Goal: Task Accomplishment & Management: Manage account settings

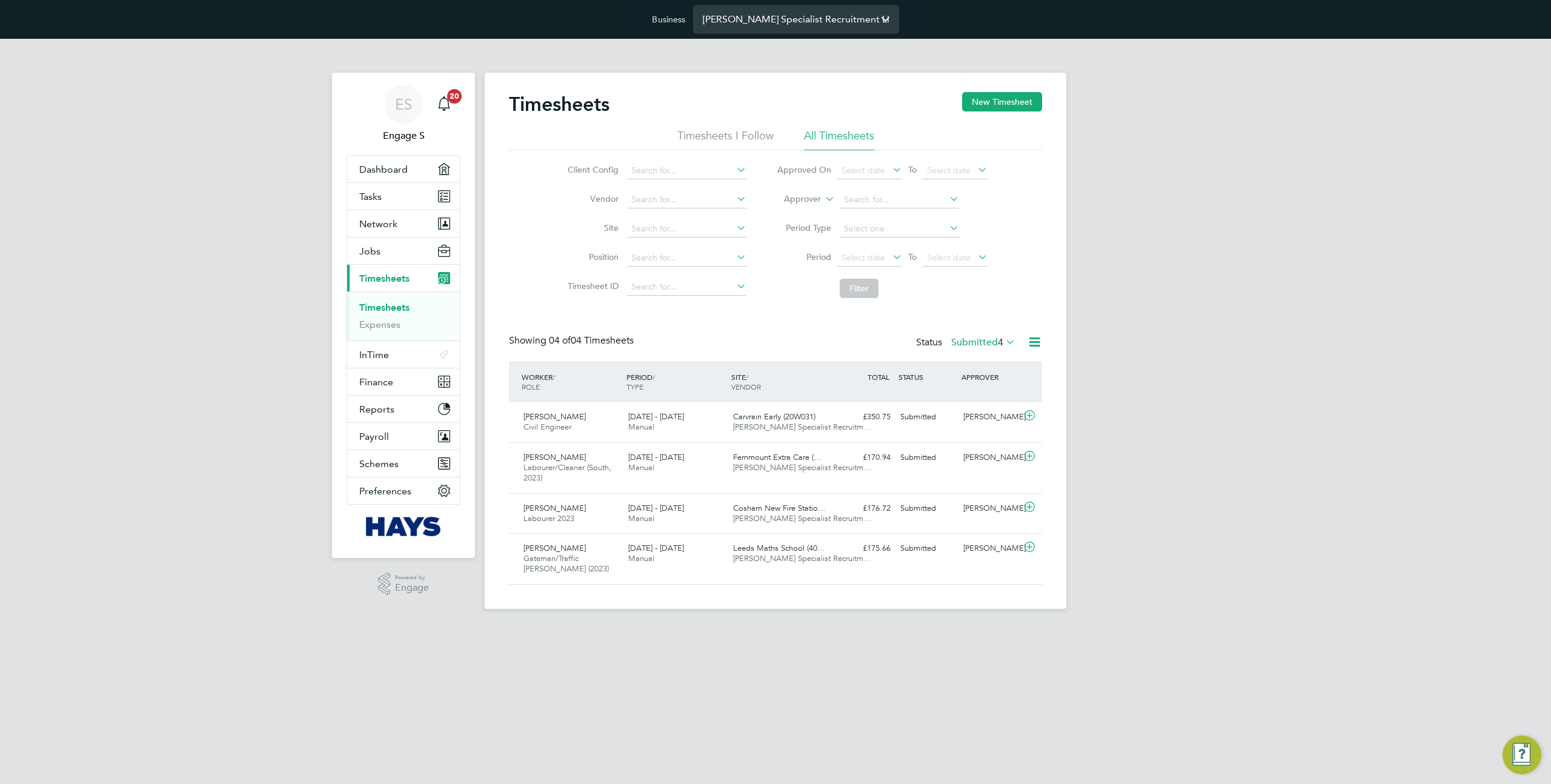
click at [741, 24] on input "Hays Specialist Recruitment Limited" at bounding box center [796, 19] width 206 height 28
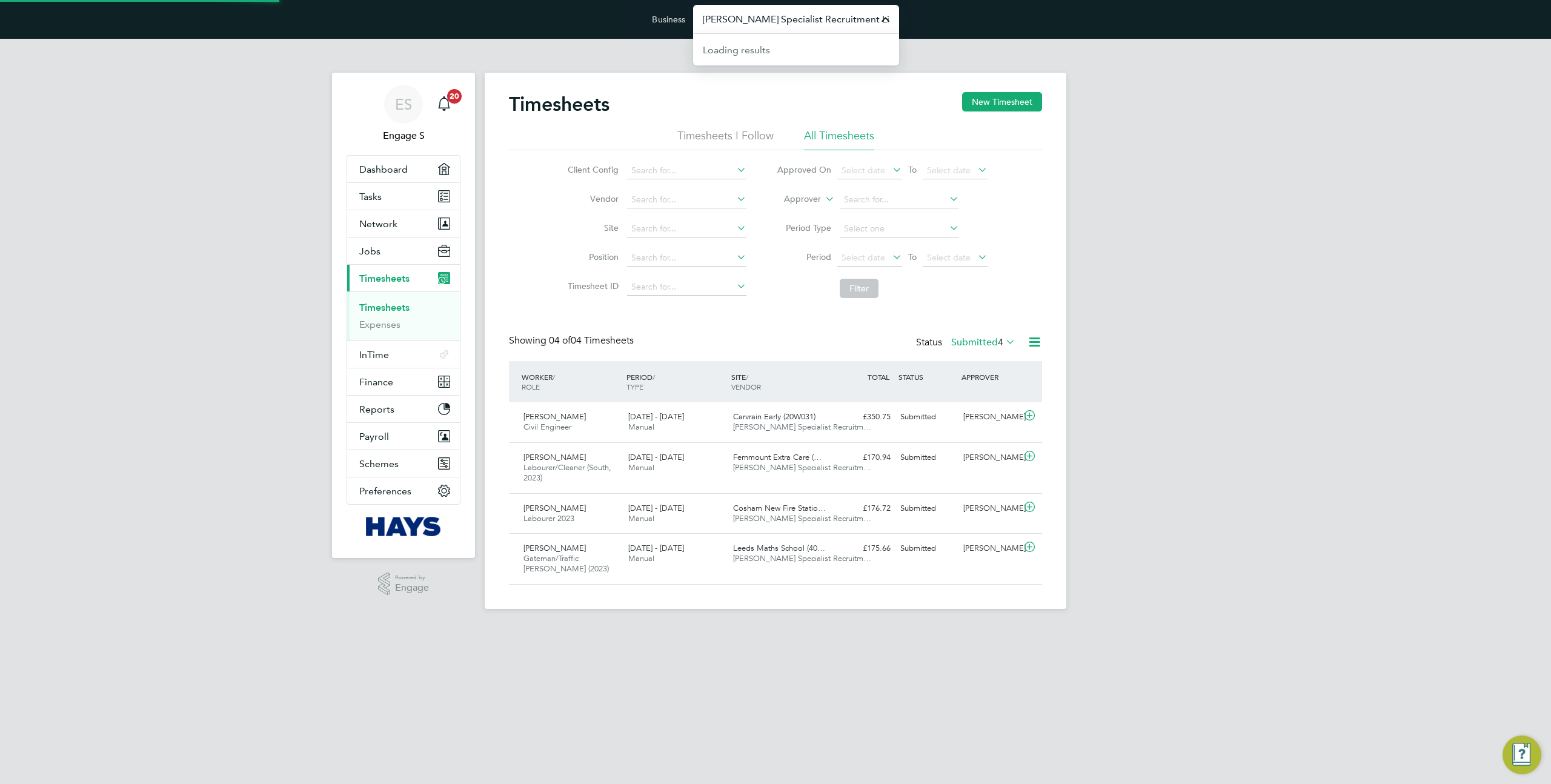
click at [741, 24] on input "Hays Specialist Recruitment Limited" at bounding box center [796, 19] width 206 height 28
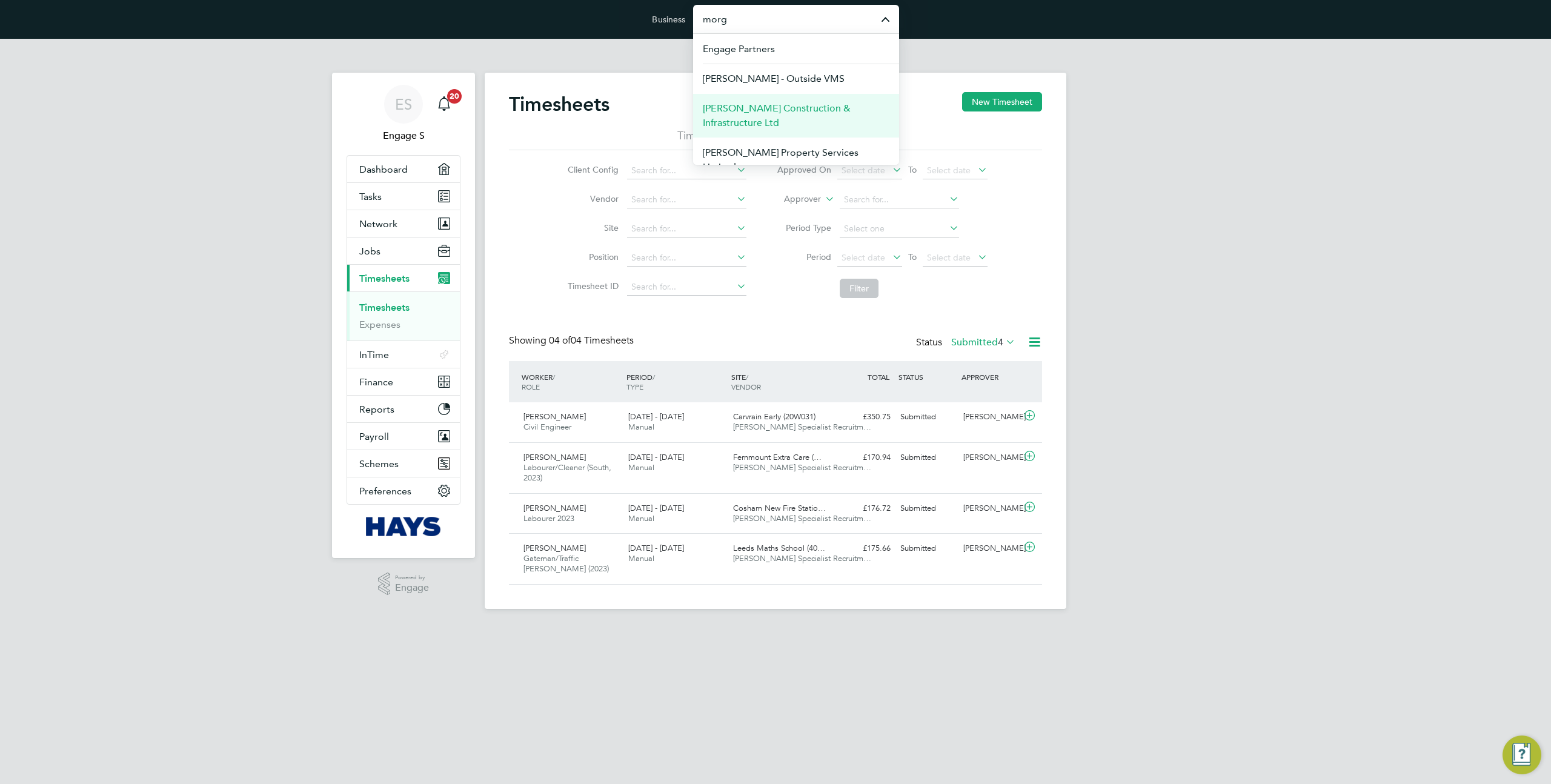
click at [781, 118] on span "Morgan Sindall Construction & Infrastructure Ltd" at bounding box center [796, 116] width 186 height 29
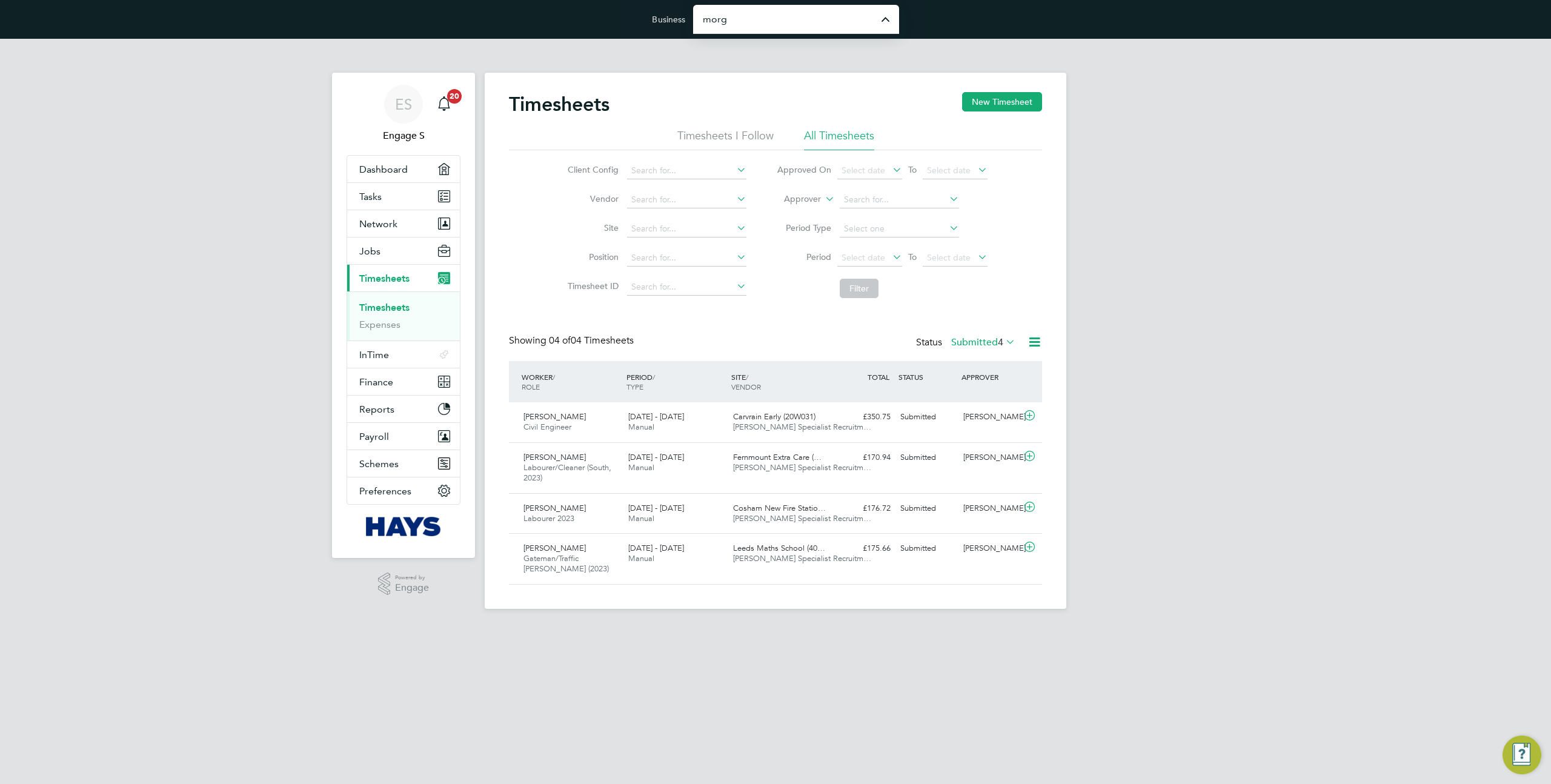
type input "Morgan Sindall Construction & Infrastructure Ltd"
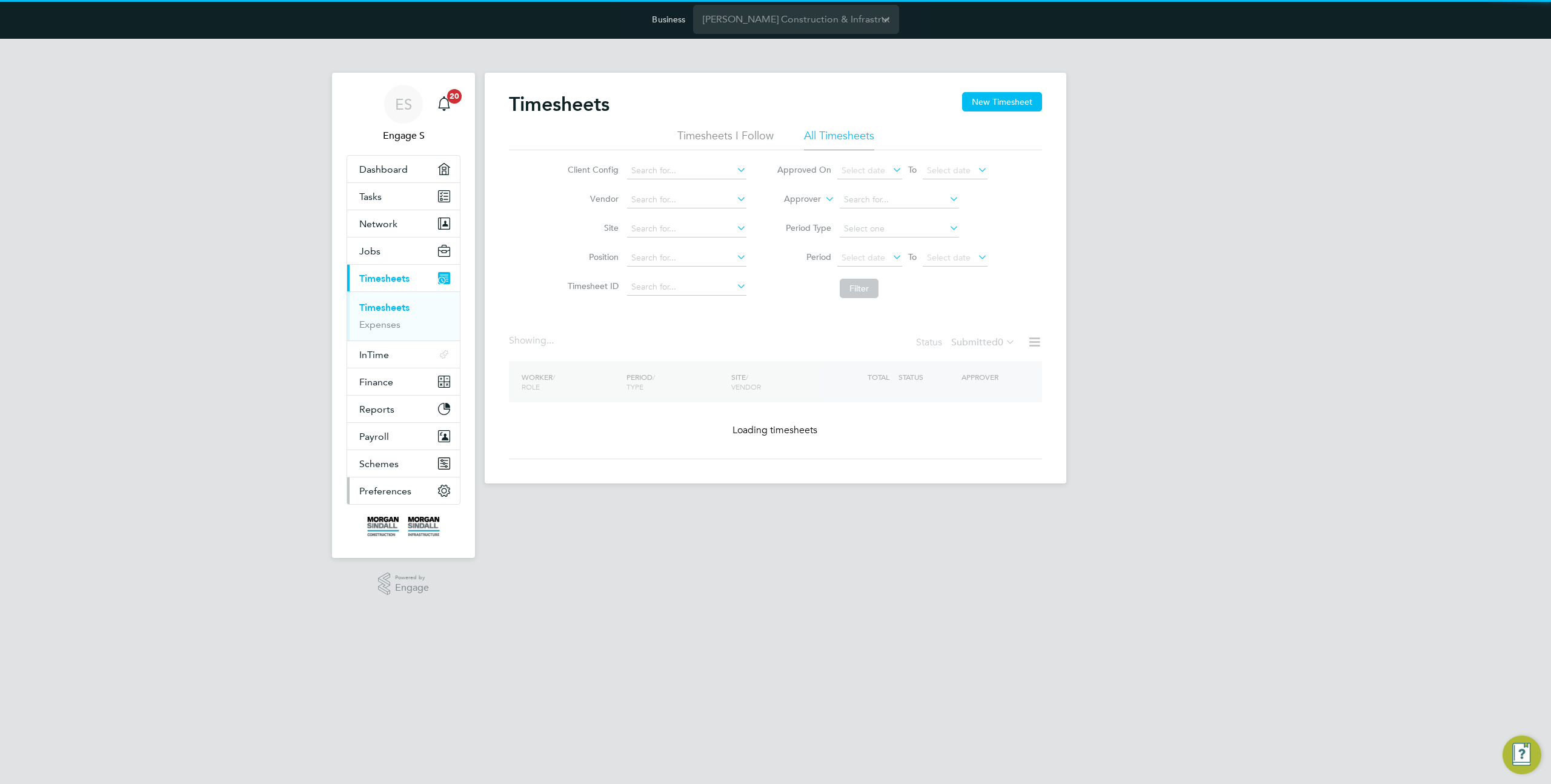
click at [392, 486] on span "Preferences" at bounding box center [384, 491] width 52 height 12
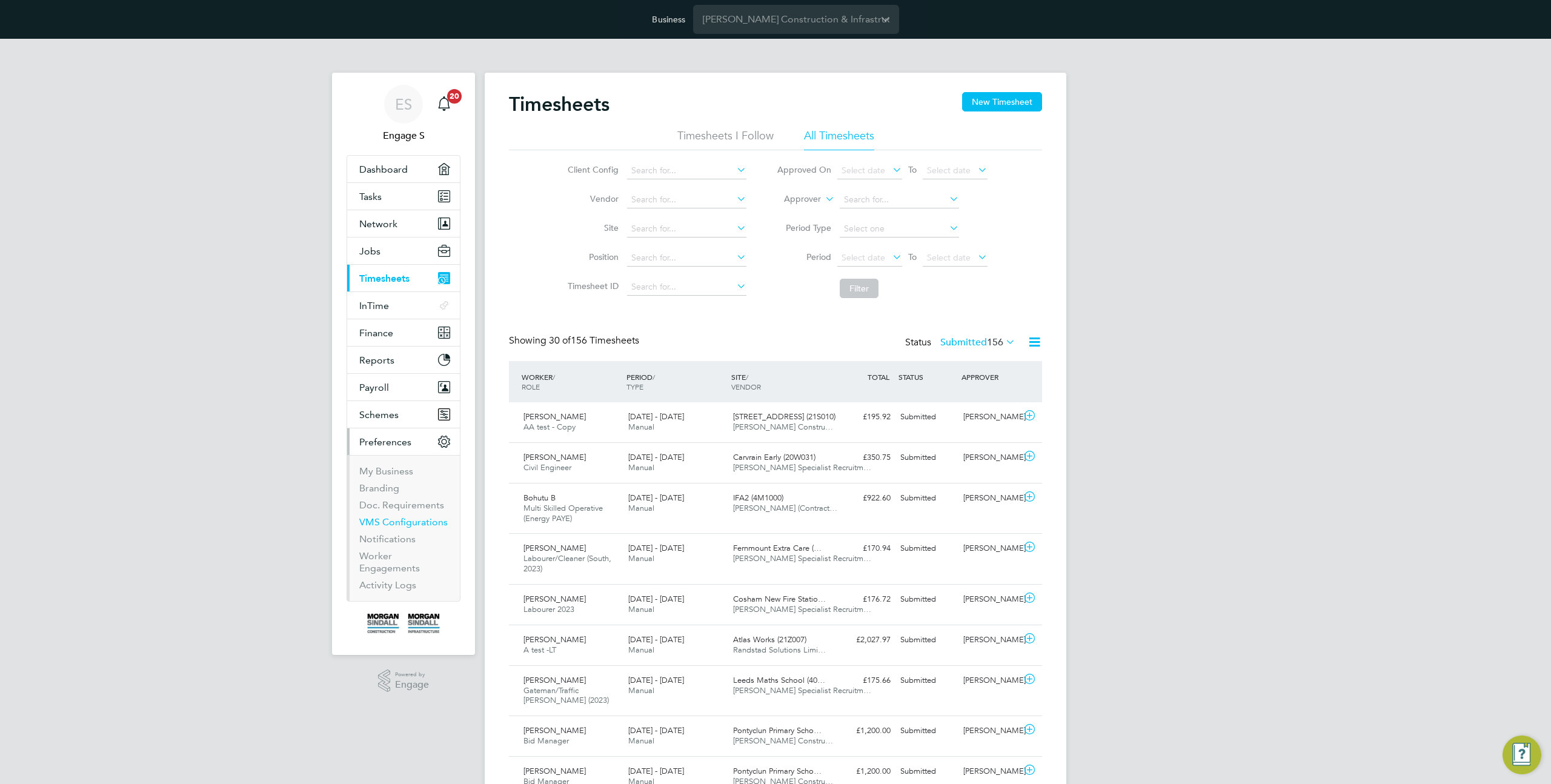
click at [408, 523] on link "VMS Configurations" at bounding box center [403, 522] width 89 height 12
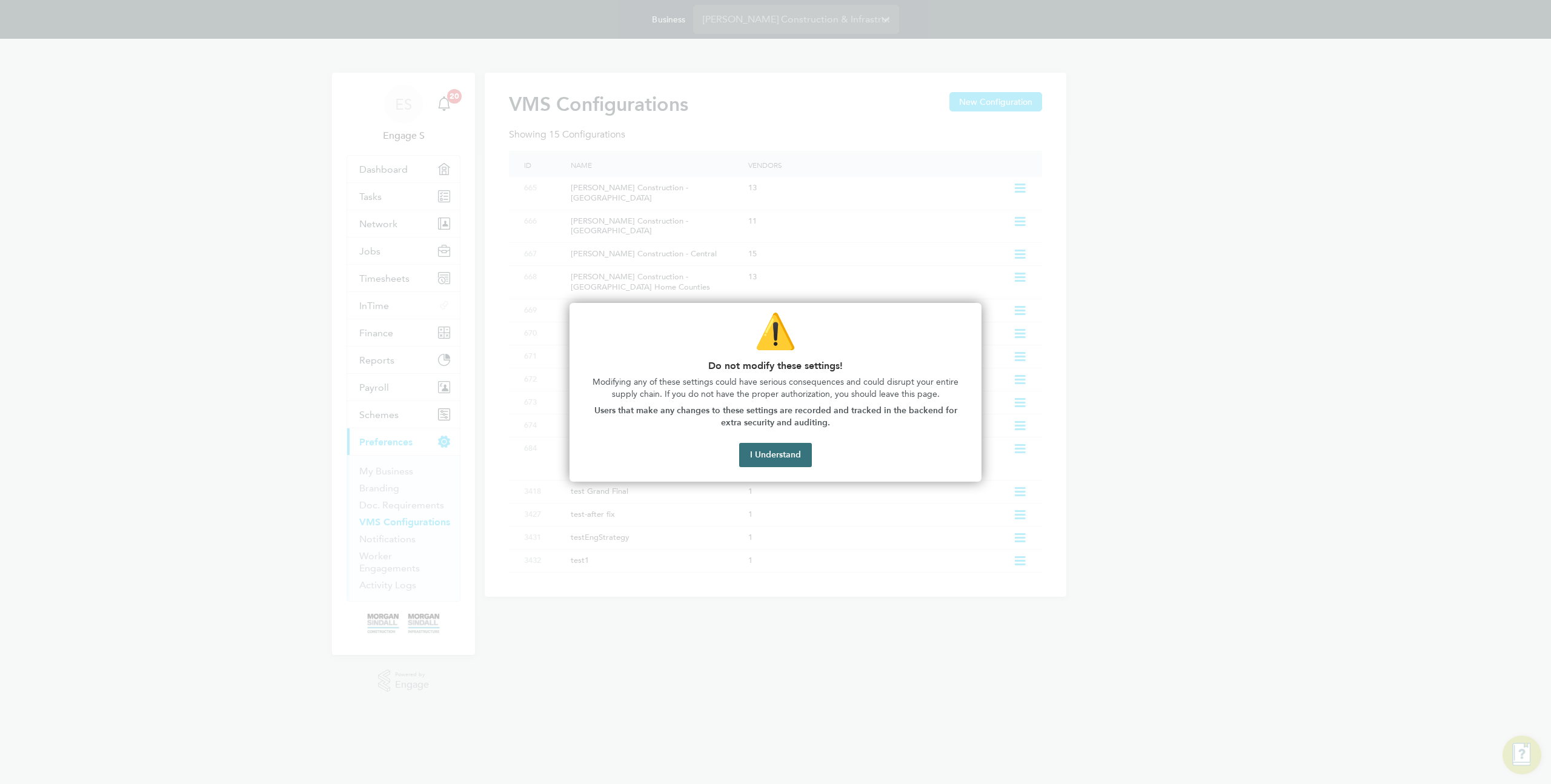
click at [789, 451] on button "I Understand" at bounding box center [776, 454] width 73 height 24
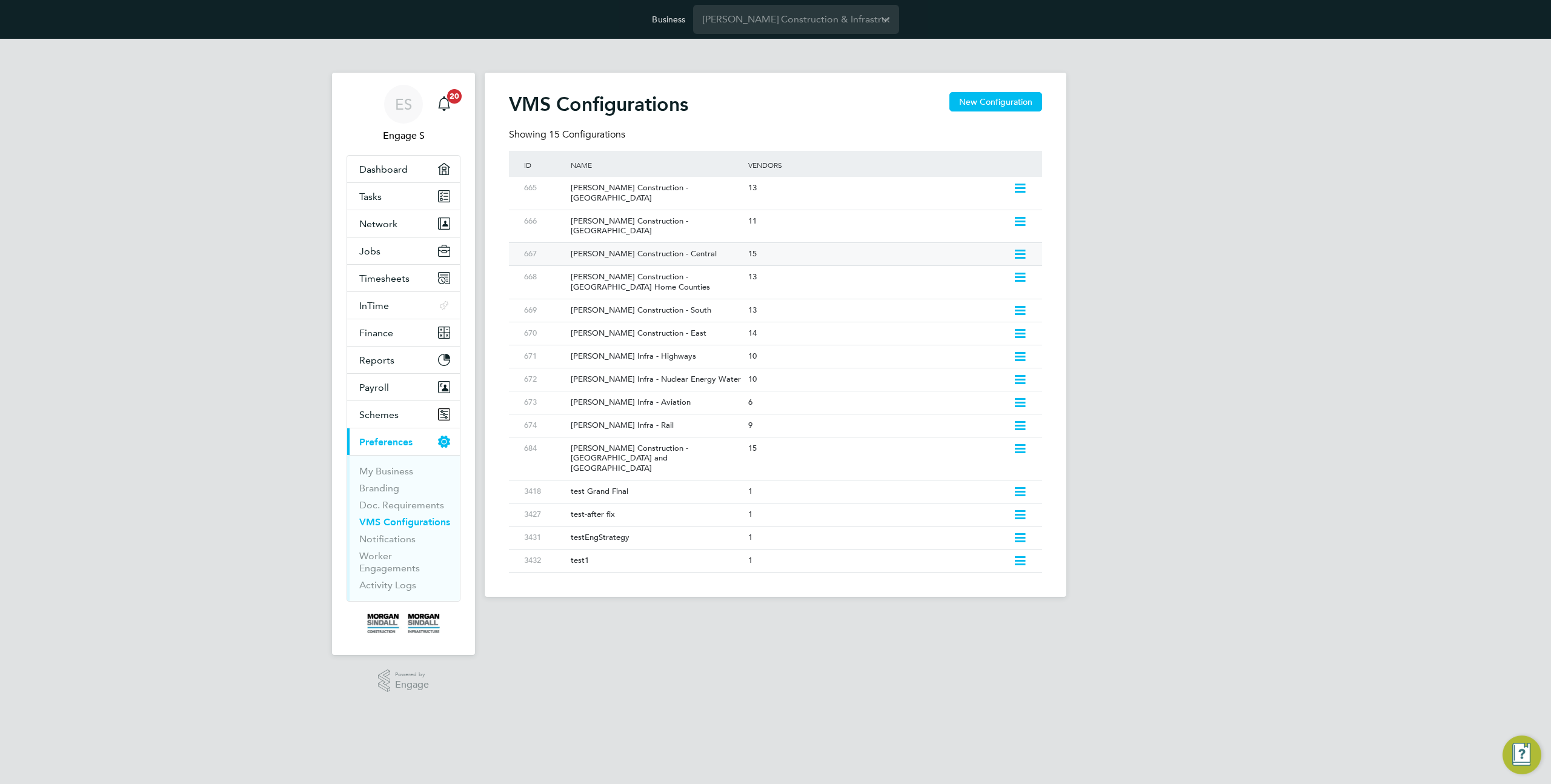
click at [954, 243] on div "15" at bounding box center [877, 254] width 264 height 22
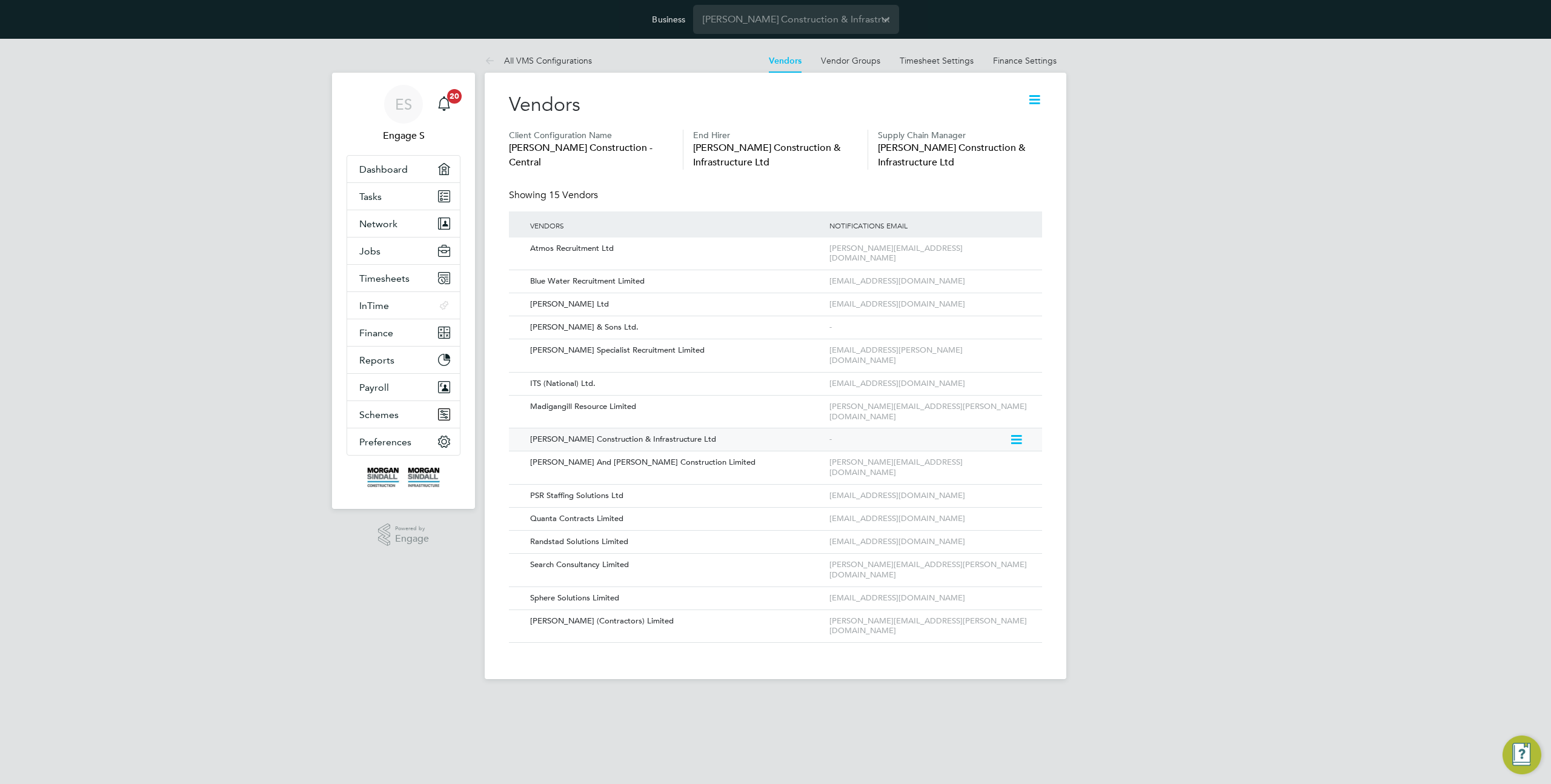
click at [1014, 433] on icon at bounding box center [1015, 440] width 12 height 15
click at [974, 435] on li "Edit Vendor" at bounding box center [984, 437] width 77 height 17
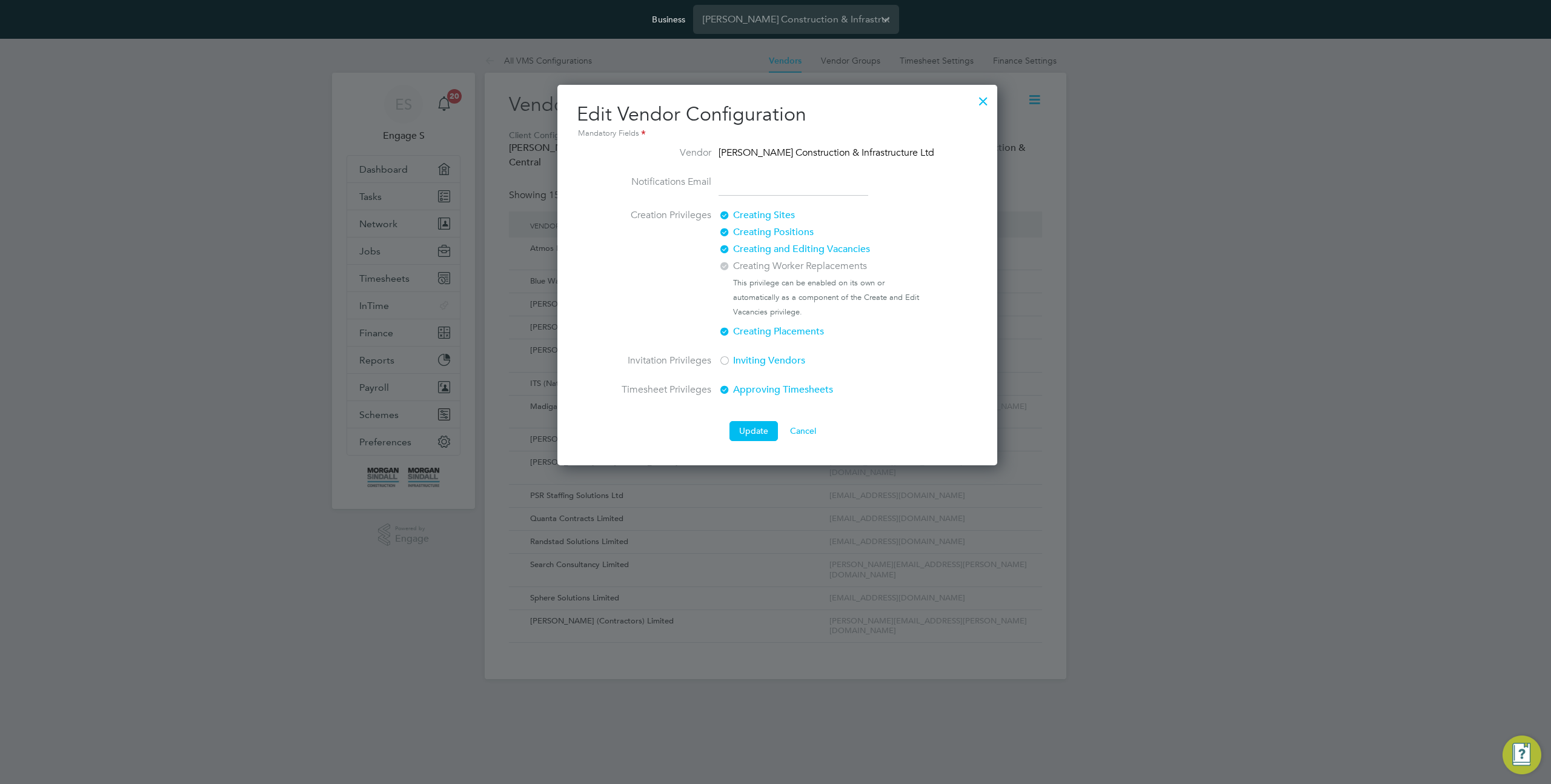
click at [977, 99] on div at bounding box center [983, 98] width 21 height 21
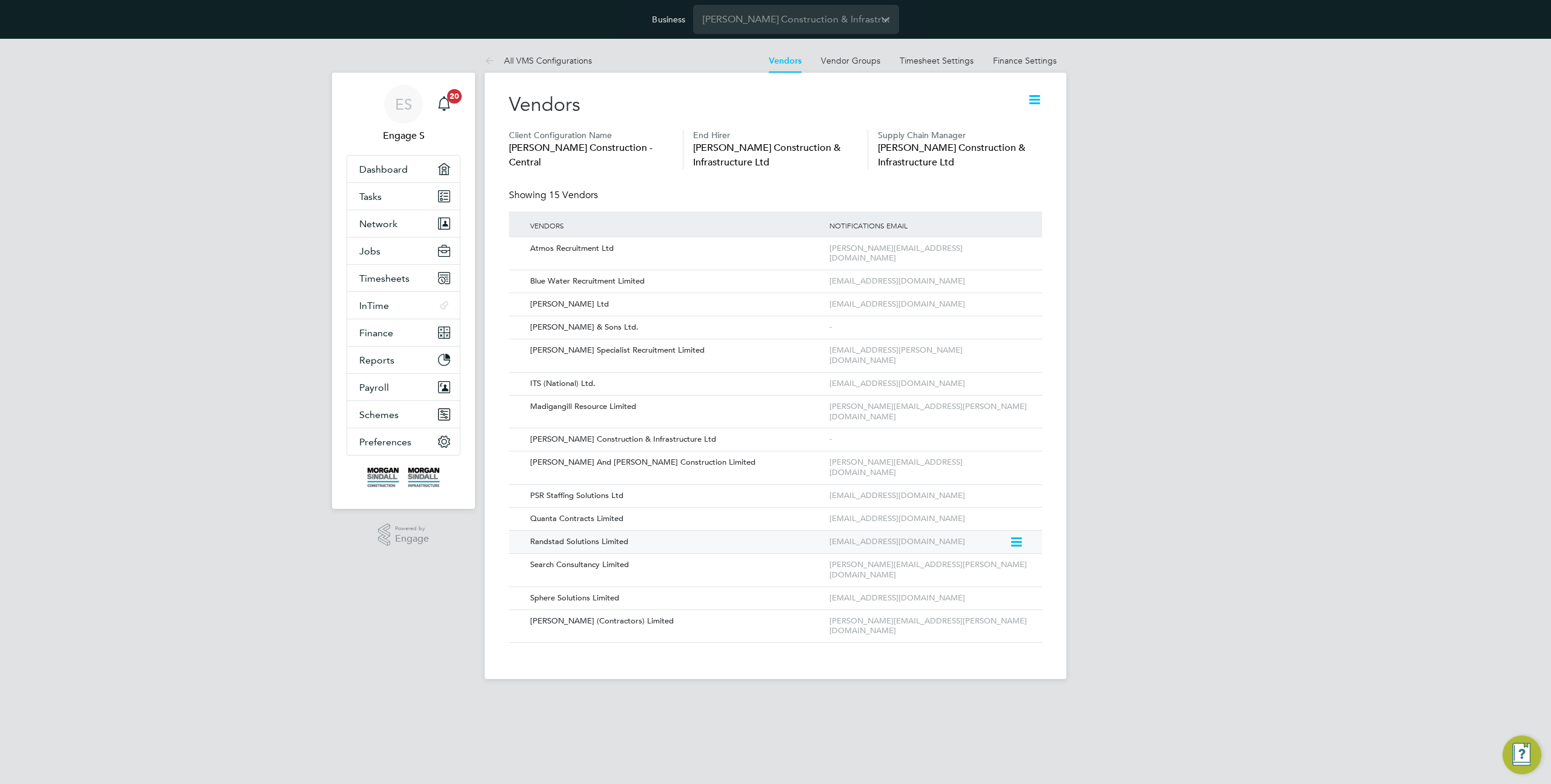
click at [1016, 534] on icon at bounding box center [1015, 541] width 12 height 15
click at [983, 526] on li "Edit Vendor" at bounding box center [983, 529] width 78 height 17
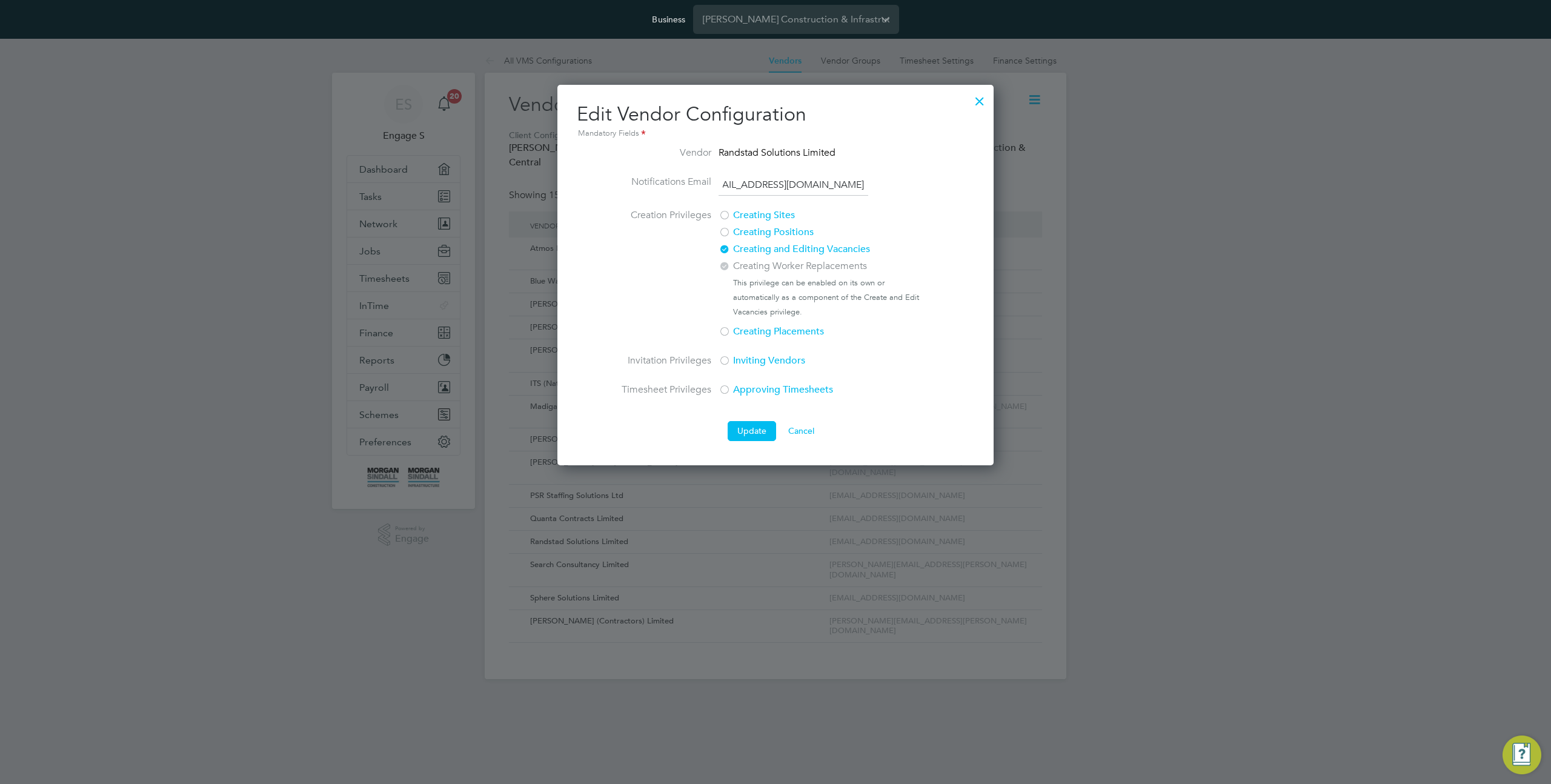
click at [981, 102] on div at bounding box center [979, 98] width 21 height 21
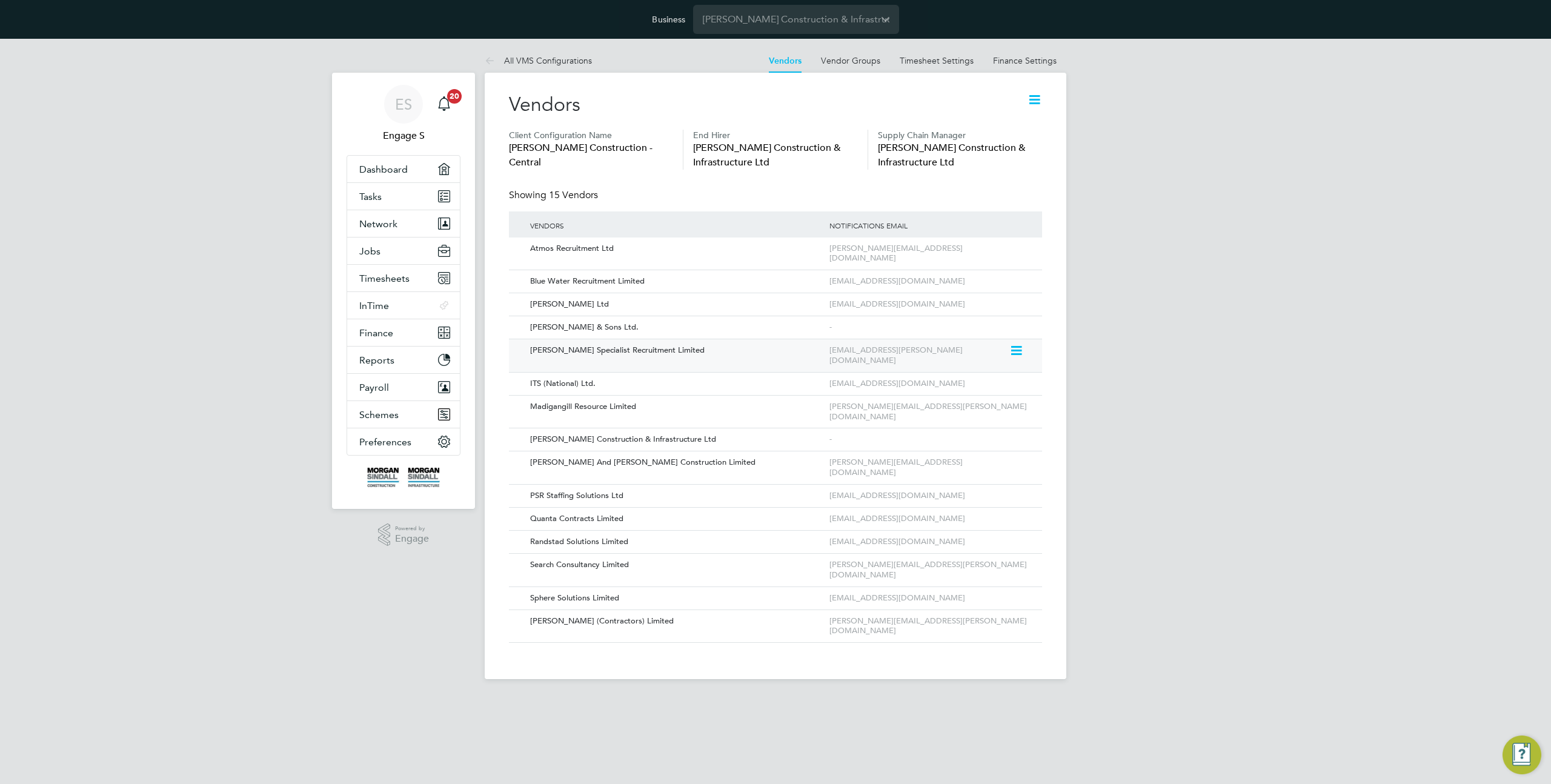
click at [1020, 343] on icon at bounding box center [1015, 350] width 12 height 15
click at [993, 369] on li "Edit Vendor" at bounding box center [983, 369] width 78 height 17
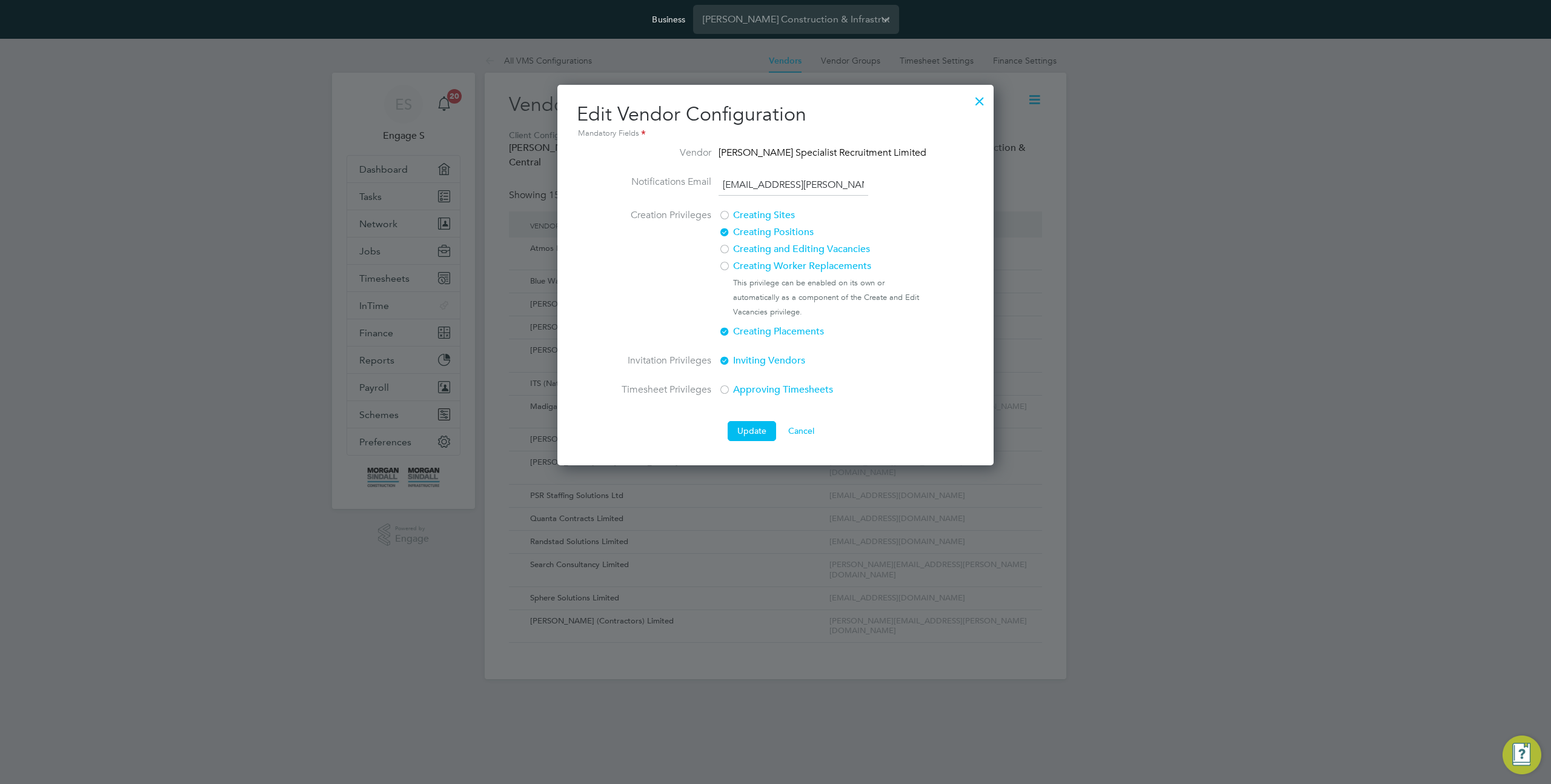
click at [981, 99] on div at bounding box center [979, 98] width 21 height 21
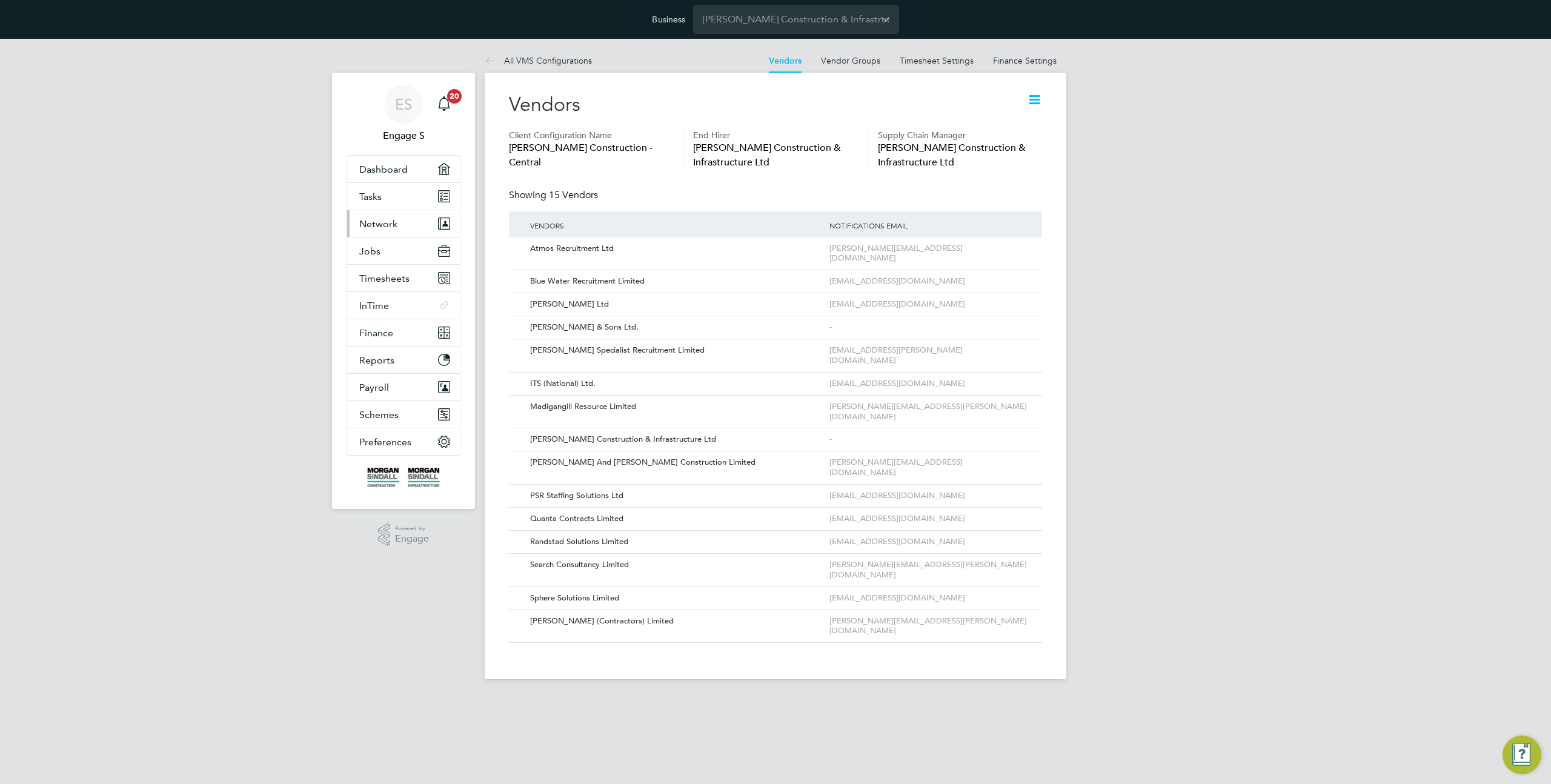
click at [381, 223] on span "Network" at bounding box center [378, 224] width 38 height 12
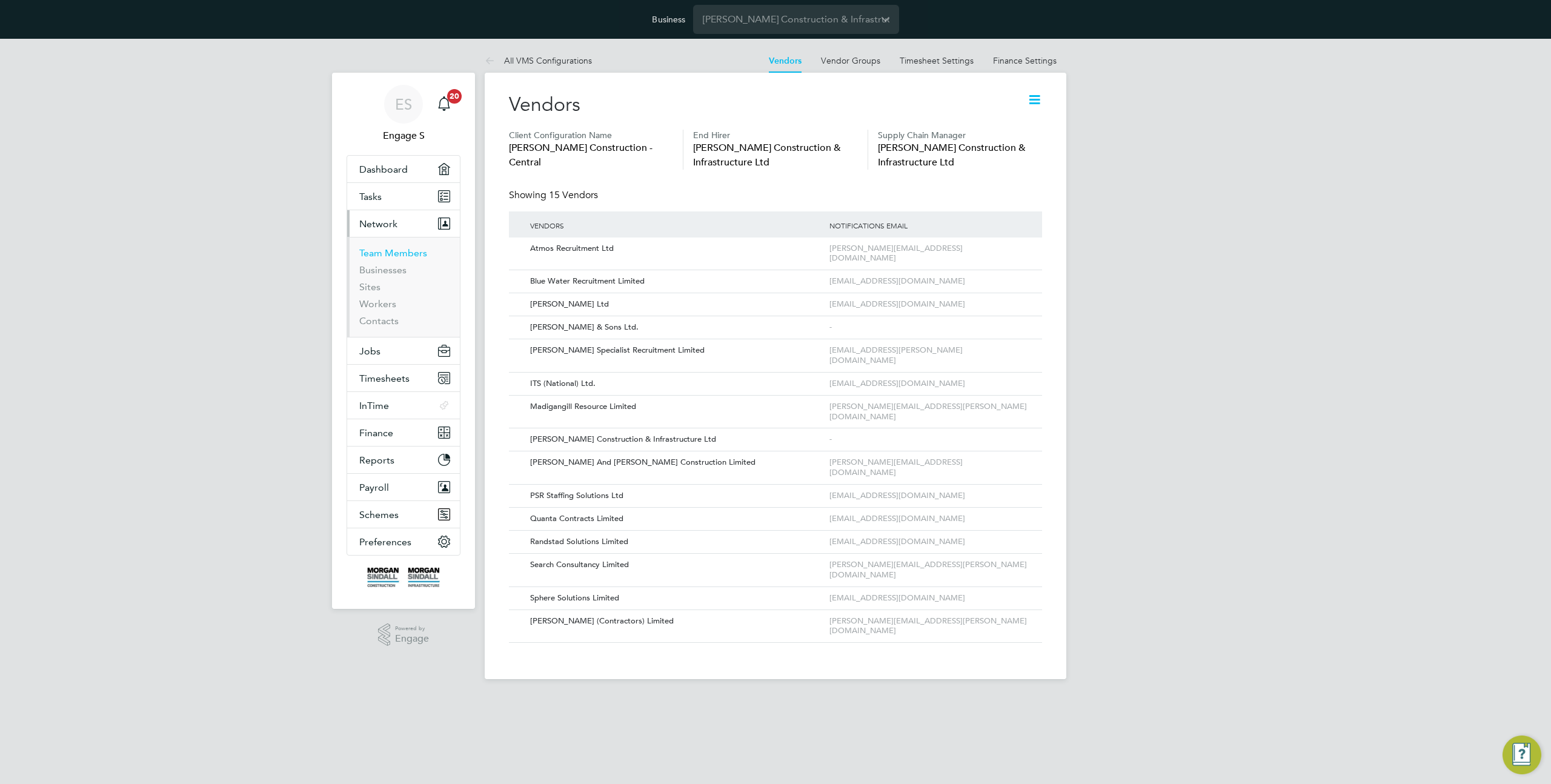
click at [389, 249] on link "Team Members" at bounding box center [393, 253] width 68 height 12
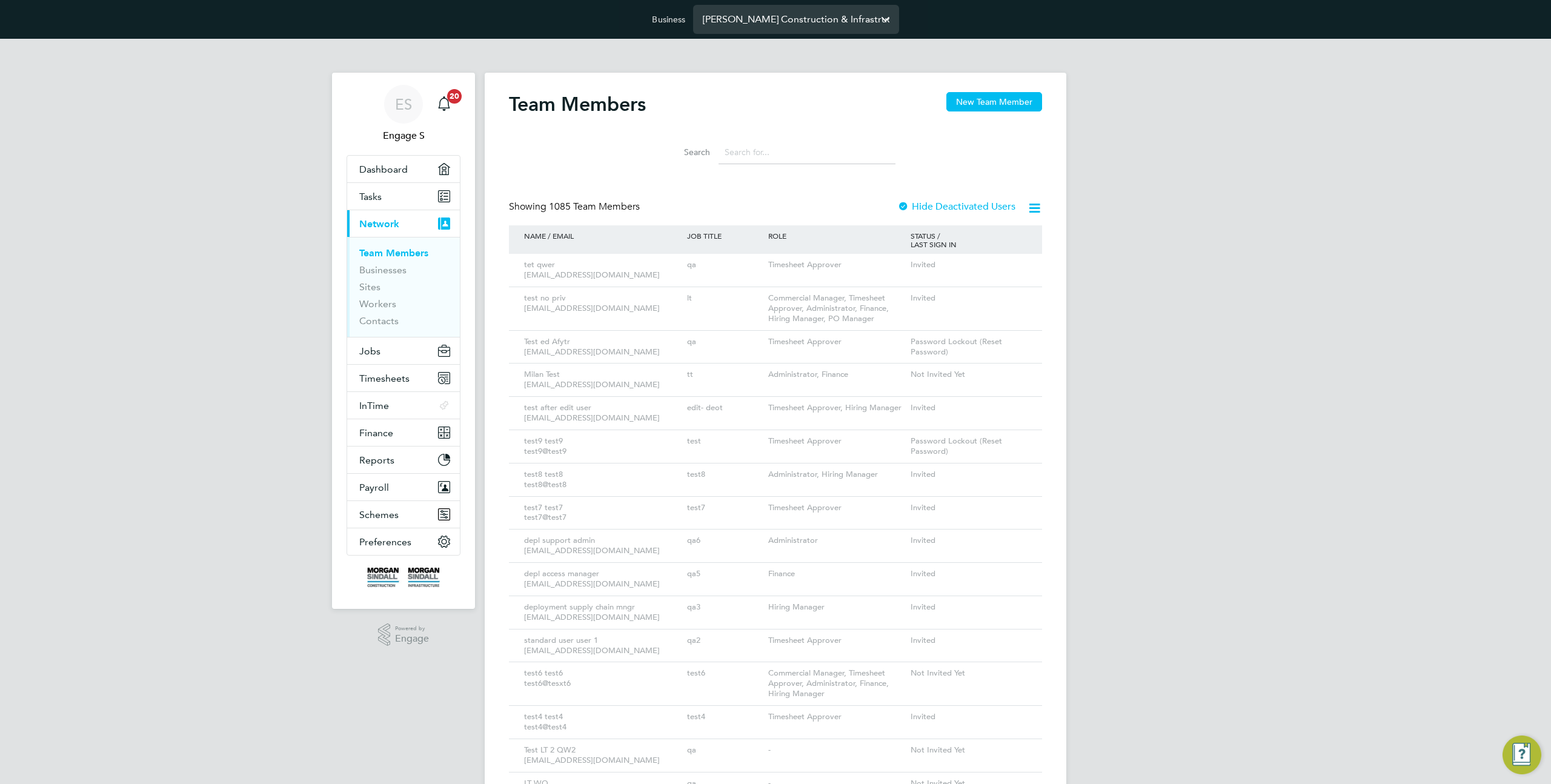
click at [749, 16] on input "Morgan Sindall Construction & Infrastructure Ltd" at bounding box center [796, 19] width 206 height 28
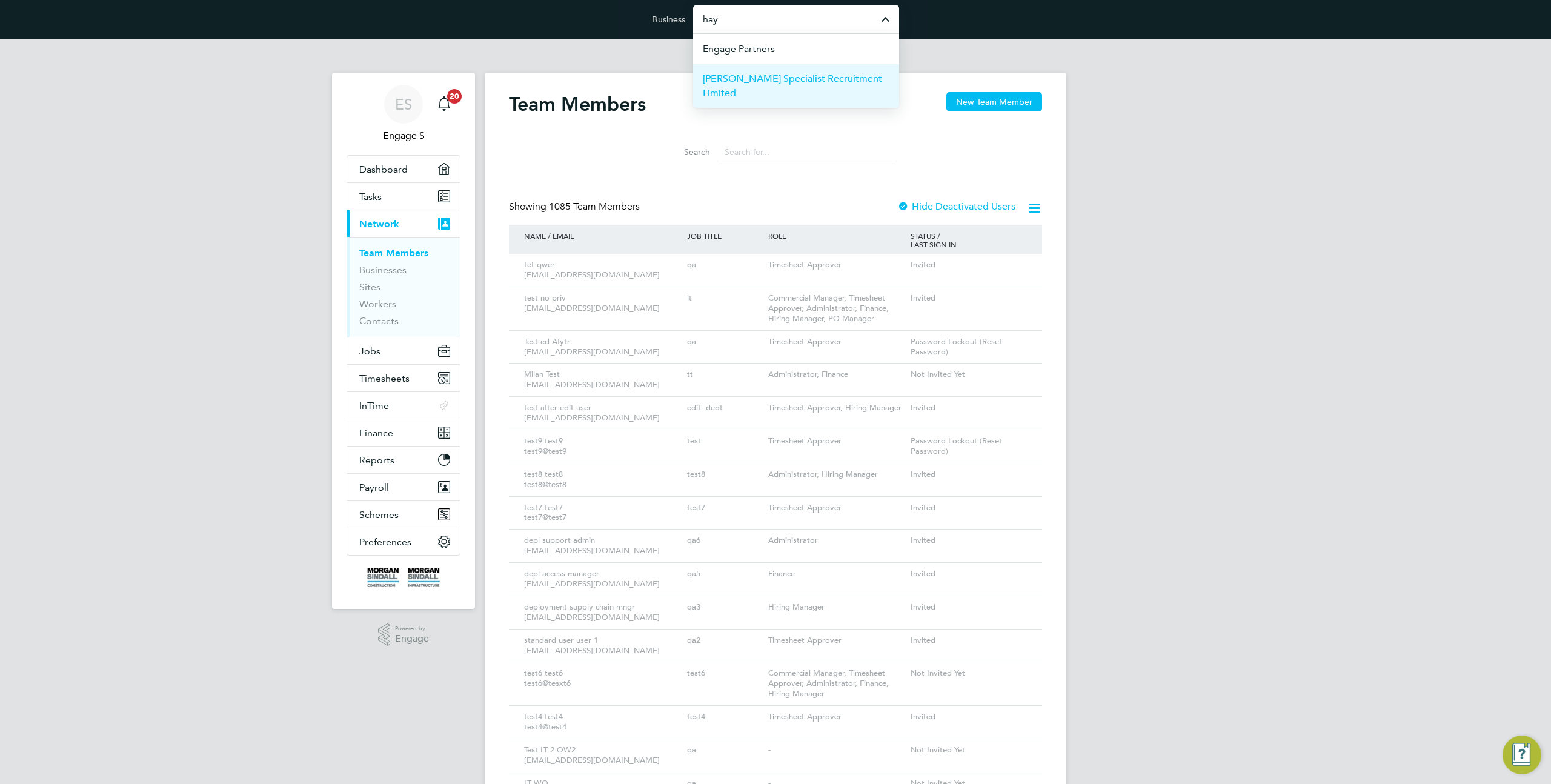
click at [740, 73] on span "Hays Specialist Recruitment Limited" at bounding box center [796, 86] width 186 height 29
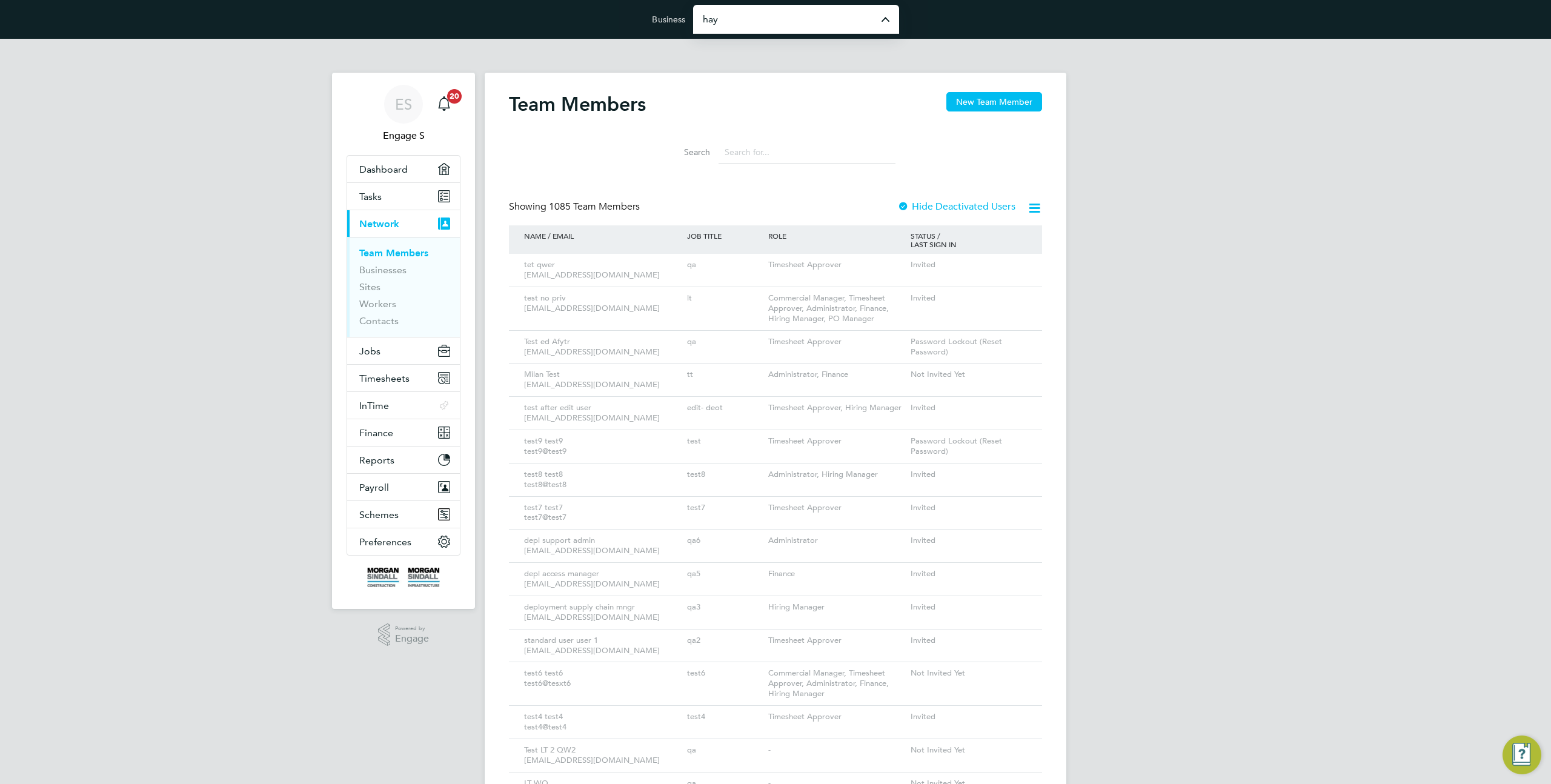
type input "Hays Specialist Recruitment Limited"
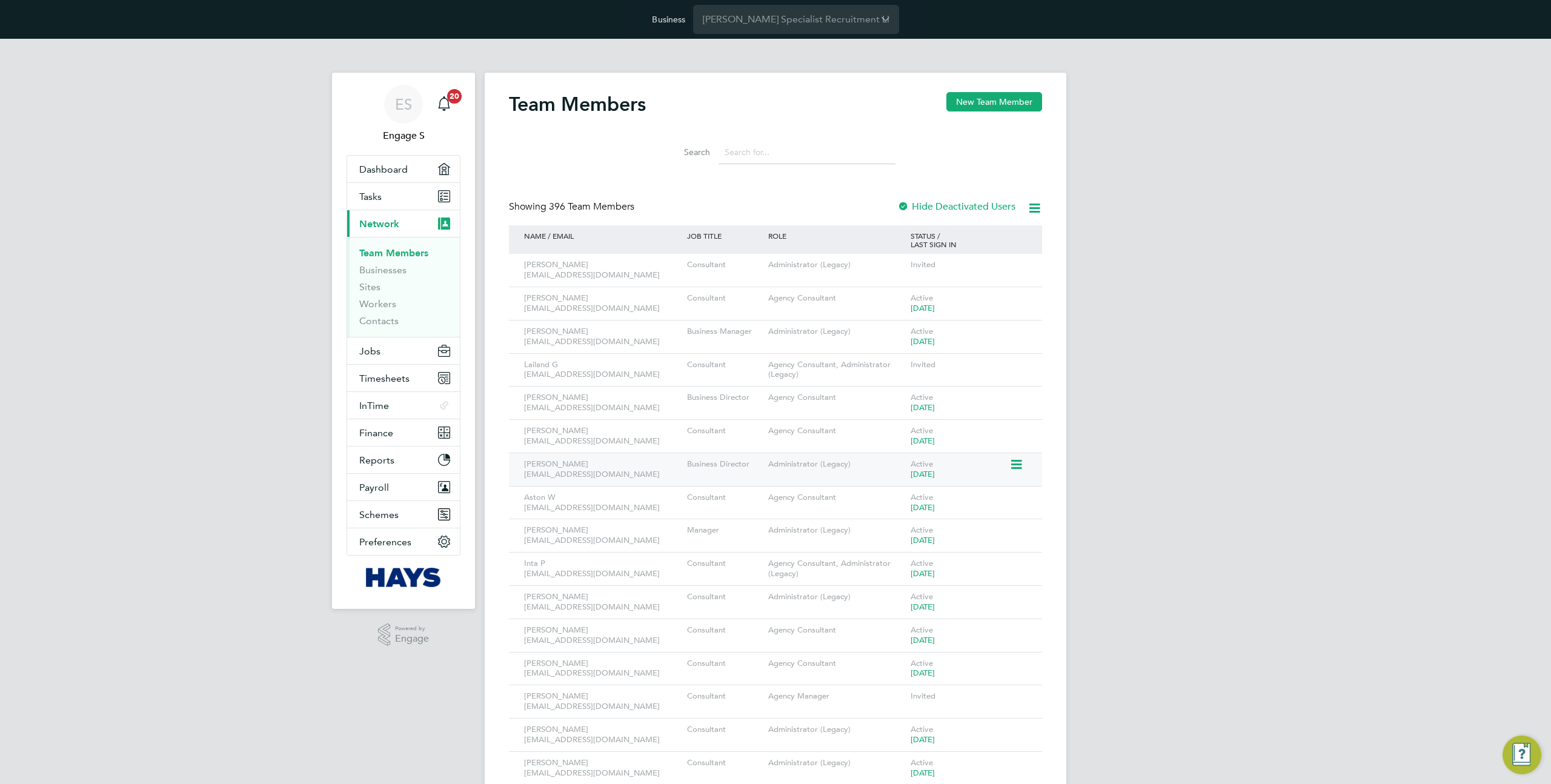
click at [1017, 462] on icon at bounding box center [1015, 464] width 12 height 15
click at [912, 620] on li "Impersonate" at bounding box center [949, 618] width 146 height 17
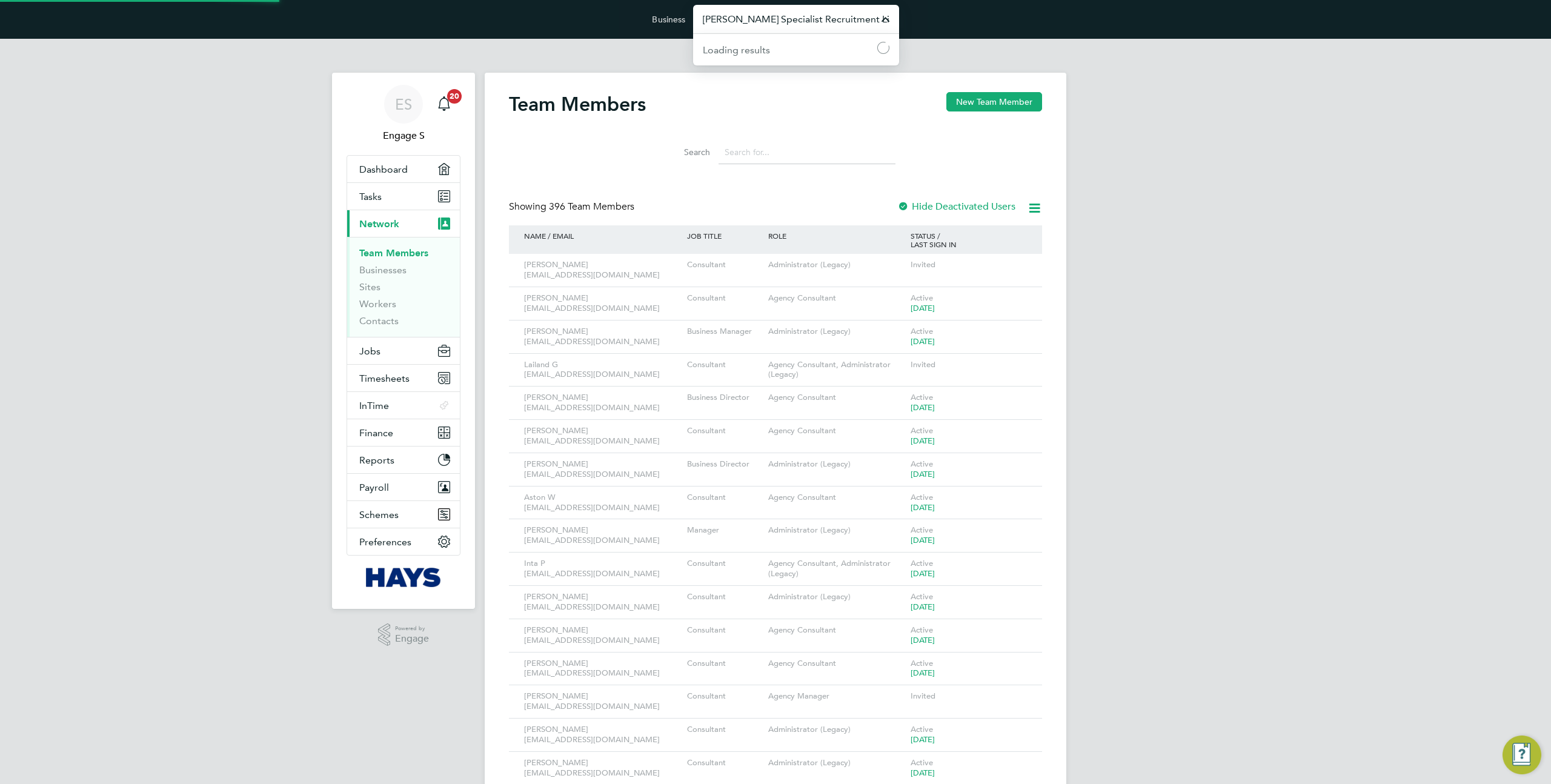
click at [736, 20] on input "Hays Specialist Recruitment Limited" at bounding box center [796, 19] width 206 height 28
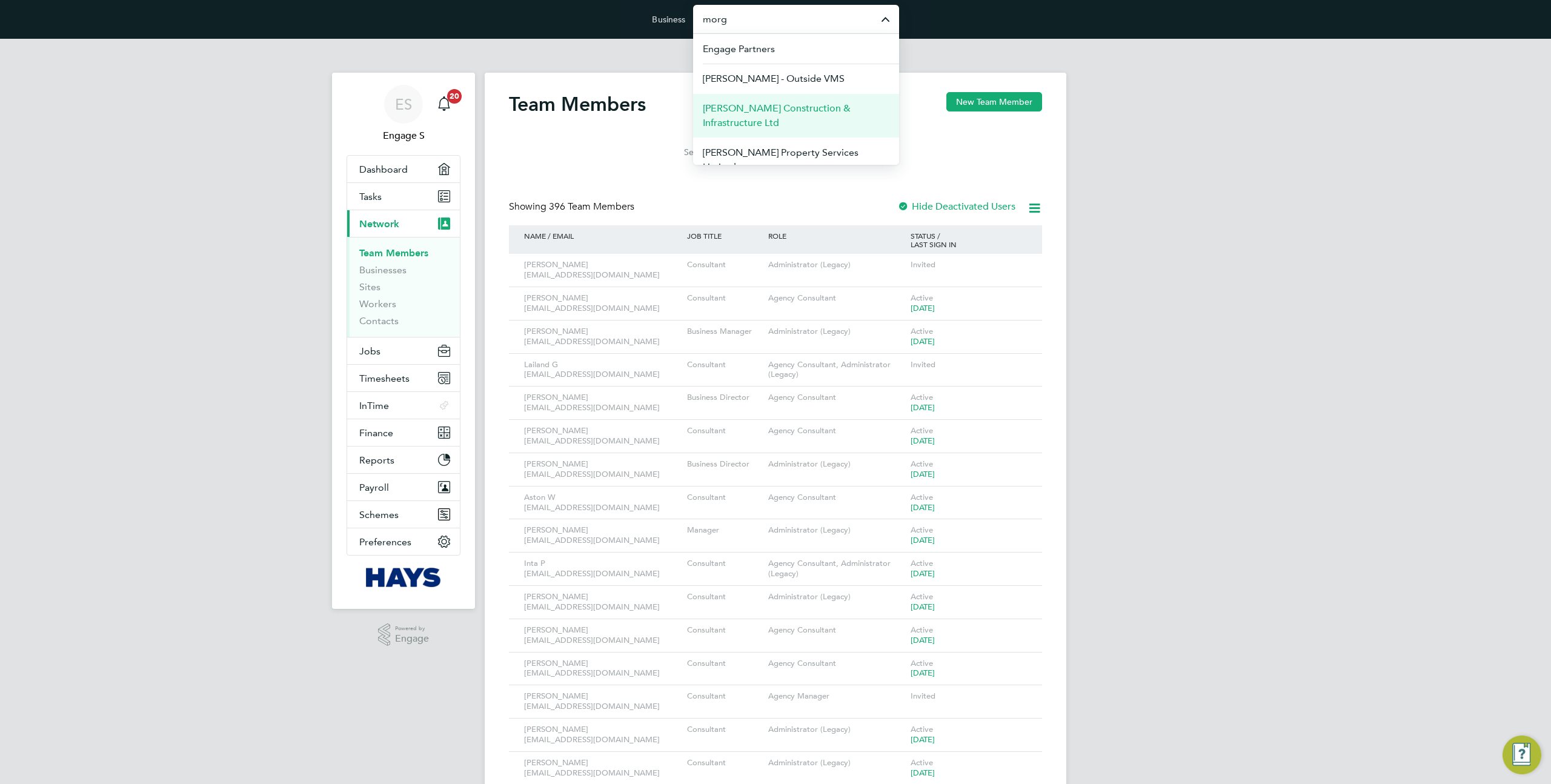
click at [767, 107] on span "[PERSON_NAME] Construction & Infrastructure Ltd" at bounding box center [796, 116] width 186 height 29
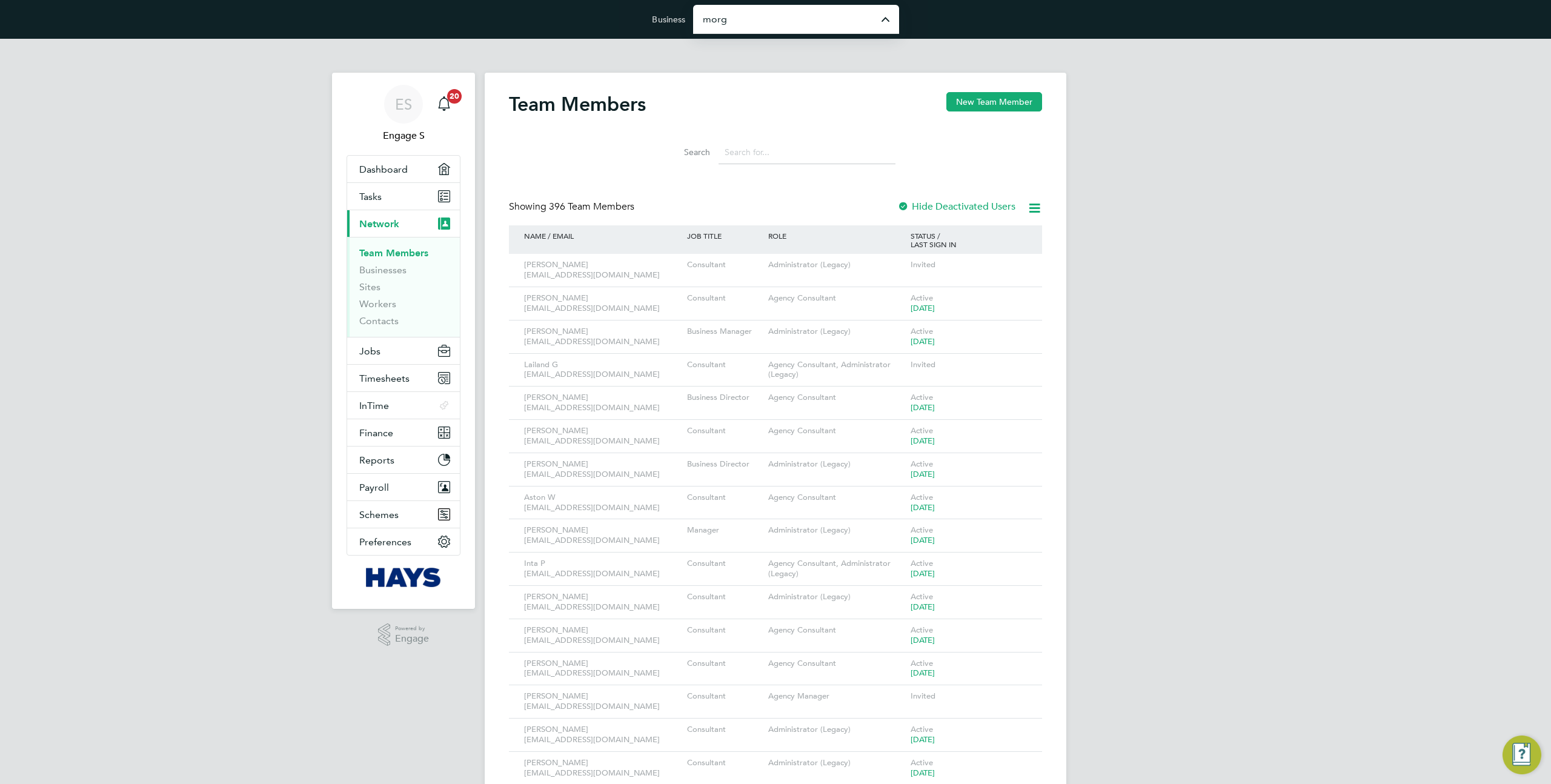
type input "[PERSON_NAME] Construction & Infrastructure Ltd"
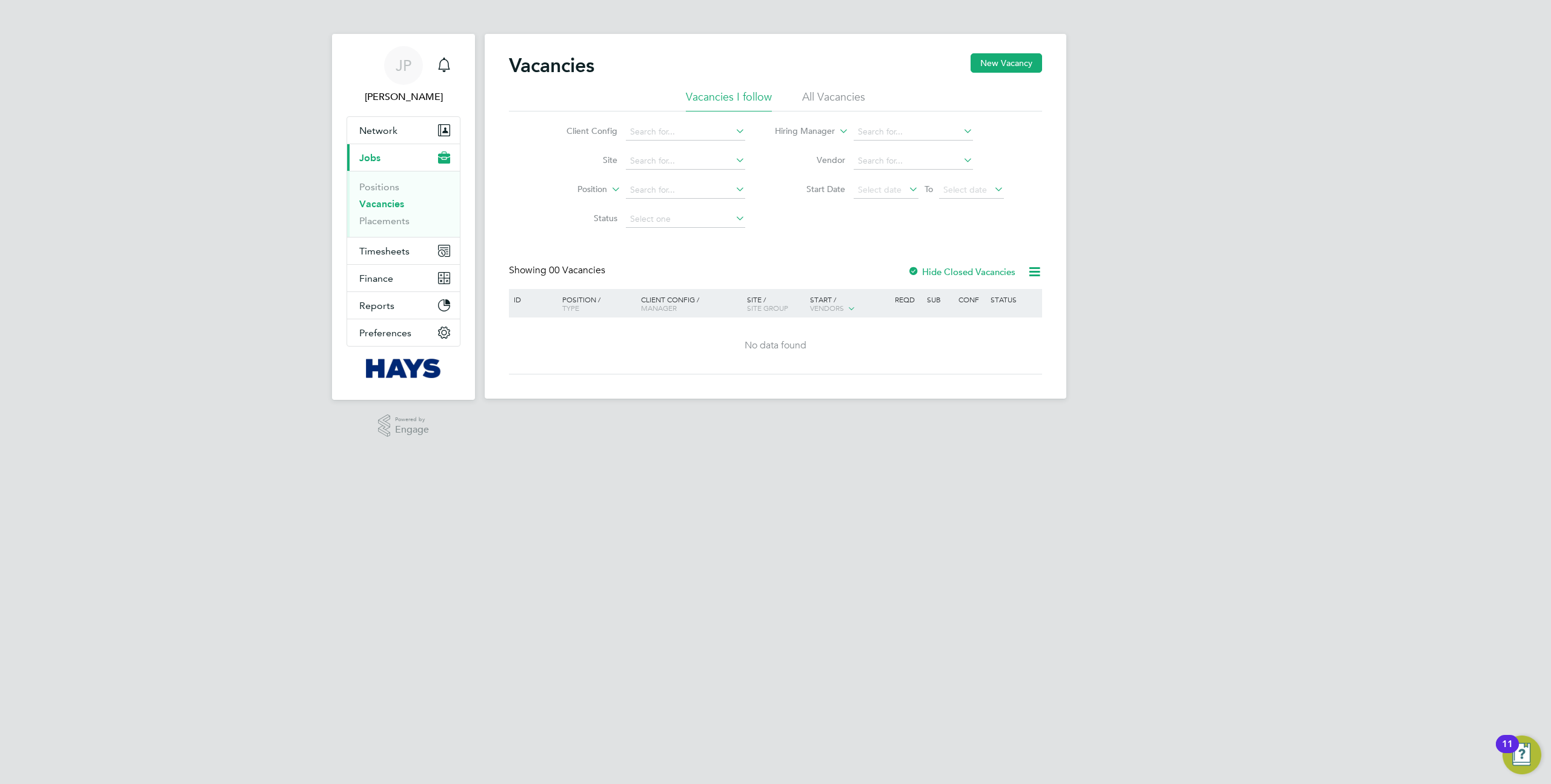
click at [847, 98] on li "All Vacancies" at bounding box center [833, 100] width 63 height 21
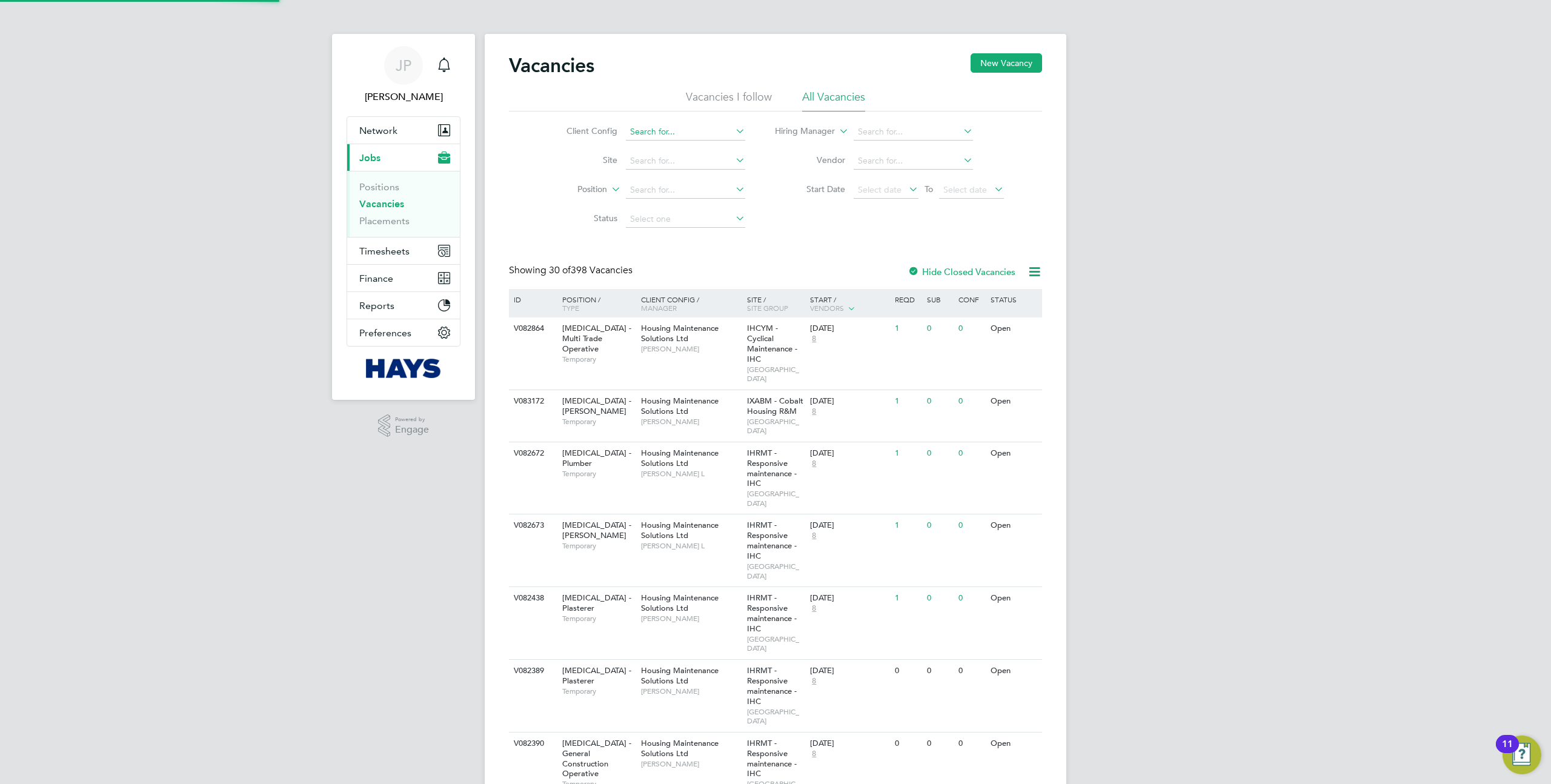
click at [639, 127] on input at bounding box center [686, 132] width 119 height 17
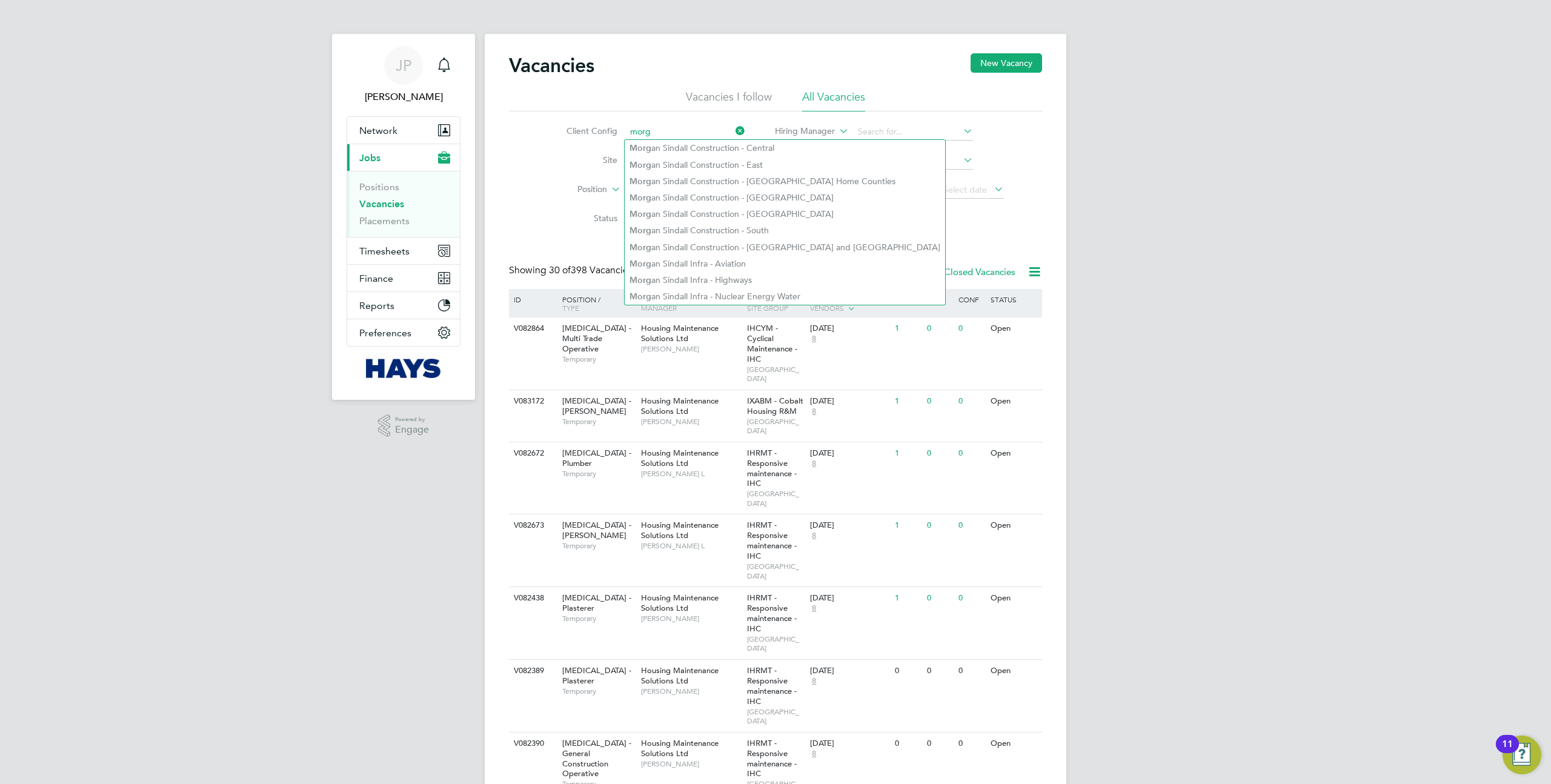
type input "morg"
click at [672, 124] on input at bounding box center [686, 132] width 119 height 17
click at [659, 133] on input at bounding box center [686, 132] width 119 height 17
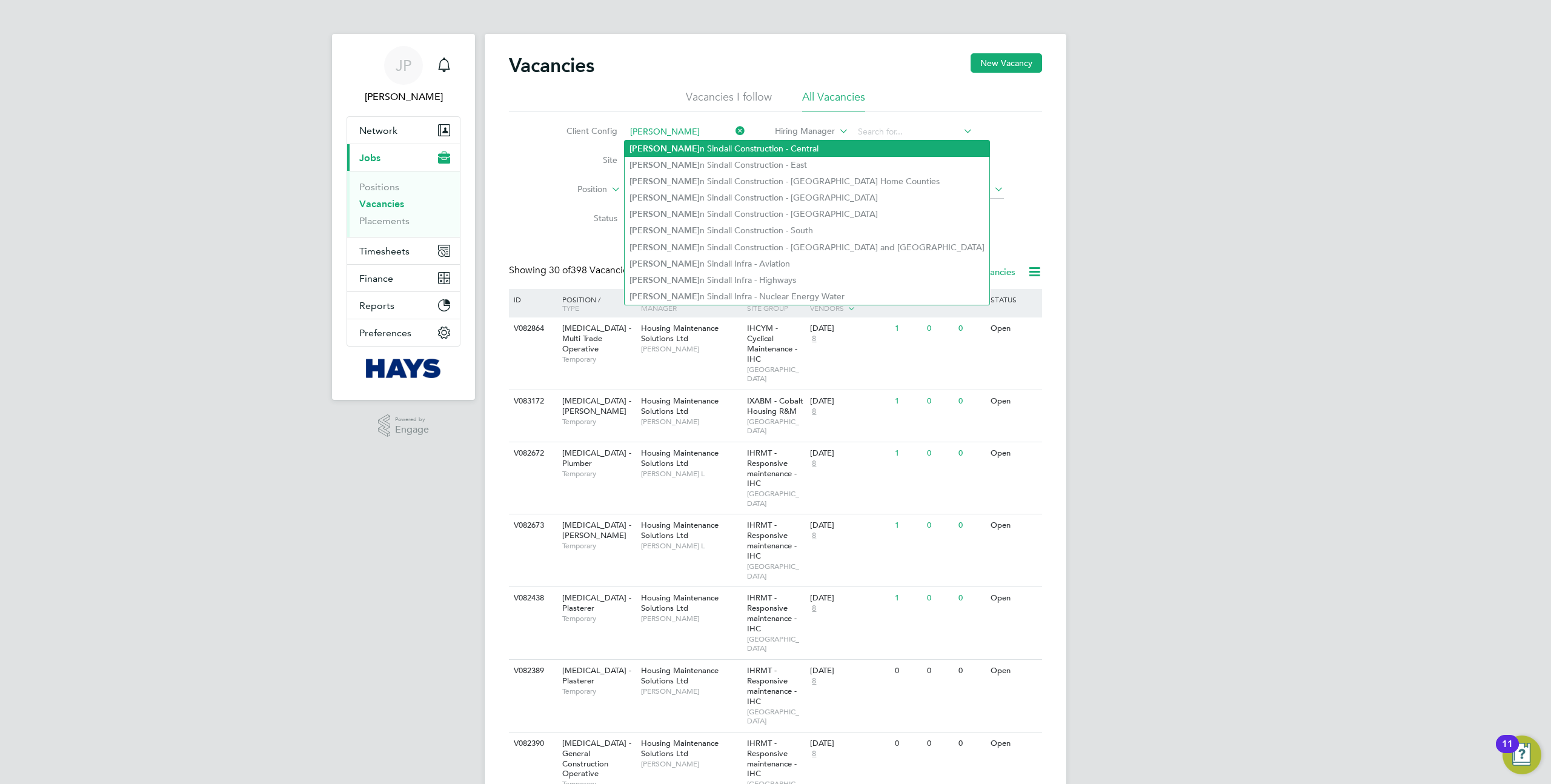
click at [716, 149] on li "Morga n Sindall Construction - Central" at bounding box center [807, 148] width 365 height 17
type input "[PERSON_NAME] Construction - Central"
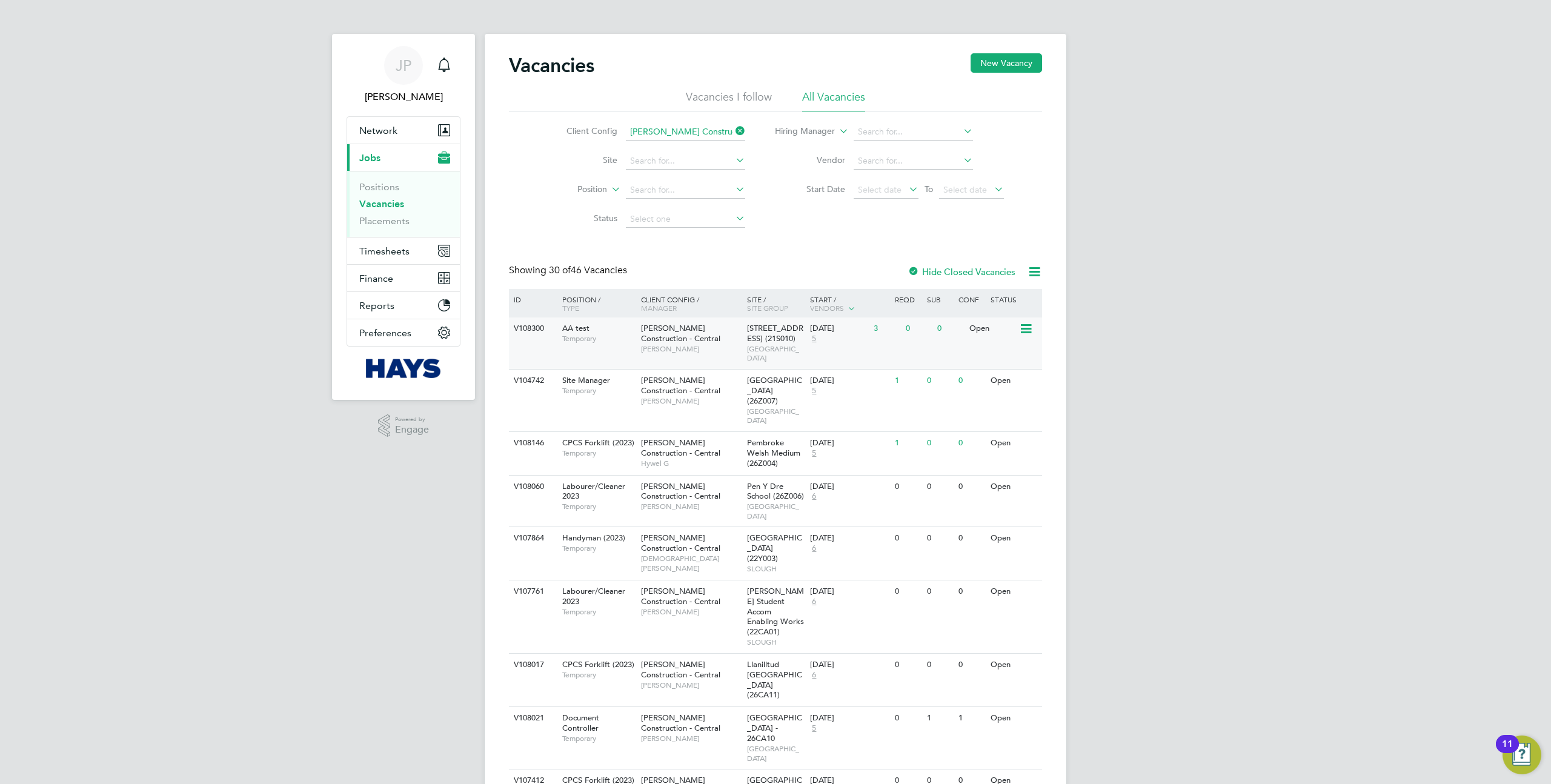
click at [1024, 332] on icon at bounding box center [1025, 329] width 12 height 15
click at [912, 357] on div "V108300 AA test Temporary Morgan Sindall Construction - Central James L 55 Colm…" at bounding box center [776, 342] width 534 height 52
click at [703, 230] on li "Status" at bounding box center [647, 219] width 228 height 29
click at [698, 224] on input at bounding box center [686, 218] width 119 height 17
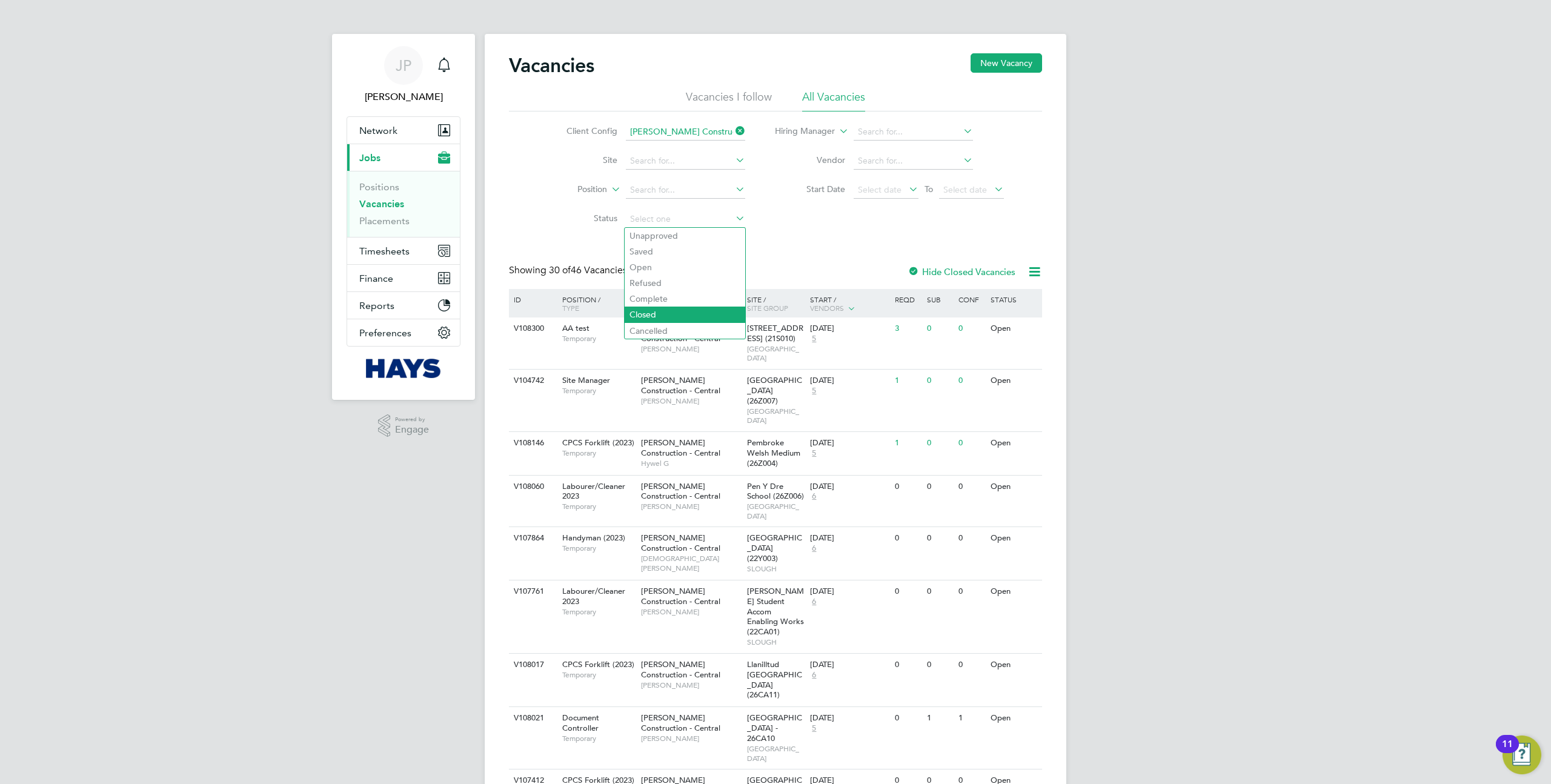
click at [662, 313] on li "Closed" at bounding box center [685, 314] width 121 height 16
type input "Closed"
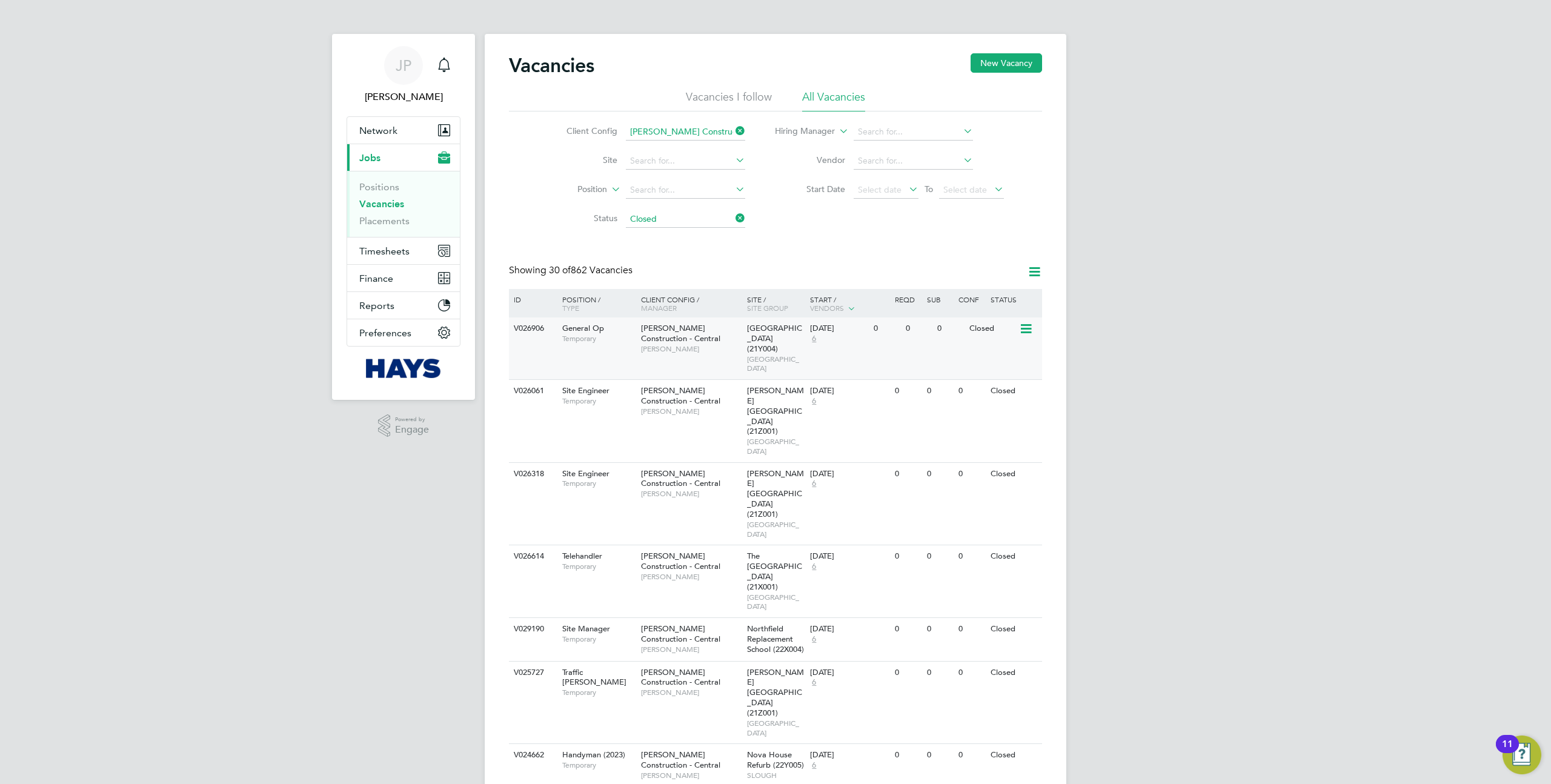
click at [1024, 329] on icon at bounding box center [1025, 329] width 12 height 15
click at [862, 351] on div "V026906 General Op Temporary Morgan Sindall Construction - Central Pete T Kings…" at bounding box center [776, 347] width 534 height 61
click at [702, 223] on input at bounding box center [686, 218] width 119 height 17
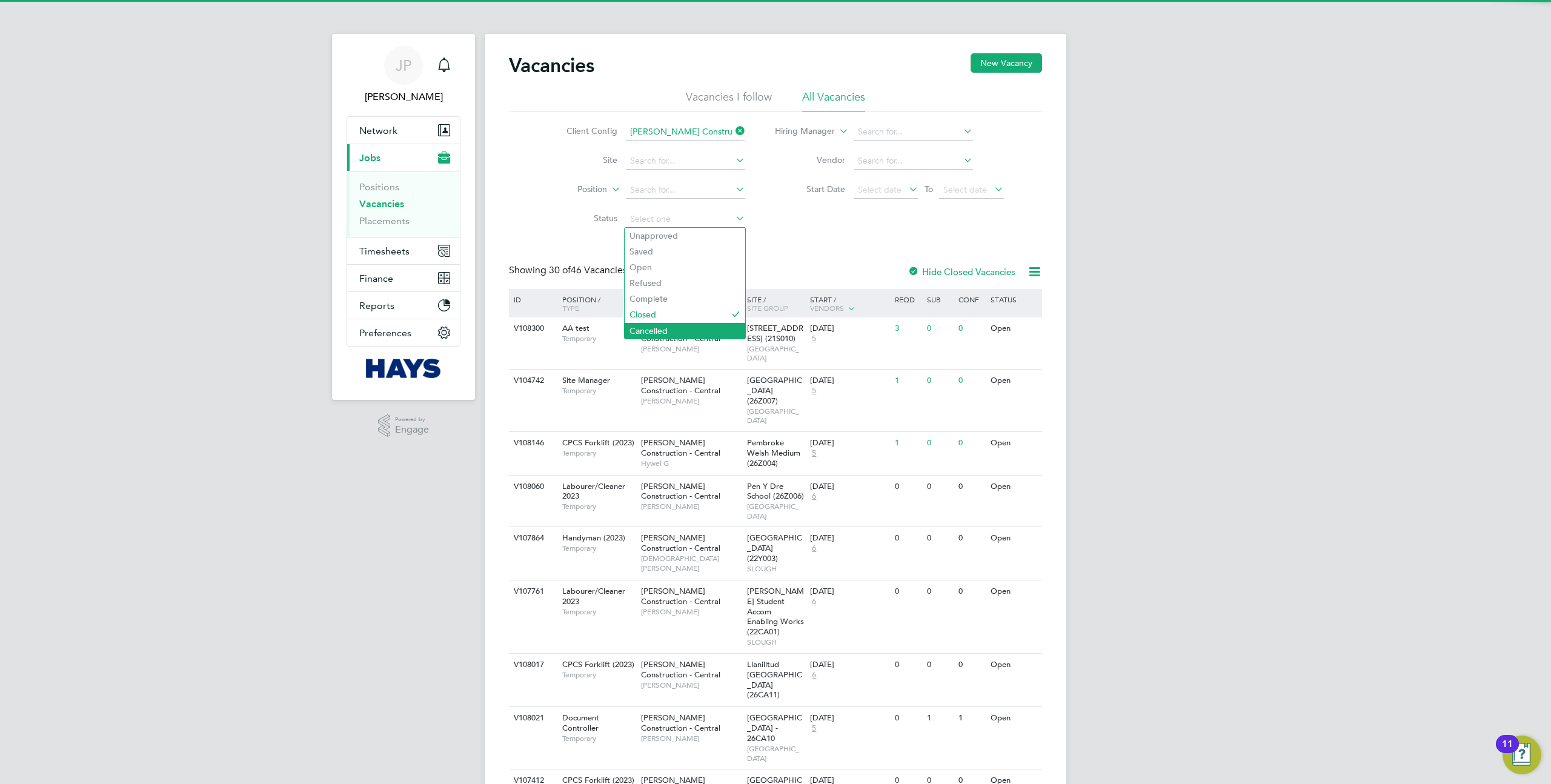
click at [670, 331] on li "Cancelled" at bounding box center [685, 331] width 121 height 16
type input "Cancelled"
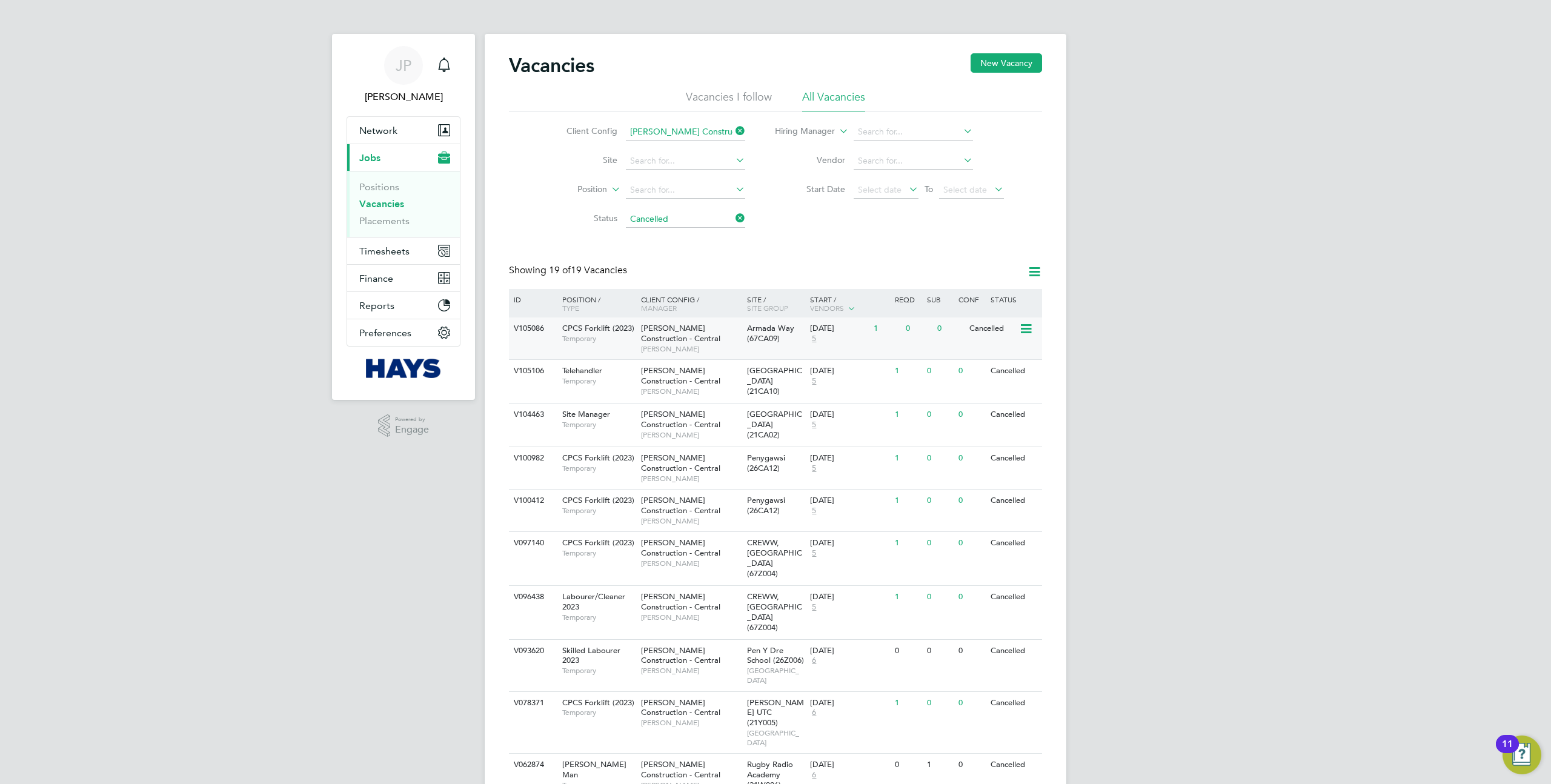
click at [1022, 331] on icon at bounding box center [1025, 329] width 12 height 15
click at [884, 336] on div "1" at bounding box center [887, 328] width 31 height 22
click at [692, 219] on input at bounding box center [686, 218] width 119 height 17
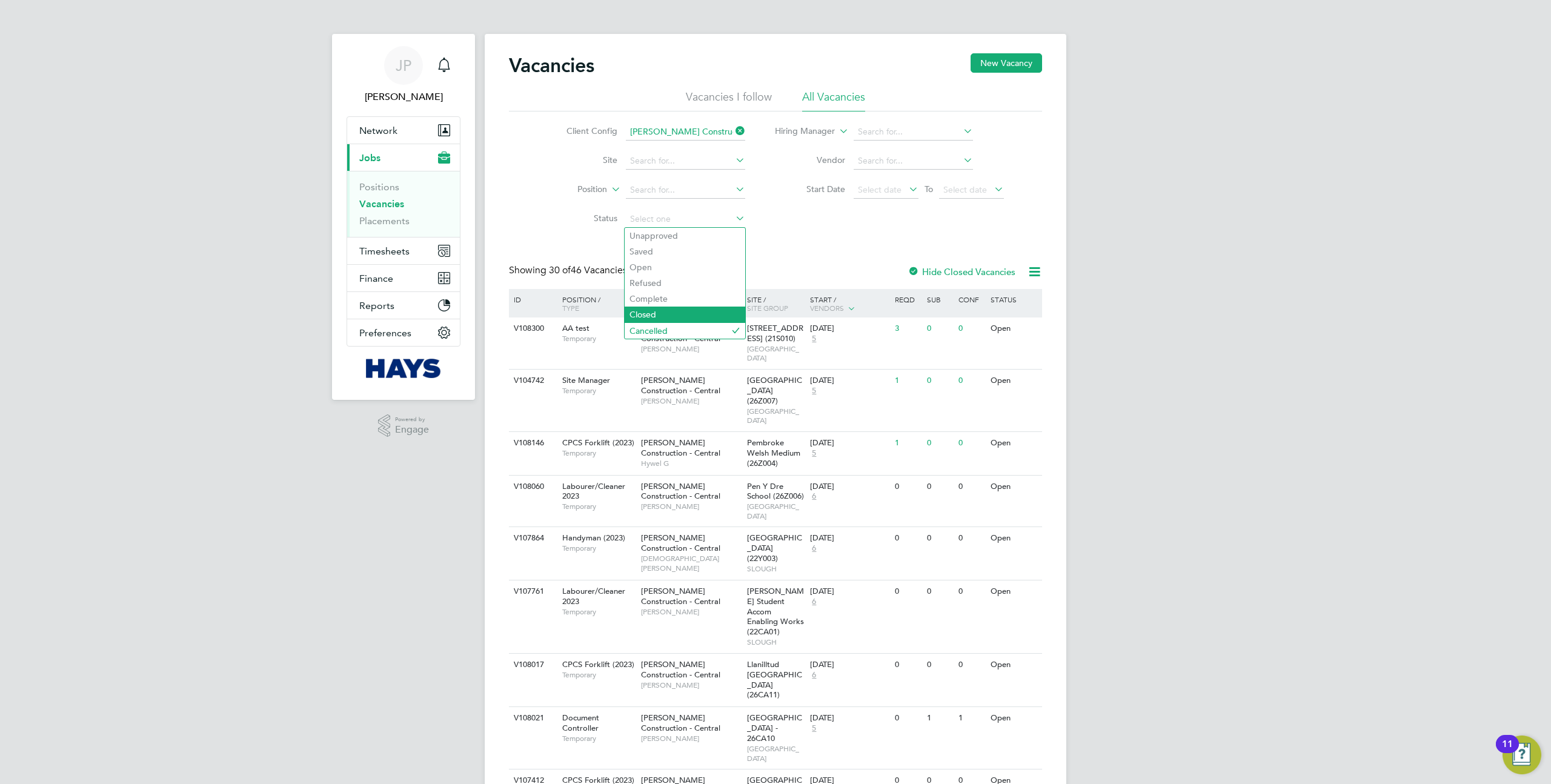
click at [659, 316] on li "Closed" at bounding box center [685, 314] width 121 height 16
type input "Closed"
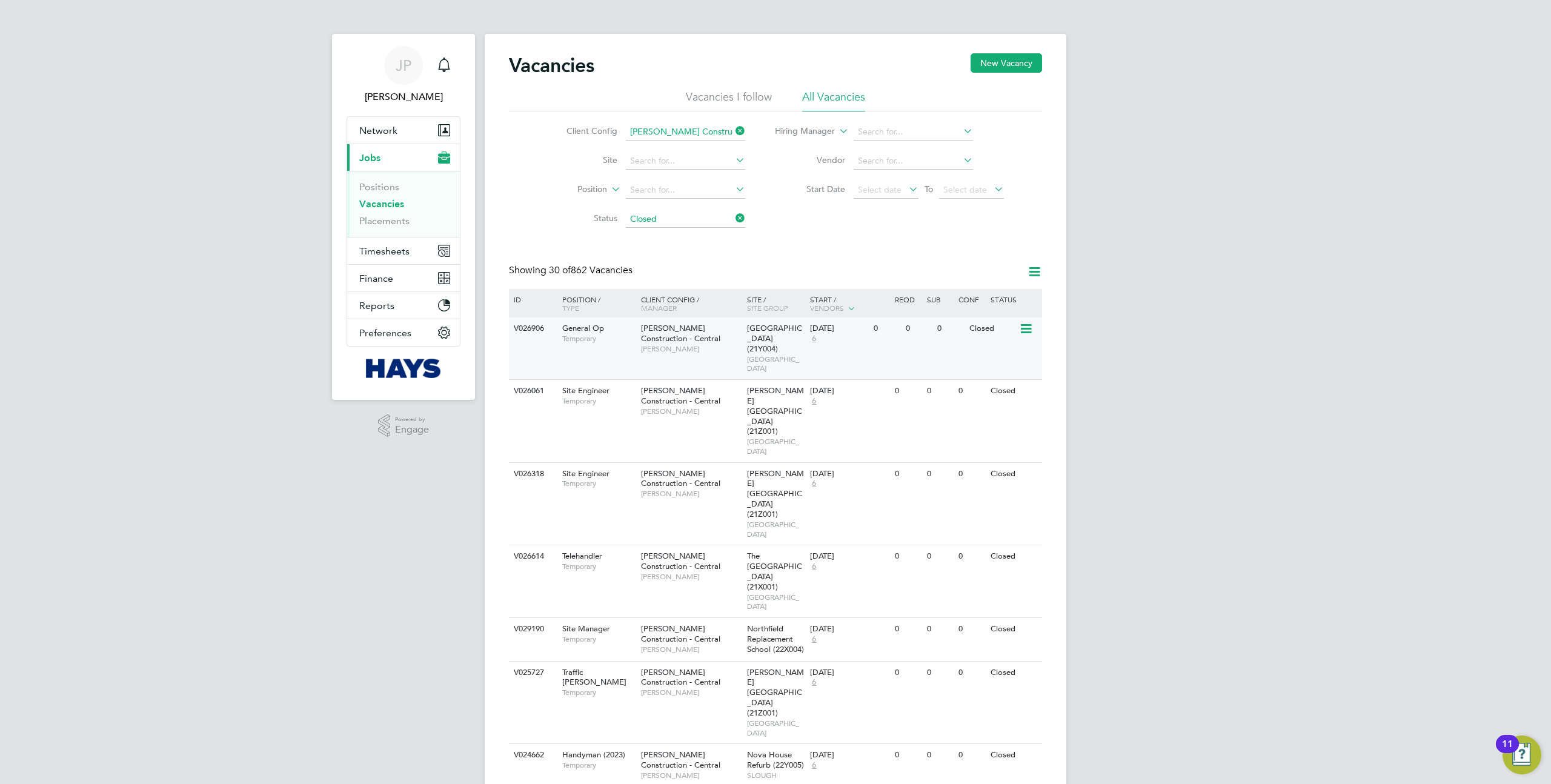
click at [1020, 329] on icon at bounding box center [1025, 329] width 12 height 15
click at [924, 334] on div "0" at bounding box center [919, 328] width 31 height 22
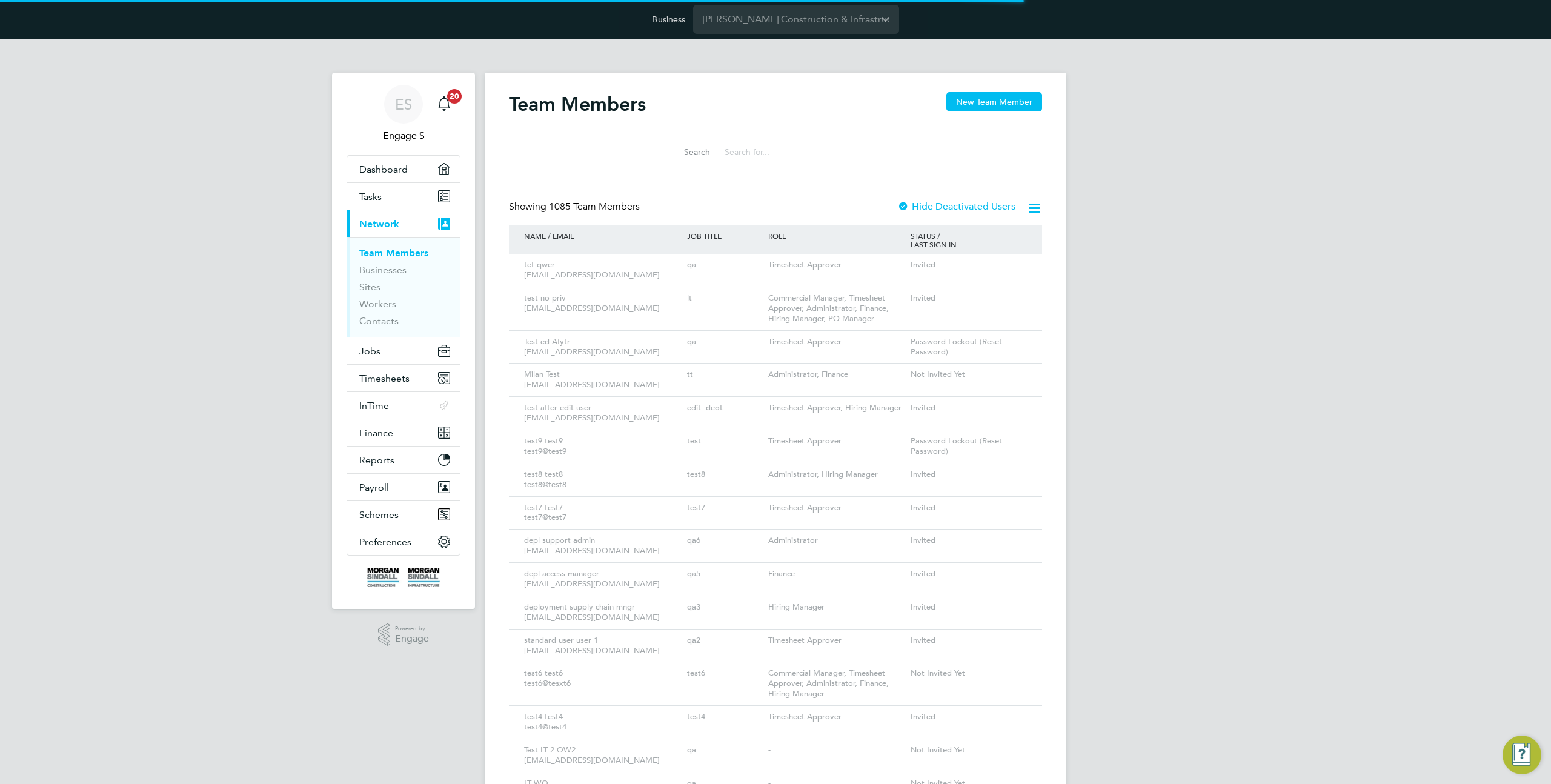
click at [759, 152] on input at bounding box center [807, 152] width 177 height 23
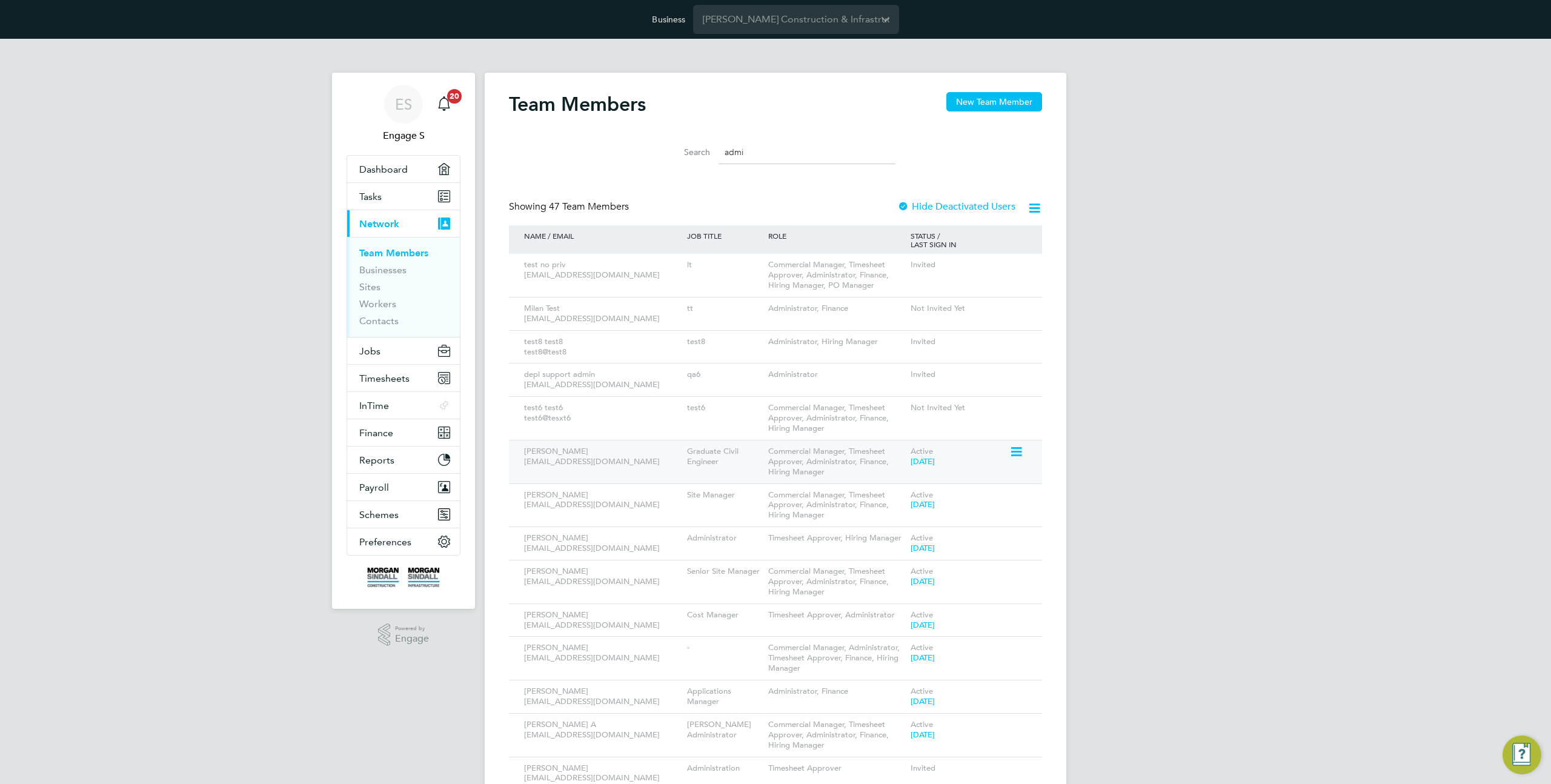
type input "admi"
click at [1019, 458] on icon at bounding box center [1015, 451] width 12 height 15
click at [911, 606] on li "Impersonate" at bounding box center [949, 606] width 146 height 17
click at [761, 17] on input "[PERSON_NAME] Construction & Infrastructure Ltd" at bounding box center [796, 19] width 206 height 28
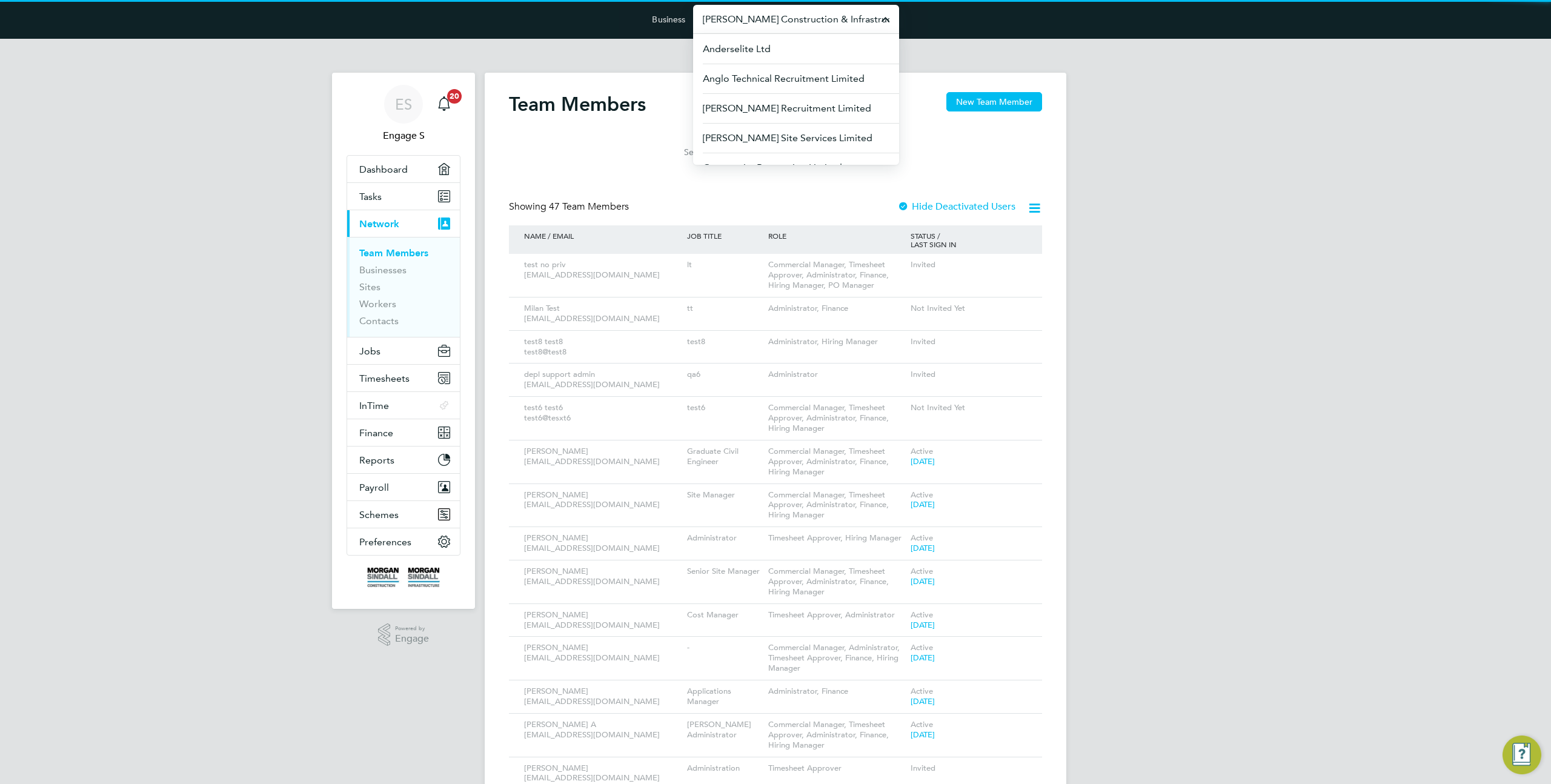
click at [761, 17] on input "[PERSON_NAME] Construction & Infrastructure Ltd" at bounding box center [796, 19] width 206 height 28
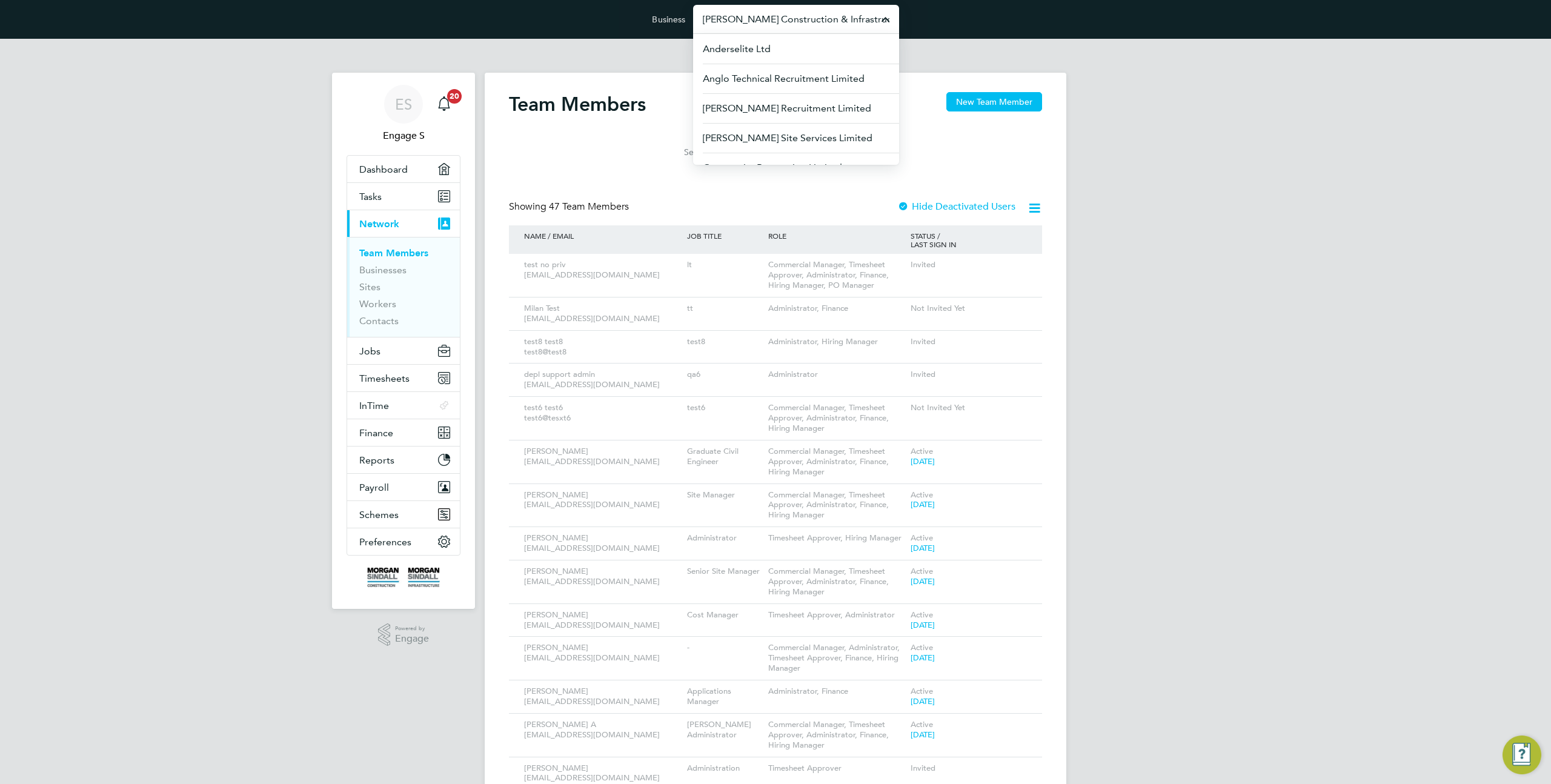
click at [761, 17] on input "[PERSON_NAME] Construction & Infrastructure Ltd" at bounding box center [796, 19] width 206 height 28
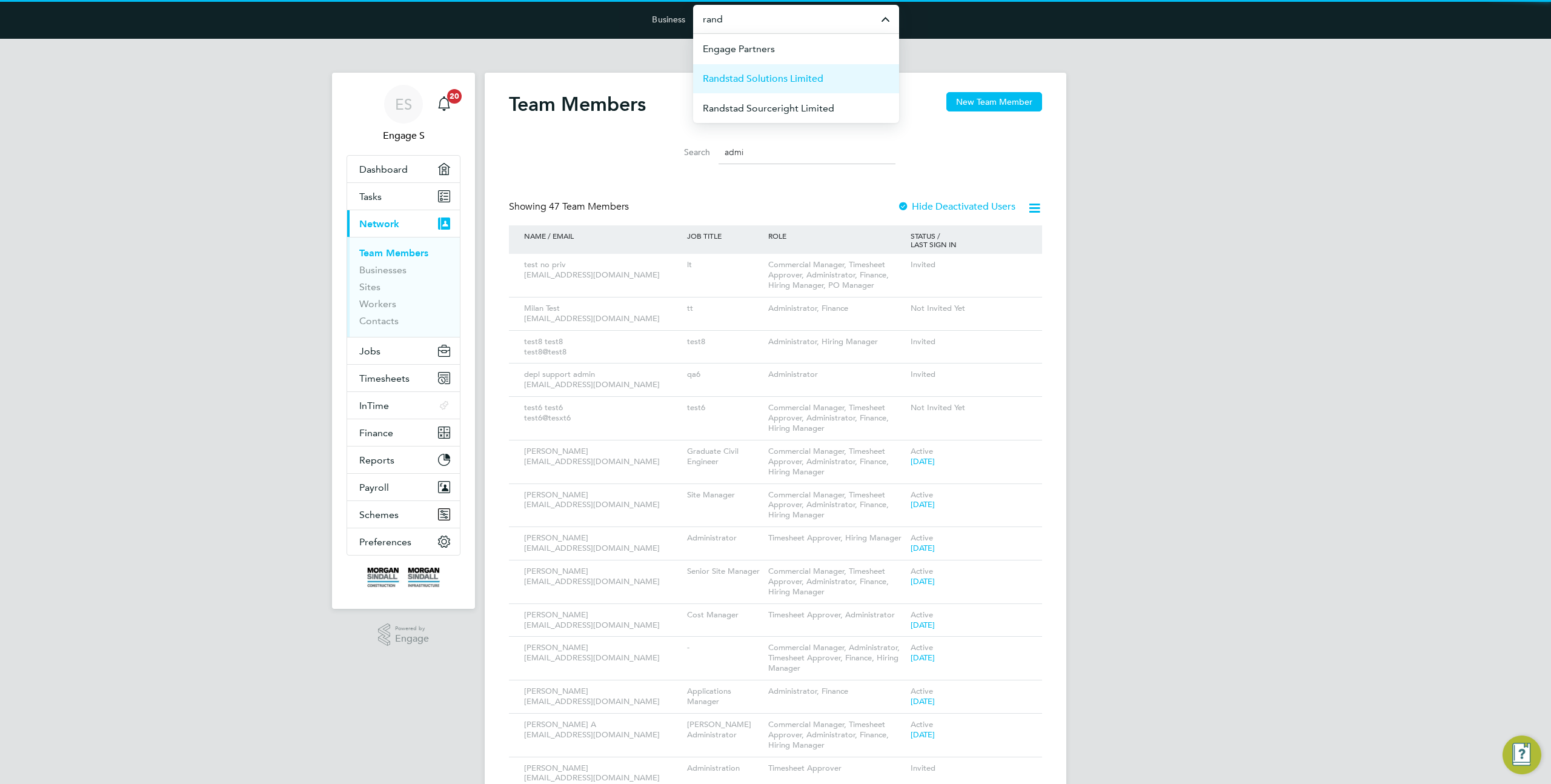
click at [791, 87] on li "Randstad Solutions Limited" at bounding box center [796, 78] width 206 height 29
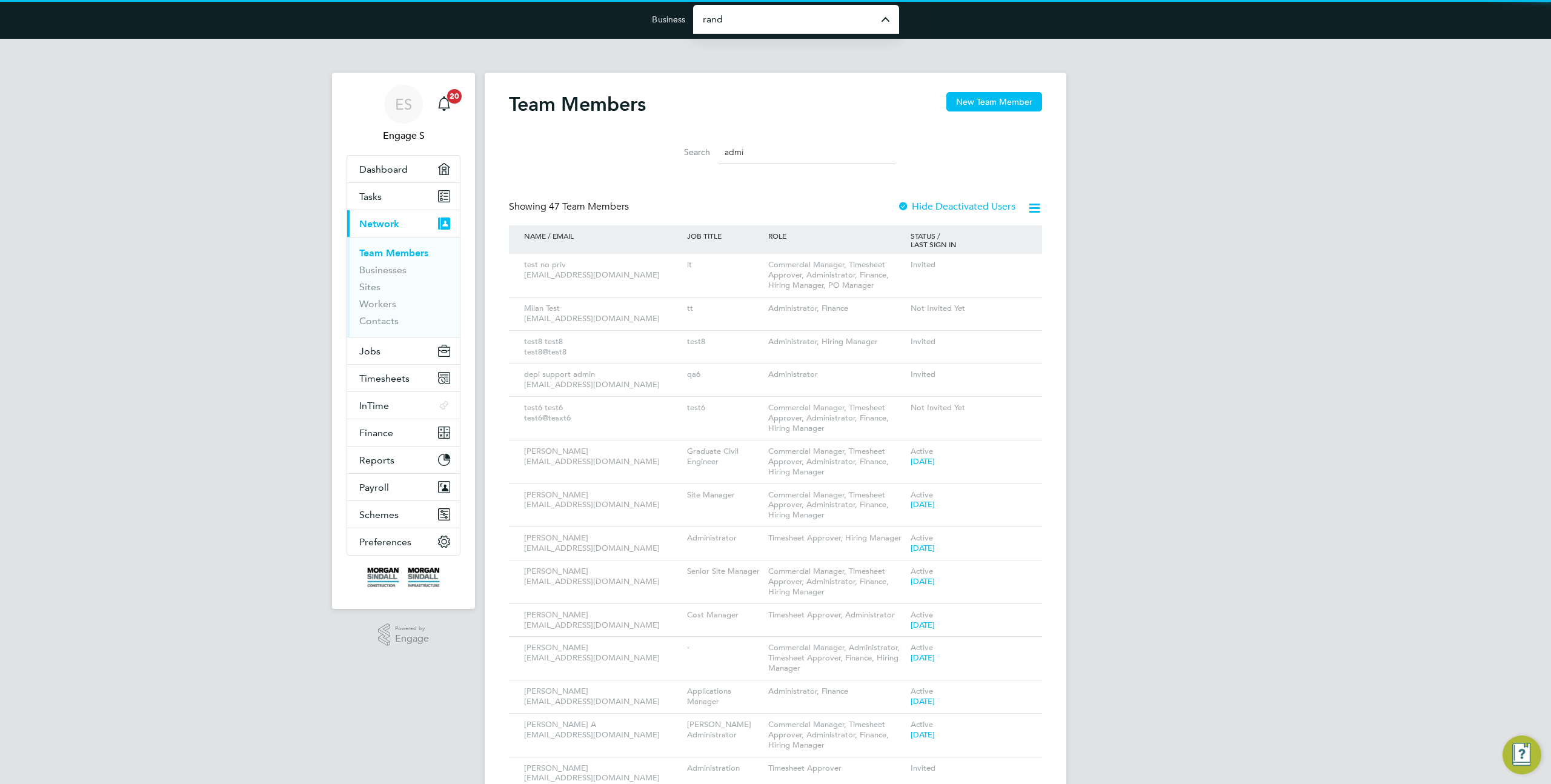
type input "Randstad Solutions Limited"
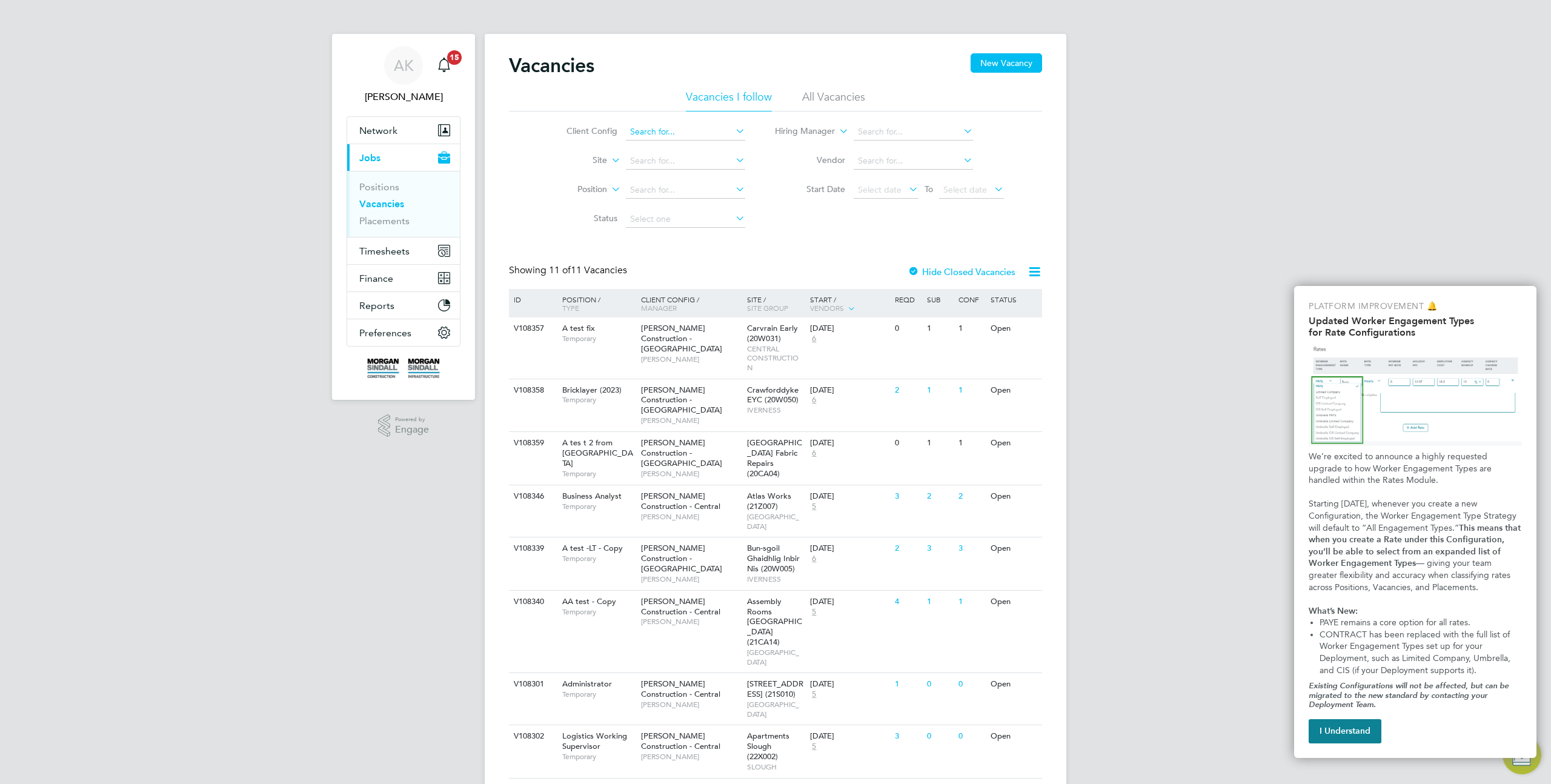
click at [644, 128] on input at bounding box center [686, 132] width 119 height 17
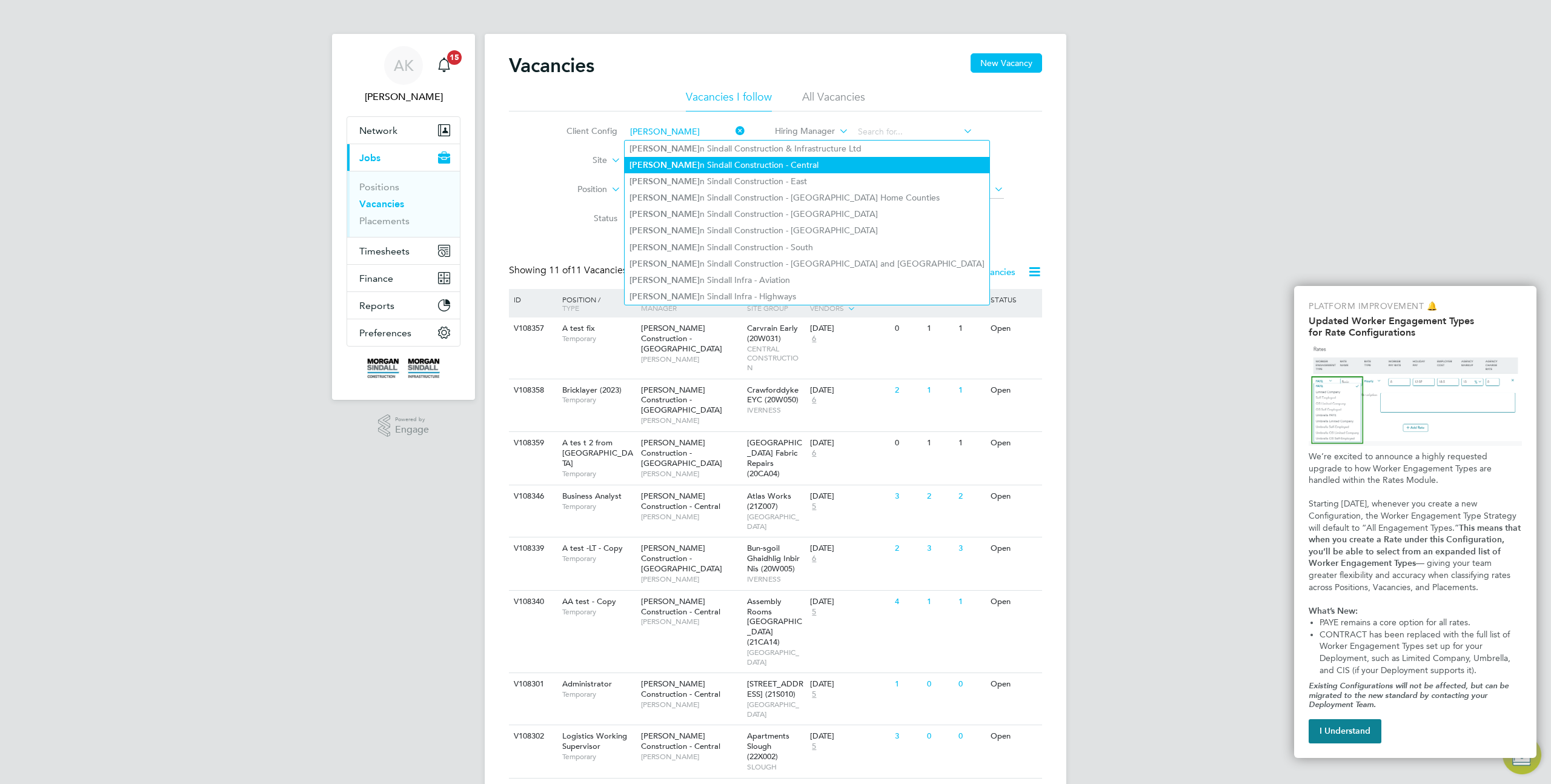
click at [684, 164] on li "Morga n Sindall Construction - Central" at bounding box center [807, 165] width 365 height 17
type input "[PERSON_NAME] Construction - Central"
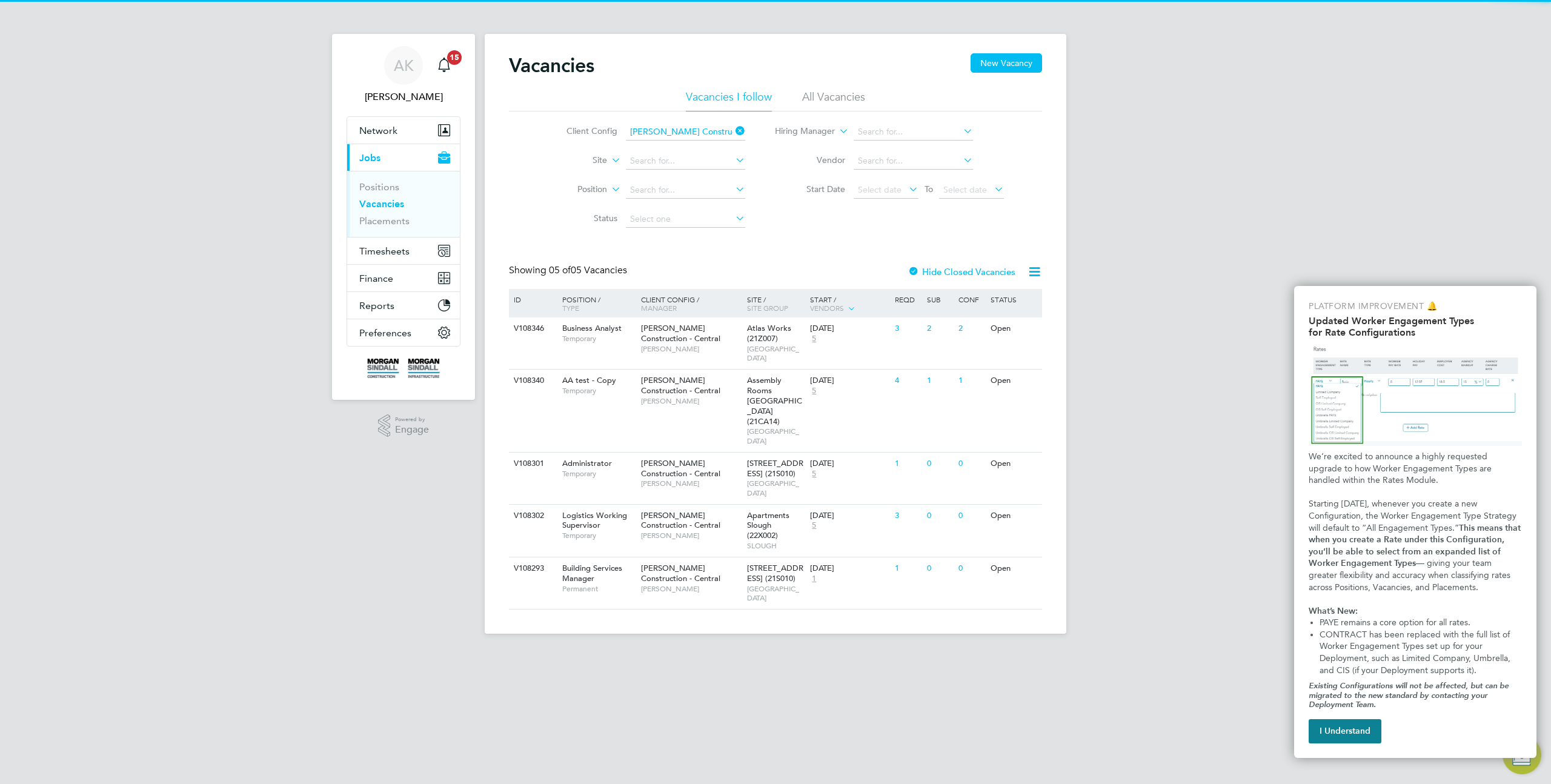
click at [841, 103] on li "All Vacancies" at bounding box center [833, 100] width 63 height 21
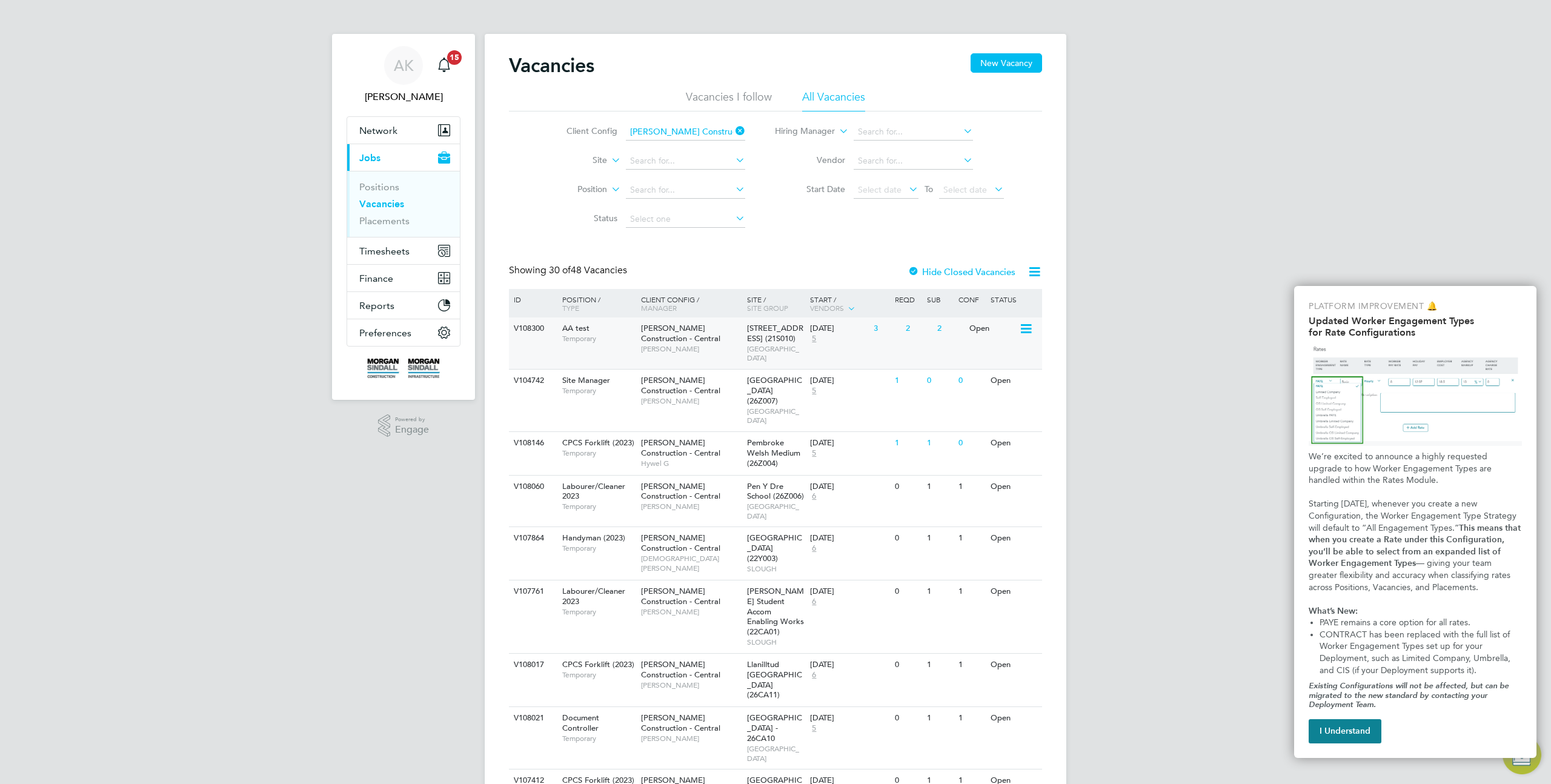
click at [788, 324] on div "55 Colmore Row (21S010) MIDLANDS" at bounding box center [776, 342] width 63 height 52
click at [1024, 329] on icon at bounding box center [1025, 329] width 12 height 15
click at [972, 372] on li "Edit" at bounding box center [996, 373] width 70 height 17
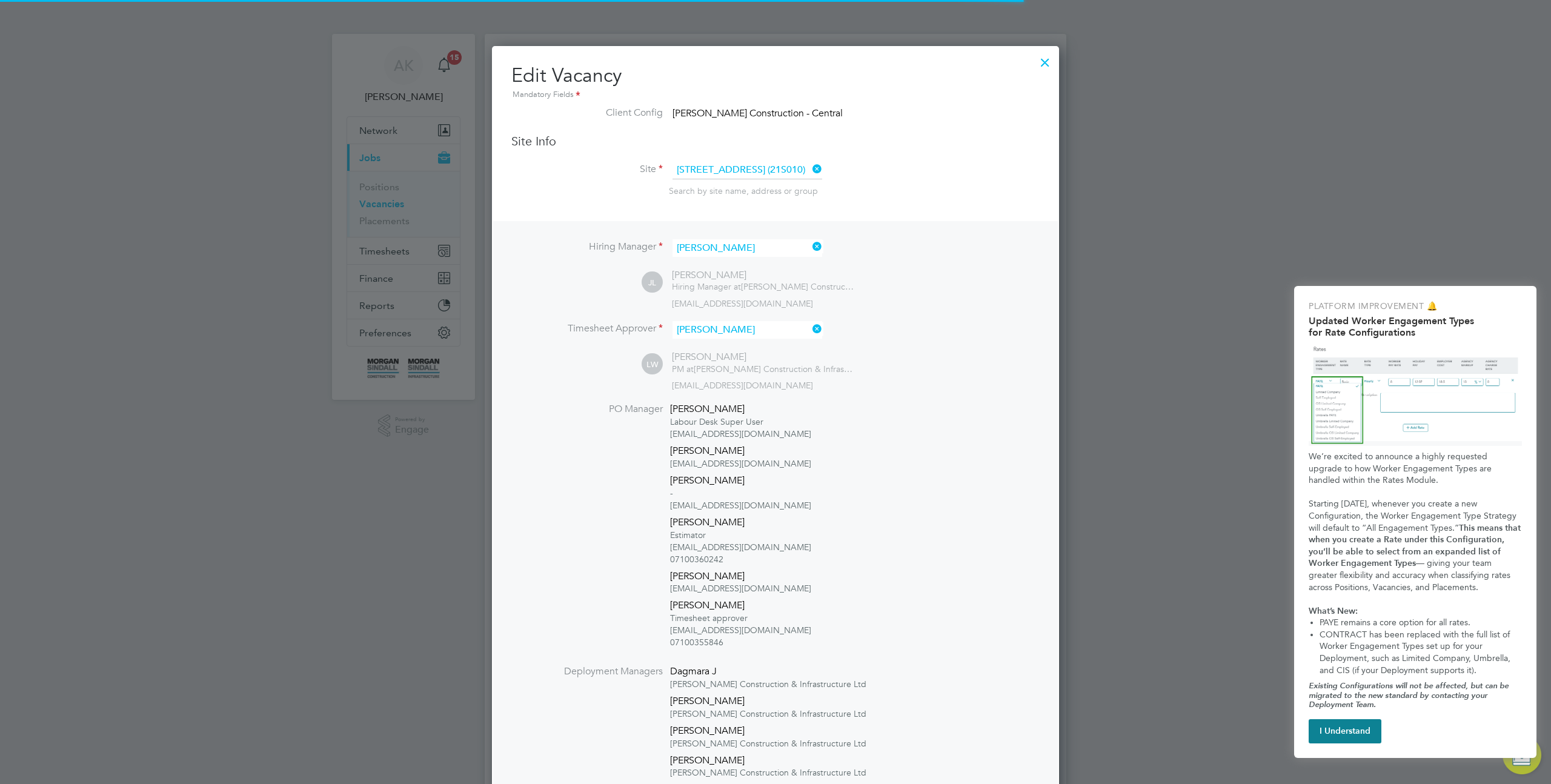
scroll to position [36, 63]
click at [1041, 62] on div at bounding box center [1045, 59] width 21 height 21
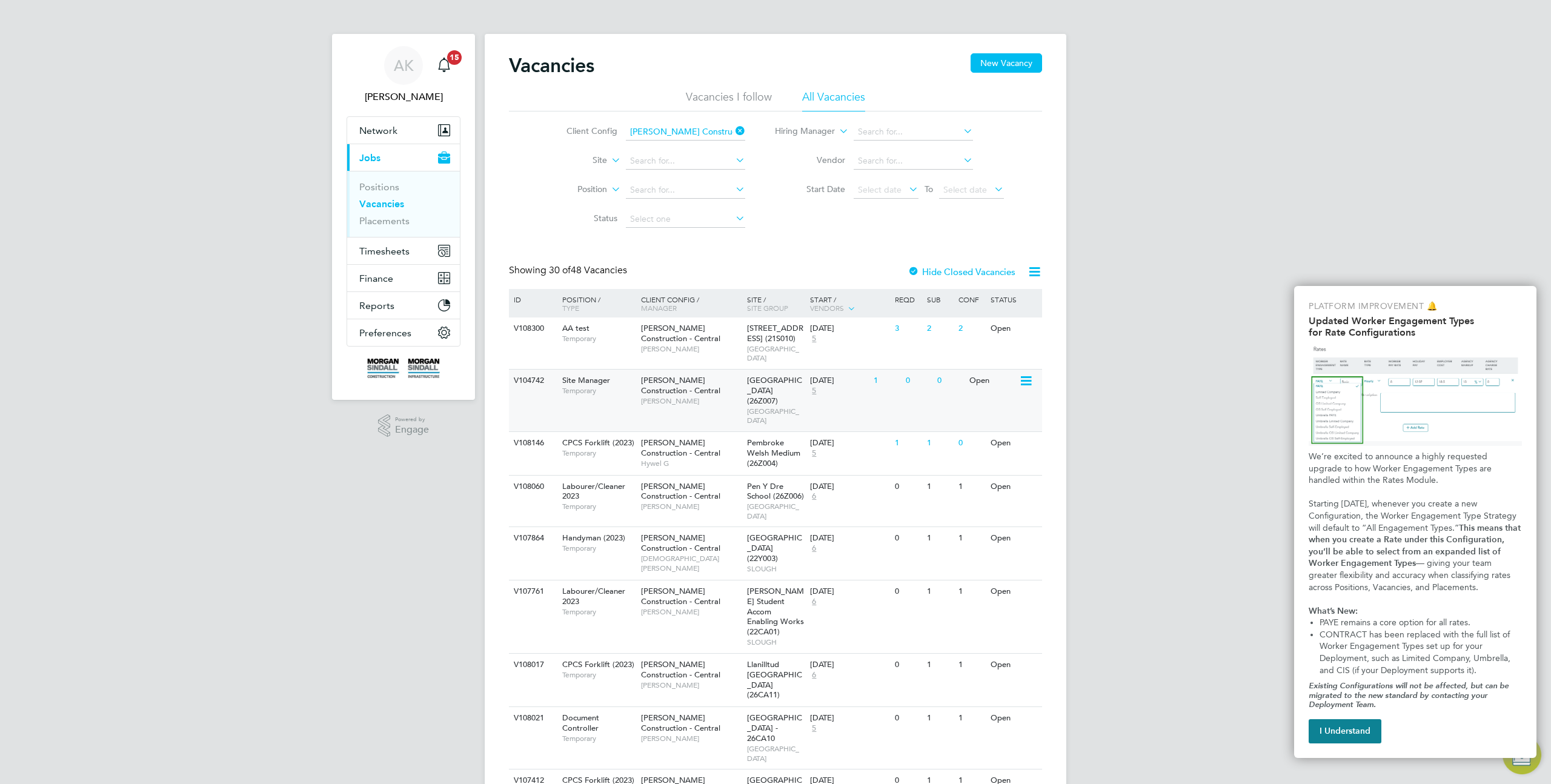
click at [1025, 373] on icon at bounding box center [1025, 380] width 12 height 15
click at [978, 433] on li "Update Status" at bounding box center [996, 433] width 70 height 17
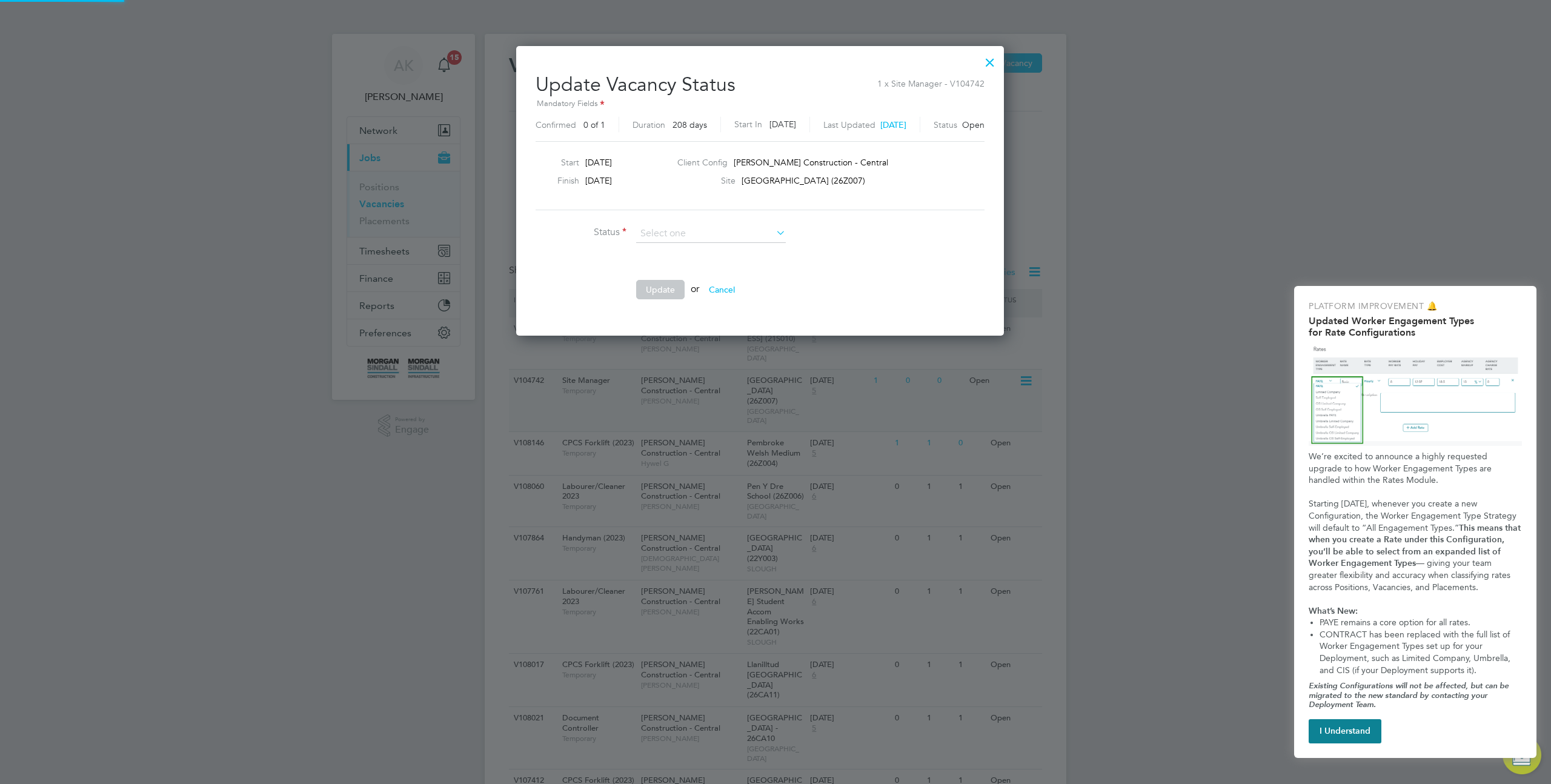
scroll to position [289, 519]
click at [1001, 61] on div at bounding box center [990, 59] width 21 height 21
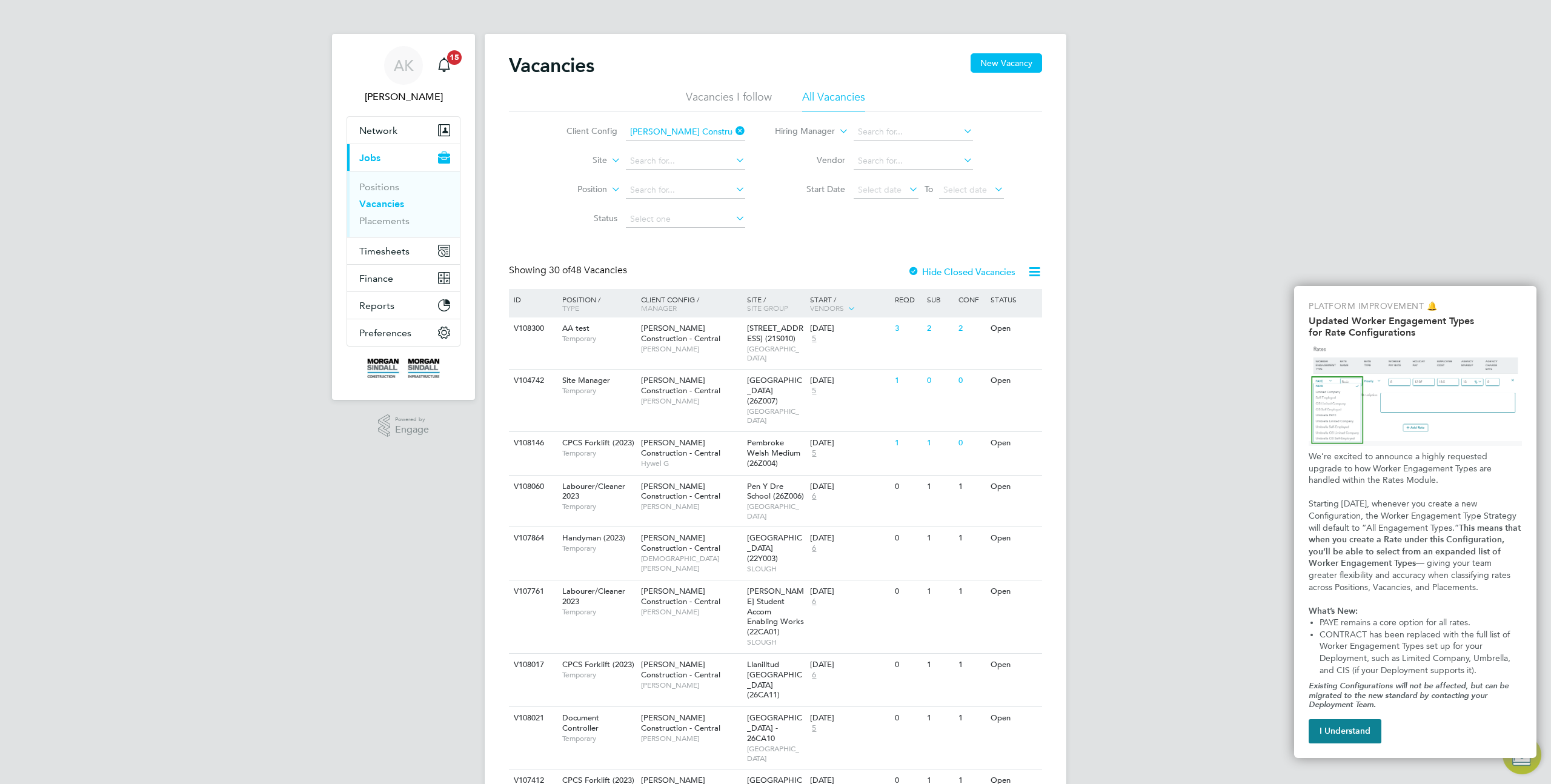
click at [926, 274] on label "Hide Closed Vacancies" at bounding box center [961, 272] width 108 height 12
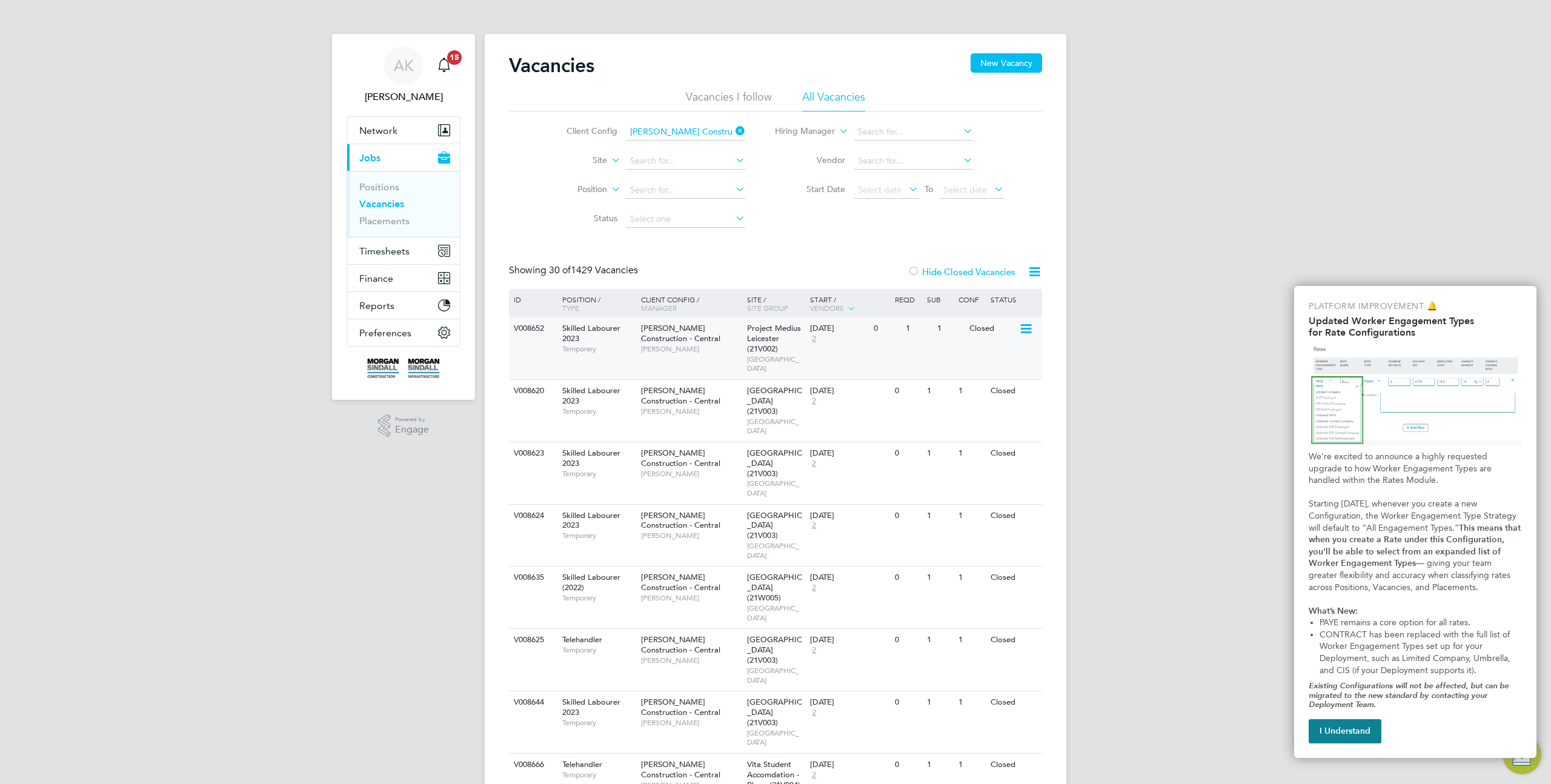
click at [1019, 327] on icon at bounding box center [1025, 329] width 12 height 15
click at [989, 392] on li "Update Status" at bounding box center [996, 391] width 70 height 17
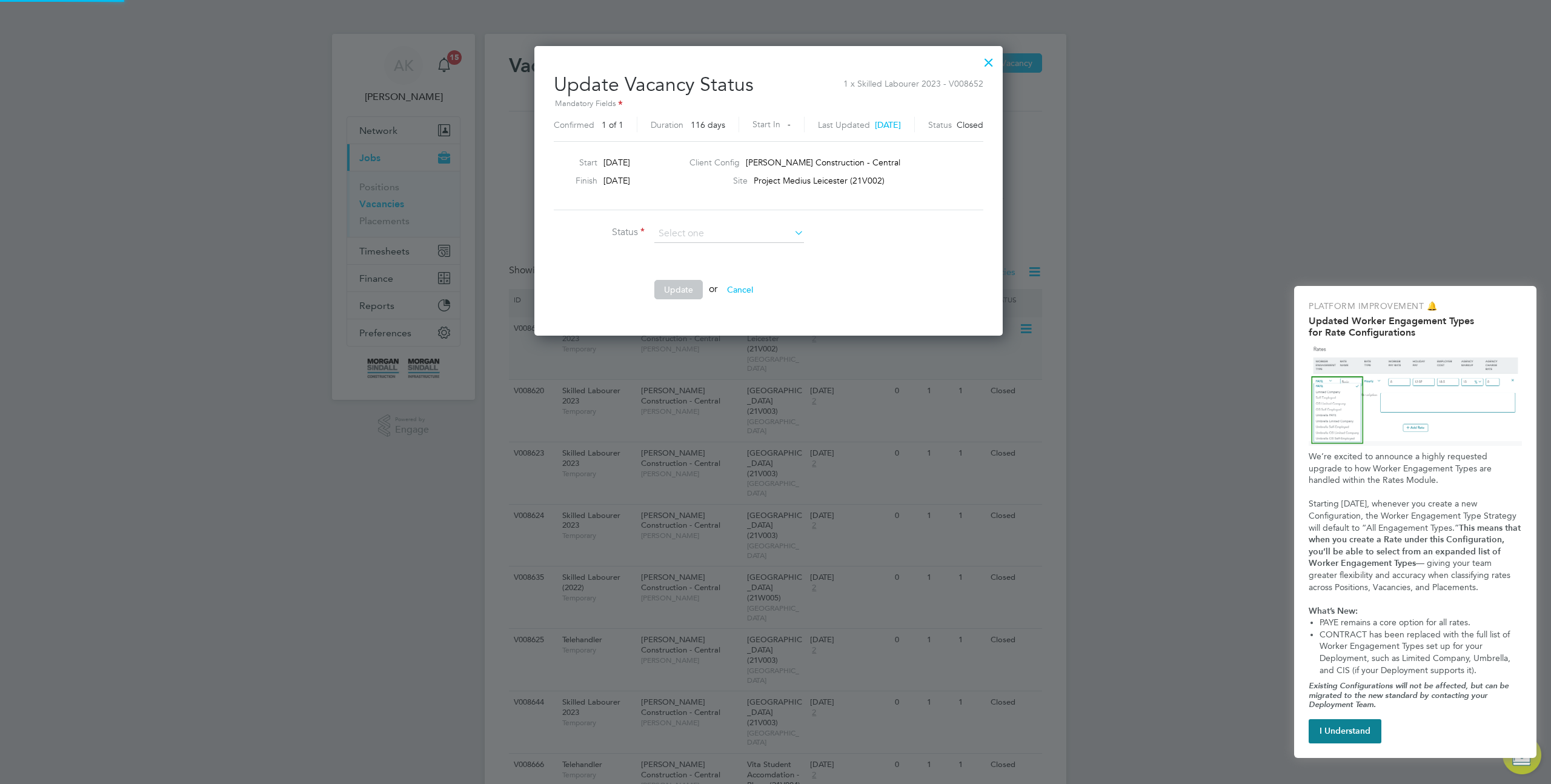
scroll to position [289, 483]
click at [719, 249] on li "Open" at bounding box center [729, 250] width 151 height 16
type input "Open"
click at [1000, 59] on div at bounding box center [989, 59] width 21 height 21
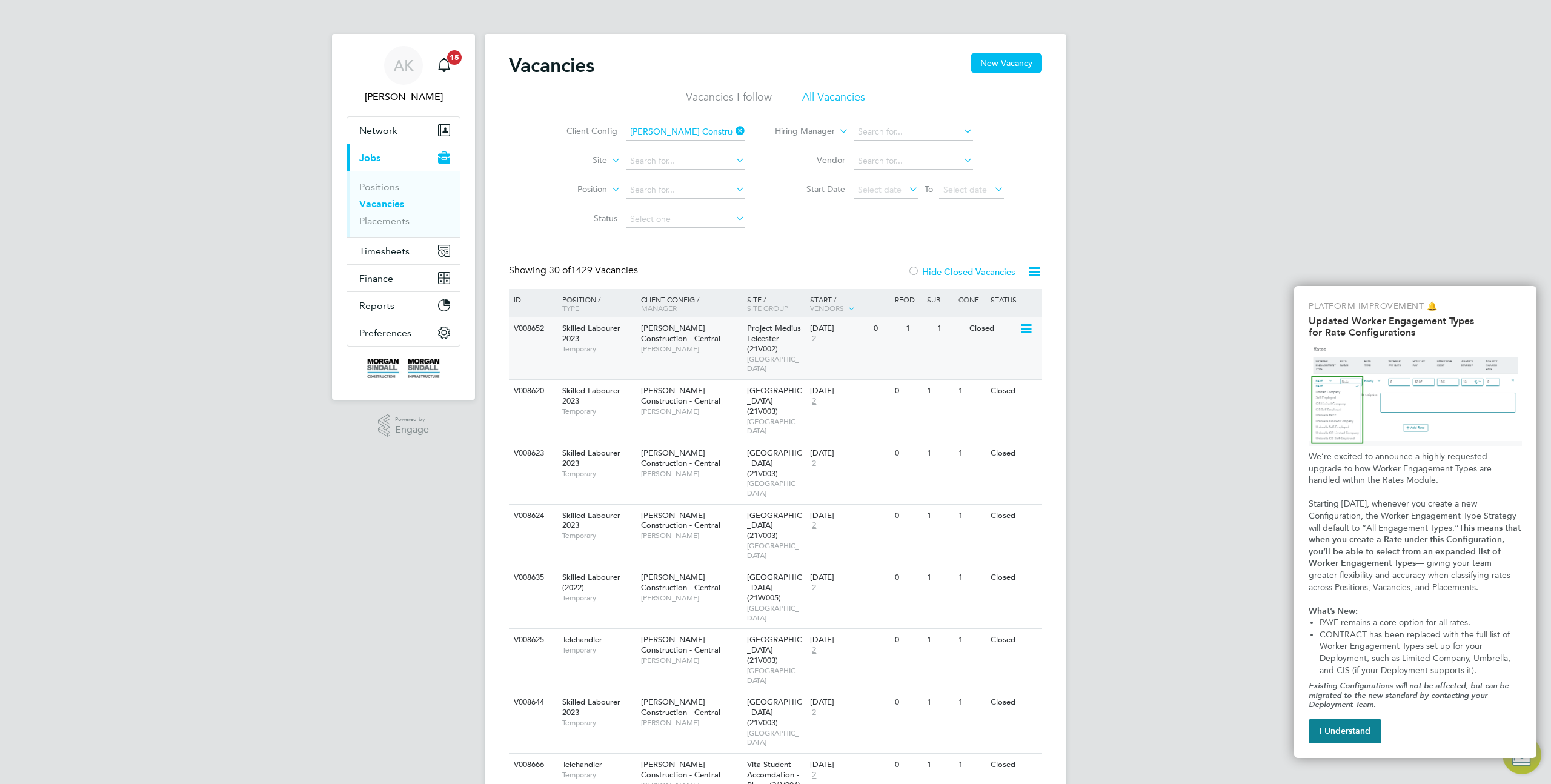
click at [1031, 329] on icon at bounding box center [1025, 329] width 12 height 15
click at [997, 387] on li "Update Status" at bounding box center [996, 391] width 70 height 17
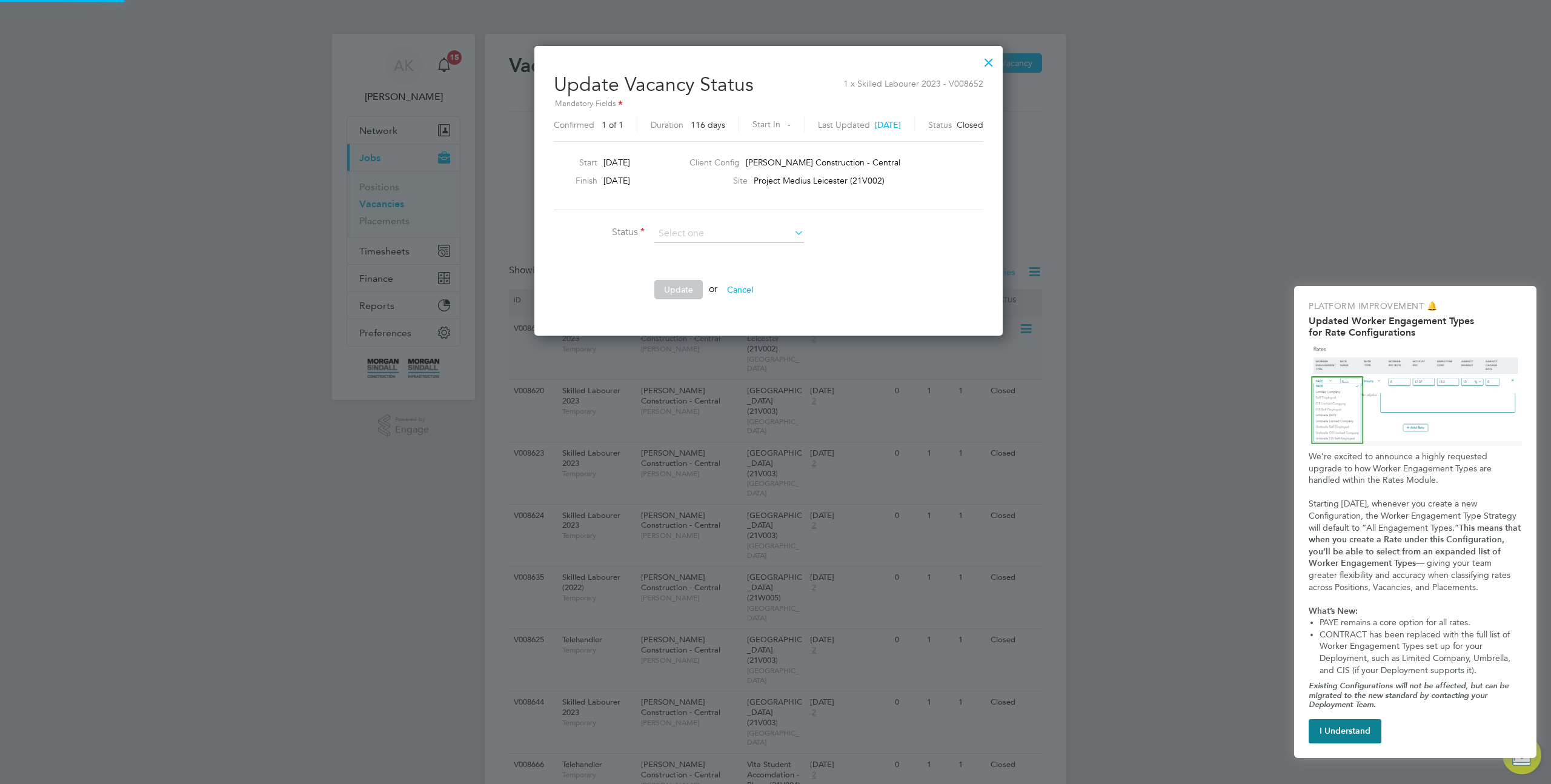
scroll to position [289, 483]
click at [695, 245] on li "Open" at bounding box center [729, 250] width 151 height 16
type input "Open"
click at [677, 296] on button "Update" at bounding box center [679, 290] width 49 height 20
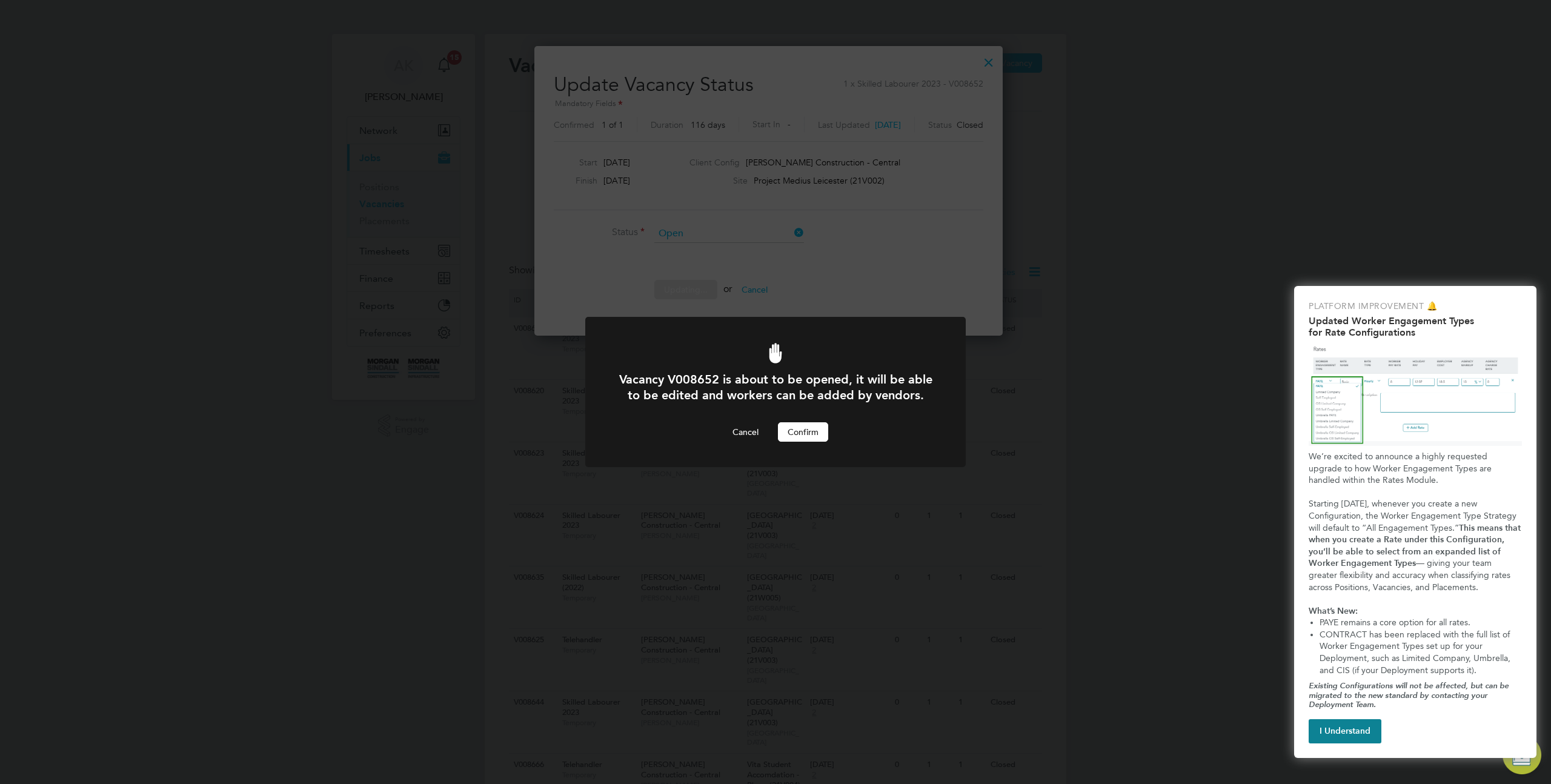
click at [805, 433] on button "Confirm" at bounding box center [804, 432] width 51 height 20
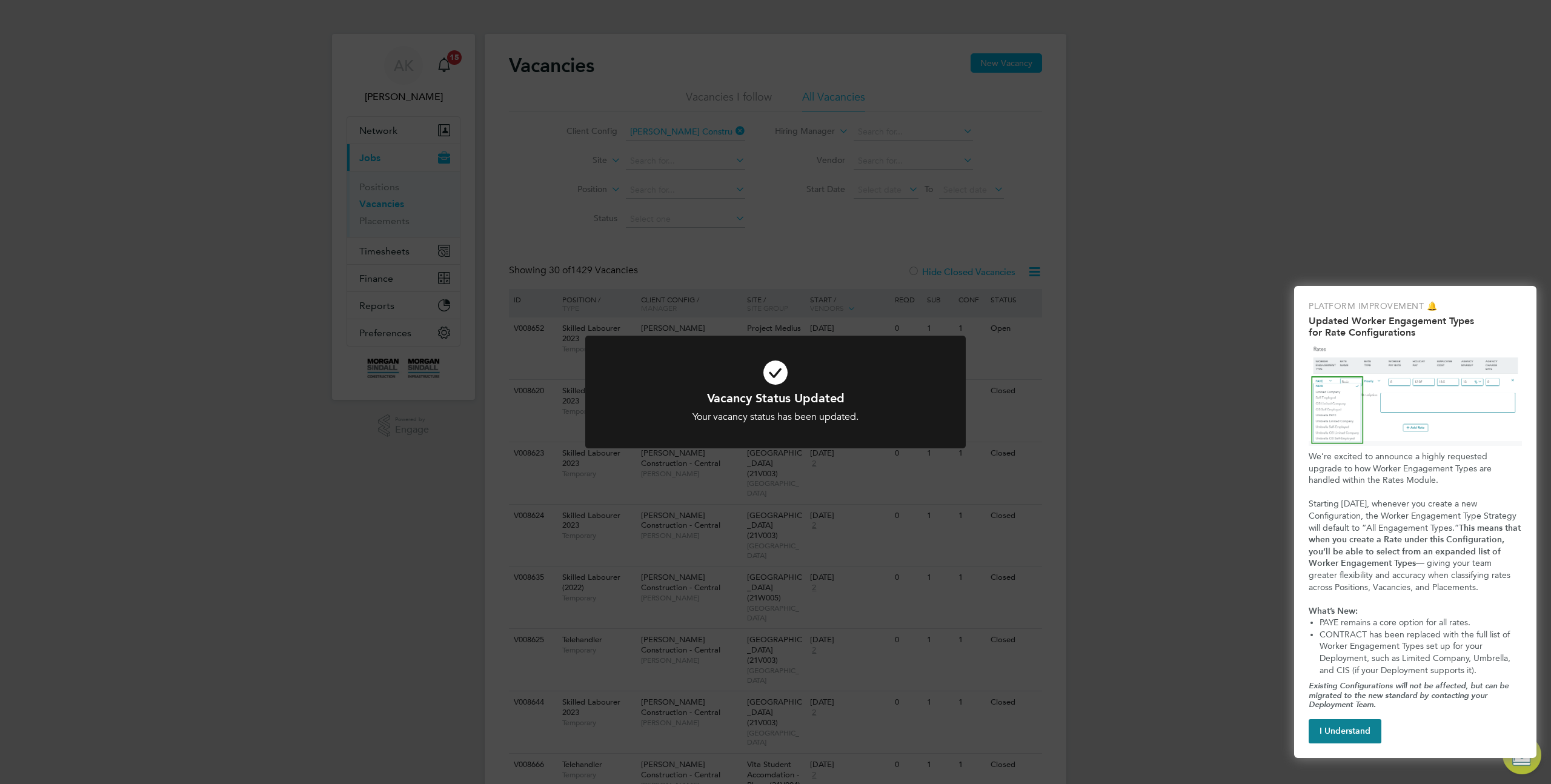
click at [1054, 384] on div "Vacancy Status Updated Your vacancy status has been updated. Cancel Okay" at bounding box center [776, 392] width 1551 height 784
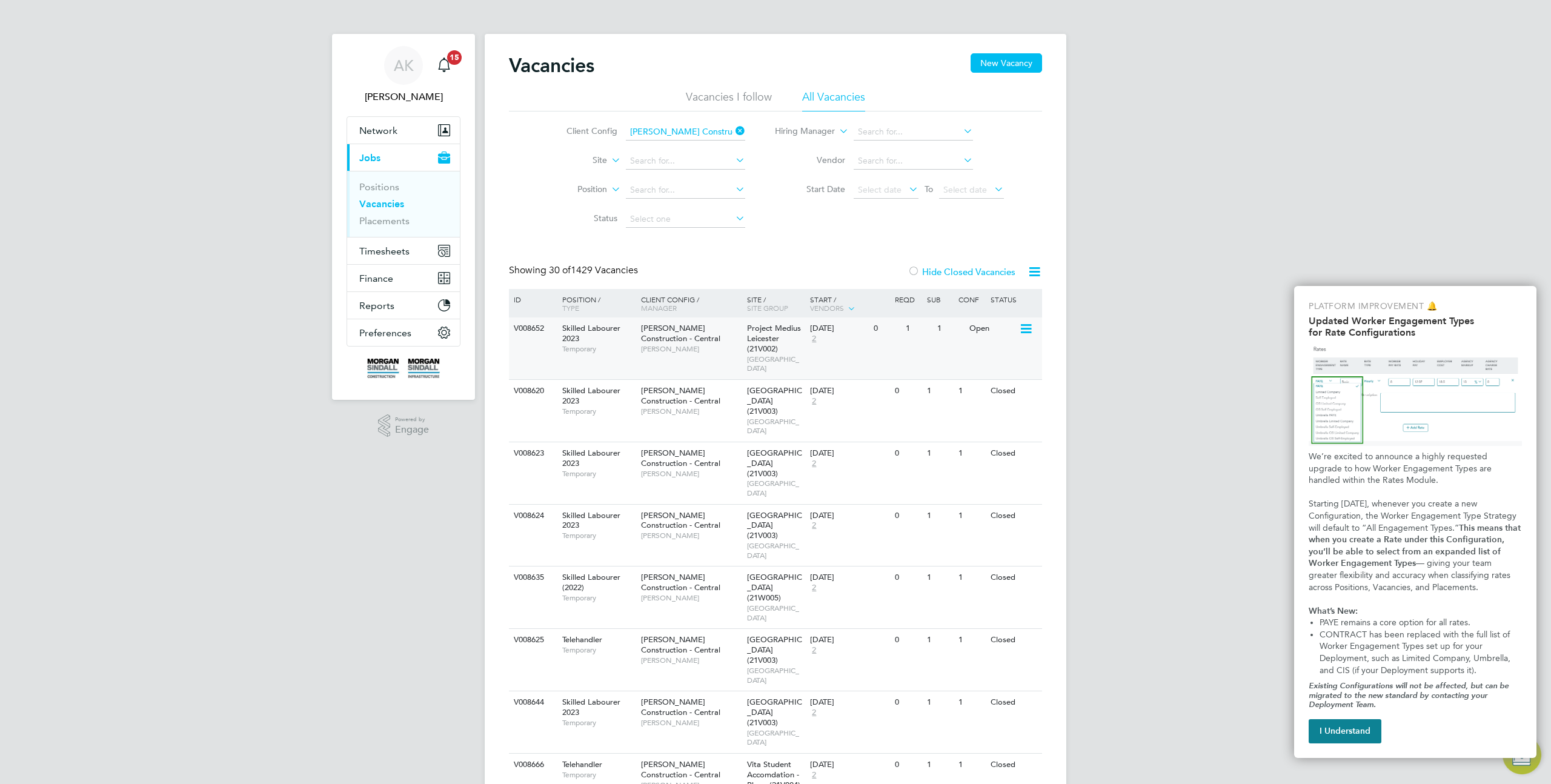
click at [1016, 332] on div "Open" at bounding box center [993, 328] width 53 height 22
click at [1025, 330] on icon at bounding box center [1025, 329] width 12 height 15
click at [975, 371] on li "Edit" at bounding box center [996, 373] width 70 height 17
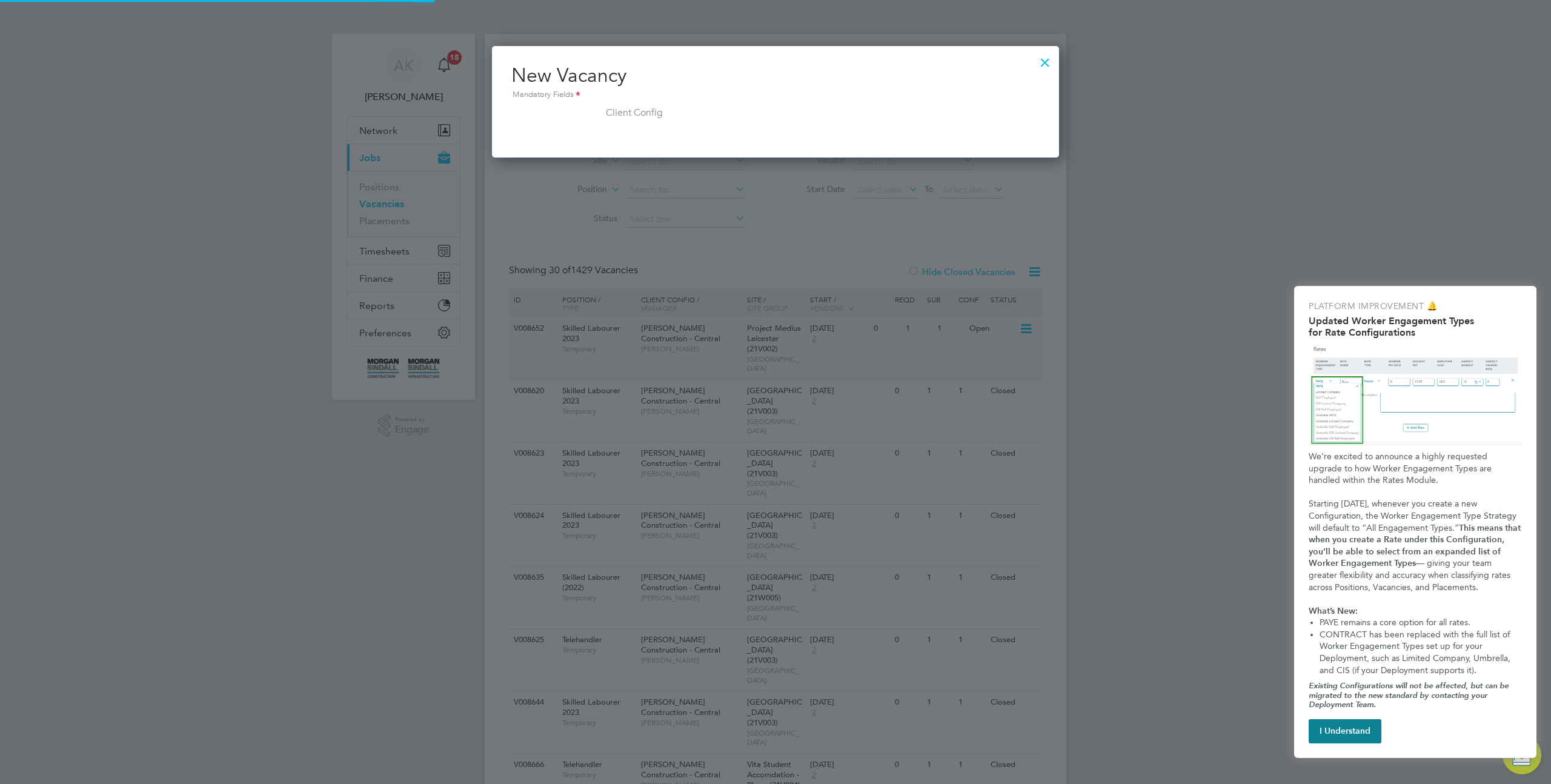
scroll to position [0, 0]
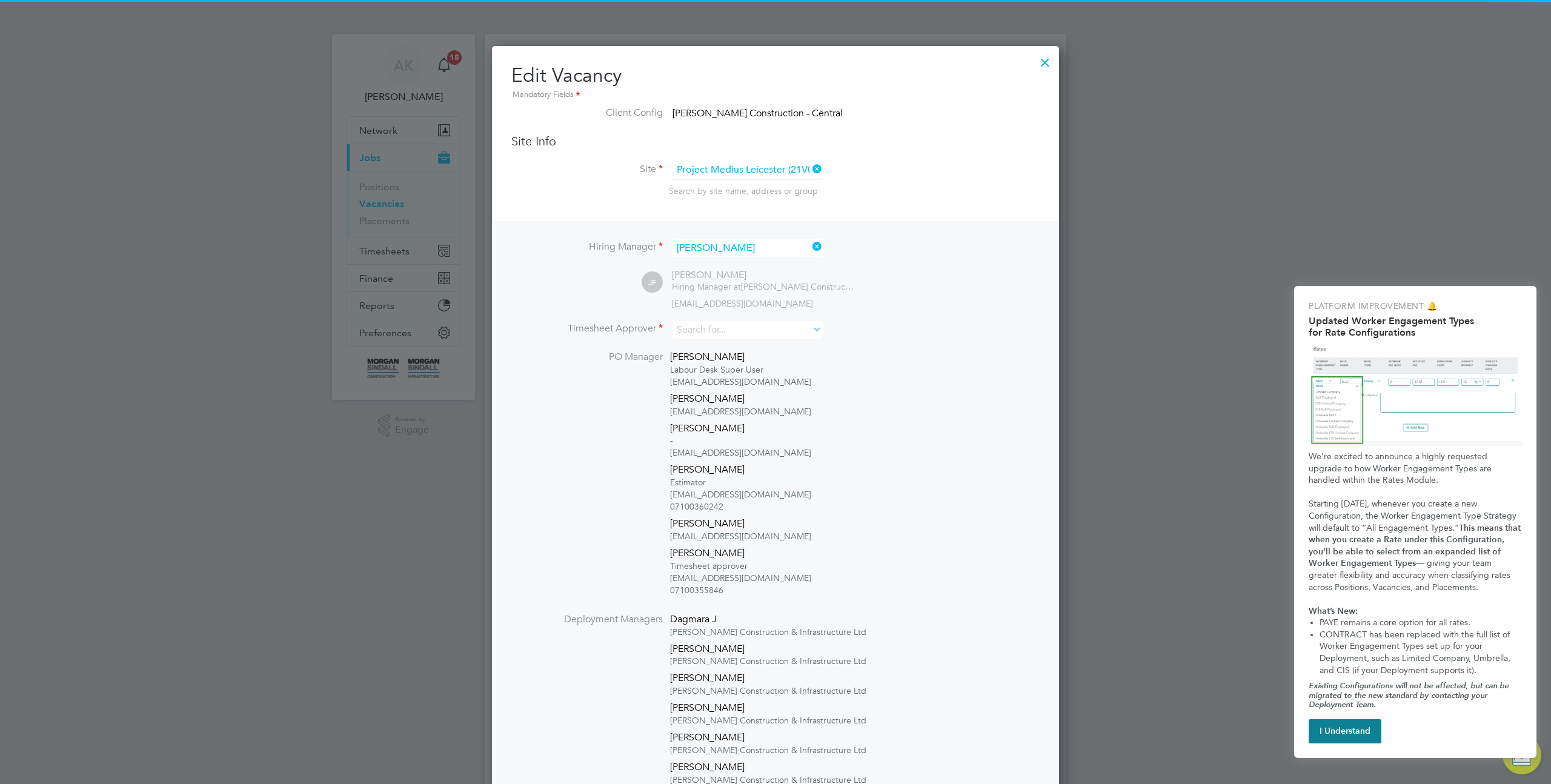
click at [1047, 59] on div at bounding box center [1045, 59] width 21 height 21
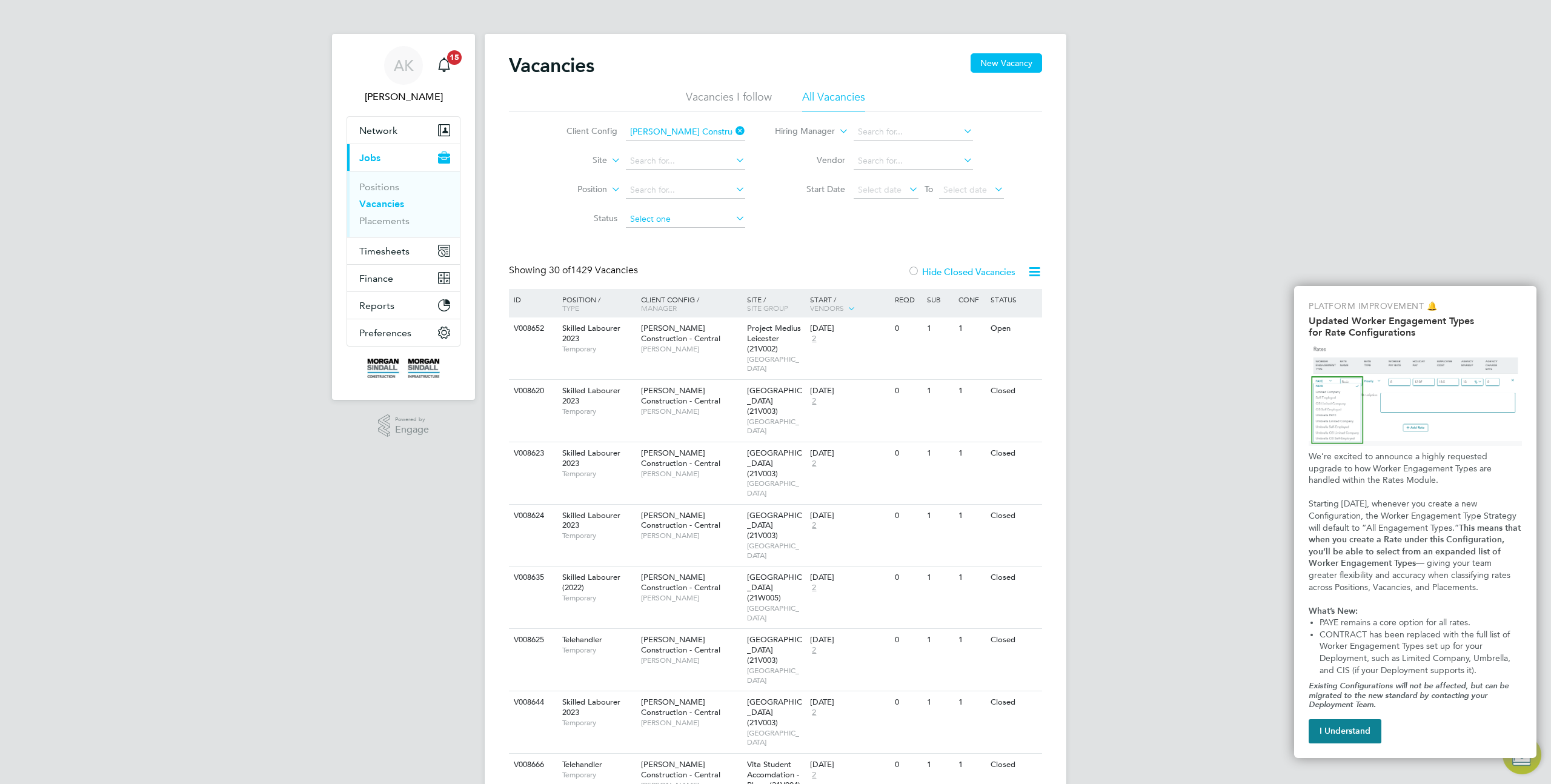
click at [645, 222] on input at bounding box center [686, 218] width 119 height 17
click at [662, 295] on li "Complete" at bounding box center [685, 298] width 121 height 16
type input "Complete"
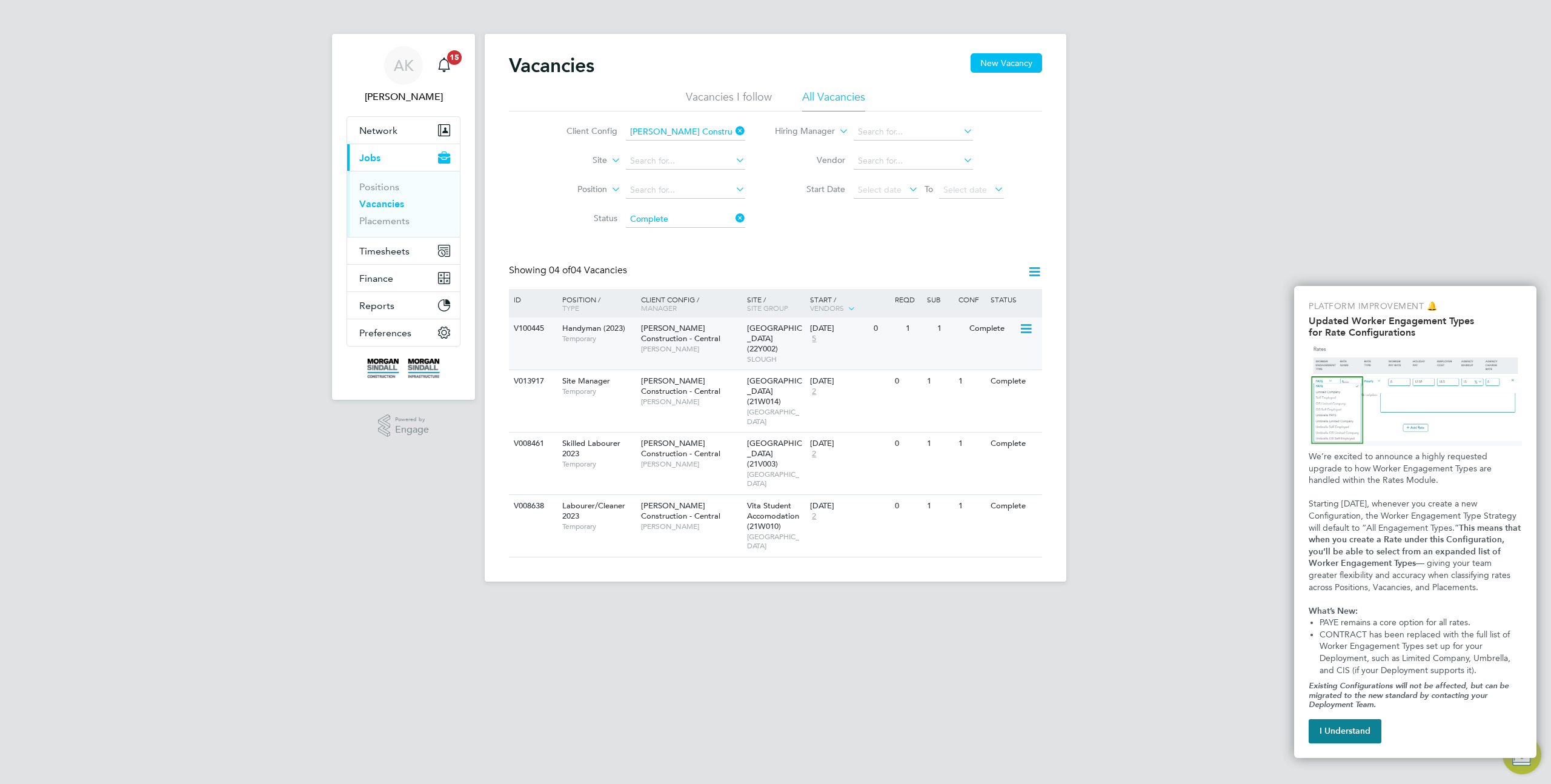
click at [1029, 329] on icon at bounding box center [1025, 329] width 12 height 15
click at [979, 328] on div "Complete" at bounding box center [993, 328] width 53 height 22
click at [1036, 277] on icon at bounding box center [1035, 272] width 16 height 16
click at [1066, 238] on div "Vacancies New Vacancy Vacancies I follow All Vacancies Client Config Morgan Sin…" at bounding box center [776, 308] width 581 height 548
click at [676, 225] on input at bounding box center [686, 218] width 119 height 17
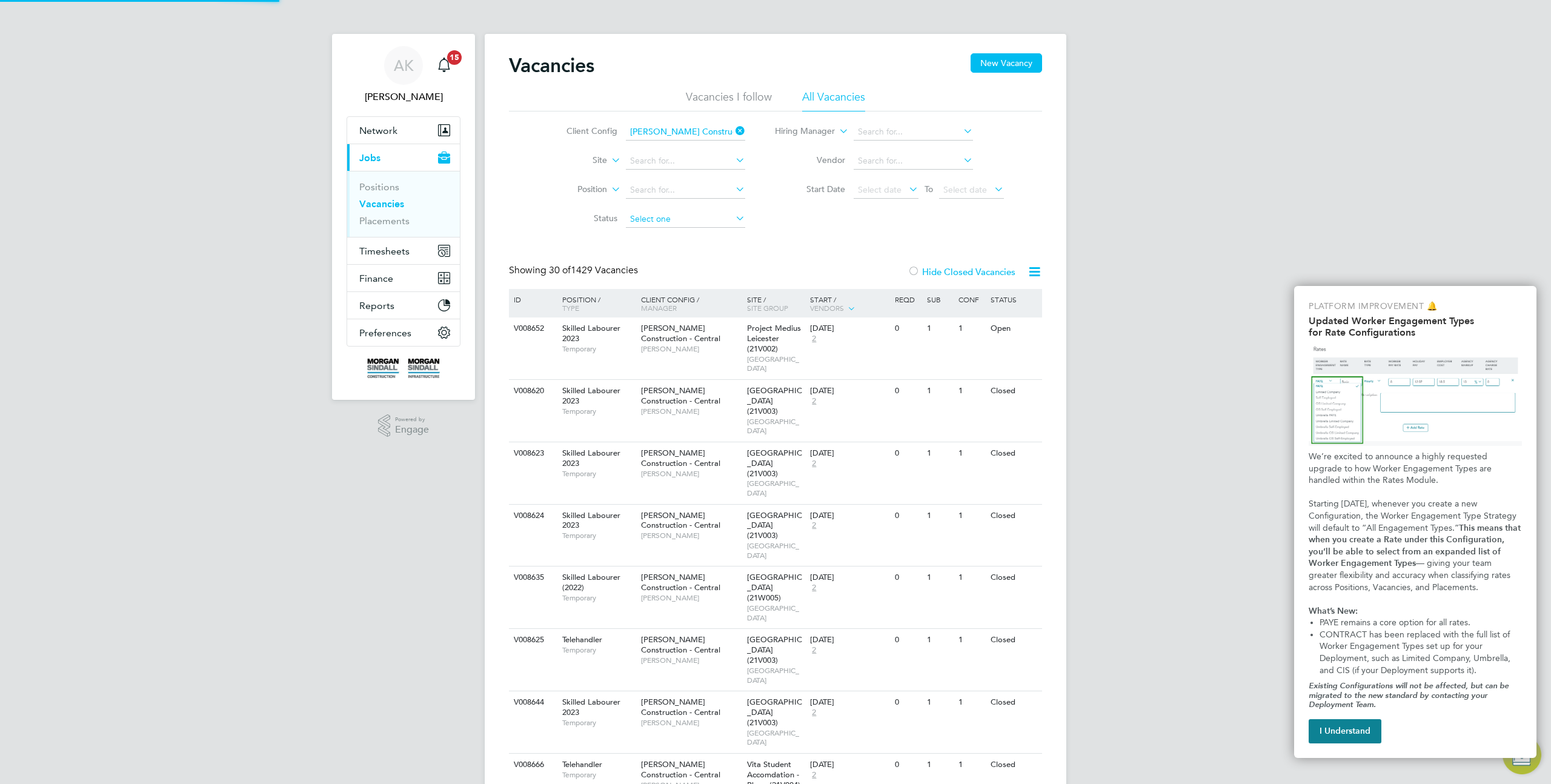
click at [653, 224] on input at bounding box center [686, 218] width 119 height 17
click at [656, 330] on li "Cancelled" at bounding box center [685, 331] width 121 height 16
type input "Cancelled"
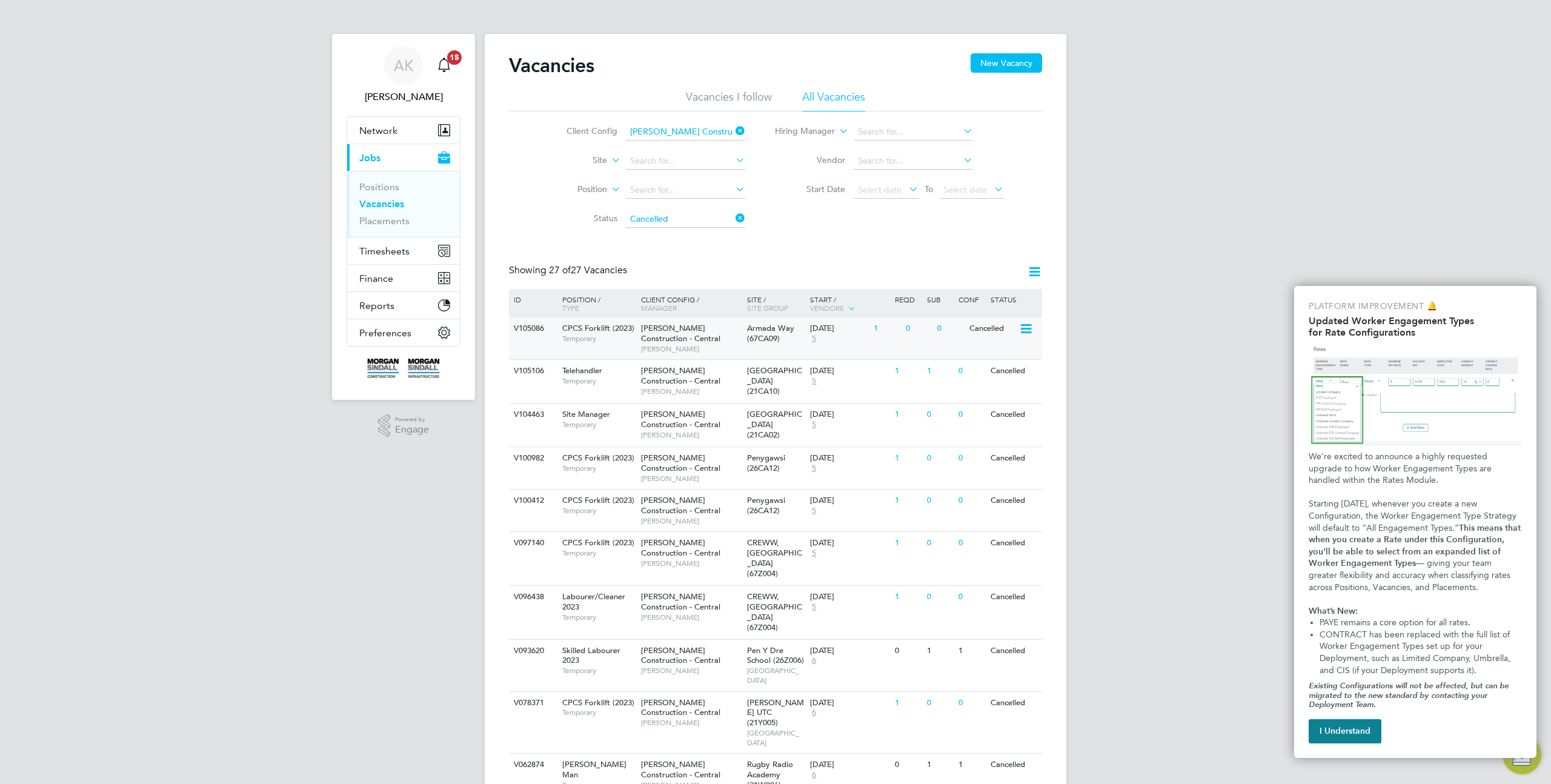
click at [1026, 329] on icon at bounding box center [1025, 329] width 12 height 15
click at [904, 334] on div "0" at bounding box center [919, 328] width 31 height 22
click at [732, 213] on input at bounding box center [686, 218] width 119 height 17
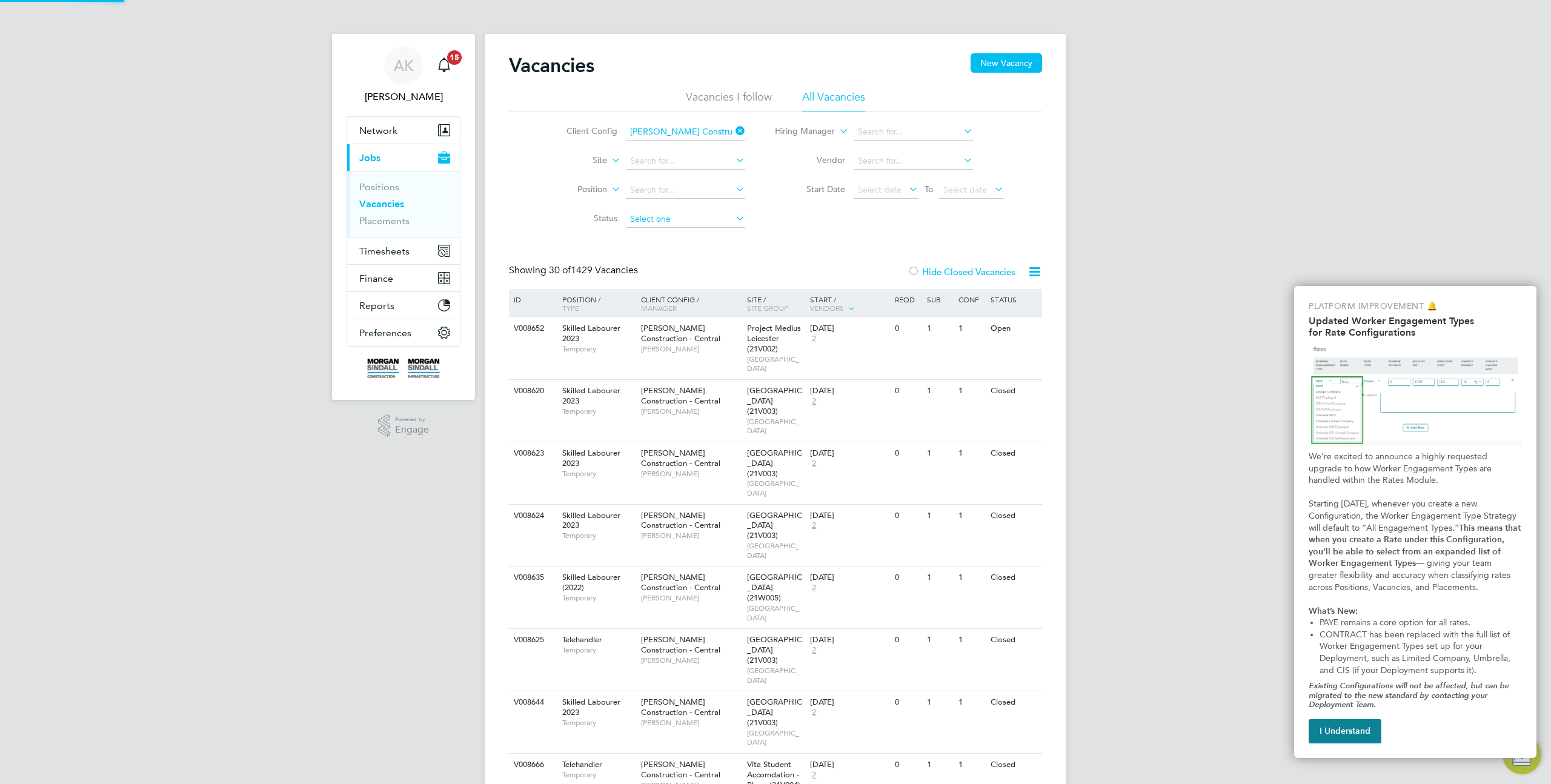
click at [717, 216] on input at bounding box center [686, 218] width 119 height 17
click at [668, 286] on li "Refused" at bounding box center [685, 283] width 121 height 16
type input "Refused"
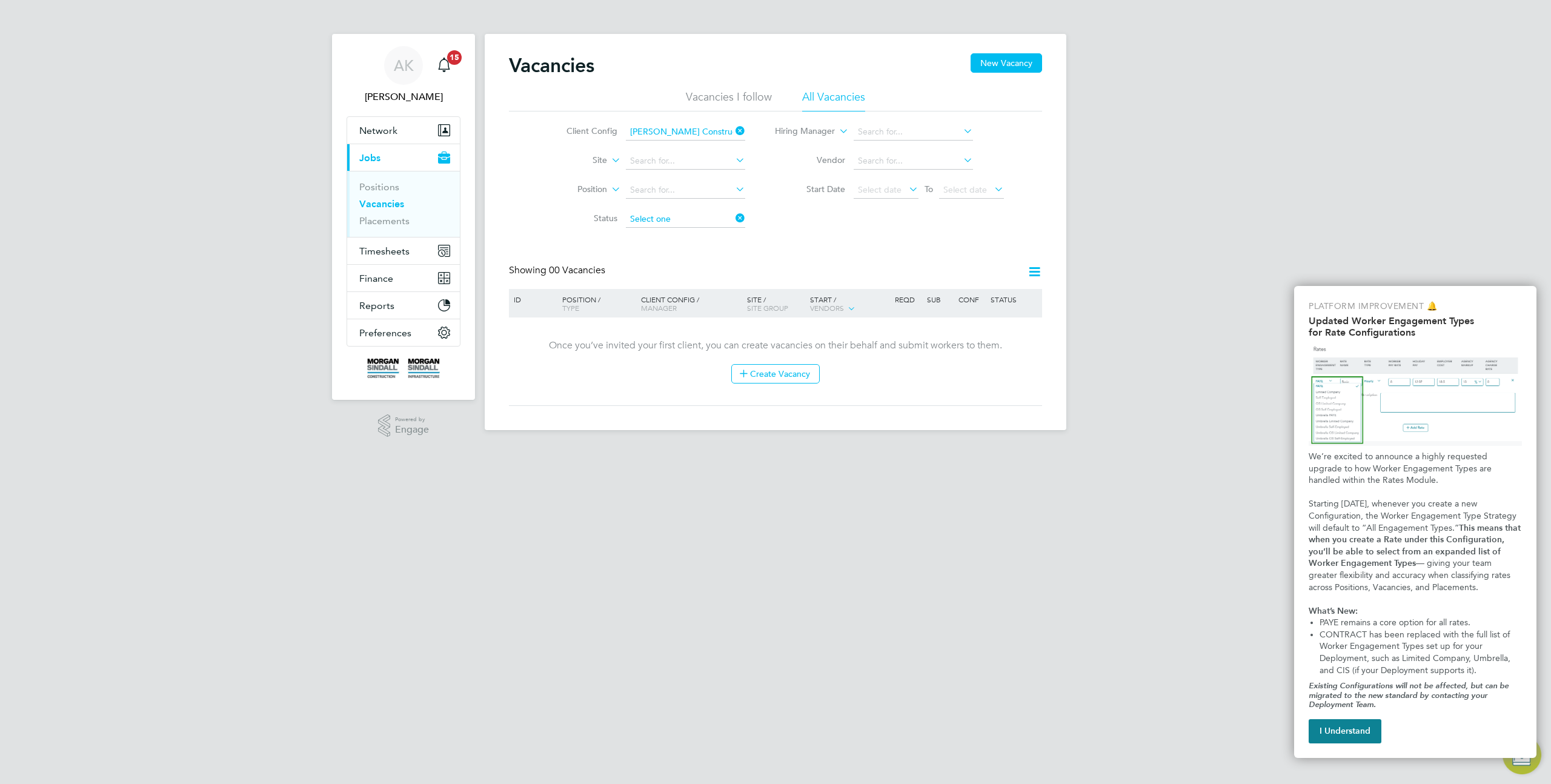
click at [666, 221] on input at bounding box center [686, 218] width 119 height 17
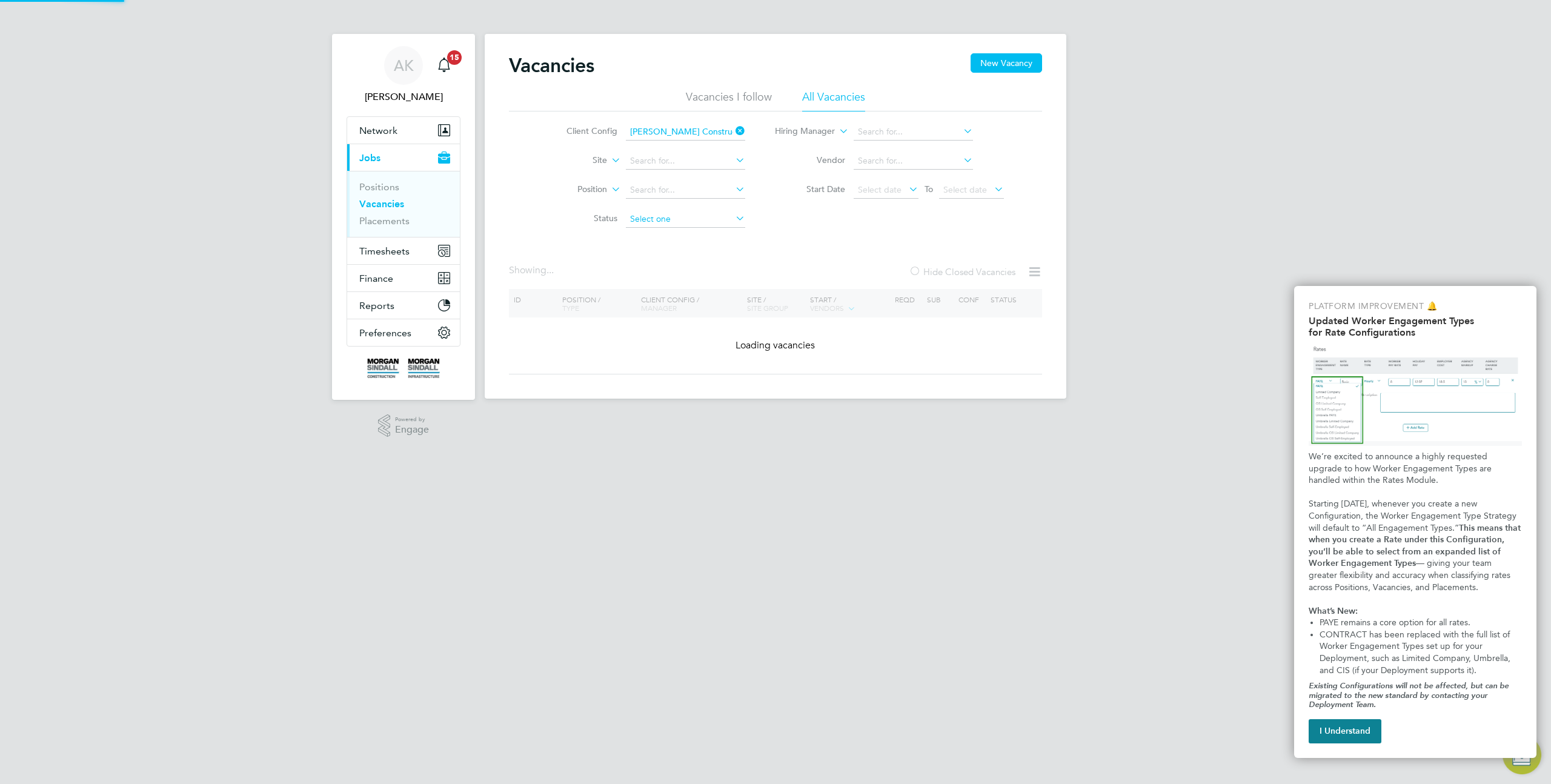
click at [666, 221] on input at bounding box center [686, 218] width 119 height 17
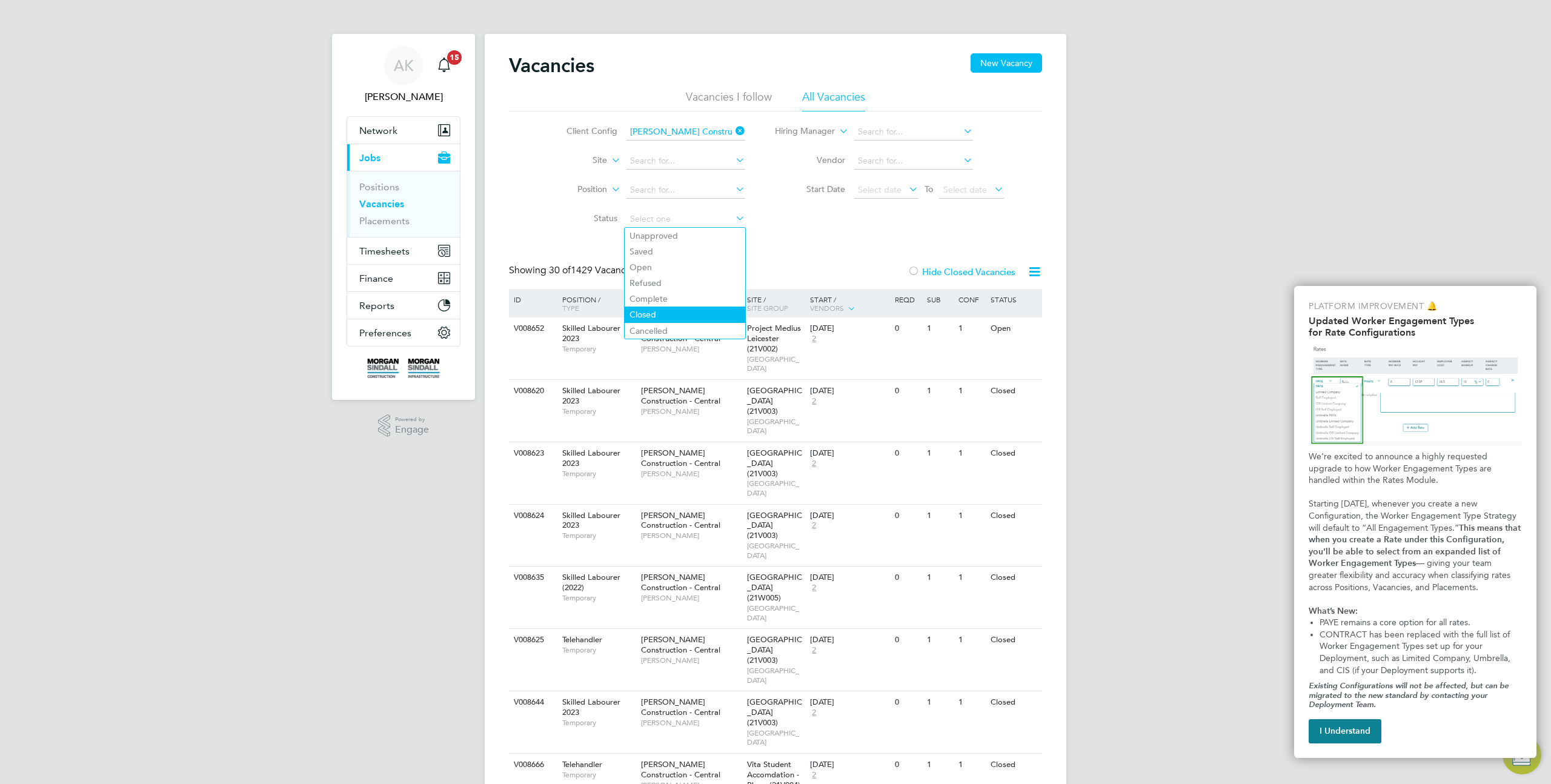
click at [644, 318] on li "Closed" at bounding box center [685, 314] width 121 height 16
type input "Closed"
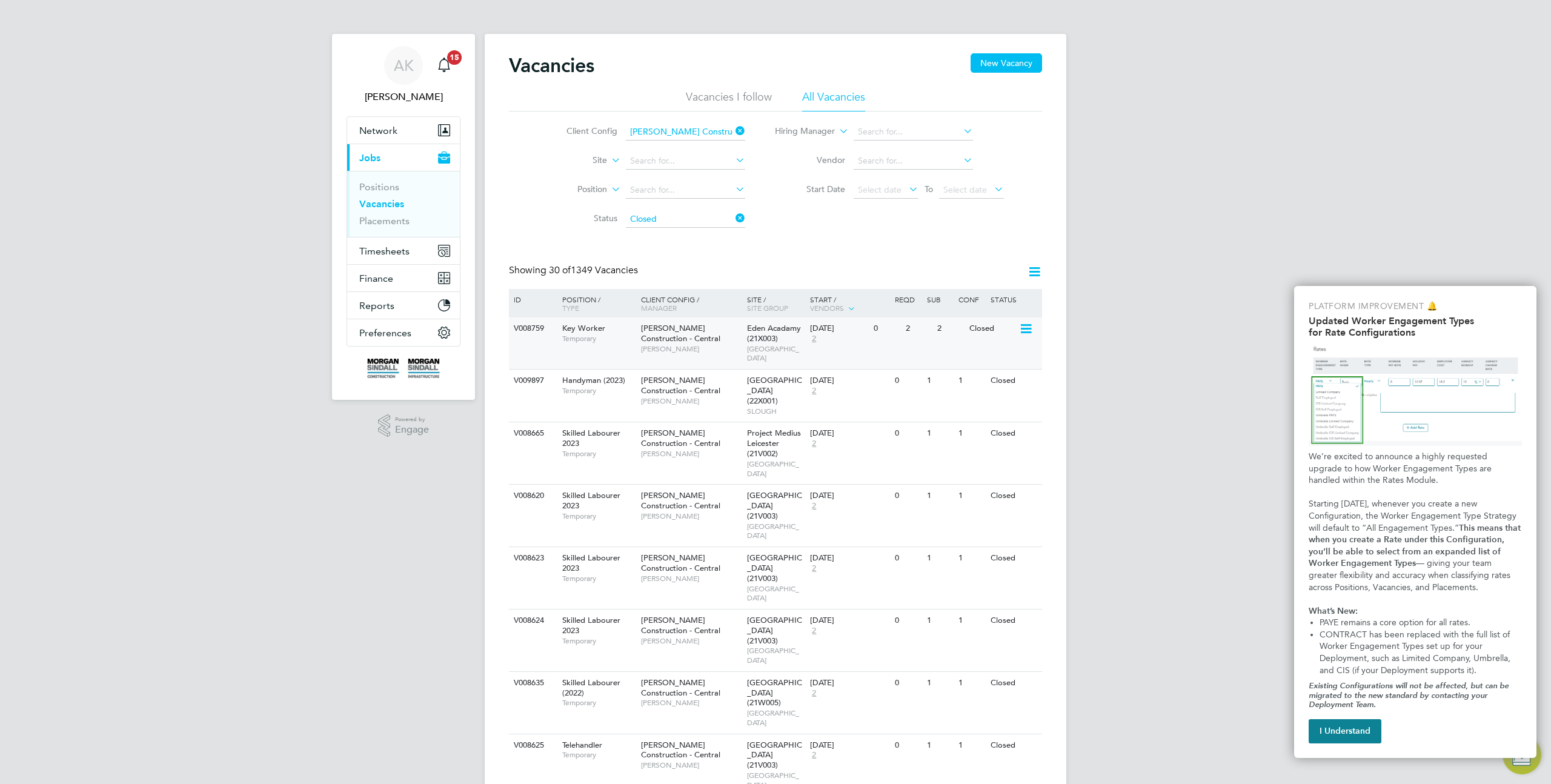
click at [1026, 325] on icon at bounding box center [1025, 329] width 12 height 15
click at [679, 220] on input at bounding box center [686, 218] width 119 height 17
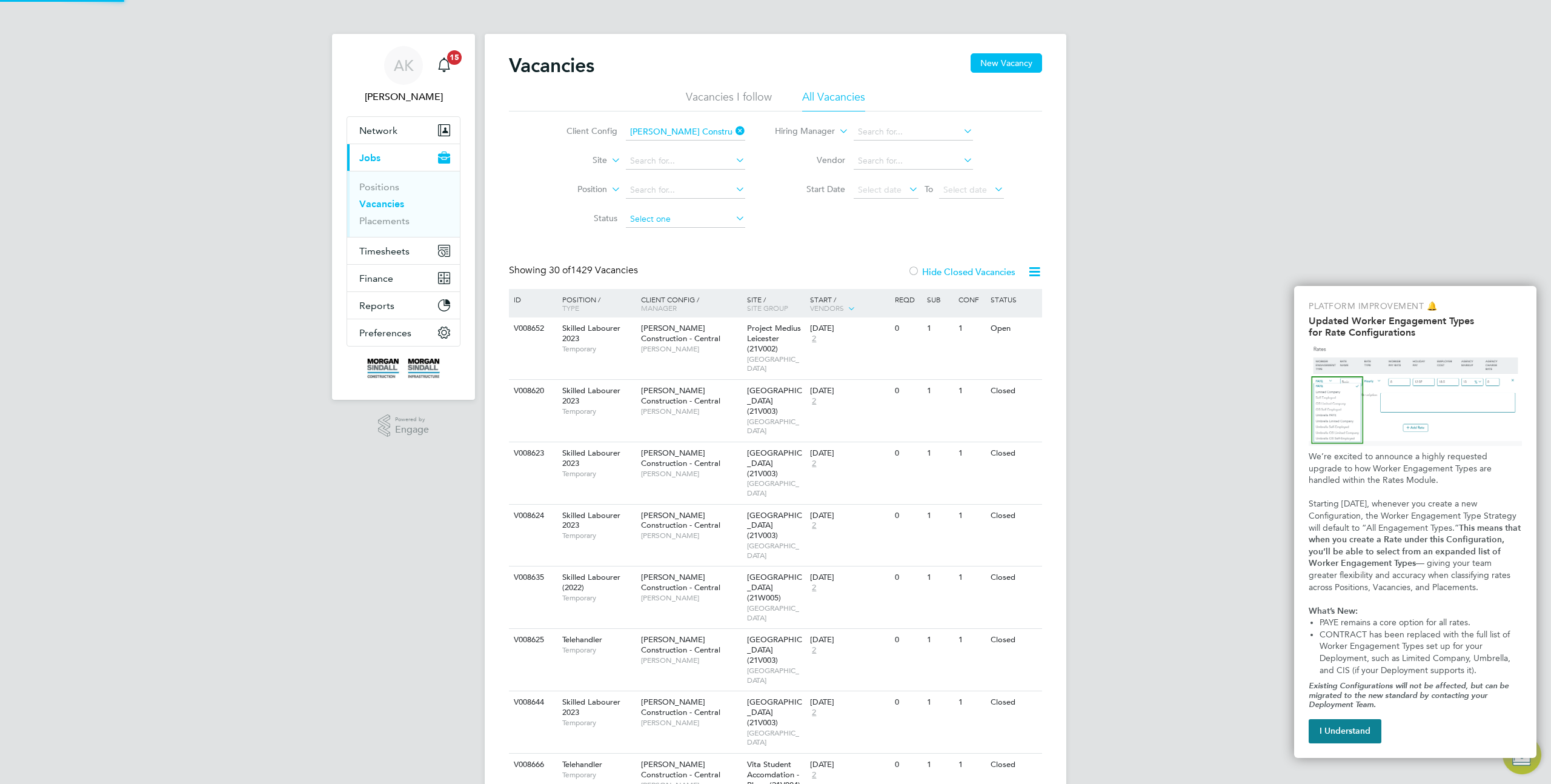
click at [666, 221] on input at bounding box center [686, 218] width 119 height 17
click at [664, 233] on li "Unapproved" at bounding box center [685, 236] width 121 height 16
type input "Unapproved"
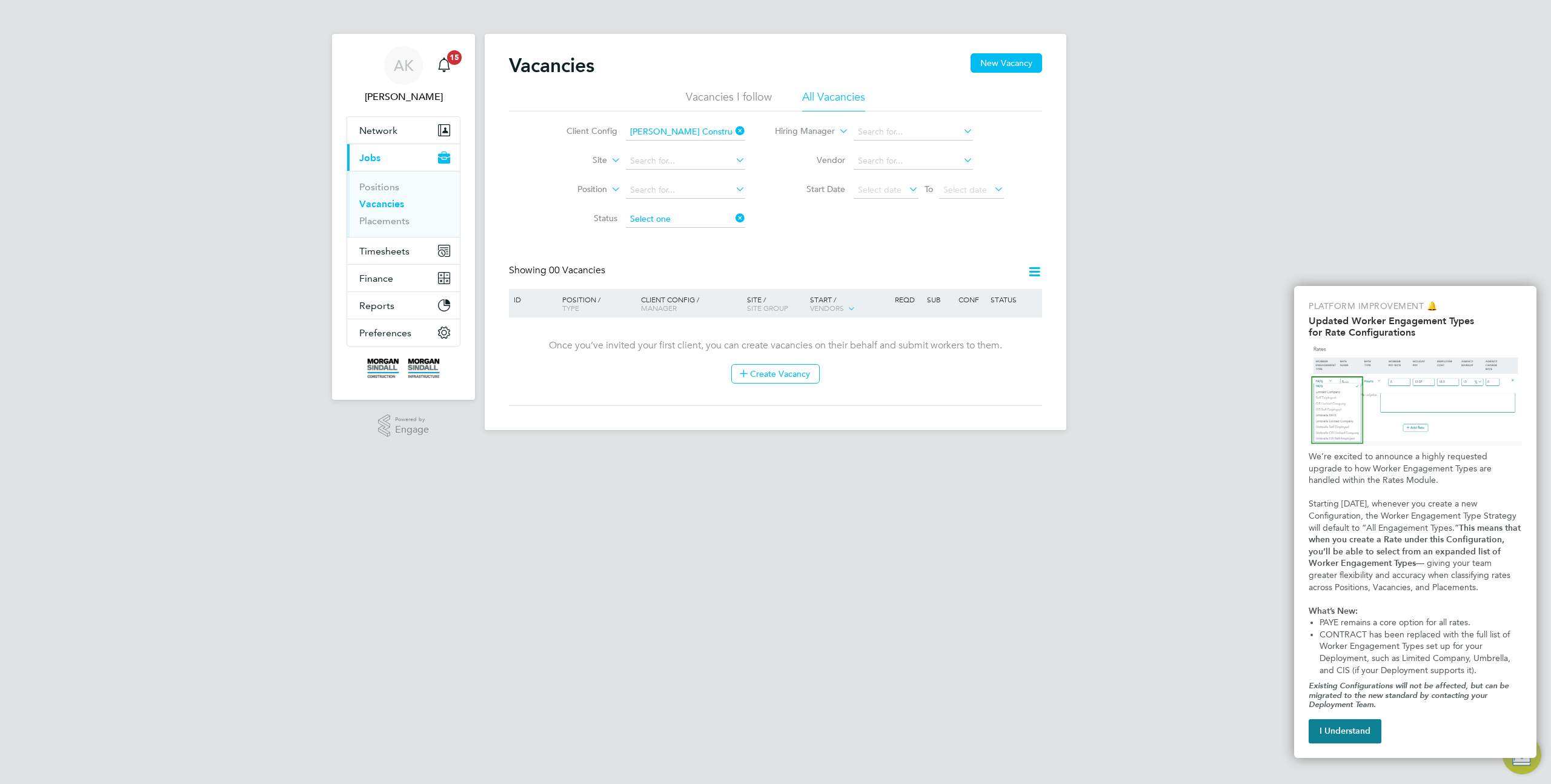
click at [684, 216] on input at bounding box center [686, 218] width 119 height 17
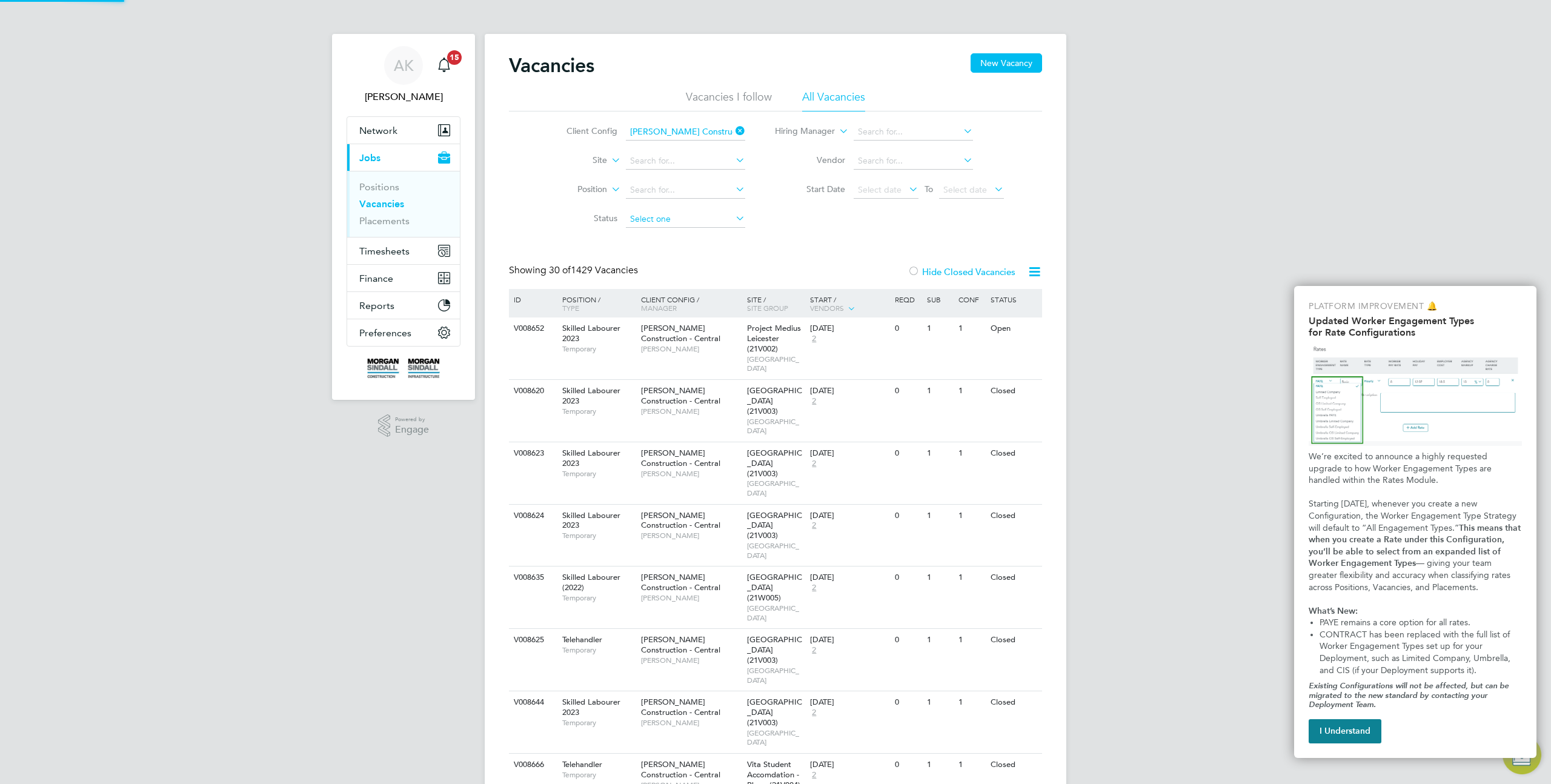
click at [684, 216] on input at bounding box center [686, 218] width 119 height 17
click at [1029, 330] on icon at bounding box center [1025, 329] width 12 height 15
click at [1025, 330] on icon at bounding box center [1025, 329] width 12 height 15
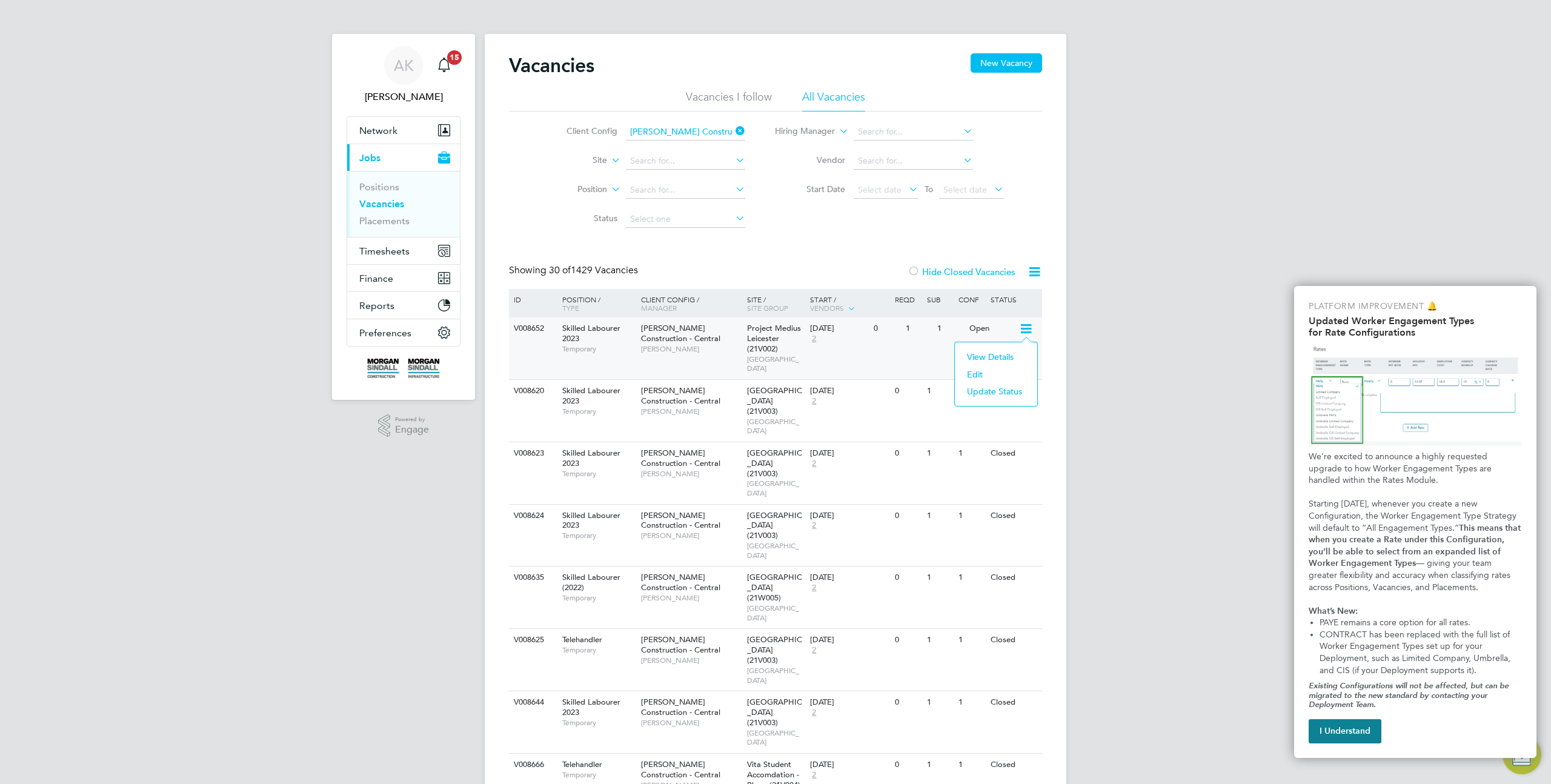
click at [876, 350] on div "V008652 Skilled Labourer 2023 Temporary Morgan Sindall Construction - Central J…" at bounding box center [776, 347] width 534 height 61
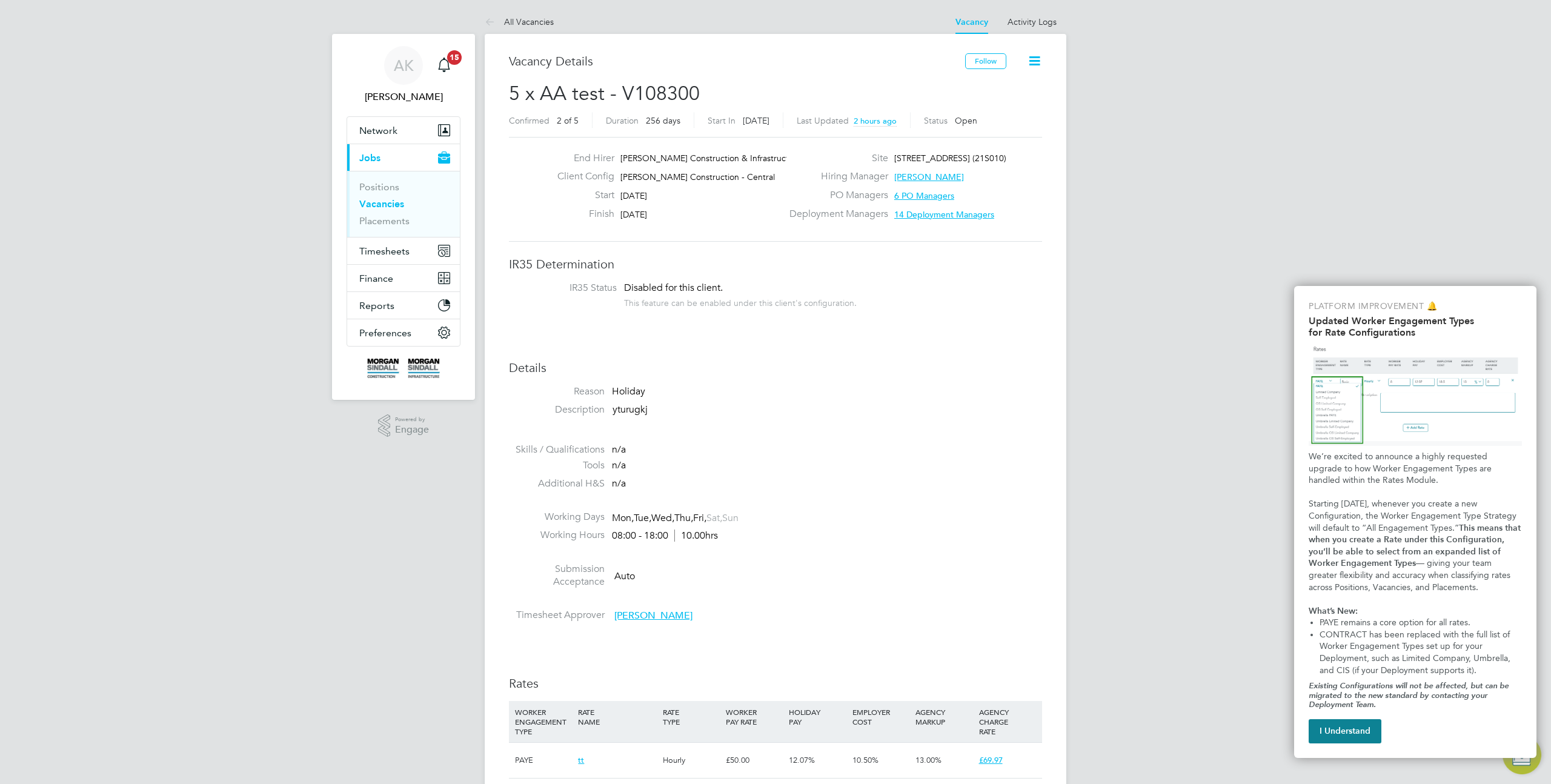
click at [1034, 61] on icon at bounding box center [1035, 61] width 16 height 16
click at [1001, 89] on li "Edit Vacancy" at bounding box center [1005, 89] width 70 height 17
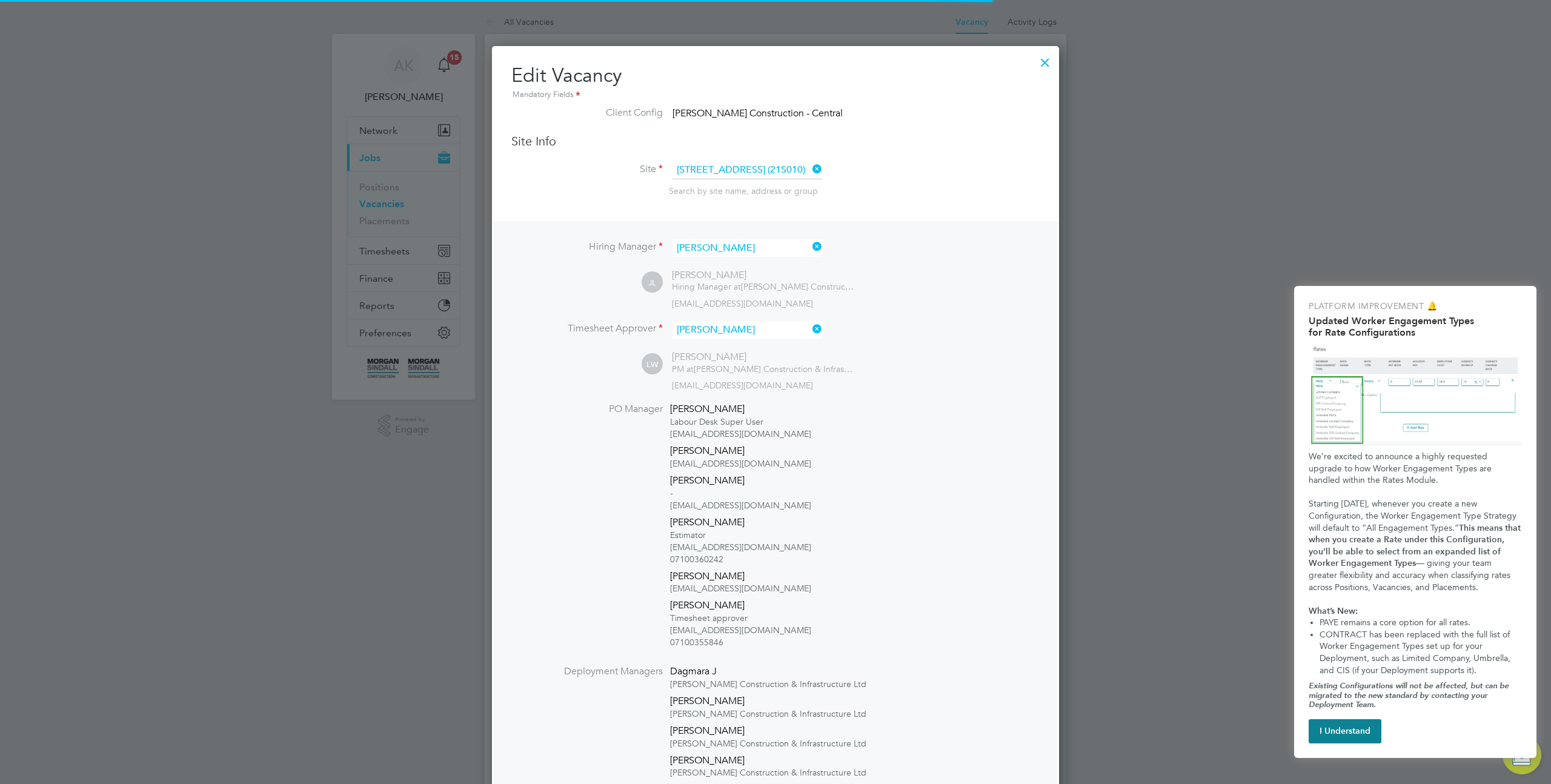
scroll to position [6, 6]
click at [1044, 61] on div at bounding box center [1045, 59] width 21 height 21
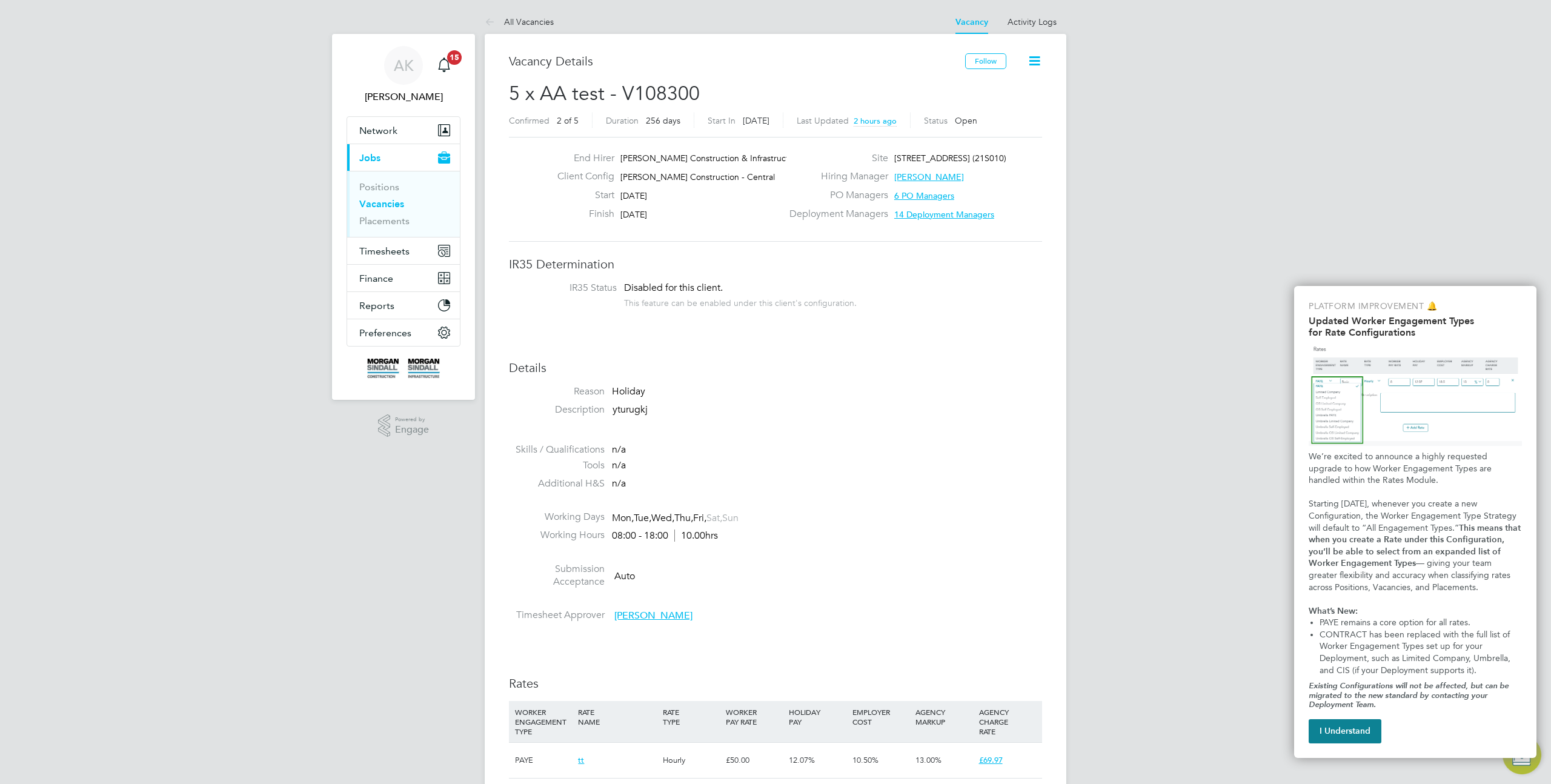
click at [1037, 59] on icon at bounding box center [1035, 61] width 16 height 16
click at [1016, 107] on li "Update Status" at bounding box center [1005, 106] width 70 height 17
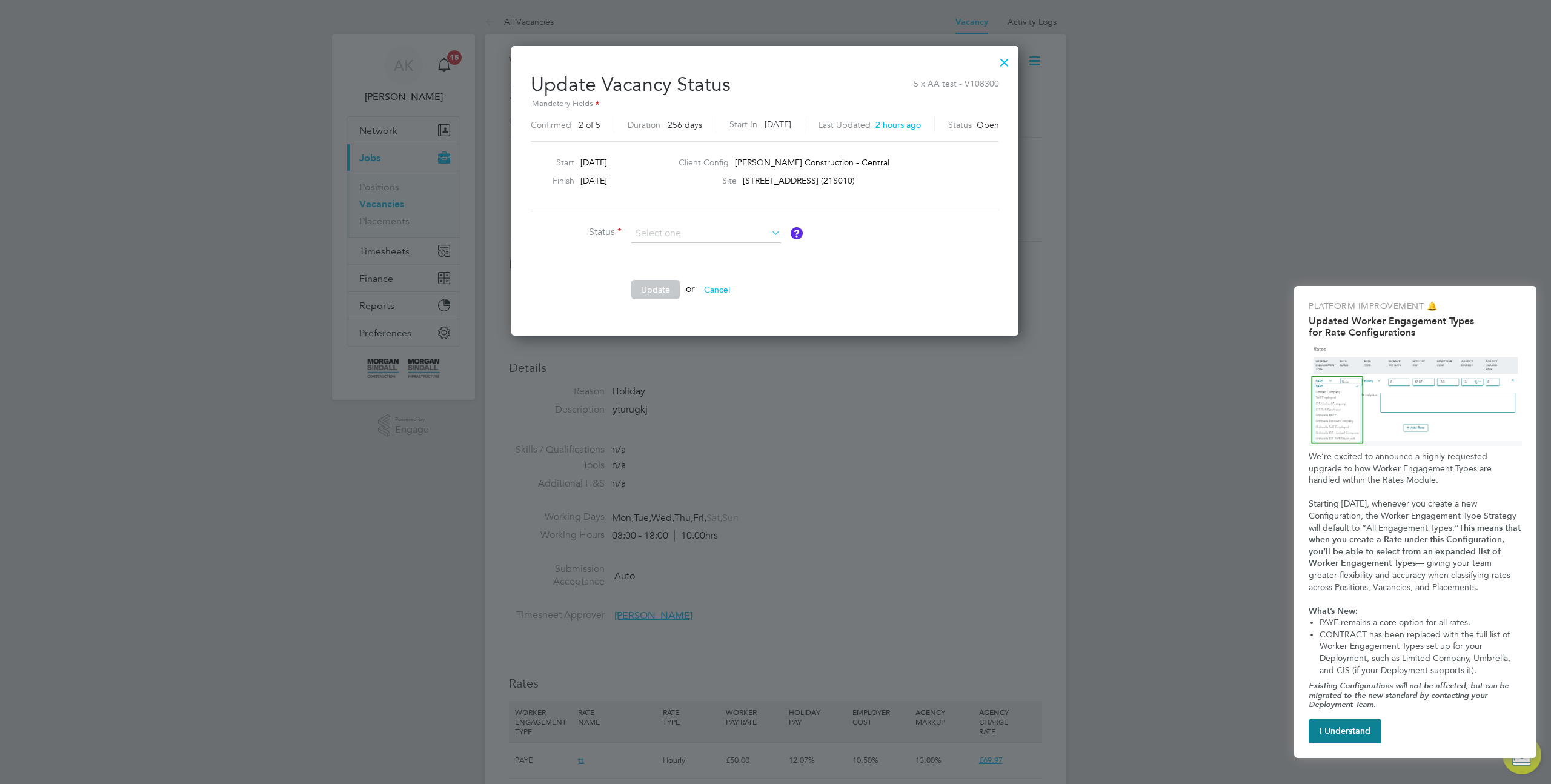
click at [1015, 64] on div at bounding box center [1005, 59] width 21 height 21
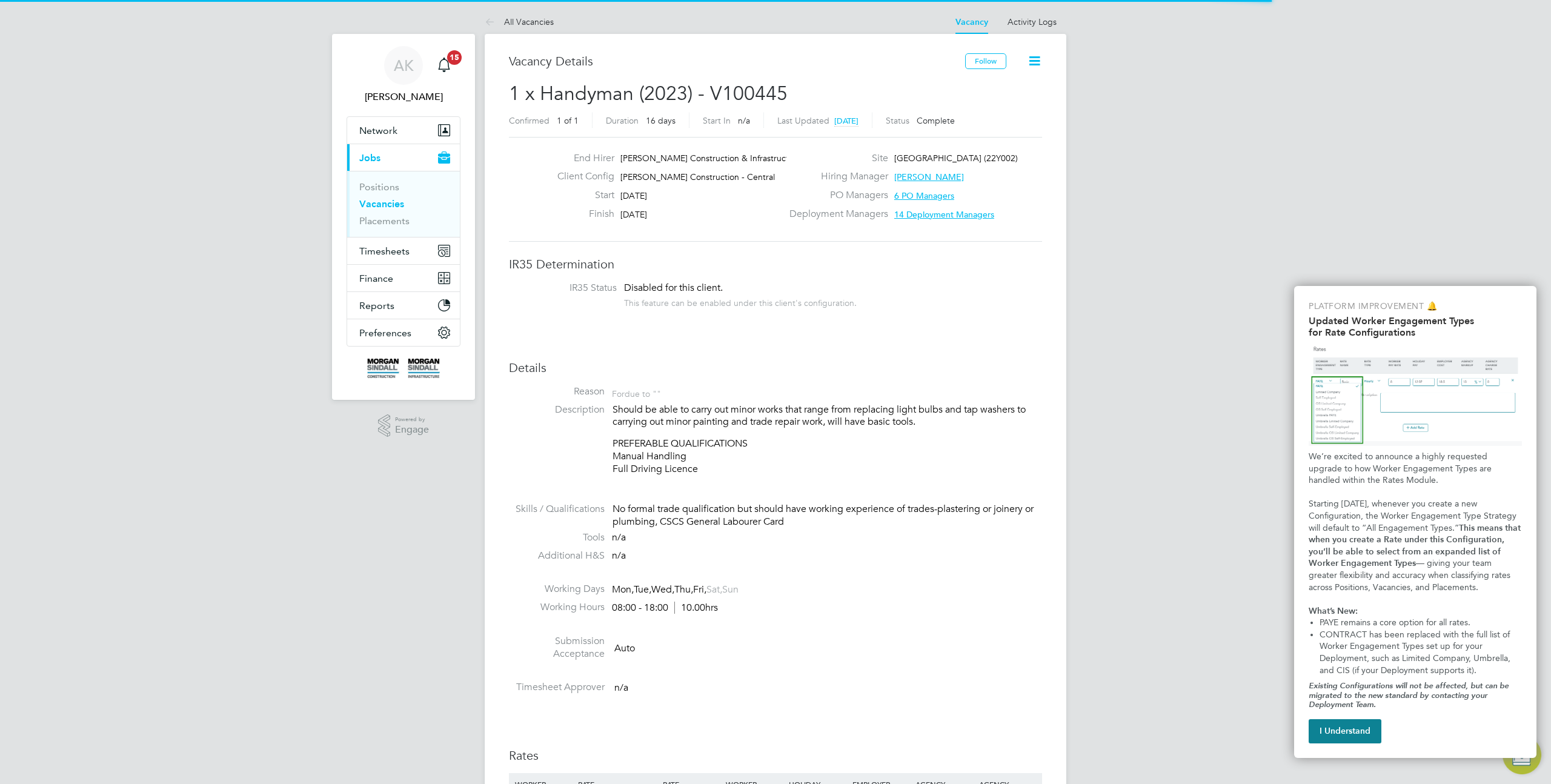
click at [1033, 59] on icon at bounding box center [1035, 61] width 16 height 16
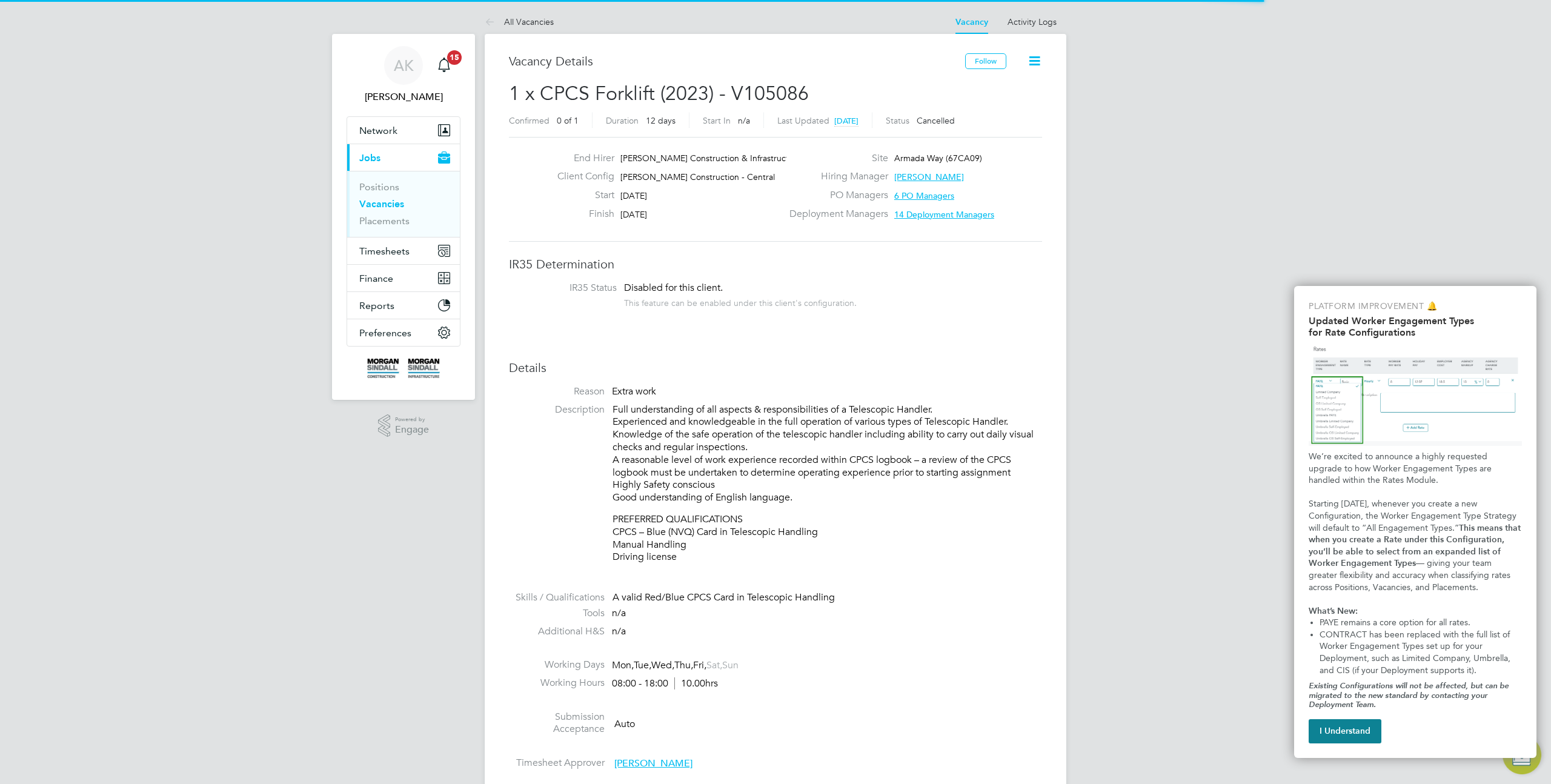
click at [1034, 60] on icon at bounding box center [1035, 61] width 16 height 16
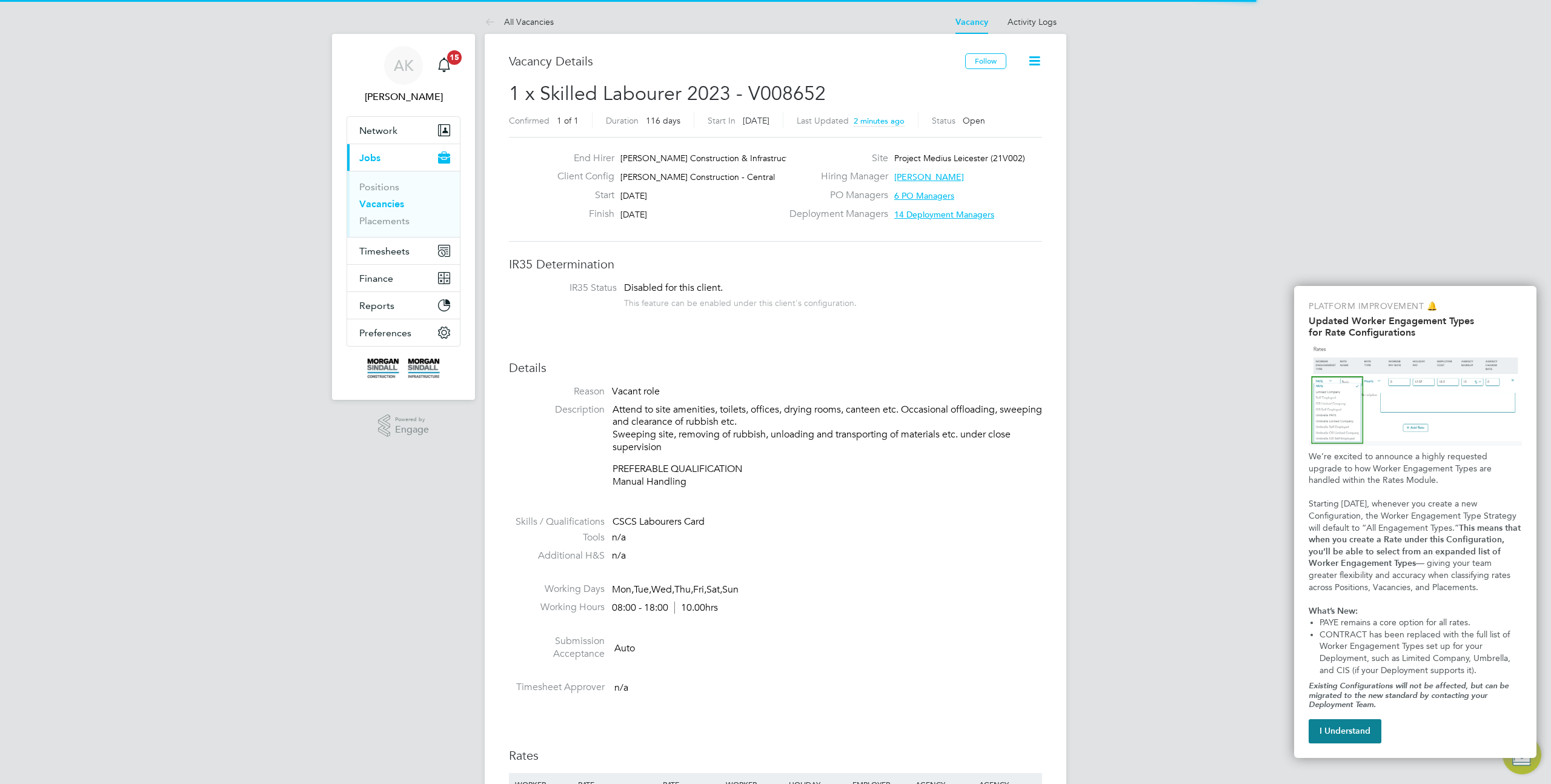
click at [1042, 60] on icon at bounding box center [1035, 61] width 16 height 16
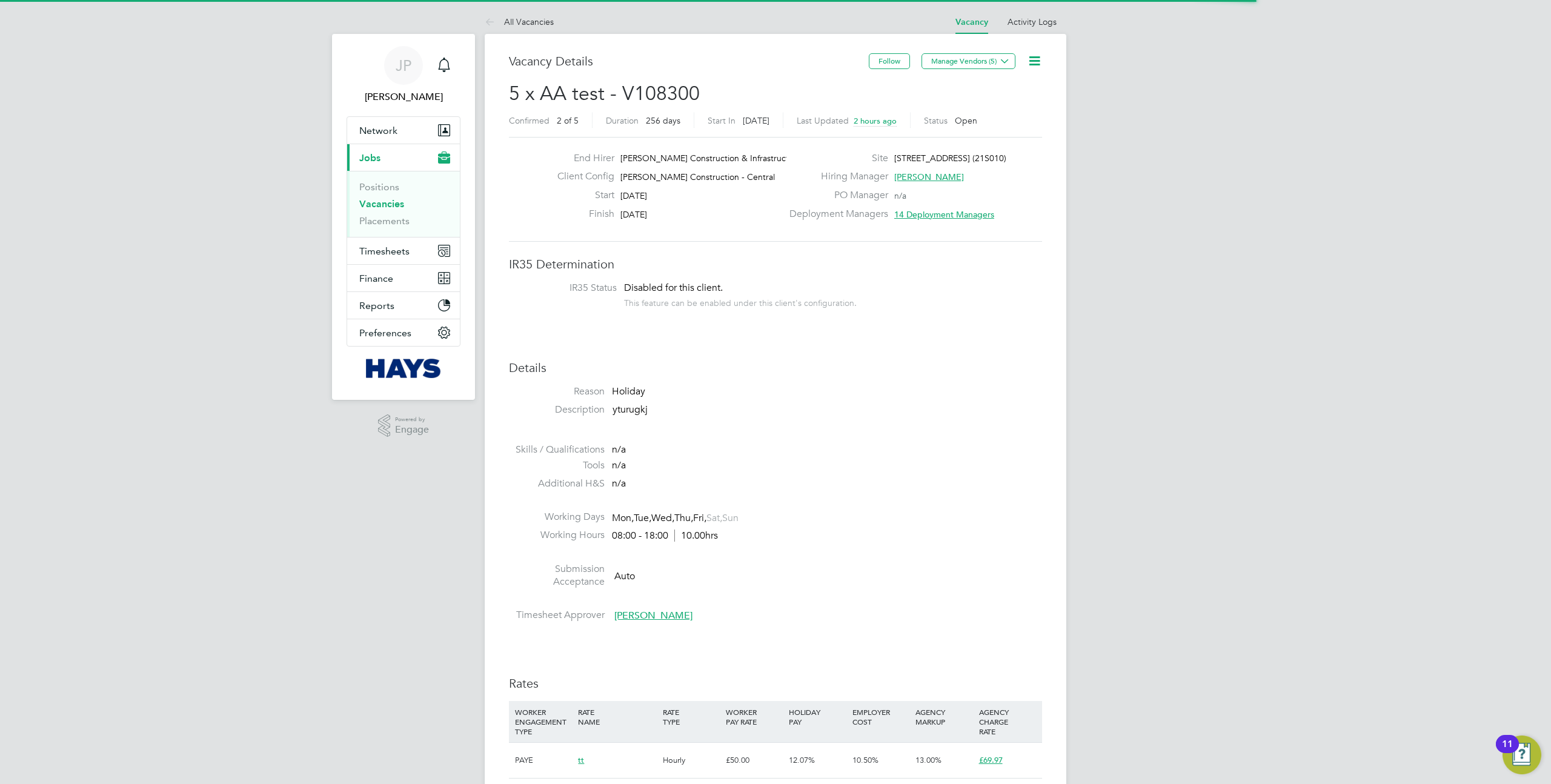
click at [1036, 60] on icon at bounding box center [1035, 61] width 16 height 16
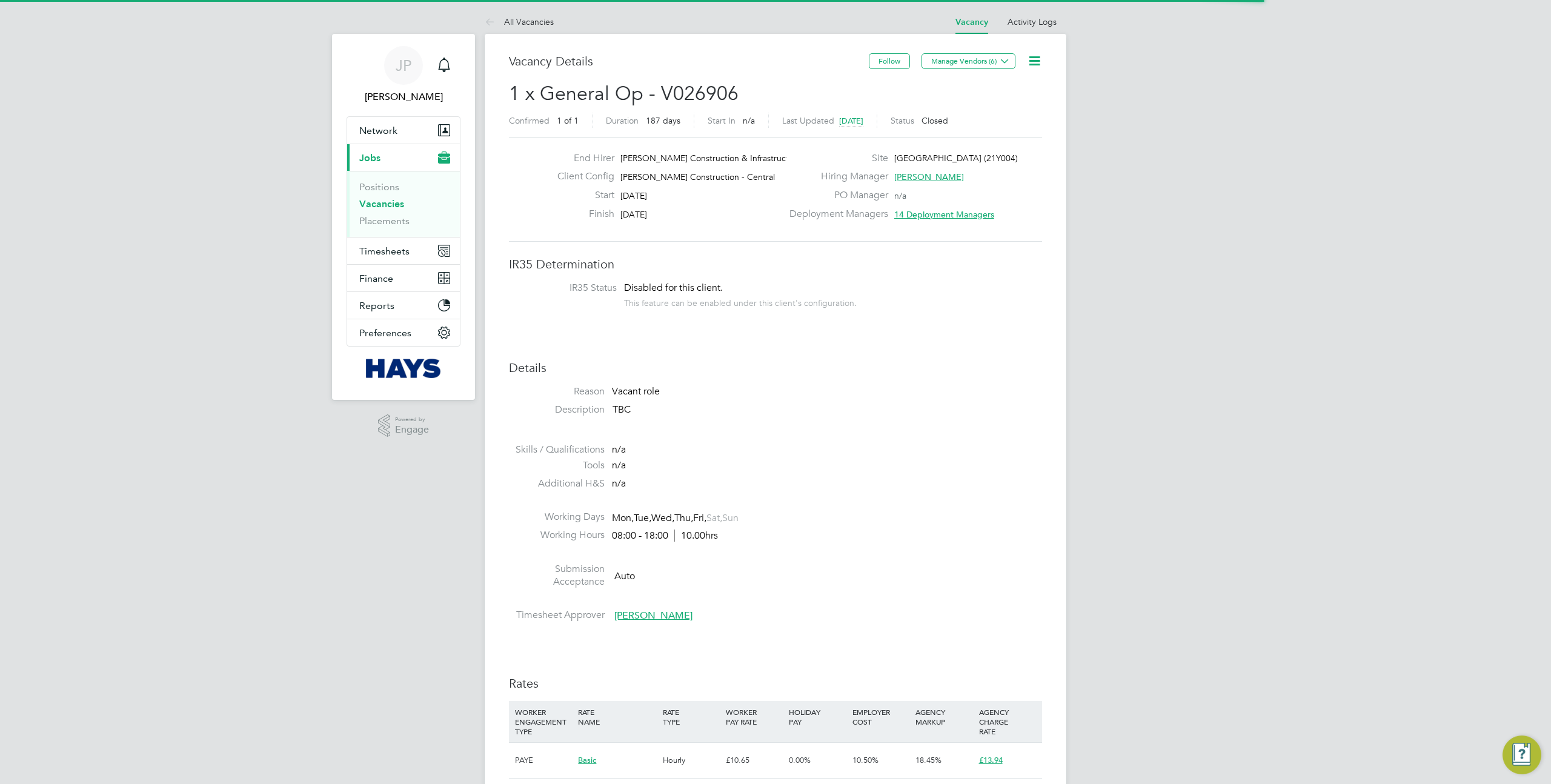
click at [1039, 59] on icon at bounding box center [1035, 61] width 16 height 16
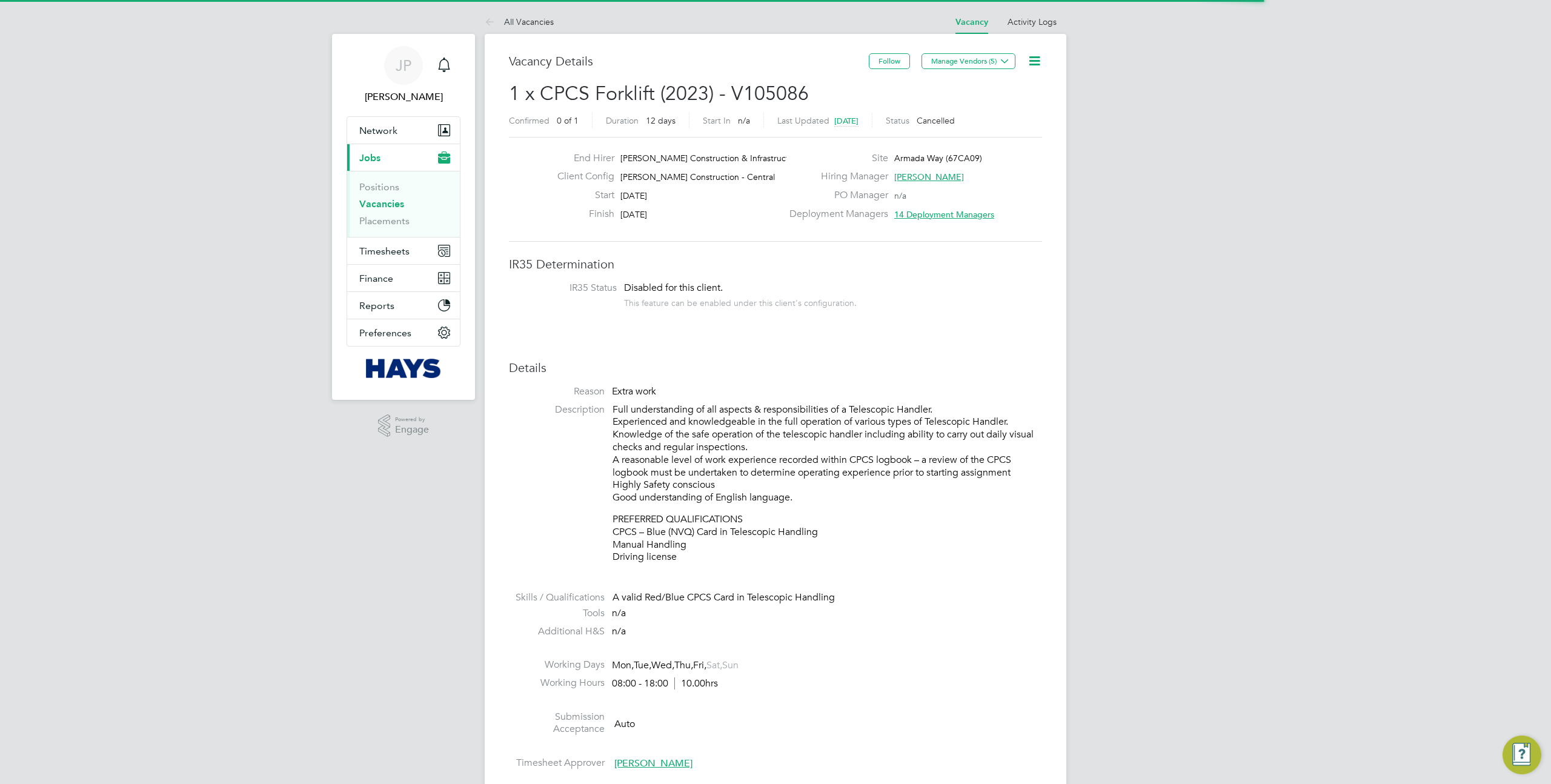
click at [1036, 57] on icon at bounding box center [1035, 61] width 16 height 16
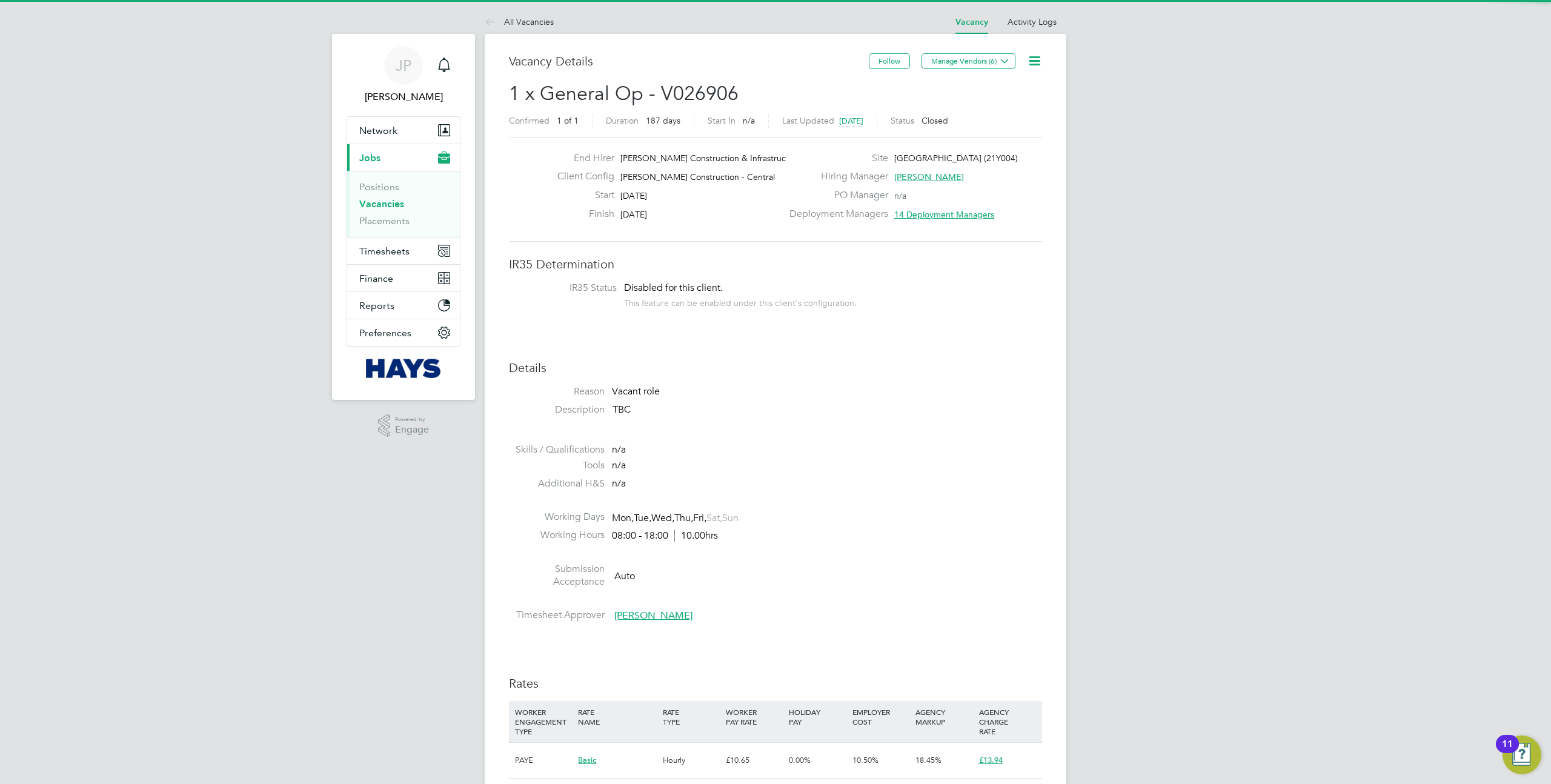
click at [1031, 59] on icon at bounding box center [1035, 61] width 16 height 16
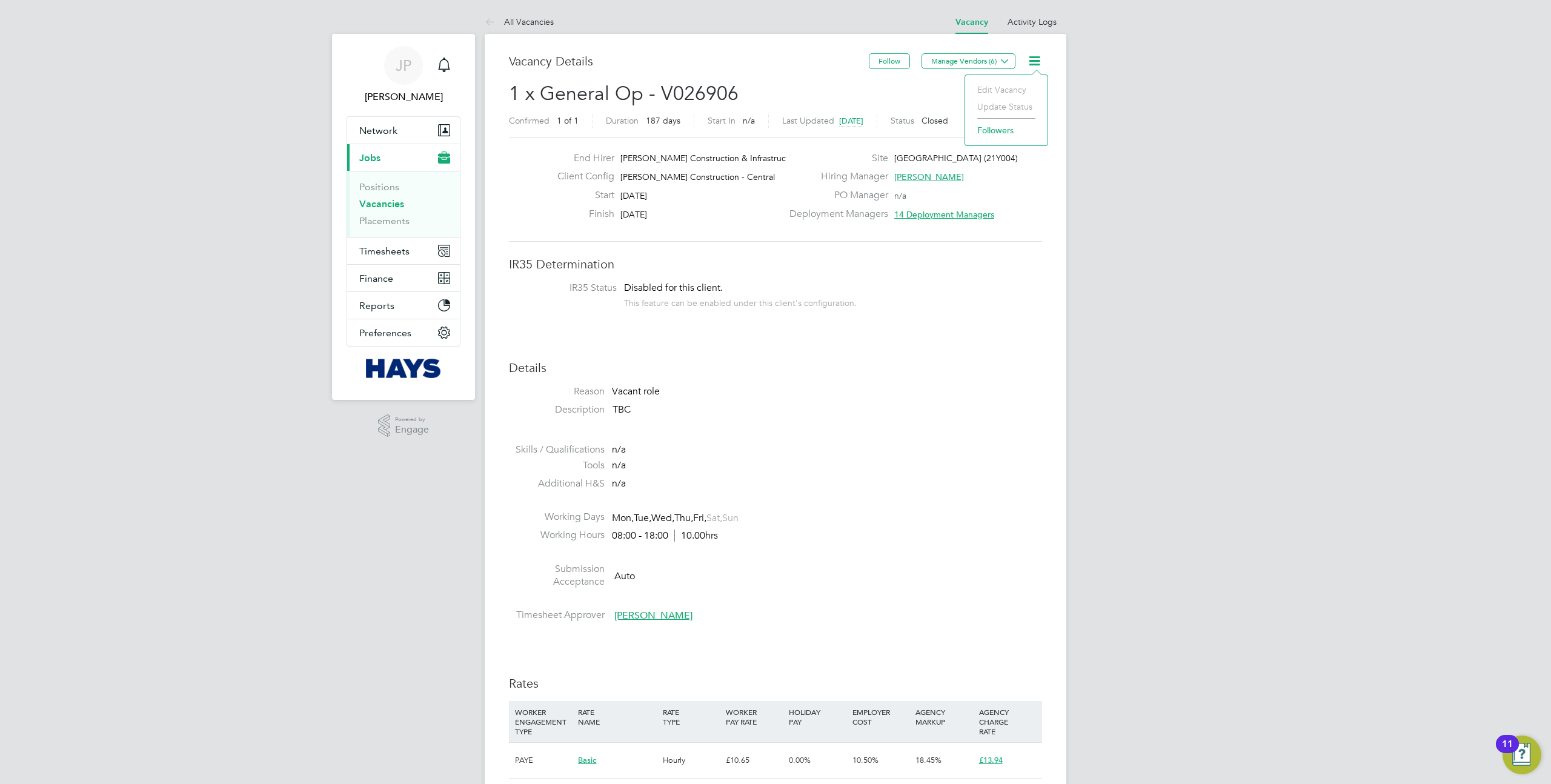
click at [1054, 405] on div "Vacancy Details Follow Manage Vendors (6) 1 x General Op - V026906 Confirmed 1 …" at bounding box center [776, 749] width 581 height 1431
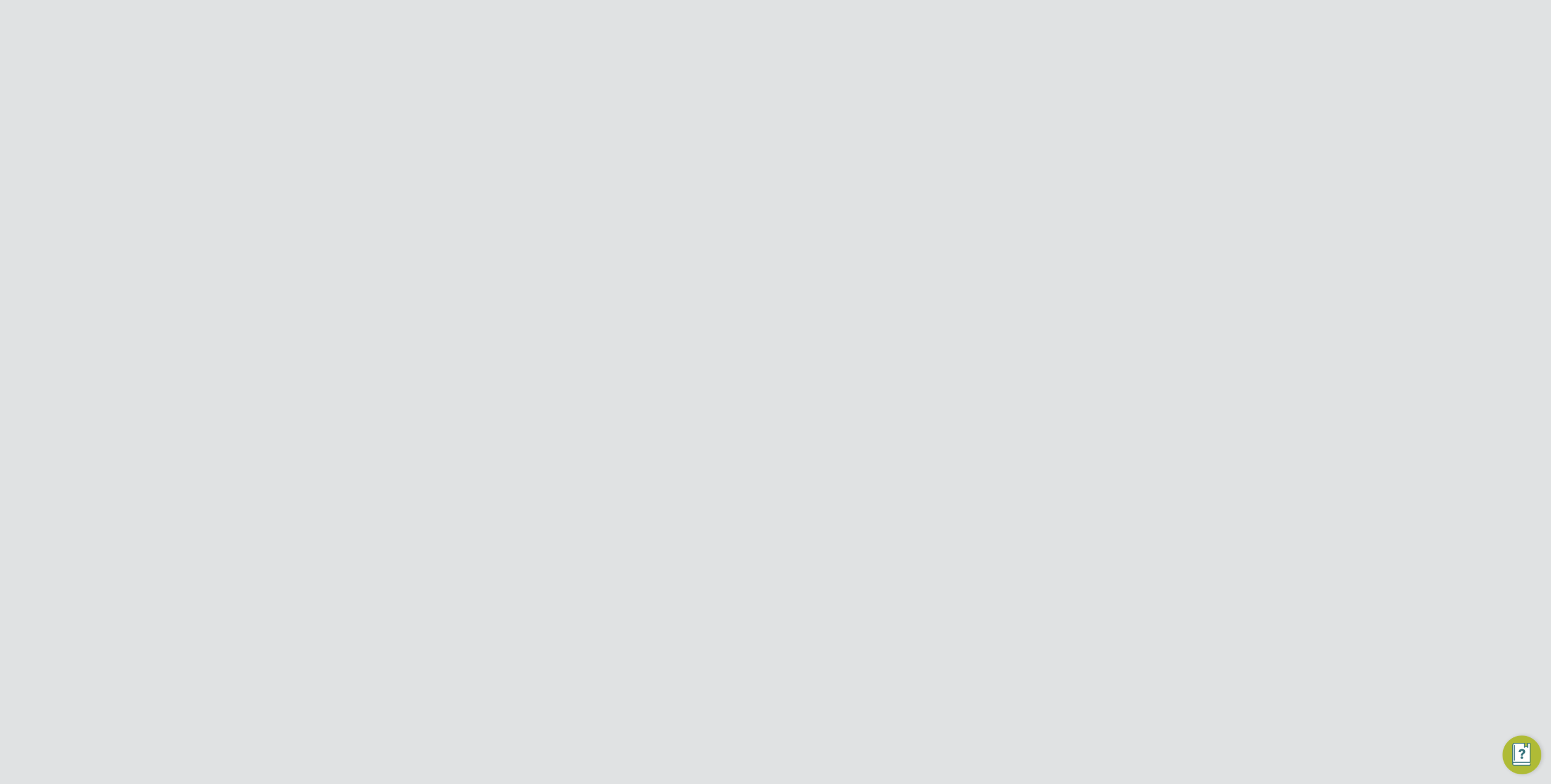
click at [730, 147] on input at bounding box center [807, 152] width 177 height 23
click at [1014, 364] on icon at bounding box center [1015, 364] width 12 height 15
click at [920, 515] on li "Impersonate" at bounding box center [949, 519] width 146 height 17
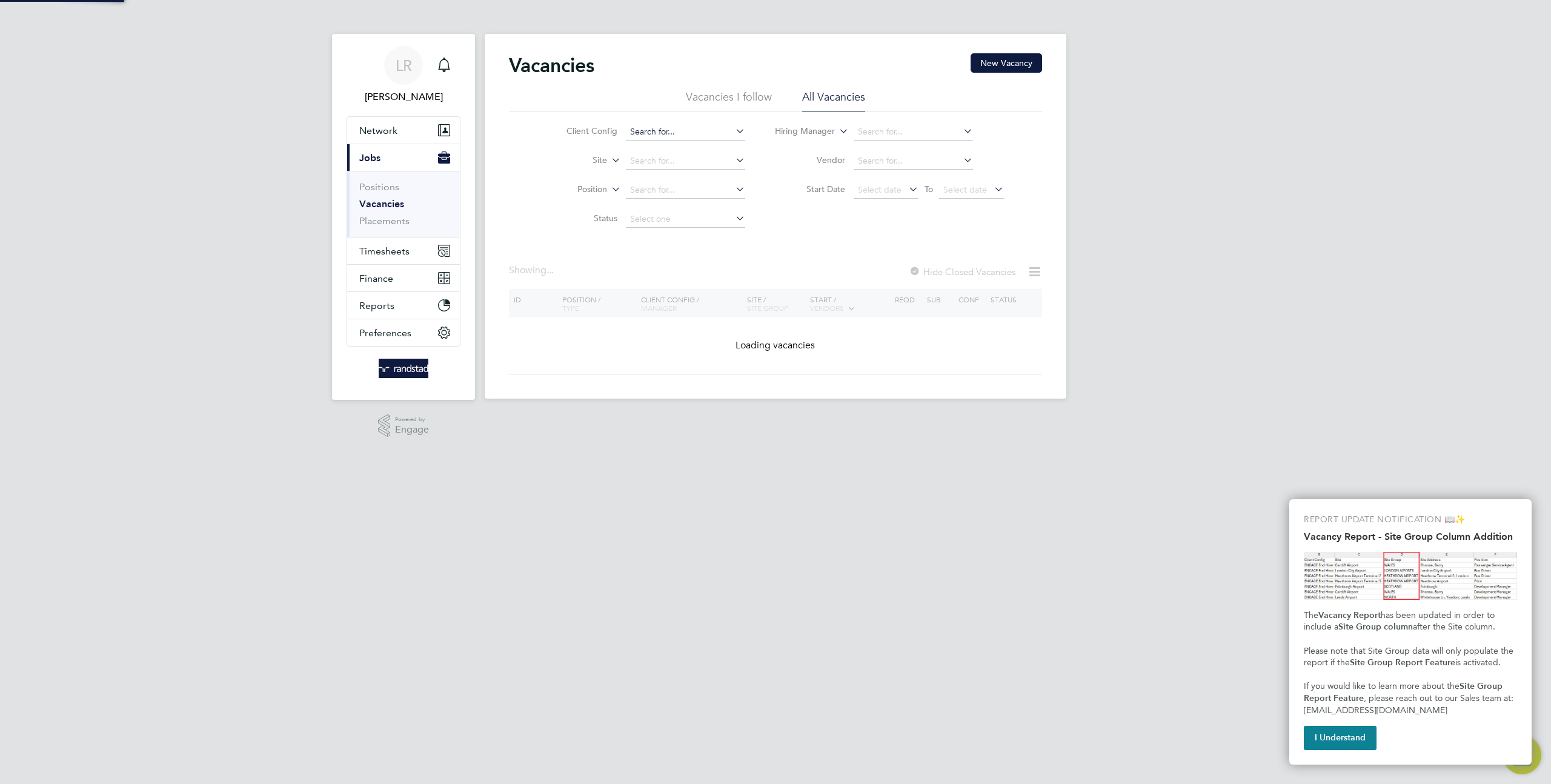
click at [651, 127] on input at bounding box center [686, 132] width 119 height 17
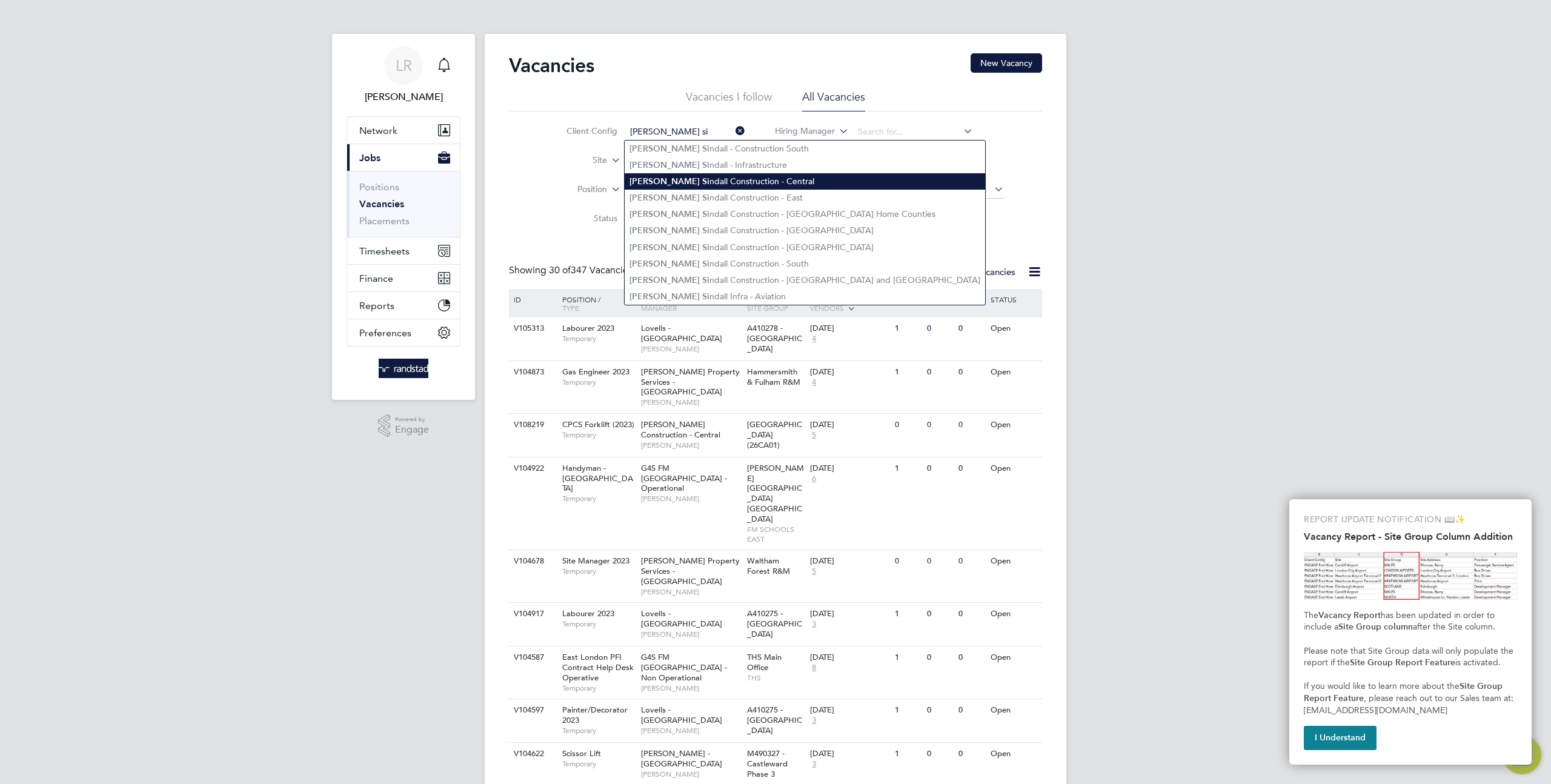
click at [709, 185] on li "Morgan Si ndall Construction - Central" at bounding box center [805, 181] width 361 height 17
type input "[PERSON_NAME] Construction - Central"
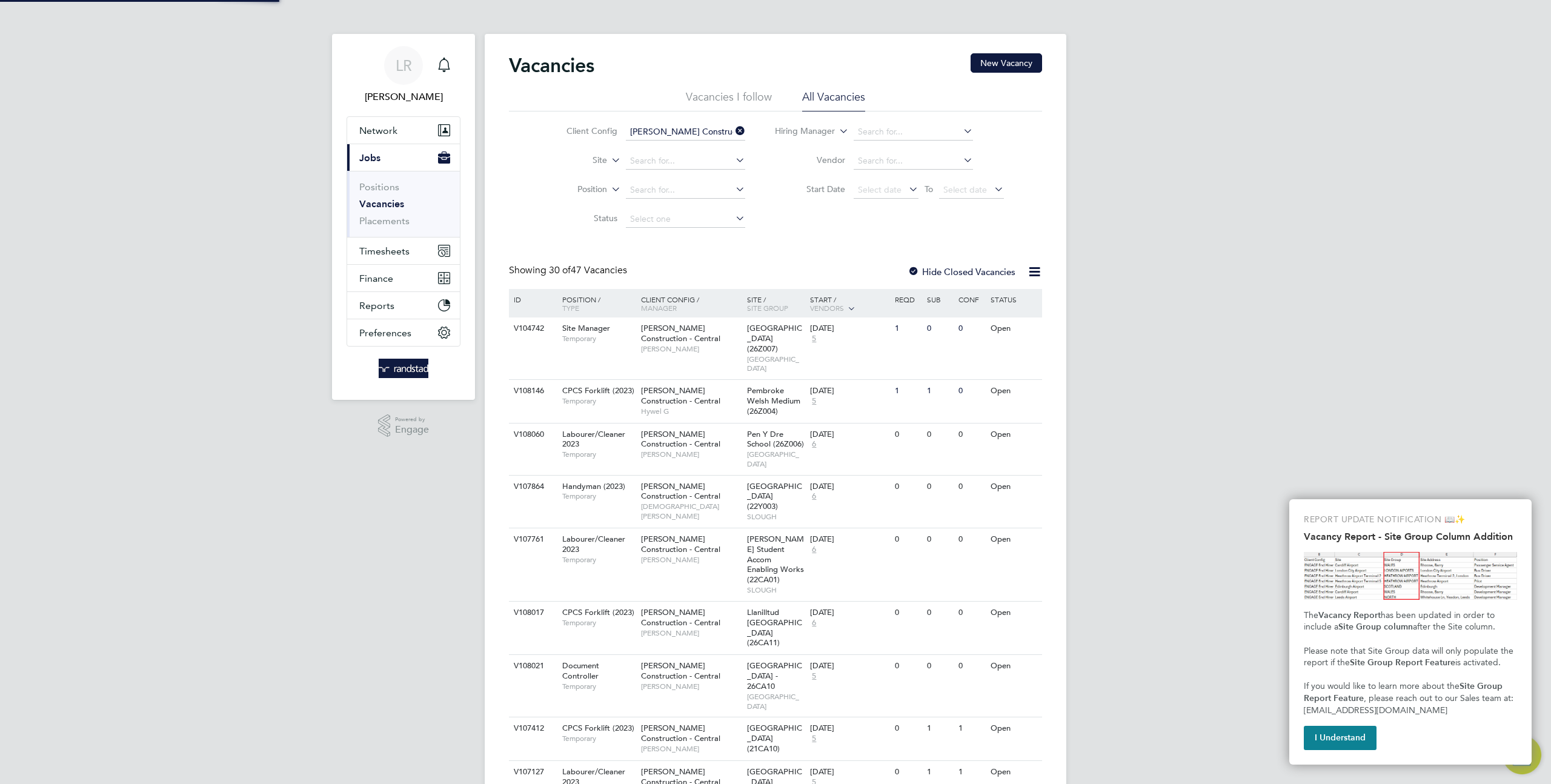
click at [816, 96] on li "All Vacancies" at bounding box center [833, 100] width 63 height 21
click at [1024, 329] on icon at bounding box center [1025, 329] width 12 height 15
click at [974, 374] on li "Edit" at bounding box center [996, 373] width 70 height 17
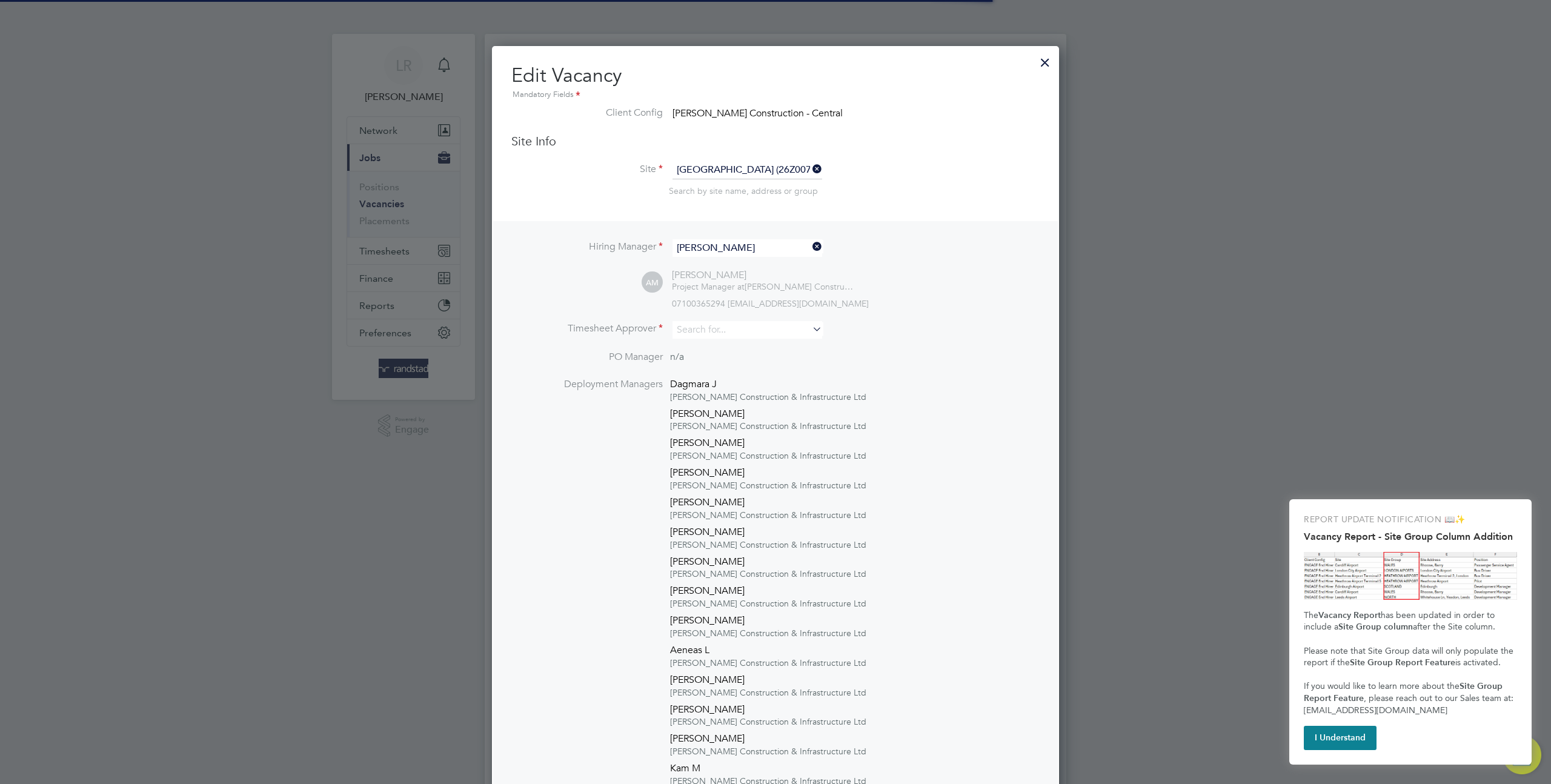
scroll to position [36, 63]
click at [1045, 65] on div at bounding box center [1045, 59] width 21 height 21
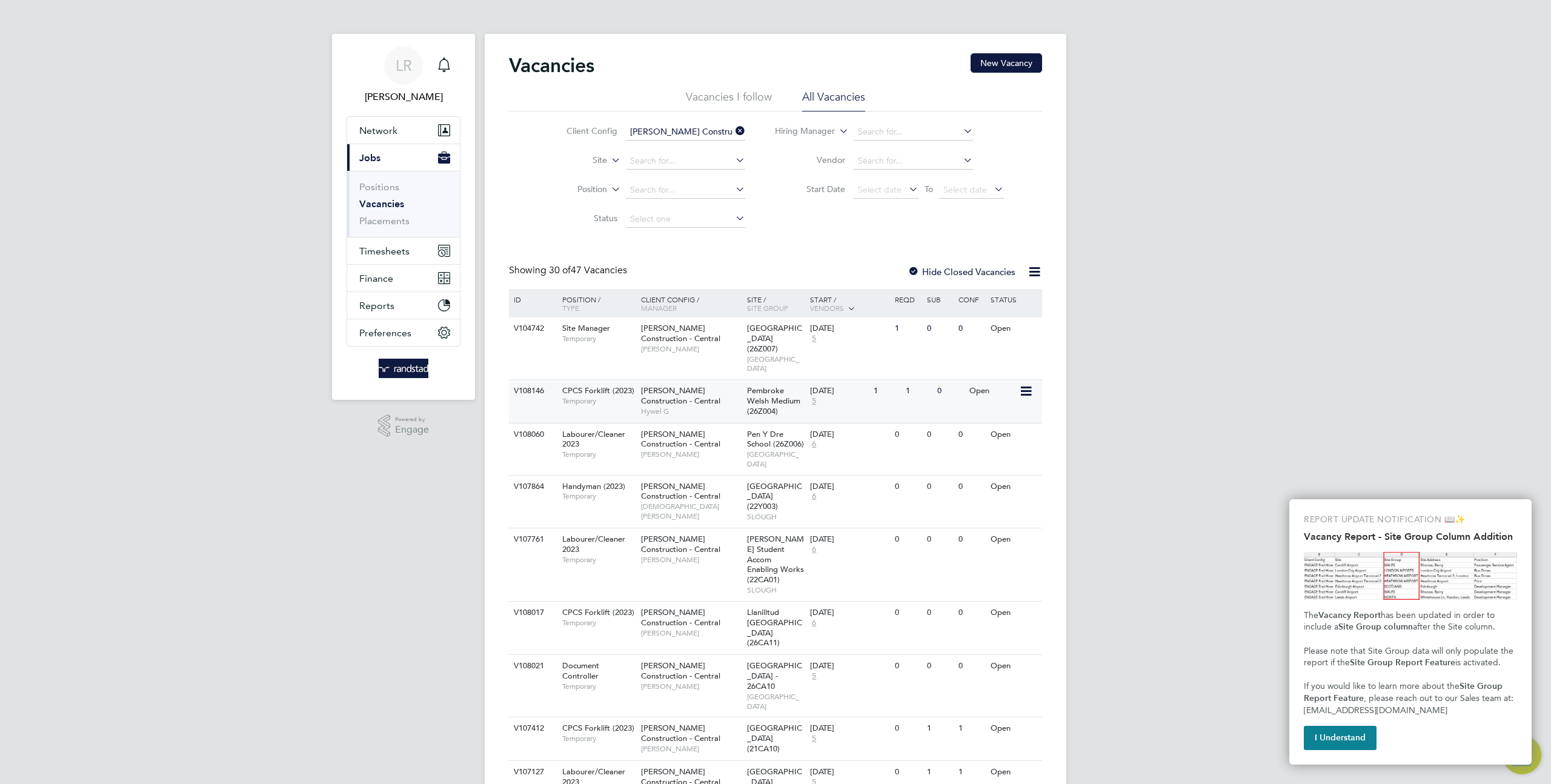
click at [1029, 384] on icon at bounding box center [1025, 391] width 12 height 15
click at [981, 433] on li "Update Status" at bounding box center [996, 433] width 70 height 17
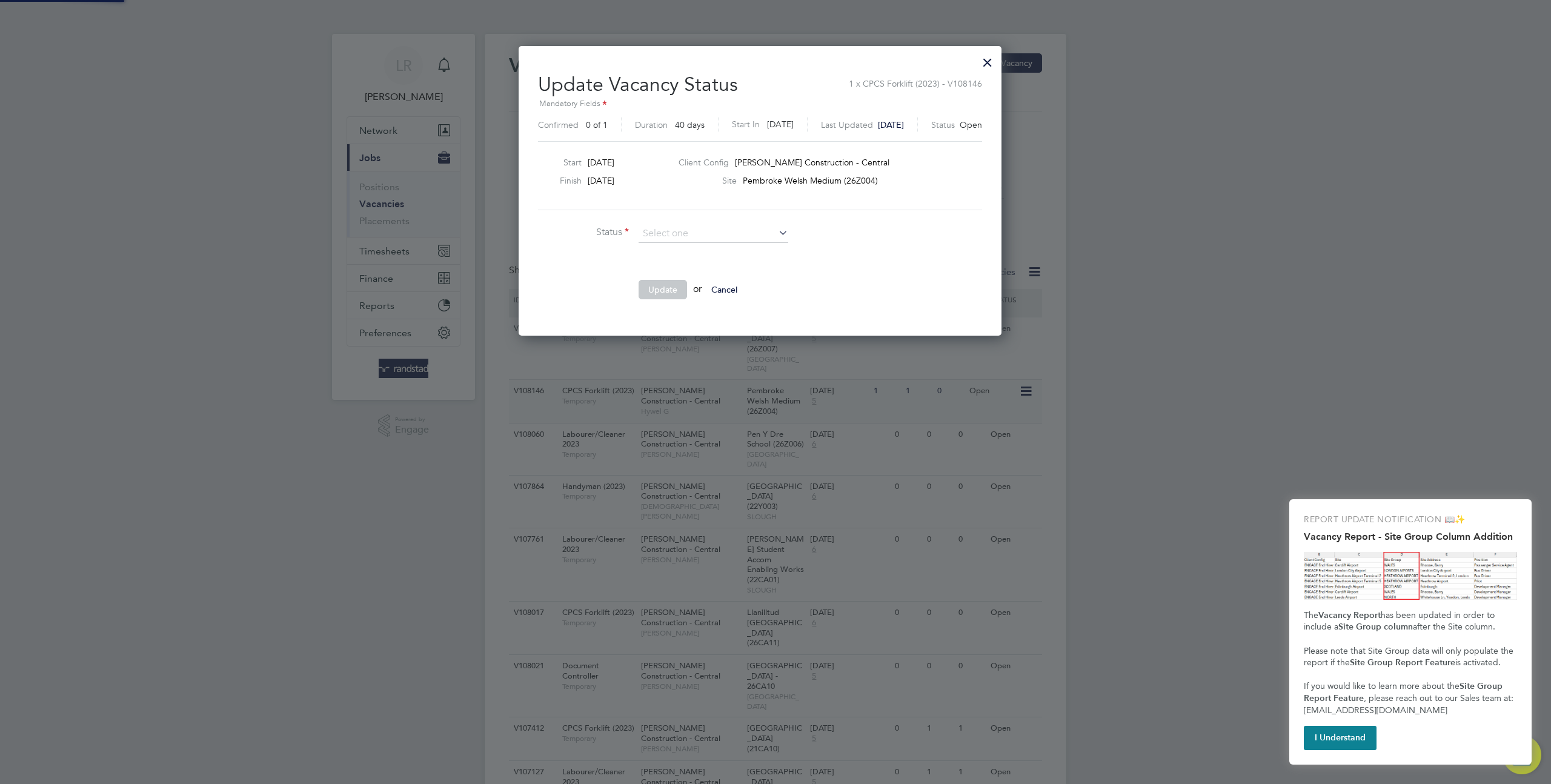
scroll to position [289, 514]
click at [999, 59] on div at bounding box center [987, 59] width 21 height 21
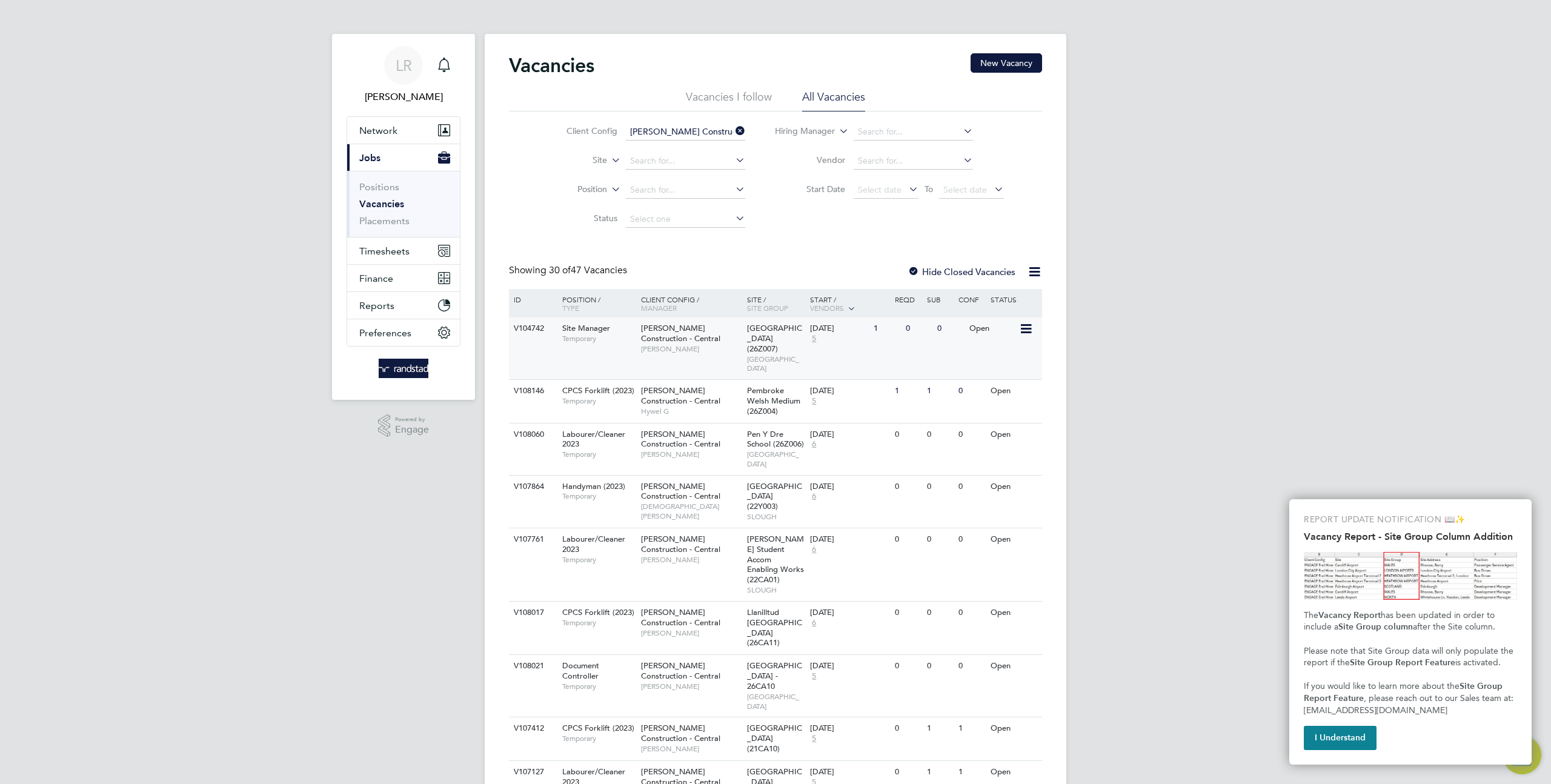
click at [855, 331] on div "06 Nov 2023" at bounding box center [838, 329] width 58 height 11
click at [914, 271] on div at bounding box center [913, 272] width 12 height 12
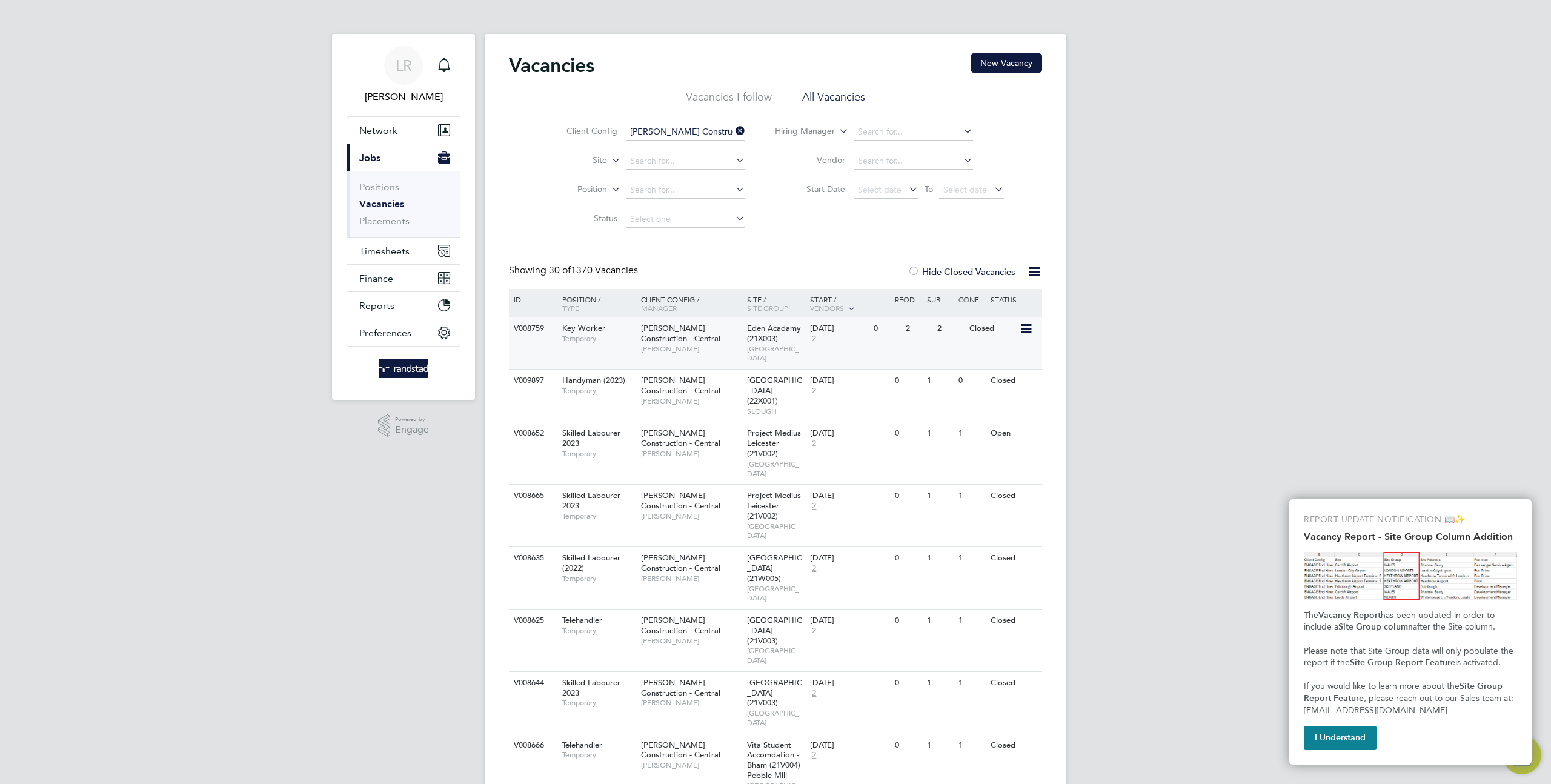
click at [1024, 327] on icon at bounding box center [1025, 329] width 12 height 15
click at [992, 394] on li "Update Status" at bounding box center [996, 391] width 70 height 17
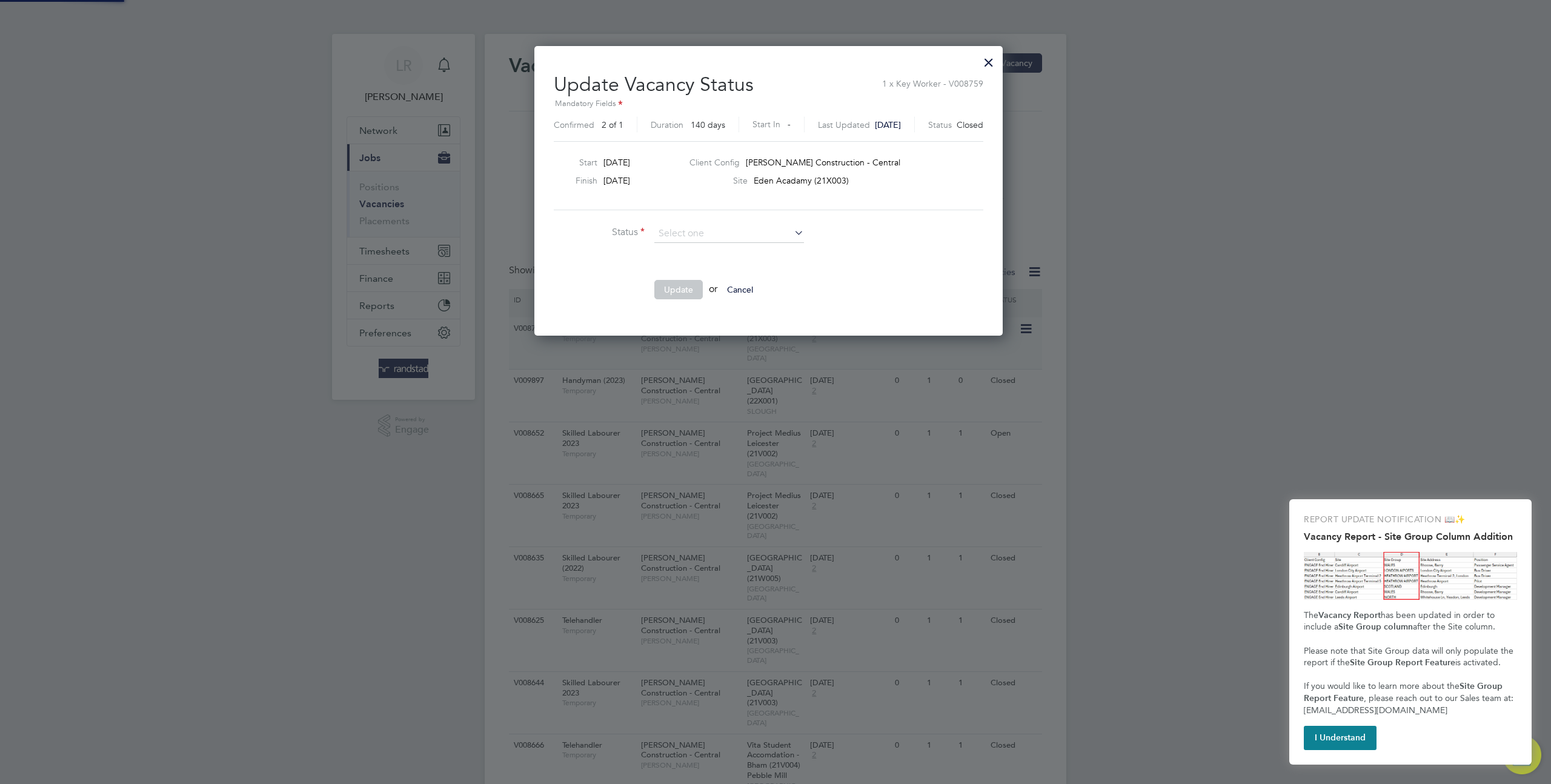
scroll to position [289, 483]
click at [1000, 61] on div at bounding box center [989, 59] width 21 height 21
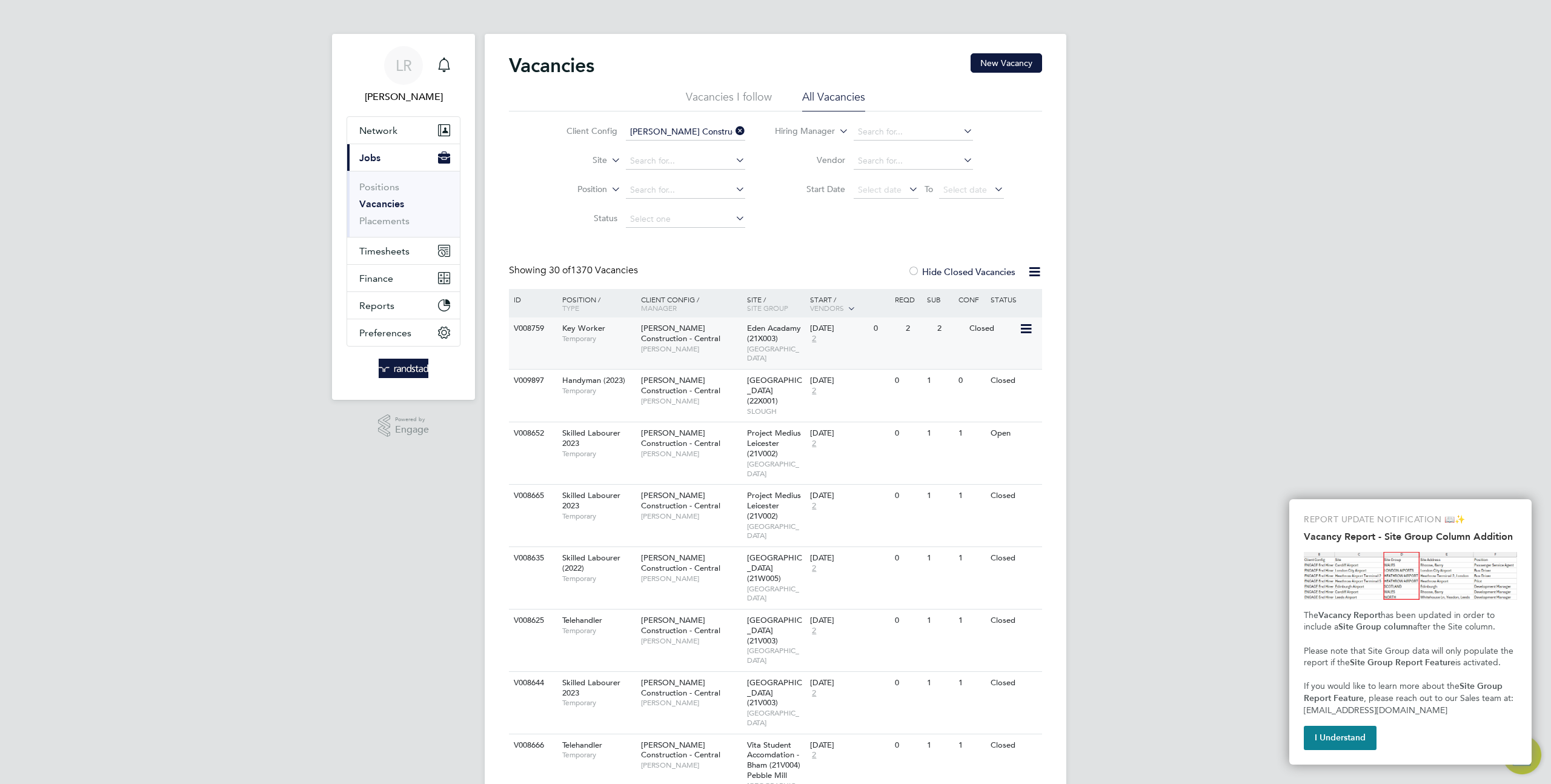
click at [1022, 326] on icon at bounding box center [1025, 329] width 12 height 15
click at [981, 397] on li "Update Status" at bounding box center [996, 391] width 70 height 17
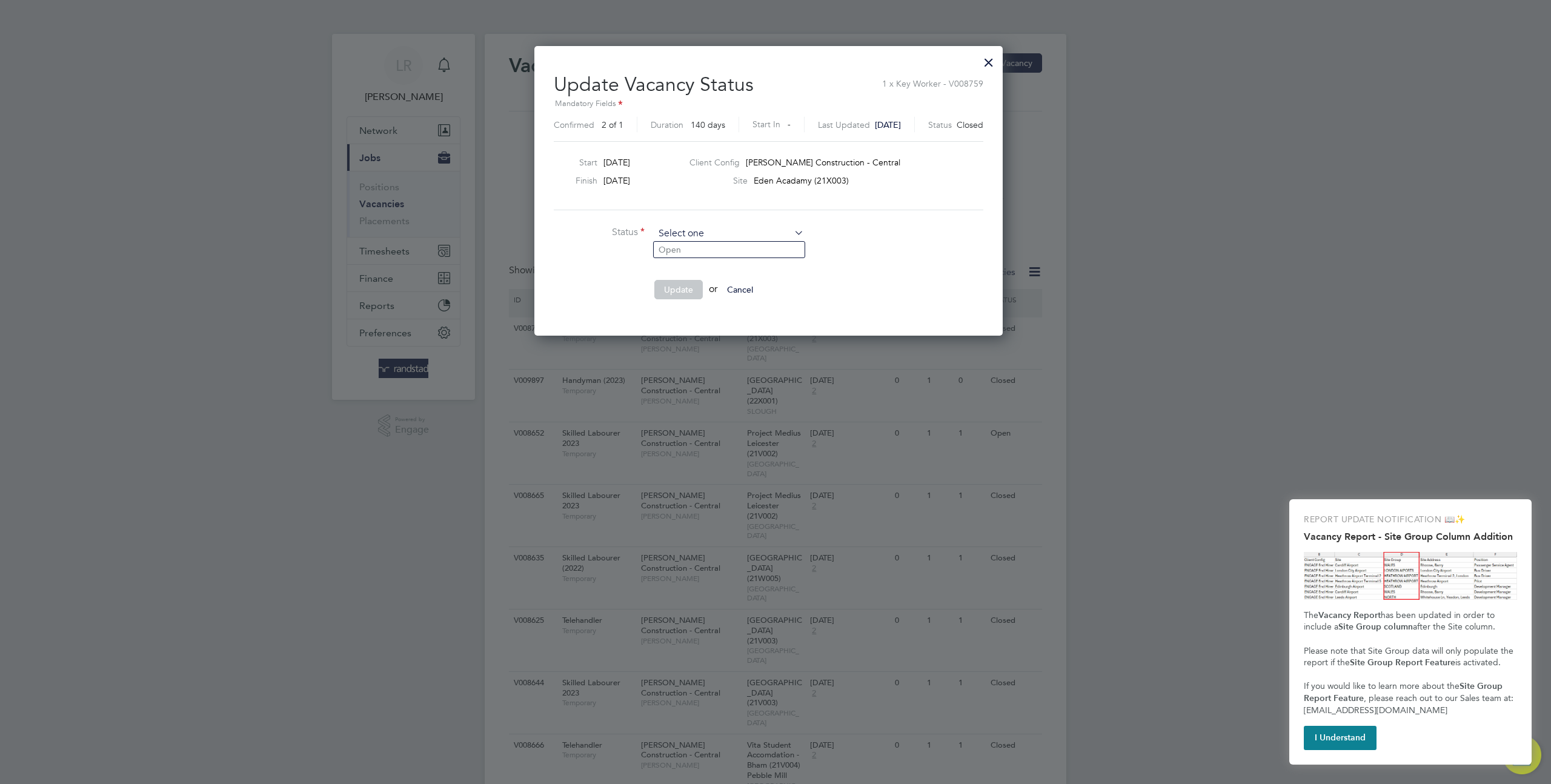
click at [681, 238] on input at bounding box center [729, 233] width 149 height 19
click at [674, 250] on li "Open" at bounding box center [729, 250] width 151 height 16
type input "Open"
click at [687, 304] on li "Update or Cancel" at bounding box center [736, 295] width 364 height 31
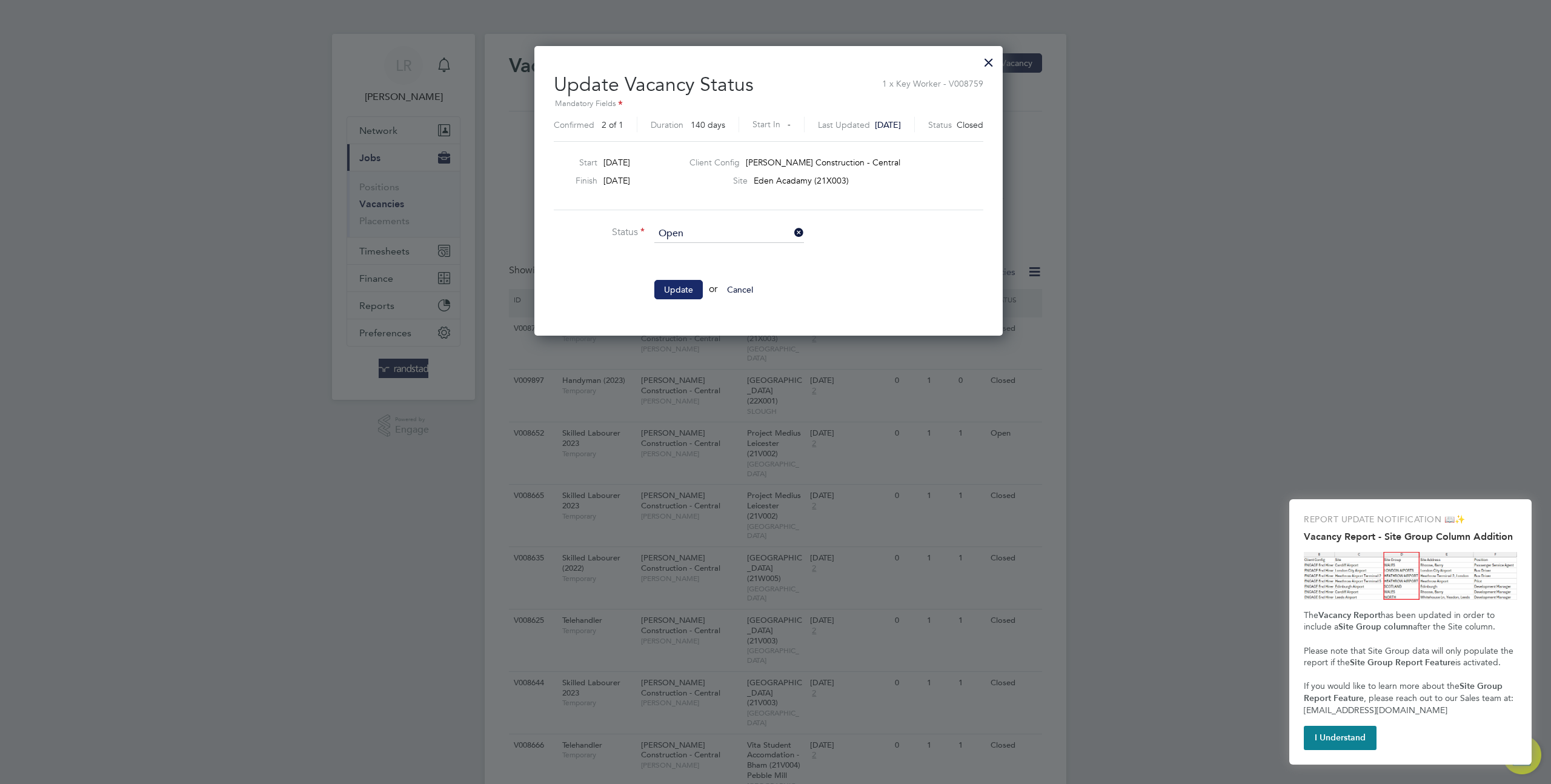
click at [681, 291] on button "Update" at bounding box center [679, 290] width 49 height 20
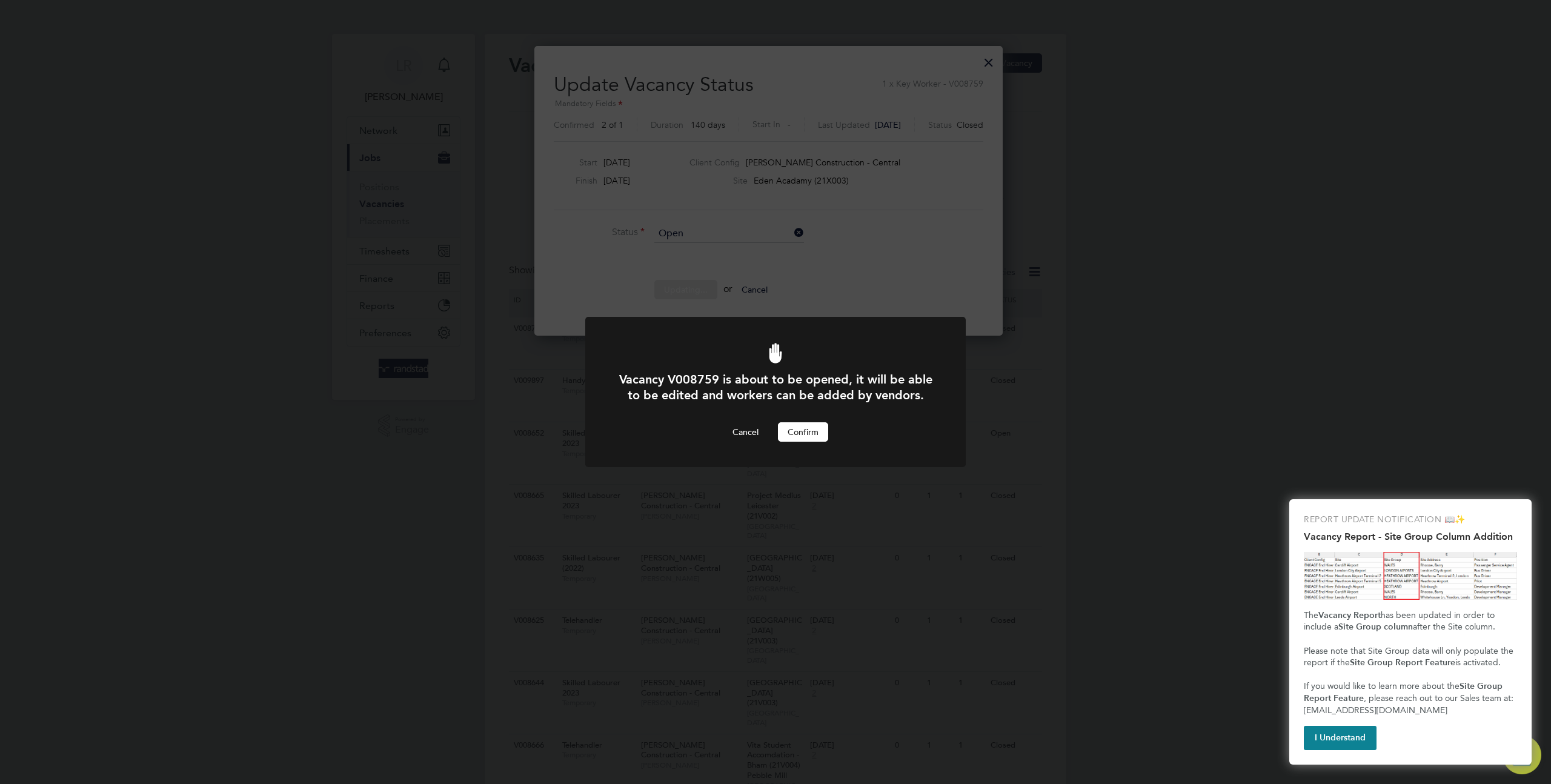
click at [818, 423] on button "Confirm" at bounding box center [804, 432] width 51 height 20
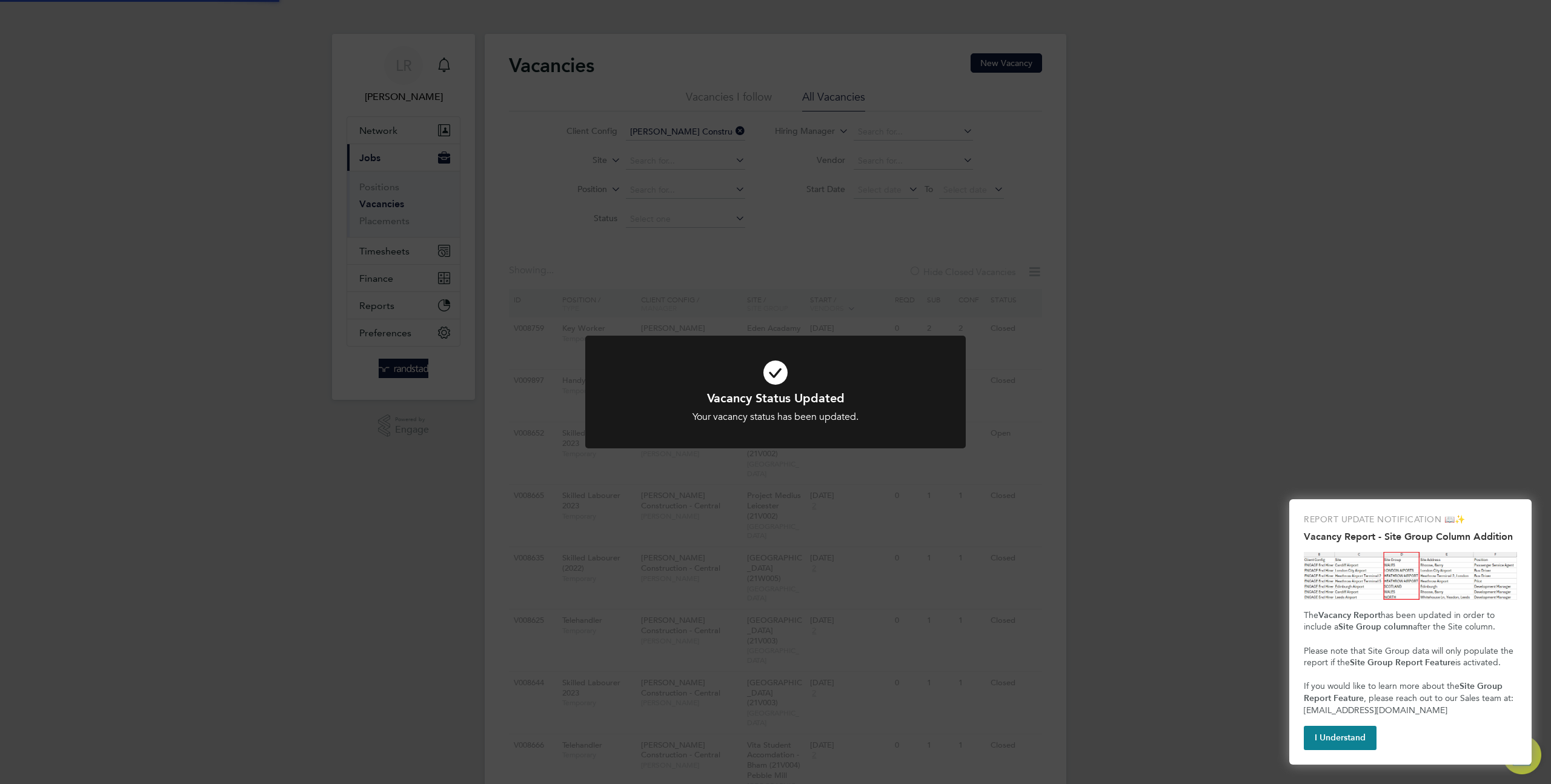
click at [1128, 313] on div "Vacancy Status Updated Your vacancy status has been updated. Cancel Okay" at bounding box center [776, 392] width 1551 height 784
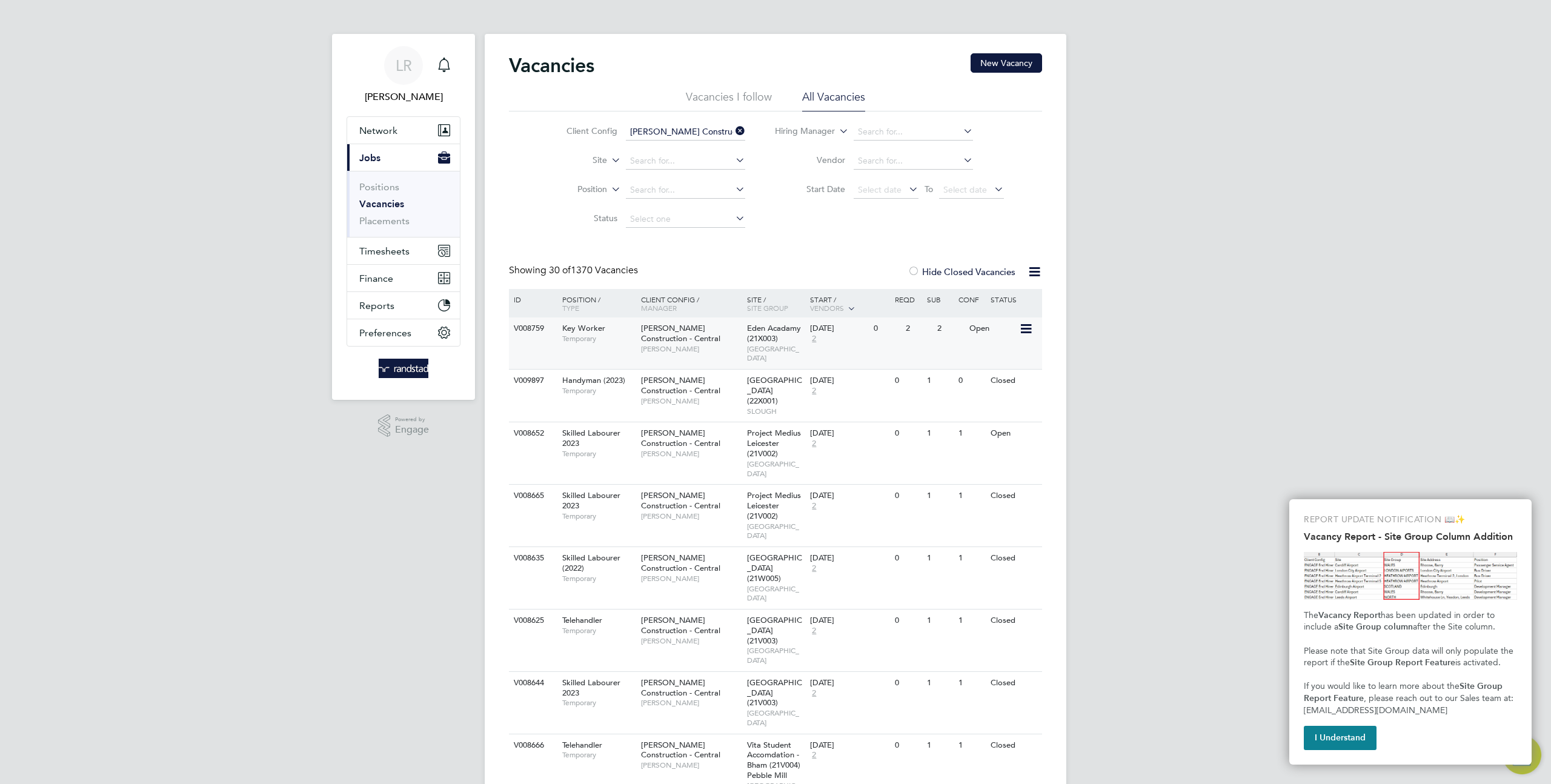
click at [1019, 334] on icon at bounding box center [1025, 329] width 12 height 15
click at [978, 374] on li "Edit" at bounding box center [996, 373] width 70 height 17
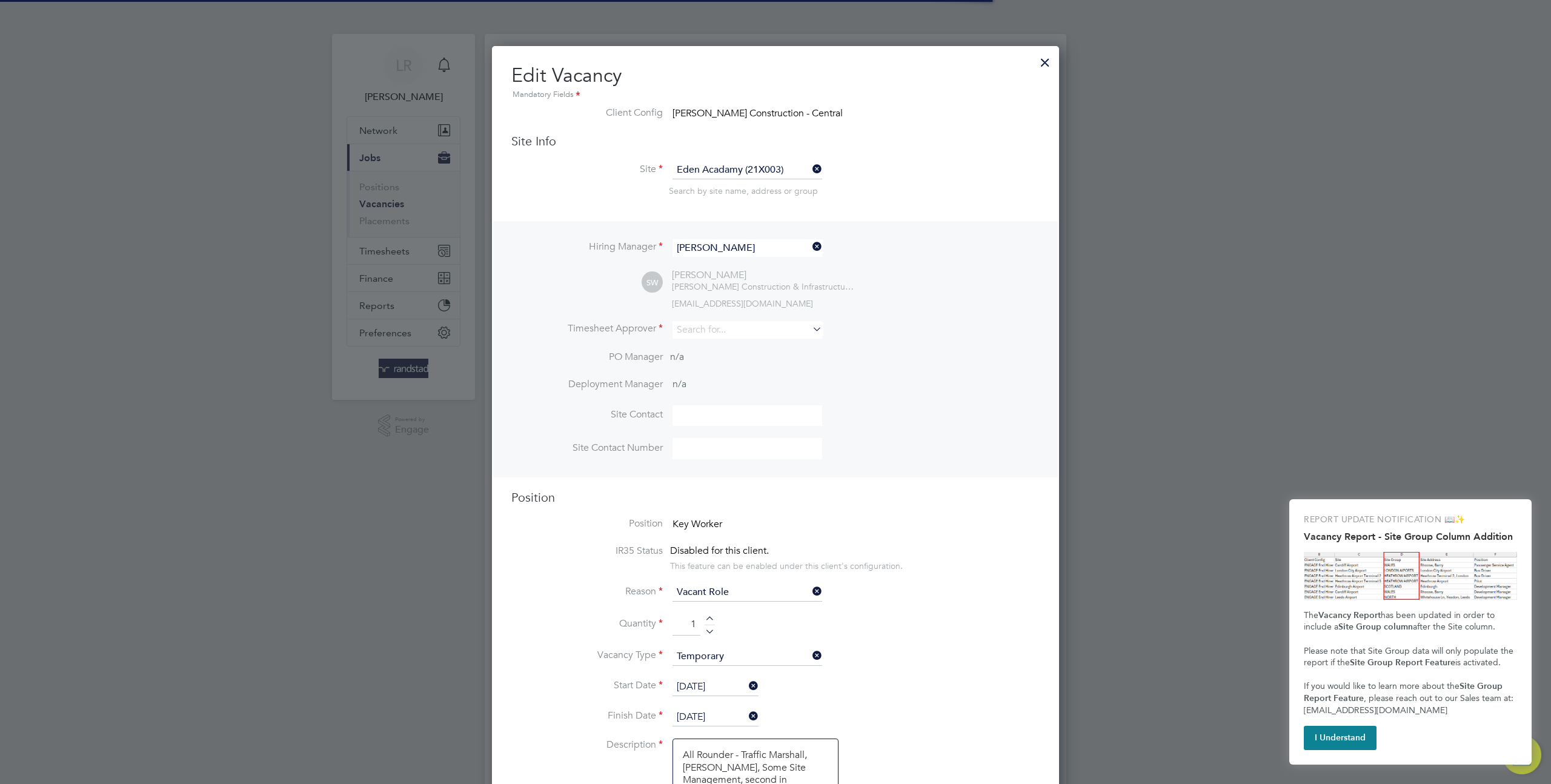
scroll to position [0, 0]
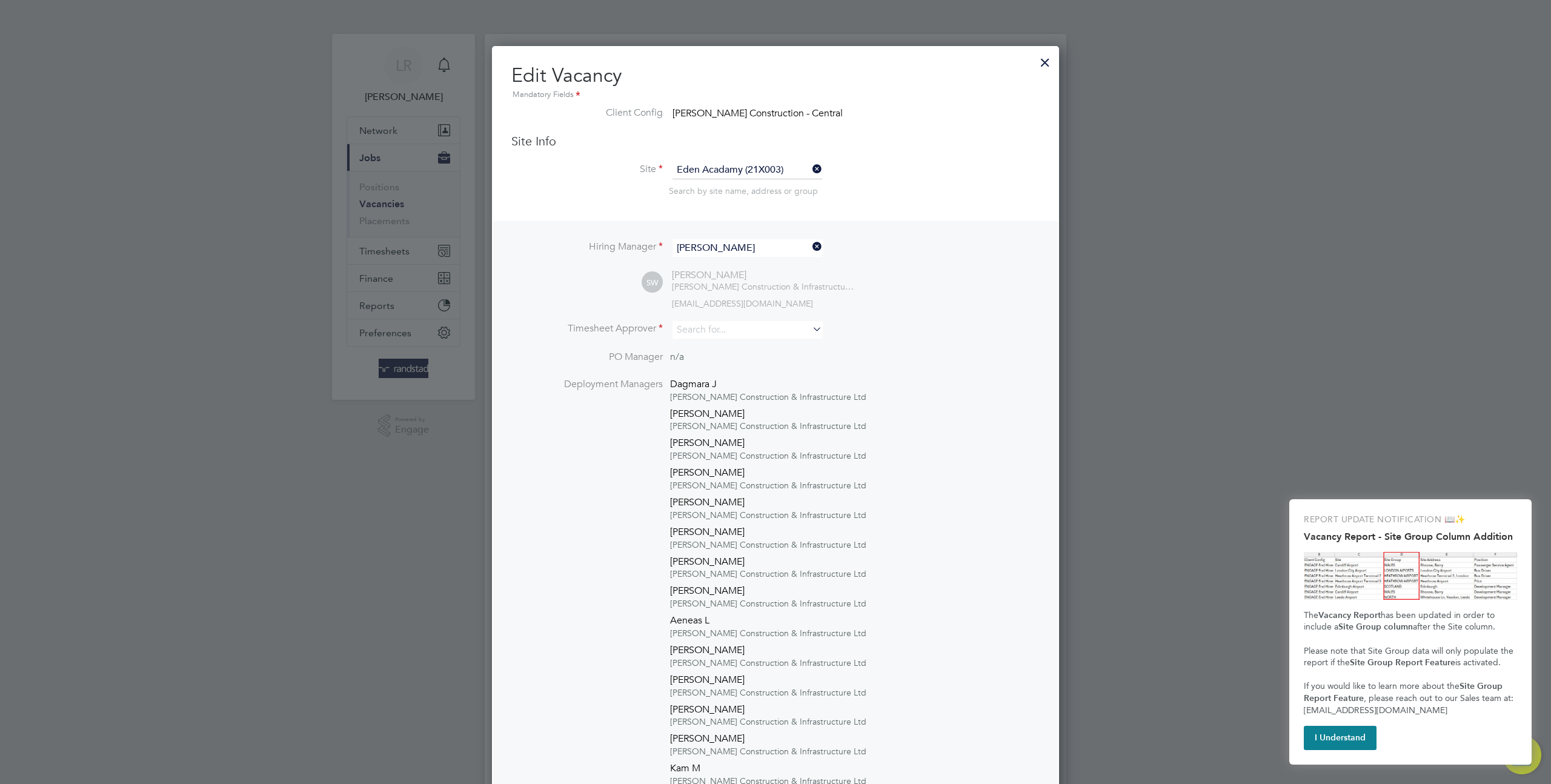
click at [1049, 59] on div at bounding box center [1045, 59] width 21 height 21
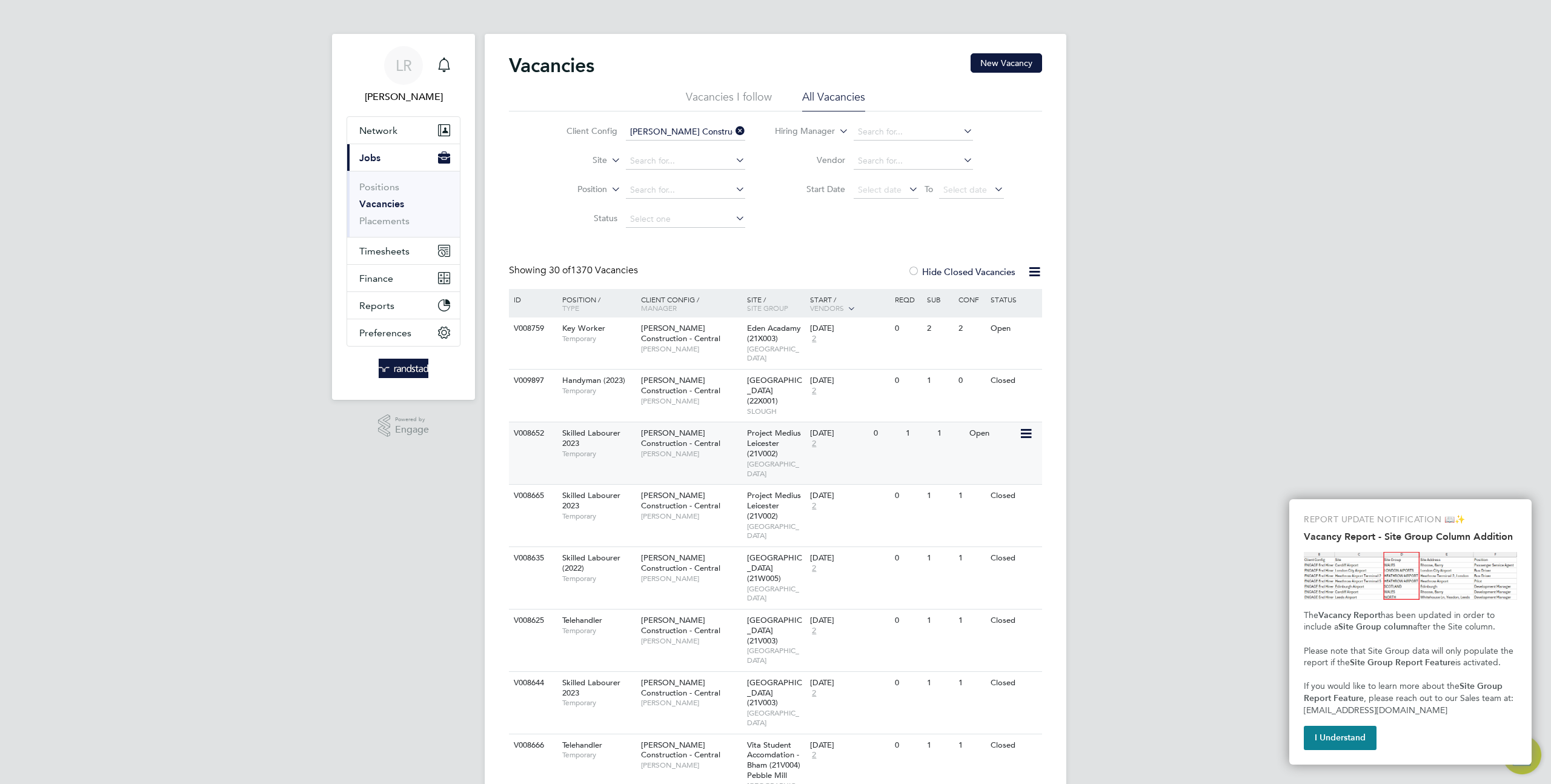
click at [855, 428] on div "04 Jun 2019" at bounding box center [838, 433] width 58 height 11
click at [664, 223] on input at bounding box center [686, 218] width 119 height 17
click at [656, 332] on li "Cancelled" at bounding box center [685, 331] width 121 height 16
type input "Cancelled"
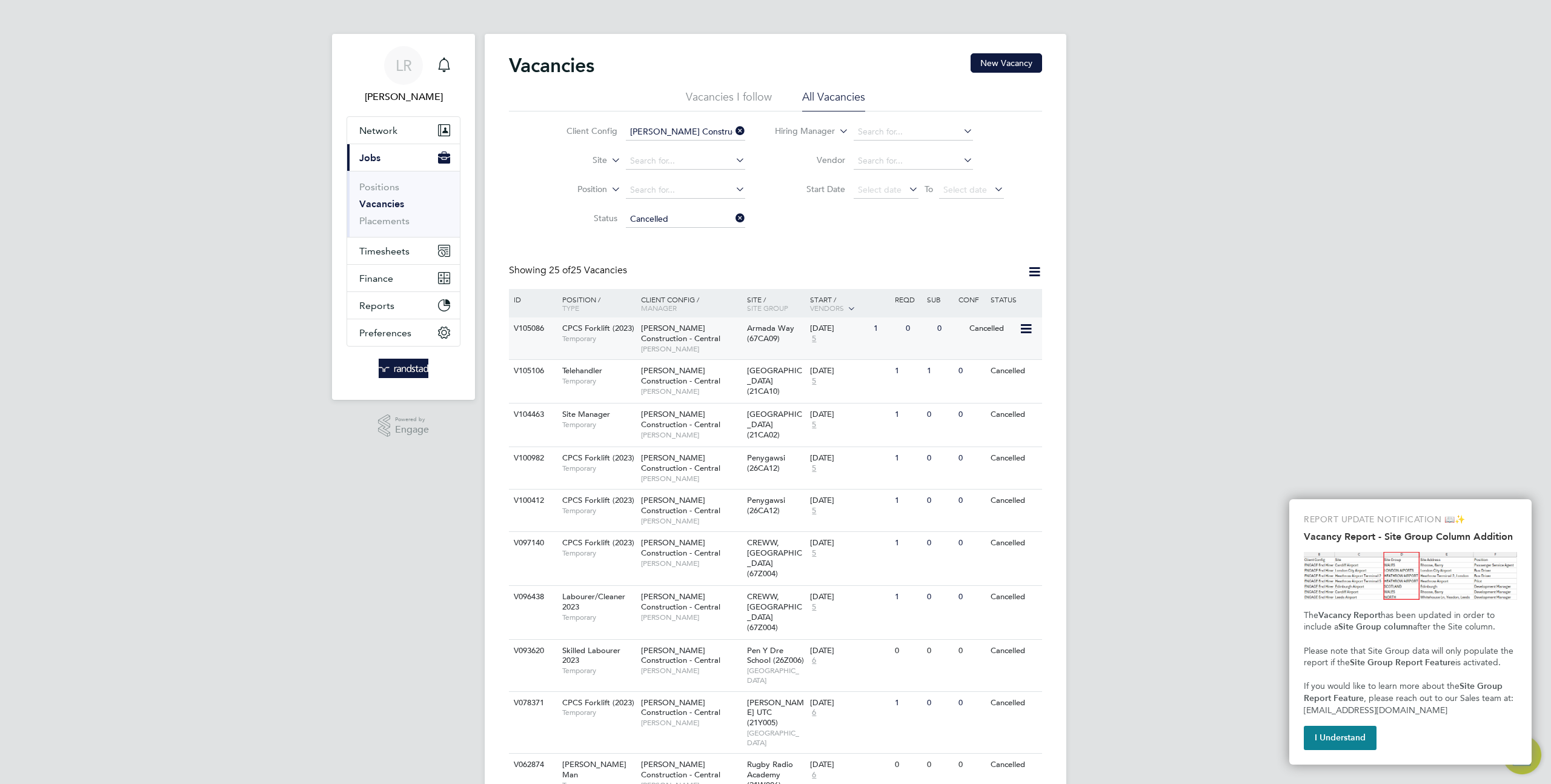
click at [1024, 328] on icon at bounding box center [1025, 329] width 12 height 15
click at [864, 339] on div "14 Sep 2023 5" at bounding box center [838, 333] width 63 height 33
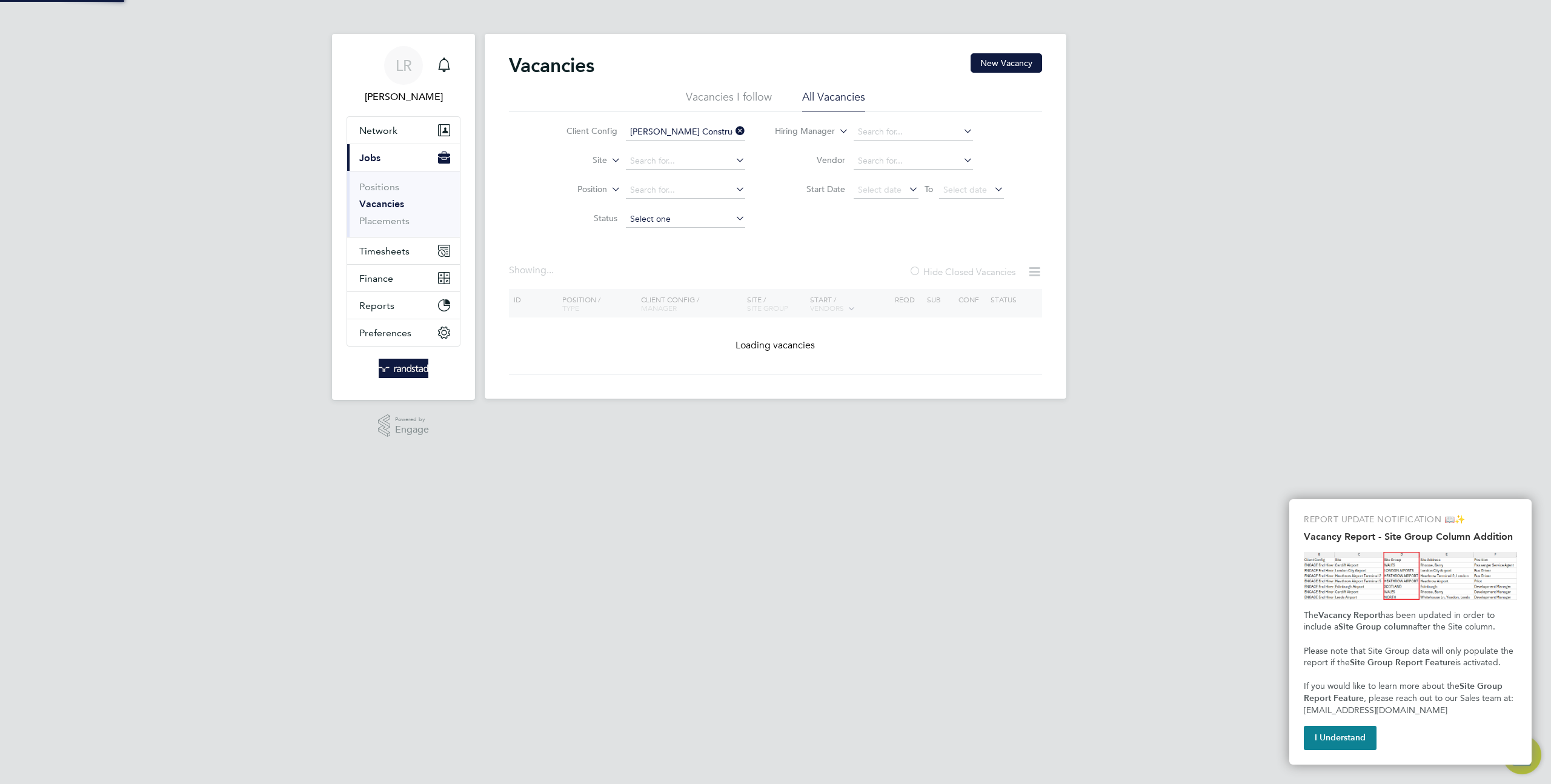
click at [704, 223] on input at bounding box center [686, 218] width 119 height 17
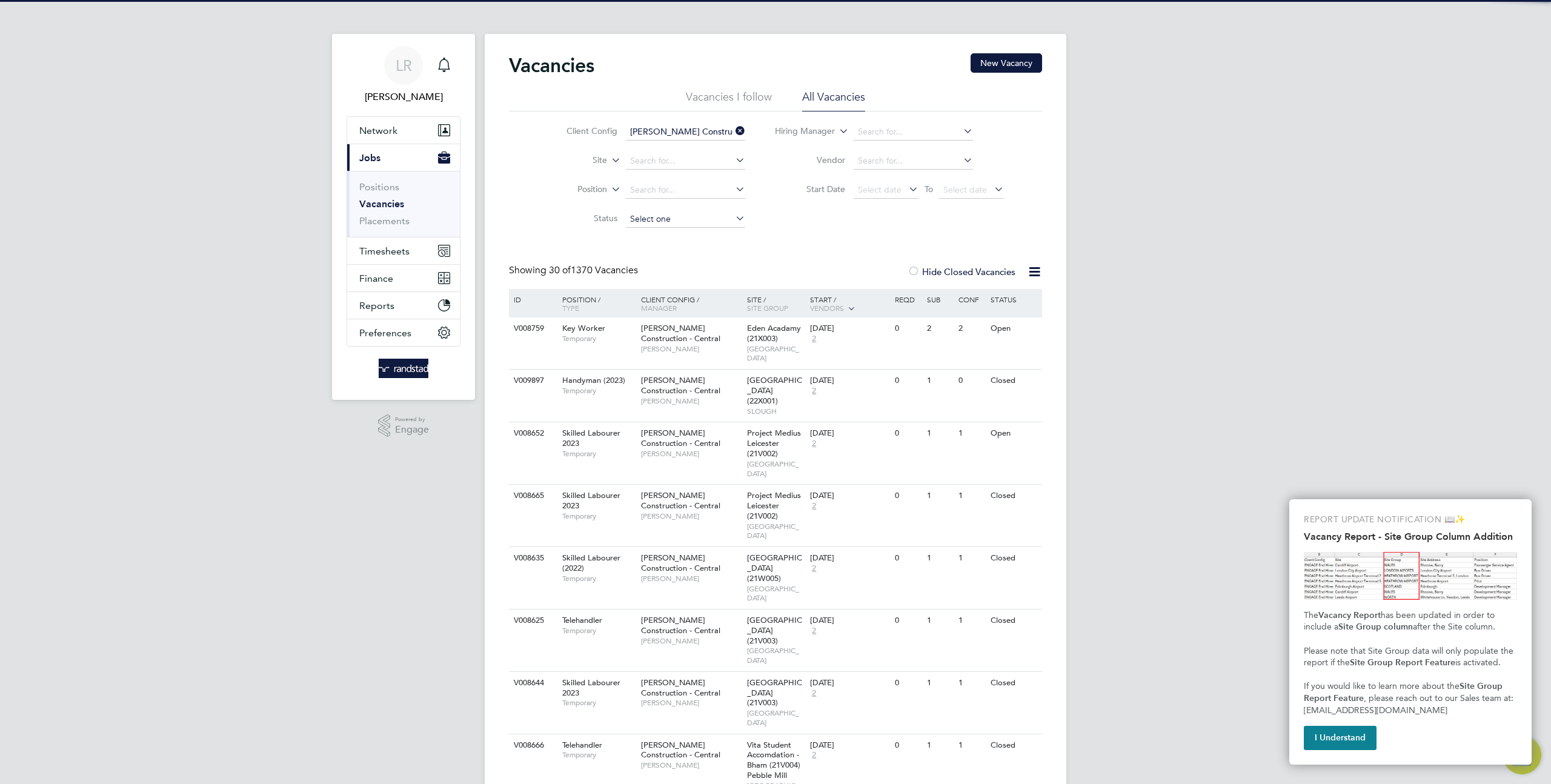
click at [669, 216] on input at bounding box center [686, 218] width 119 height 17
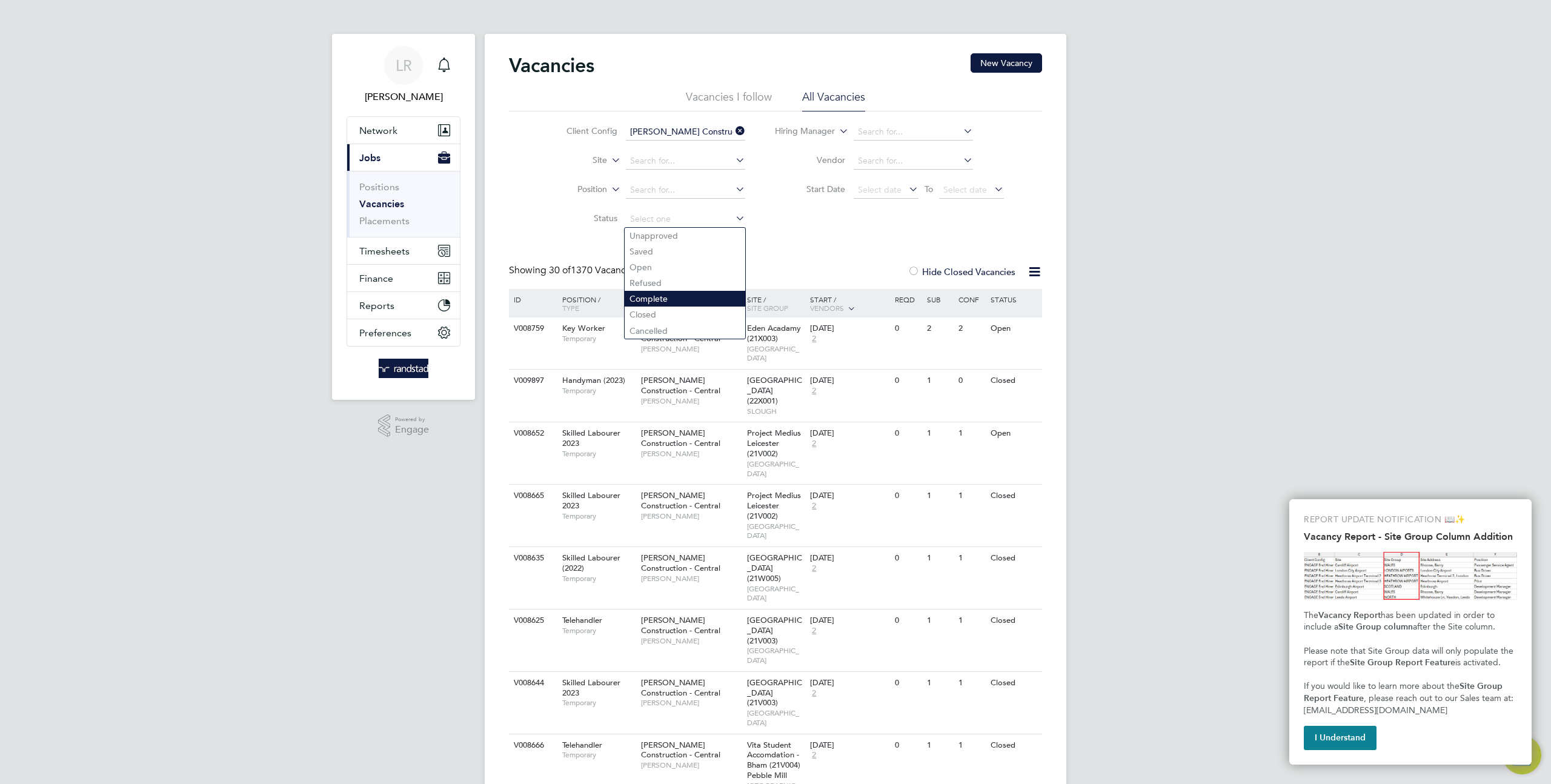
click at [661, 296] on li "Complete" at bounding box center [685, 298] width 121 height 16
type input "Complete"
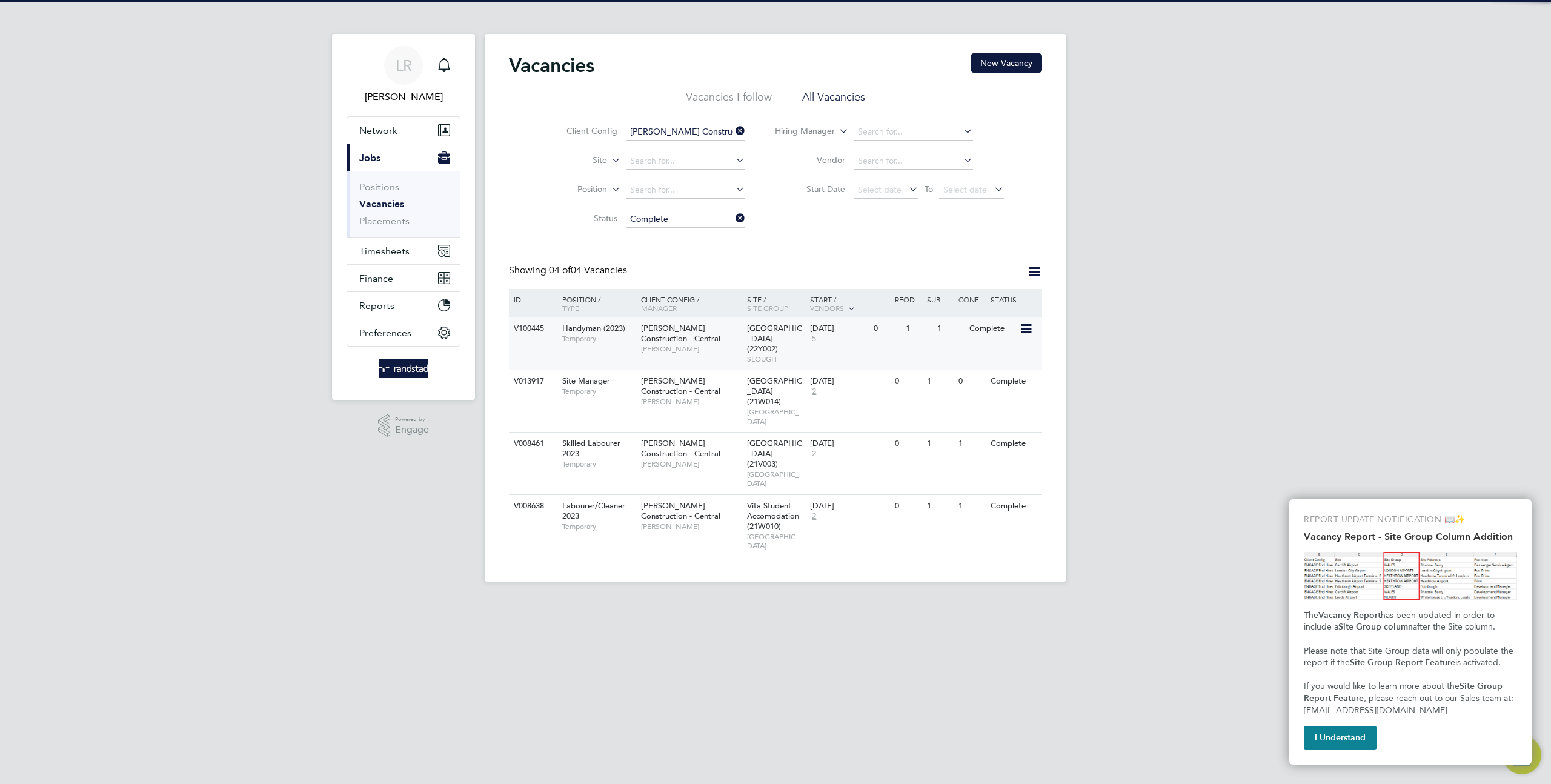
click at [944, 341] on div "V100445 Handyman (2023) Temporary Morgan Sindall Construction - Central Graeme …" at bounding box center [776, 342] width 534 height 52
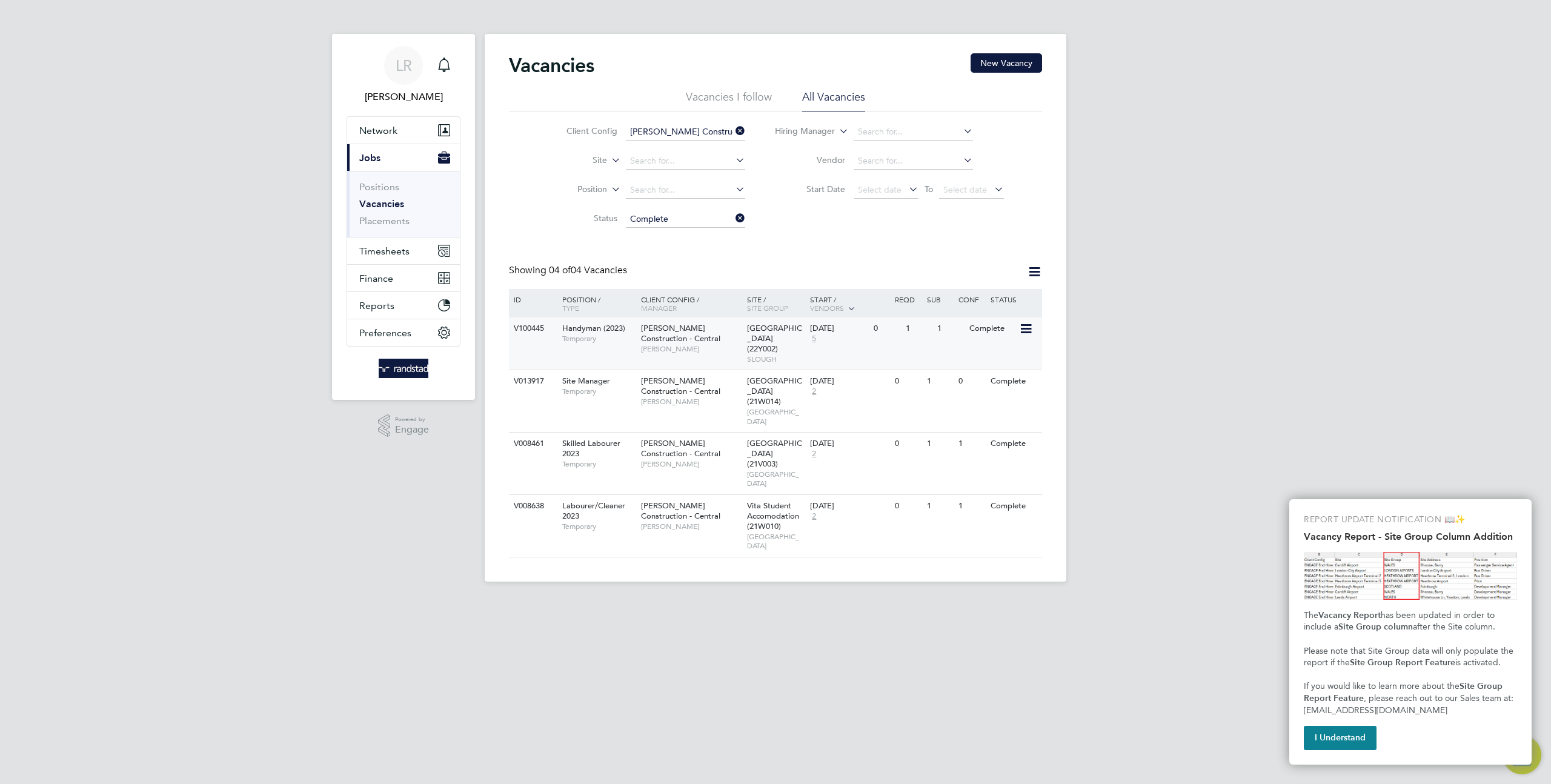
click at [1027, 329] on icon at bounding box center [1025, 329] width 12 height 15
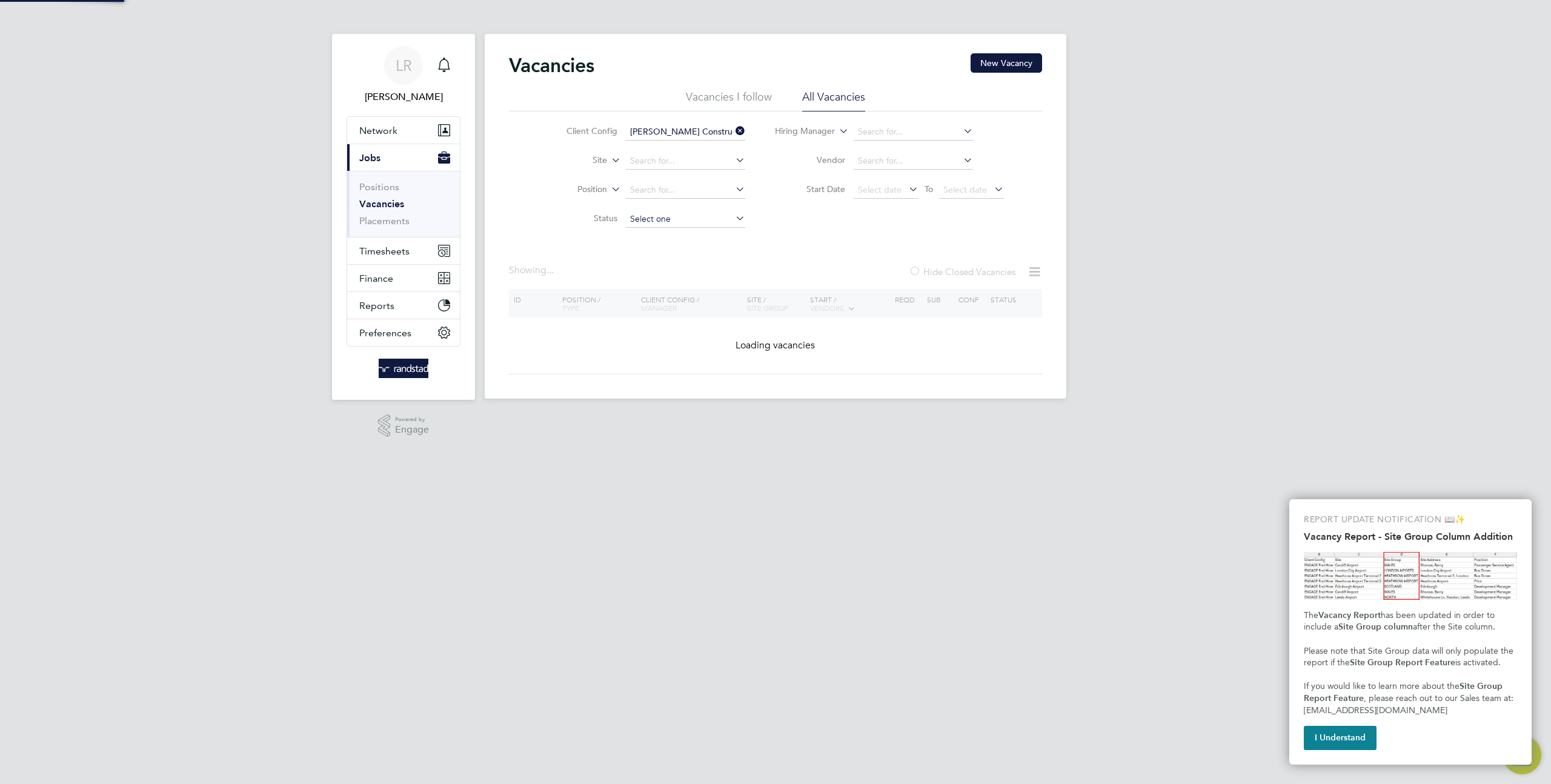
click at [662, 219] on input at bounding box center [686, 218] width 119 height 17
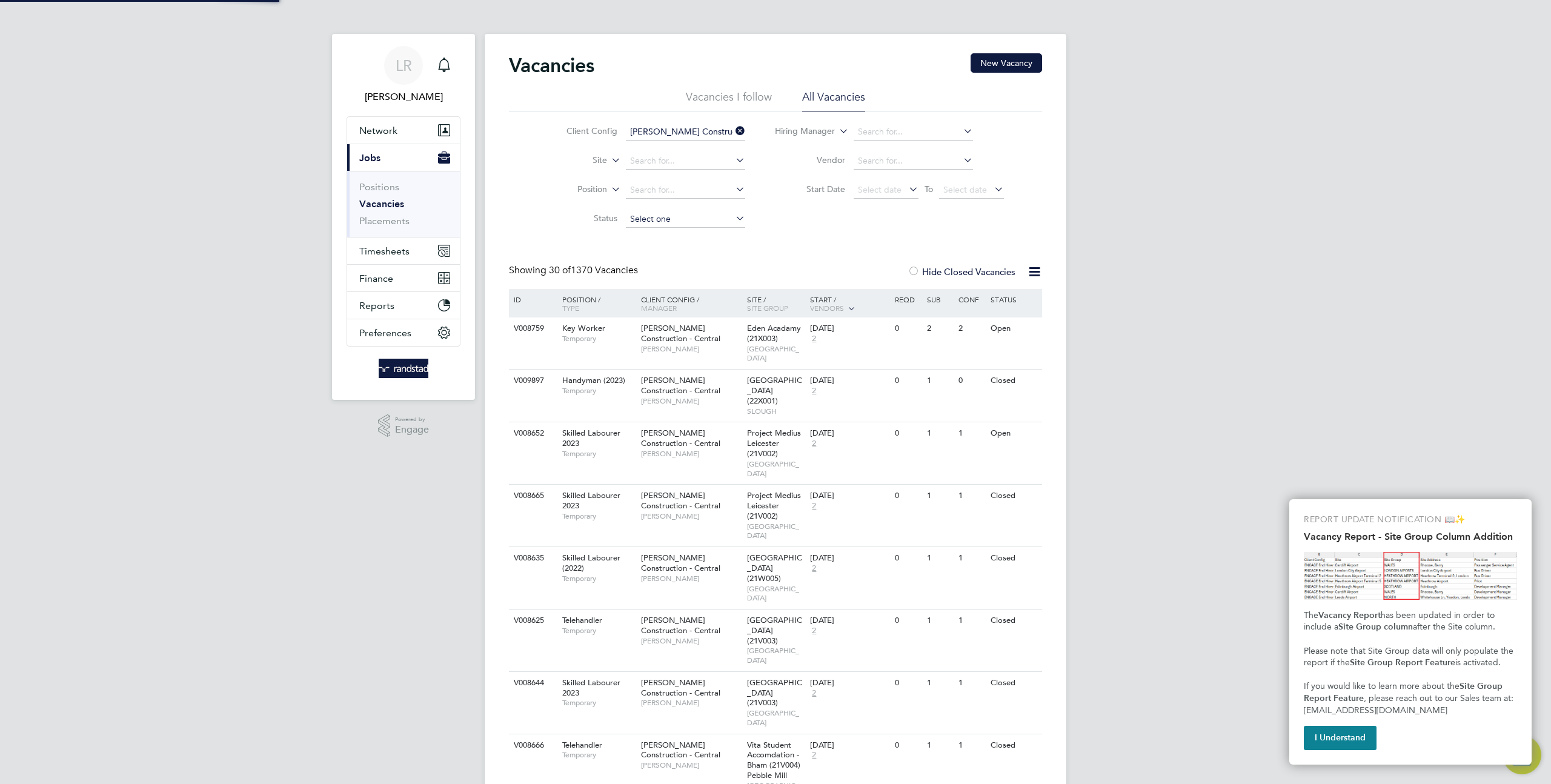
click at [658, 212] on input at bounding box center [686, 218] width 119 height 17
click at [661, 308] on li "Closed" at bounding box center [685, 314] width 121 height 16
type input "Closed"
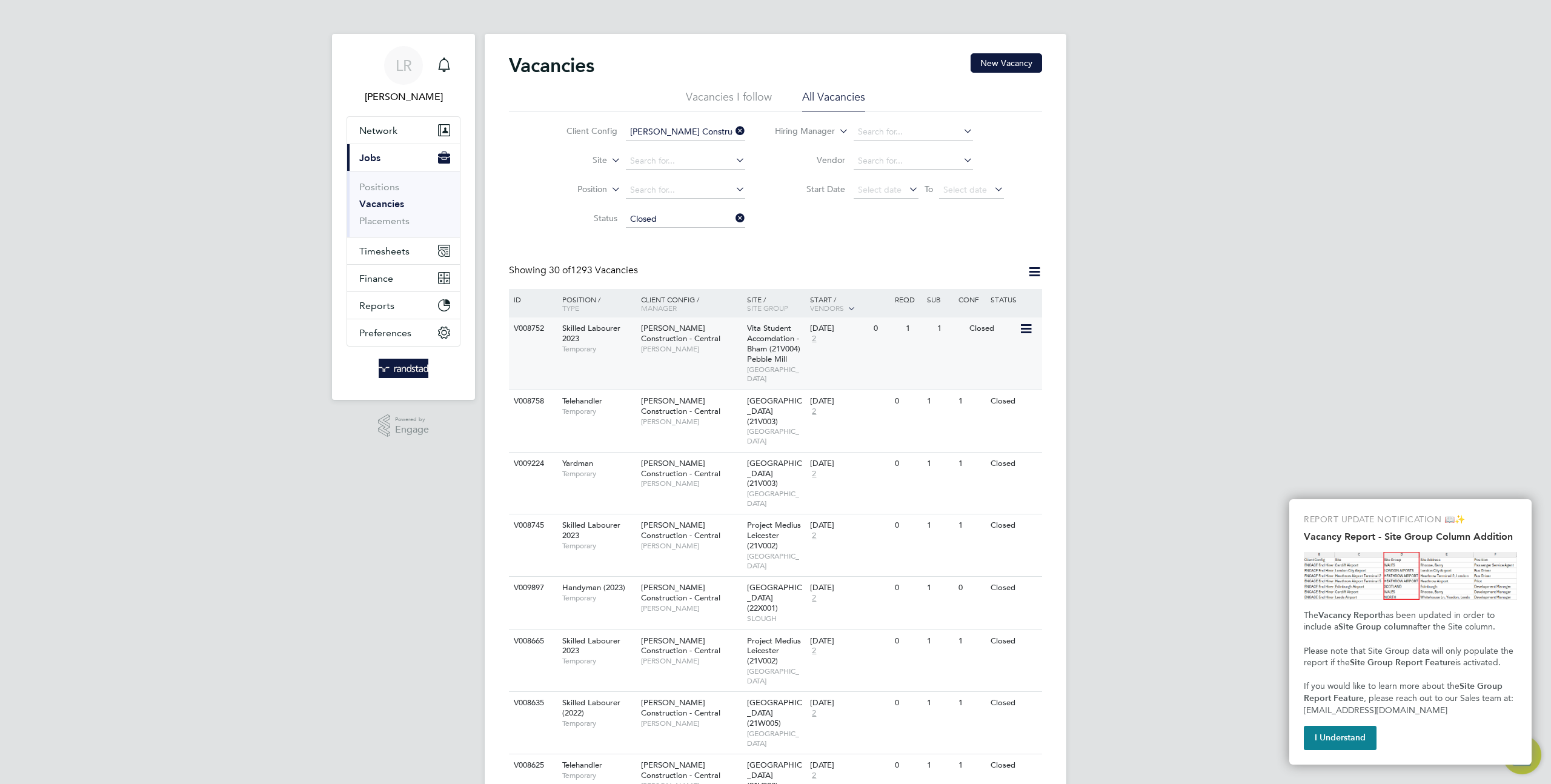
click at [1026, 329] on icon at bounding box center [1025, 329] width 12 height 15
click at [866, 344] on div "17 Jun 2019 2" at bounding box center [838, 333] width 63 height 33
click at [1018, 330] on div "Closed" at bounding box center [993, 328] width 53 height 22
click at [1023, 328] on icon at bounding box center [1025, 329] width 12 height 15
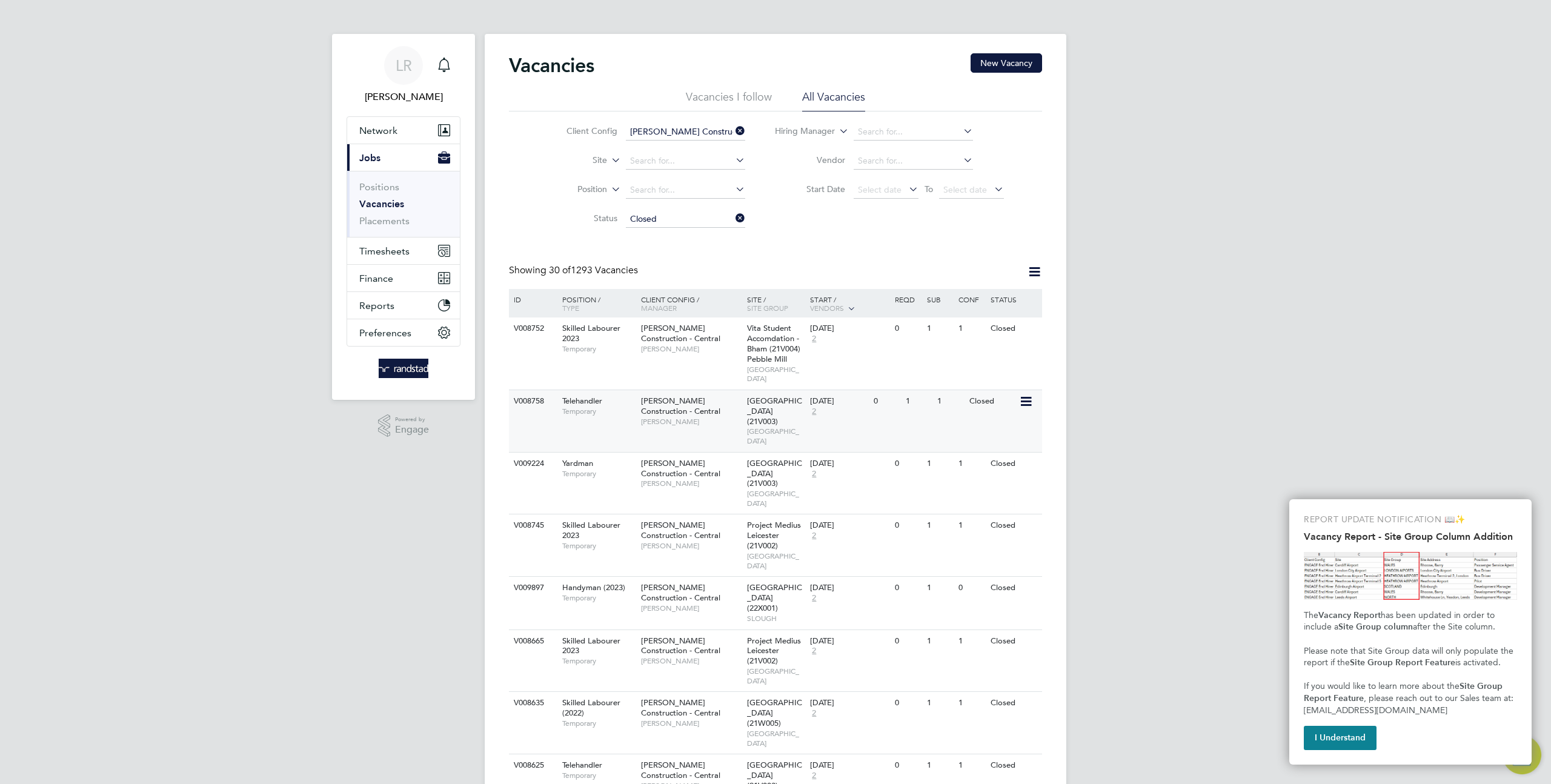
click at [1020, 394] on icon at bounding box center [1025, 401] width 12 height 15
click at [1024, 394] on icon at bounding box center [1025, 401] width 12 height 15
click at [773, 406] on span "Birmingham University - University House (21V003)" at bounding box center [775, 412] width 56 height 31
click at [1029, 394] on icon at bounding box center [1025, 401] width 12 height 15
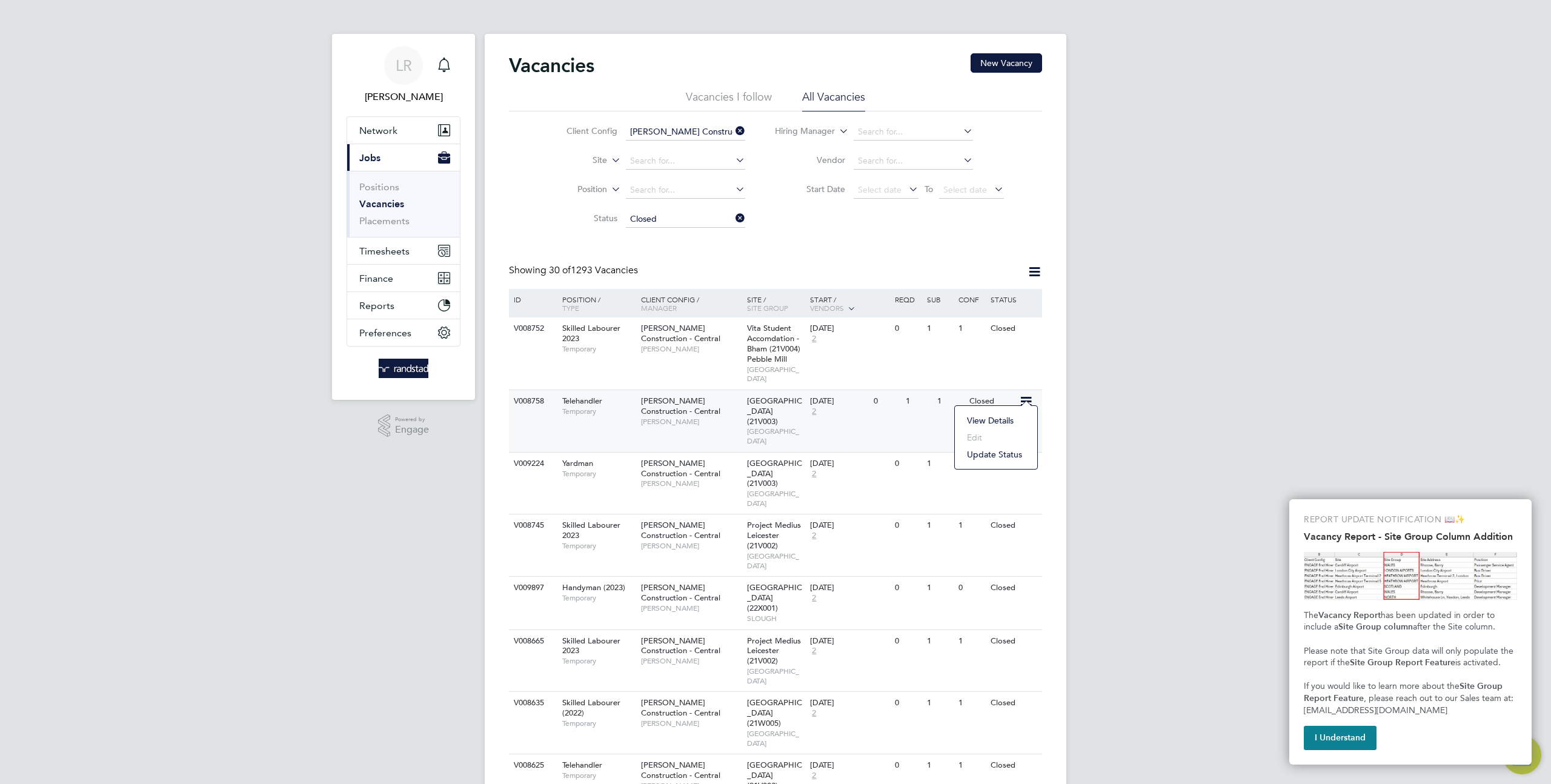
click at [988, 417] on li "View Details" at bounding box center [996, 419] width 70 height 17
click at [640, 221] on input at bounding box center [686, 218] width 119 height 17
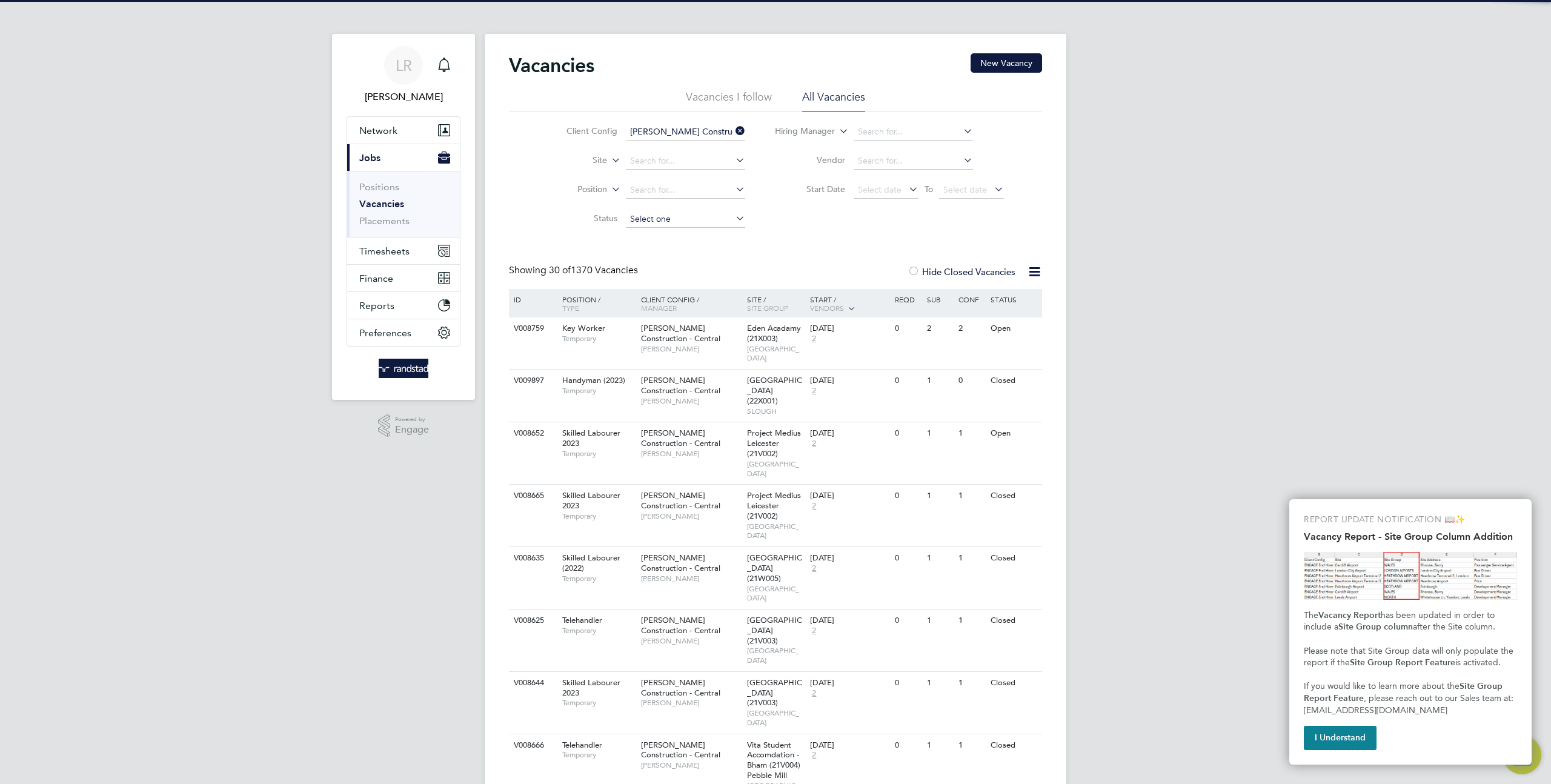
click at [652, 219] on input at bounding box center [686, 218] width 119 height 17
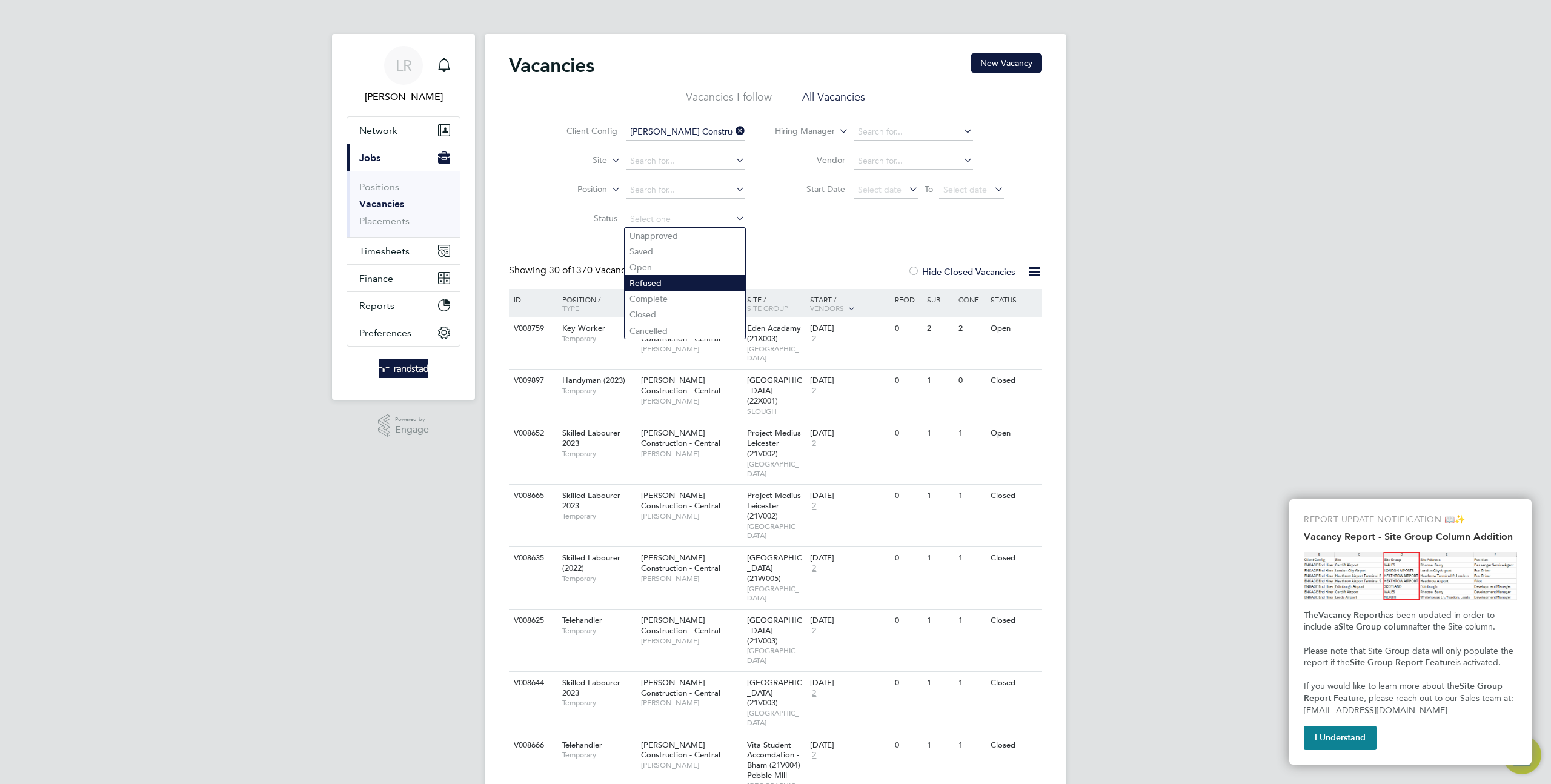
click at [642, 281] on li "Refused" at bounding box center [685, 283] width 121 height 16
type input "Refused"
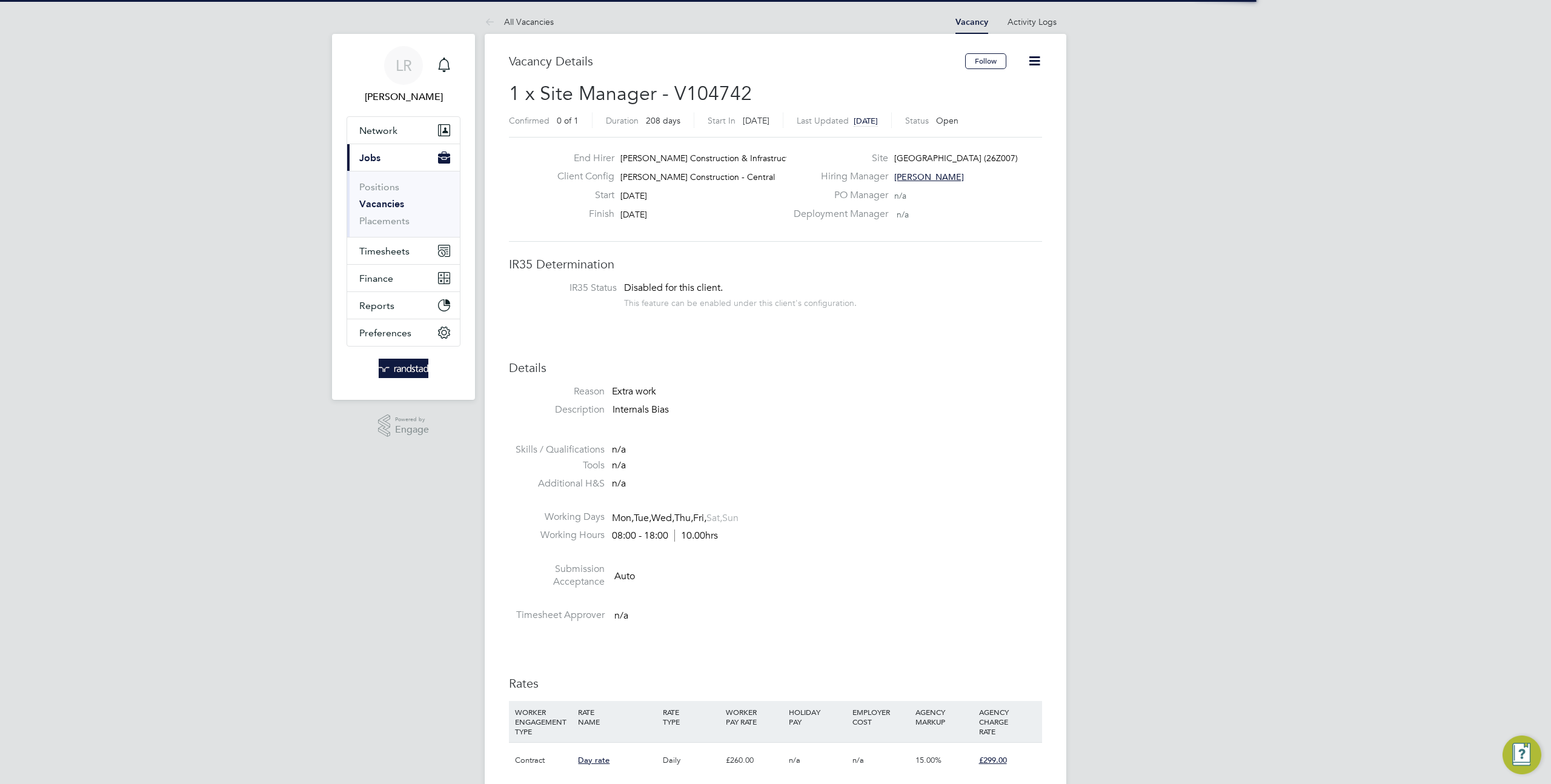
scroll to position [36, 85]
click at [1037, 59] on icon at bounding box center [1035, 61] width 16 height 16
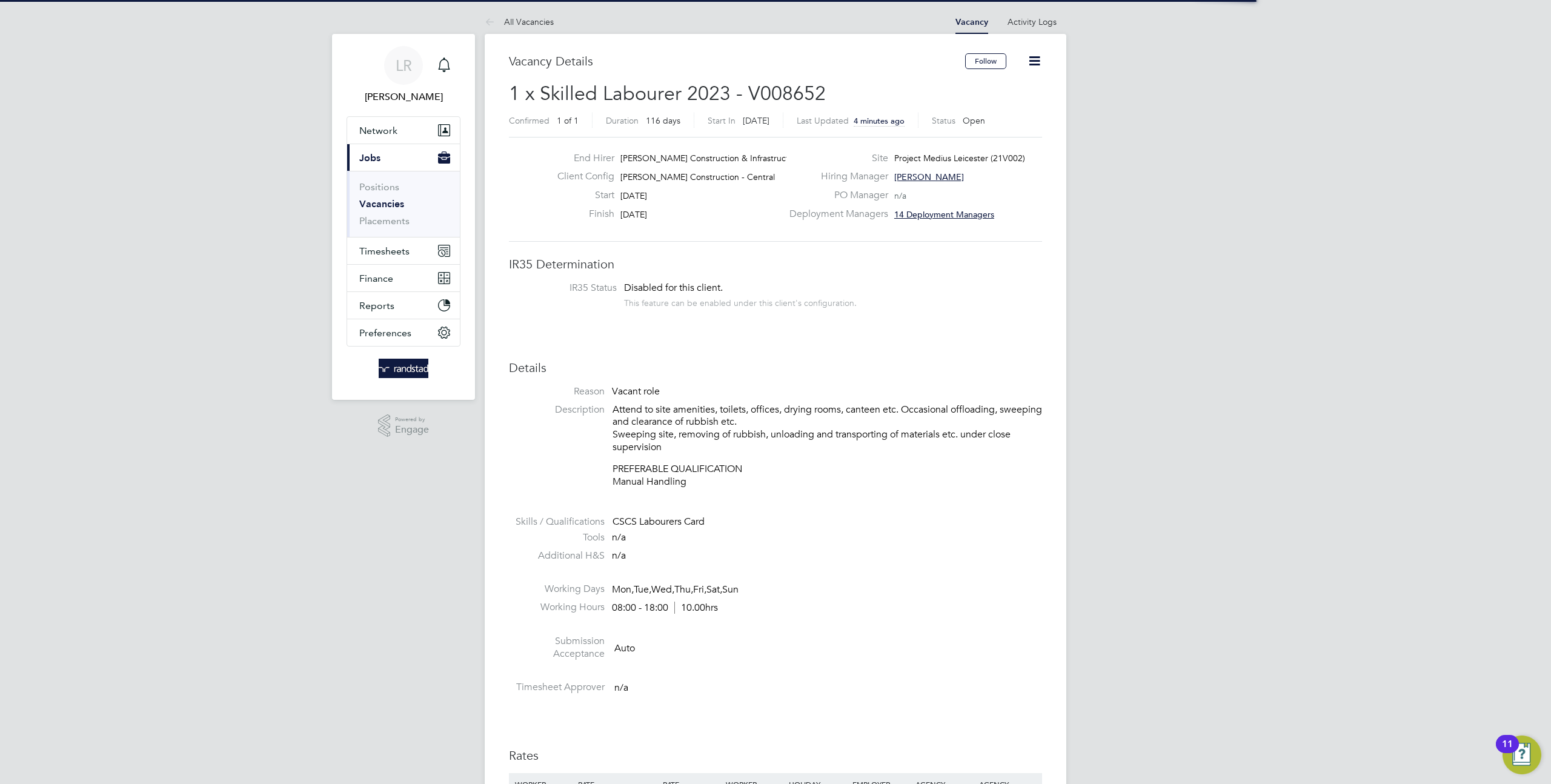
click at [1036, 57] on icon at bounding box center [1035, 61] width 16 height 16
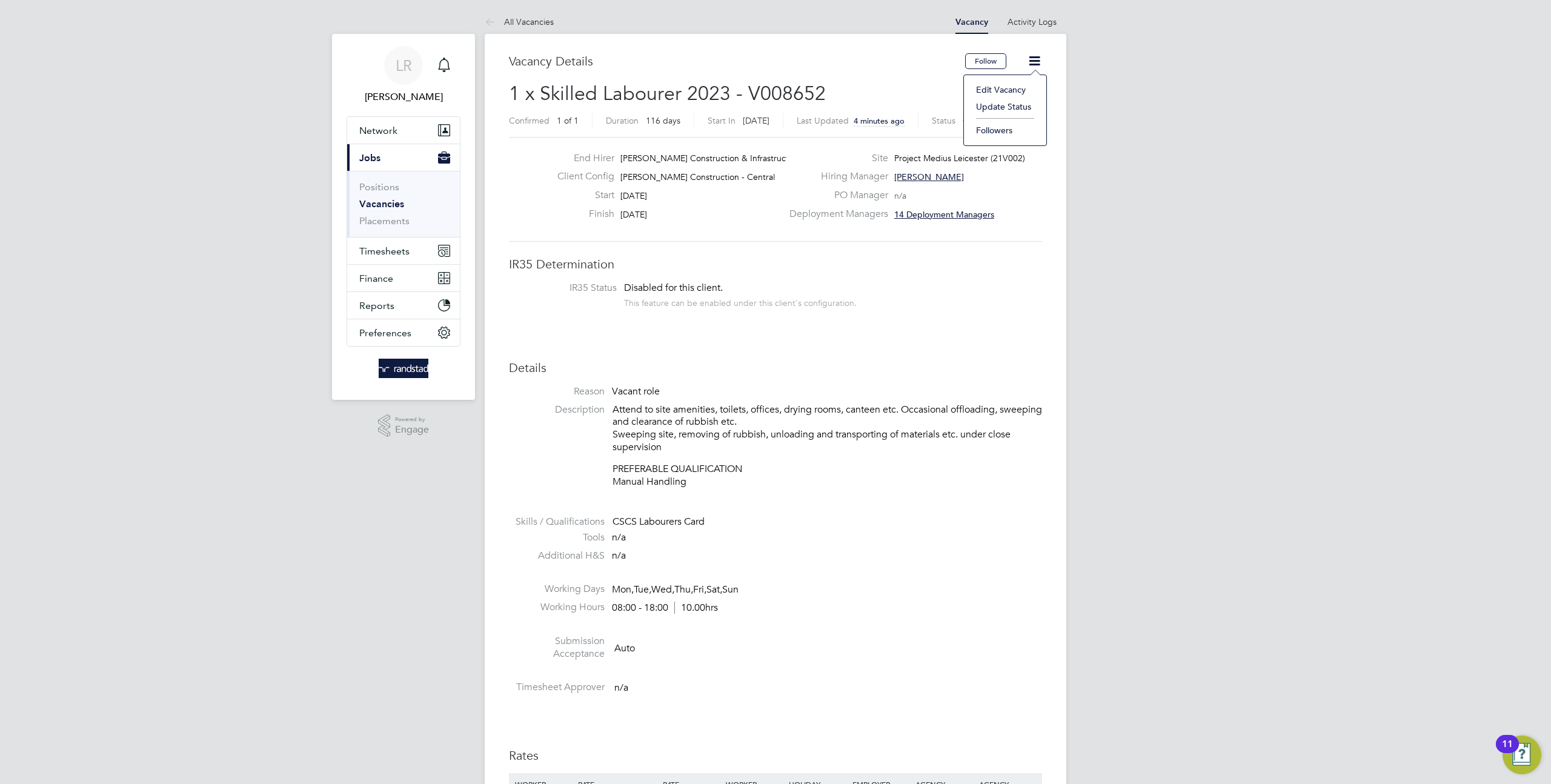
click at [1004, 107] on li "Update Status" at bounding box center [1005, 106] width 70 height 17
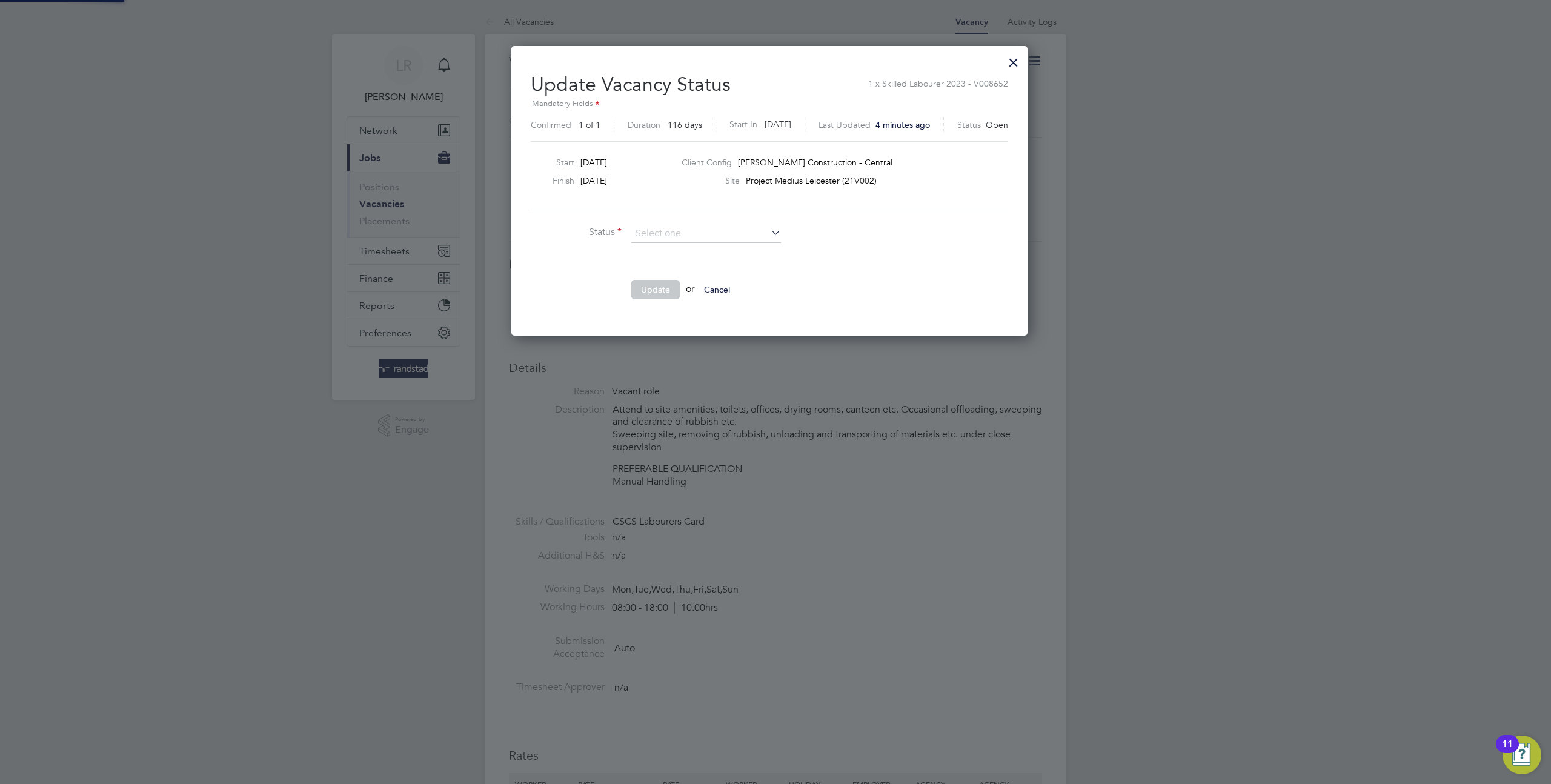
scroll to position [289, 529]
click at [1024, 60] on div at bounding box center [1014, 59] width 21 height 21
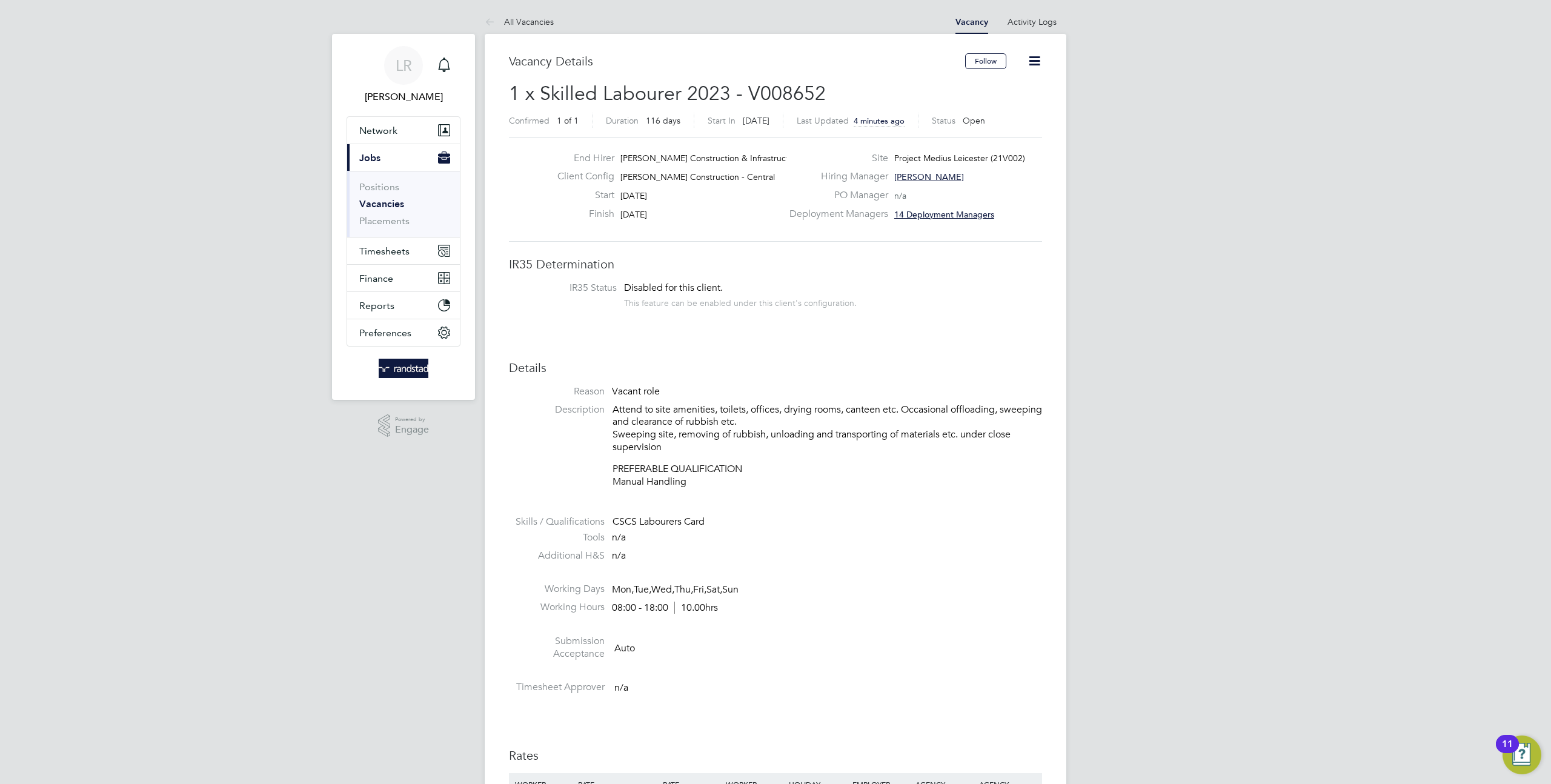
click at [1031, 61] on icon at bounding box center [1035, 61] width 16 height 16
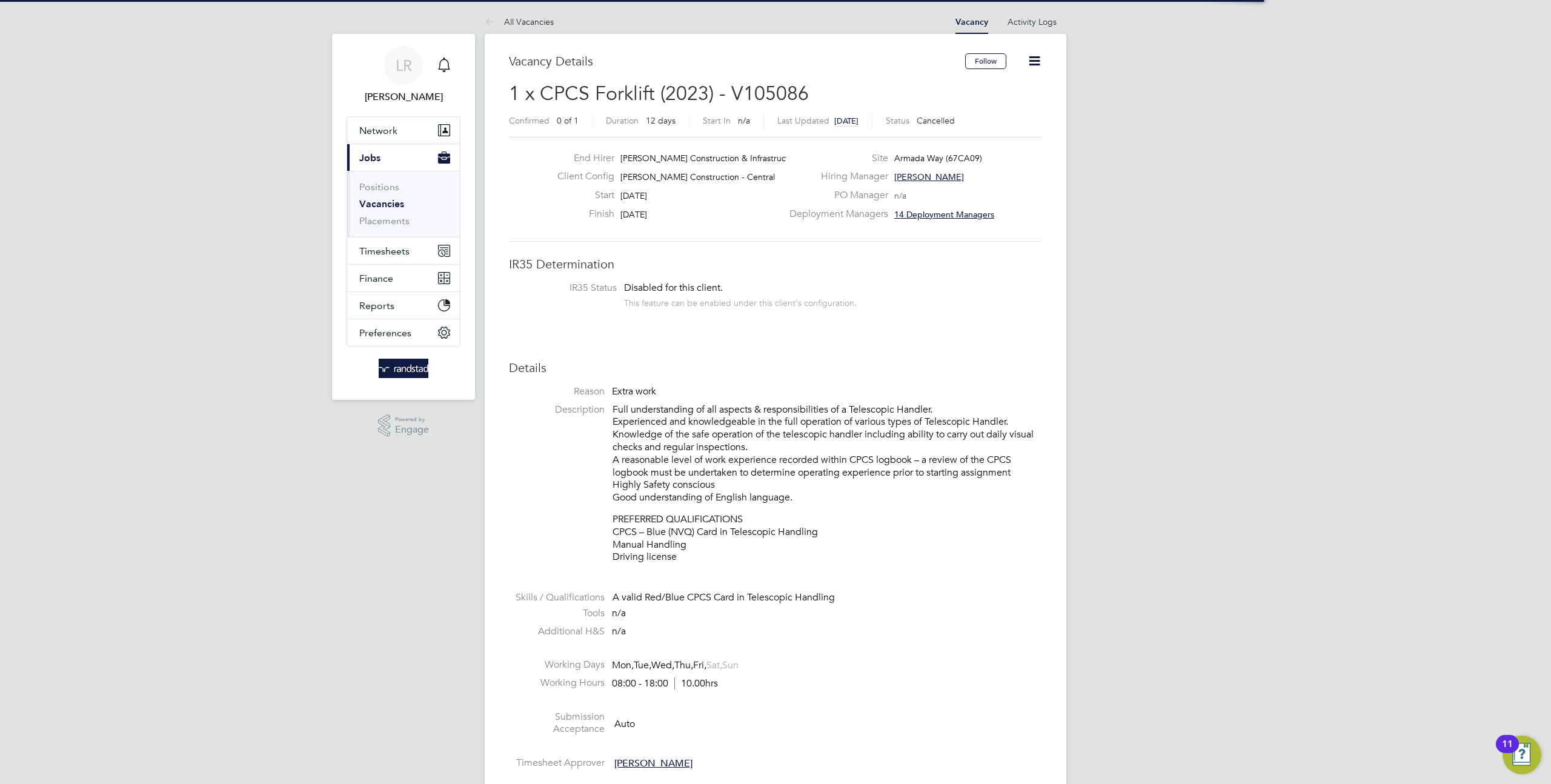
click at [1032, 68] on icon at bounding box center [1035, 61] width 16 height 16
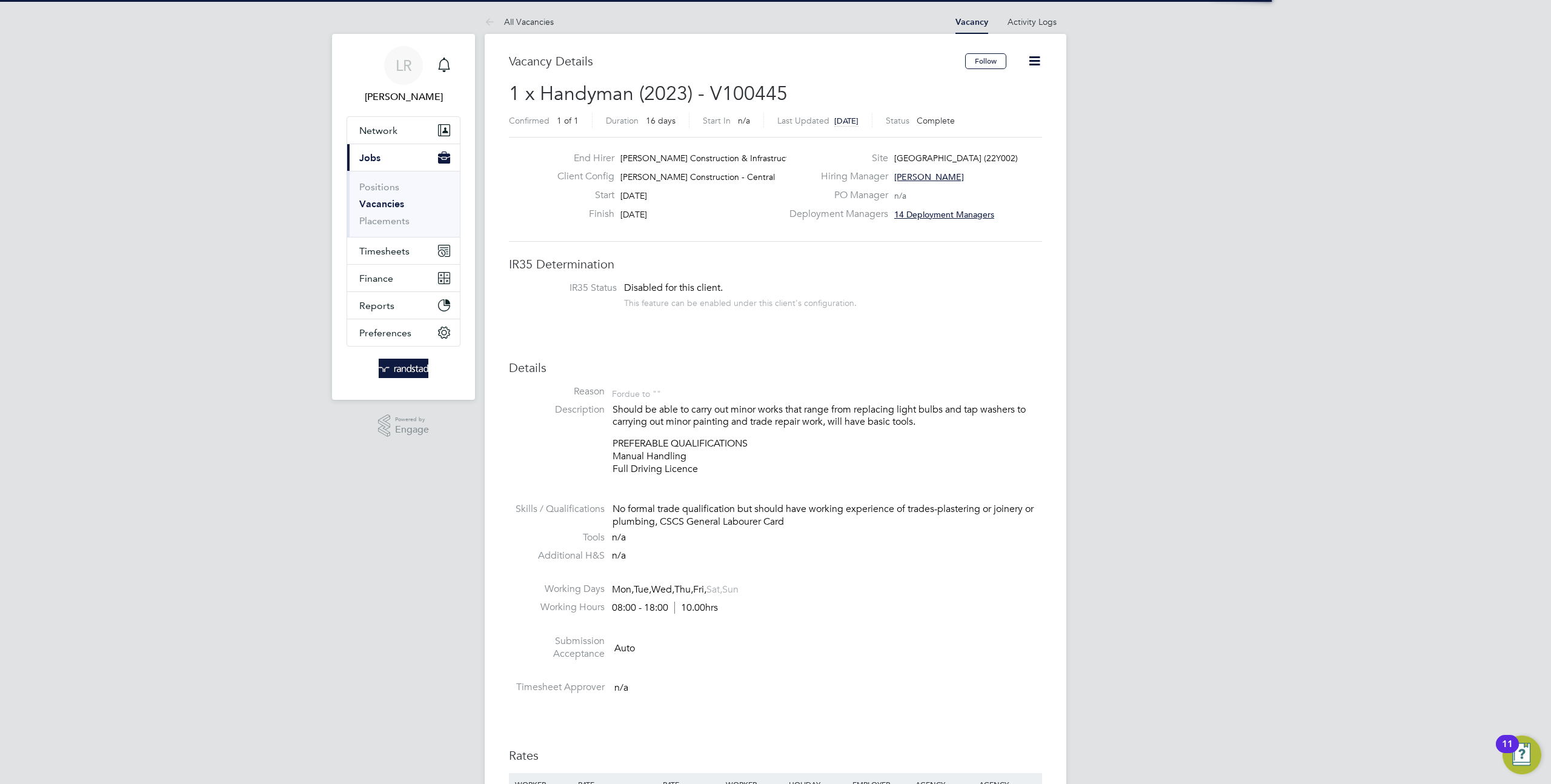
click at [1038, 61] on icon at bounding box center [1035, 61] width 16 height 16
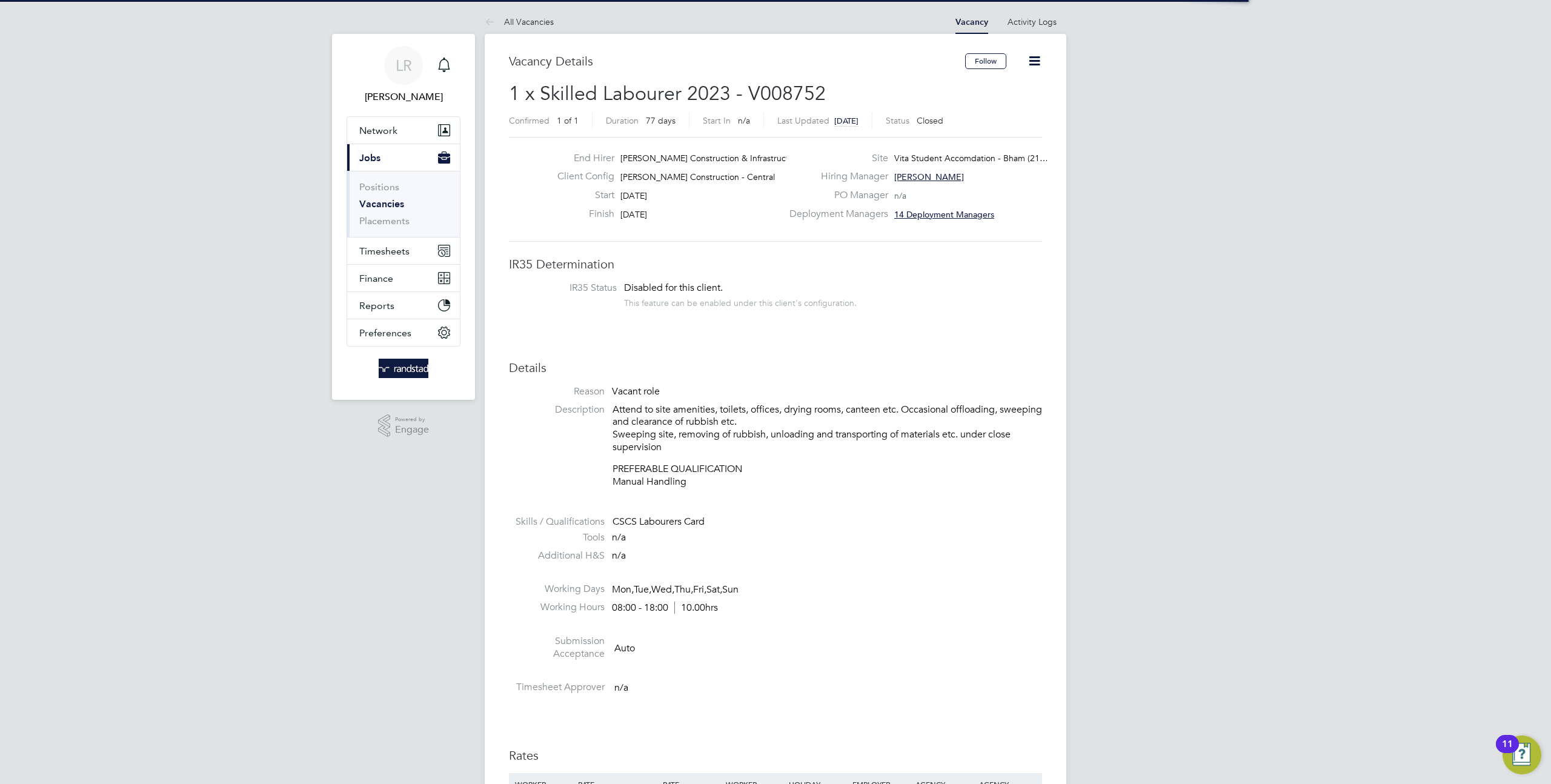
click at [1032, 59] on icon at bounding box center [1035, 61] width 16 height 16
